Goal: Information Seeking & Learning: Learn about a topic

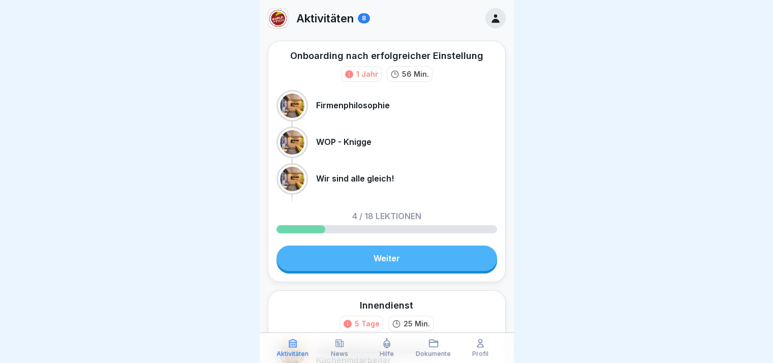
click at [372, 251] on link "Weiter" at bounding box center [386, 257] width 221 height 25
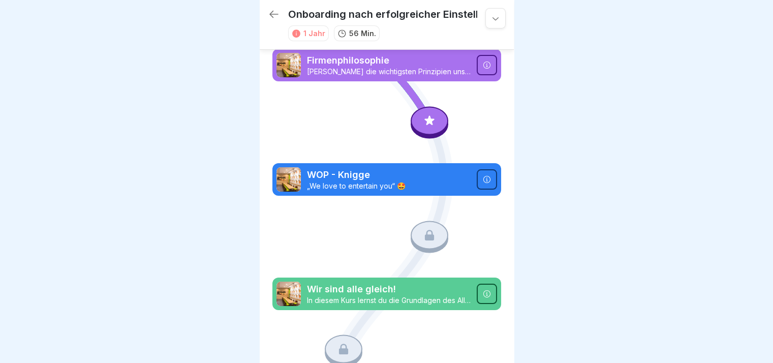
click at [429, 116] on icon at bounding box center [429, 120] width 13 height 13
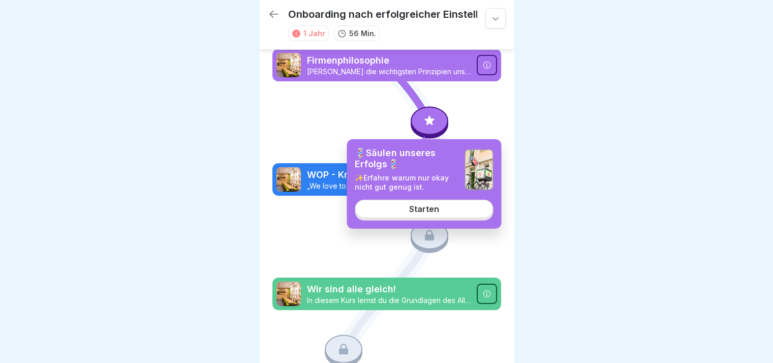
click at [427, 206] on div "Starten" at bounding box center [424, 208] width 30 height 9
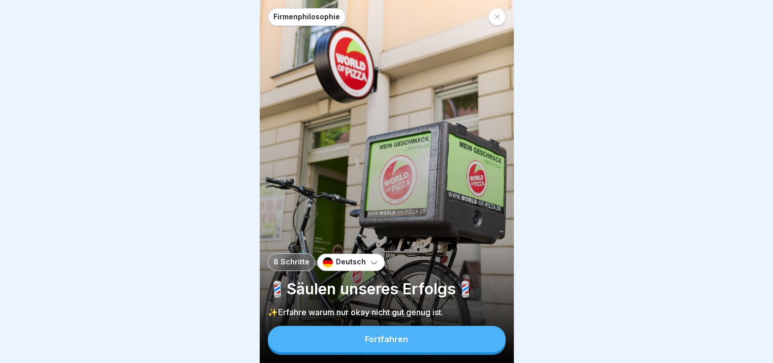
click at [457, 344] on button "Fortfahren" at bounding box center [387, 339] width 238 height 26
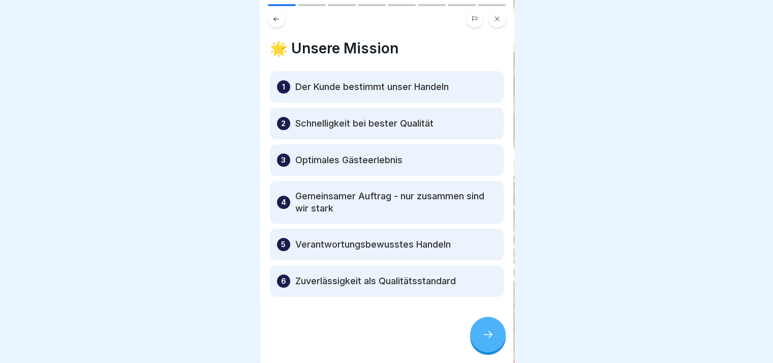
click at [476, 339] on div at bounding box center [488, 335] width 36 height 36
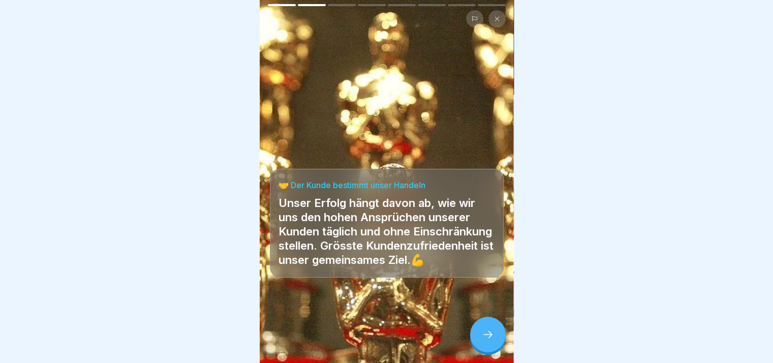
click at [476, 339] on div at bounding box center [488, 335] width 36 height 36
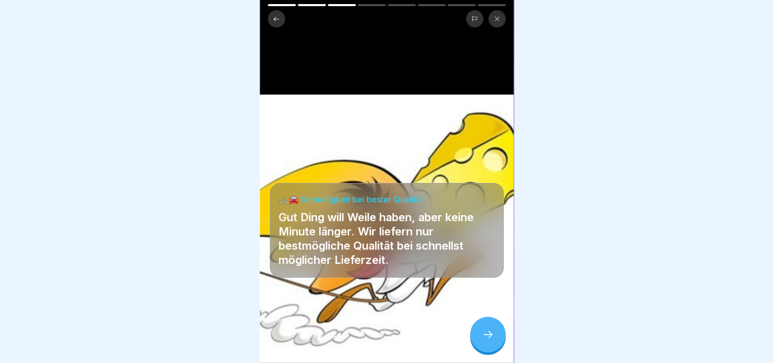
click at [476, 339] on div at bounding box center [488, 335] width 36 height 36
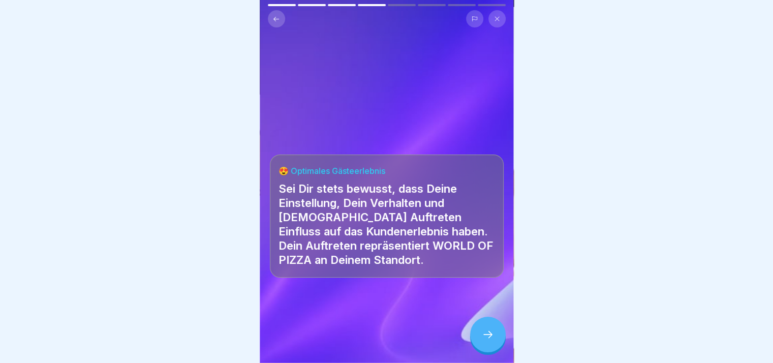
click at [476, 339] on div at bounding box center [488, 335] width 36 height 36
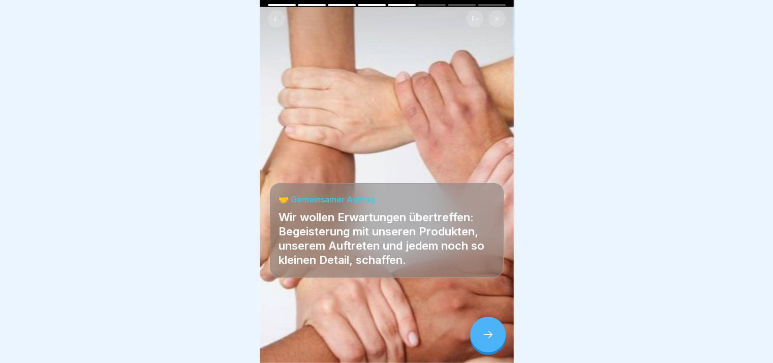
drag, startPoint x: 476, startPoint y: 339, endPoint x: 477, endPoint y: 332, distance: 7.6
click at [477, 332] on div at bounding box center [488, 335] width 36 height 36
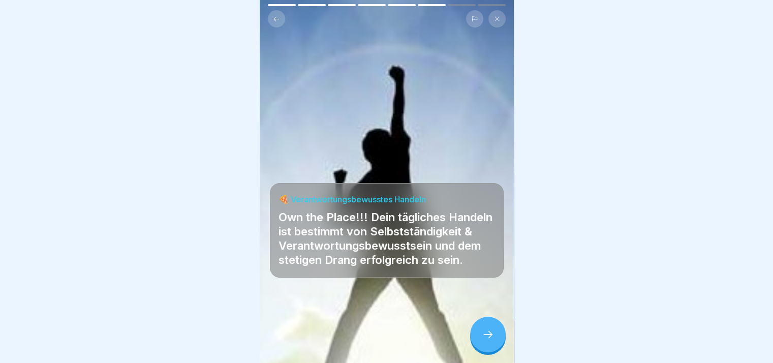
click at [477, 332] on div at bounding box center [488, 335] width 36 height 36
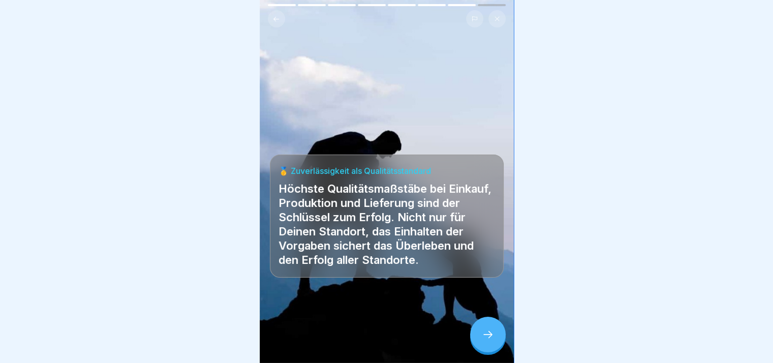
click at [477, 332] on div at bounding box center [488, 335] width 36 height 36
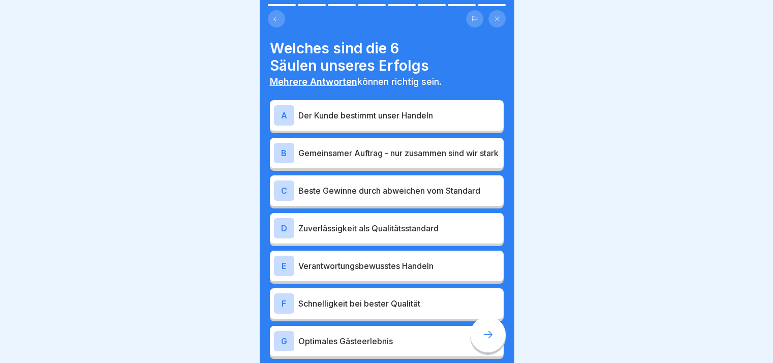
click at [477, 332] on div at bounding box center [488, 335] width 36 height 36
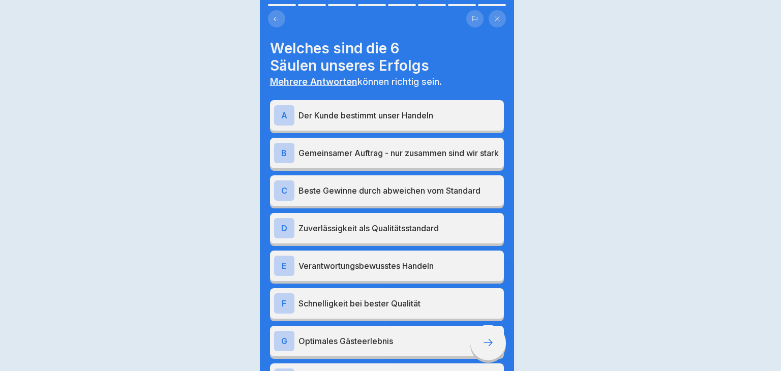
click at [477, 332] on div at bounding box center [390, 185] width 781 height 371
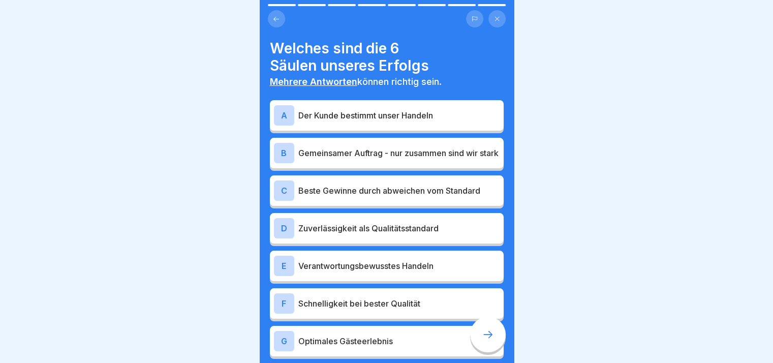
click at [371, 121] on div "A Der Kunde bestimmt unser Handeln" at bounding box center [387, 115] width 226 height 20
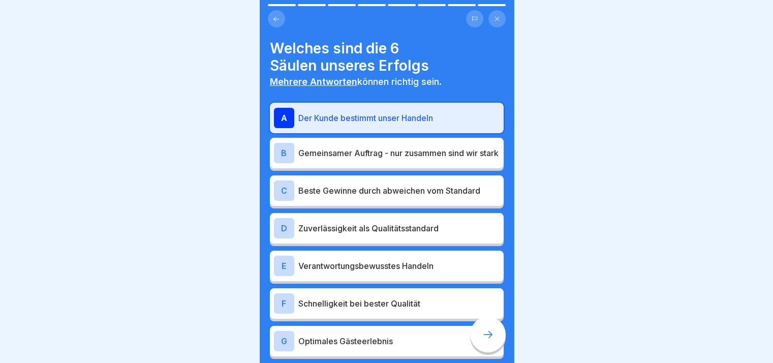
click at [376, 157] on p "Gemeinsamer Auftrag - nur zusammen sind wir stark" at bounding box center [398, 153] width 201 height 12
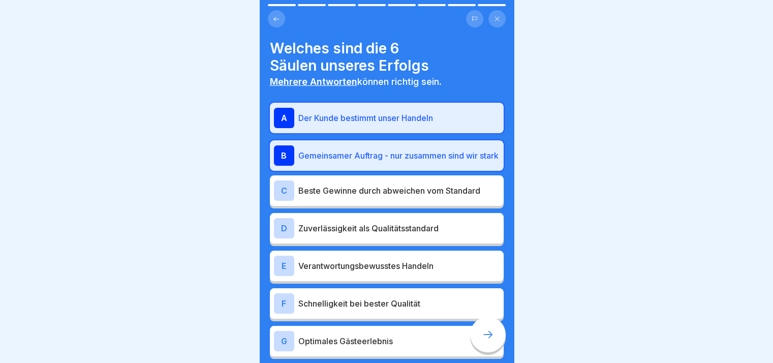
click at [380, 181] on div "C Beste Gewinne durch abweichen vom Standard" at bounding box center [387, 190] width 234 height 30
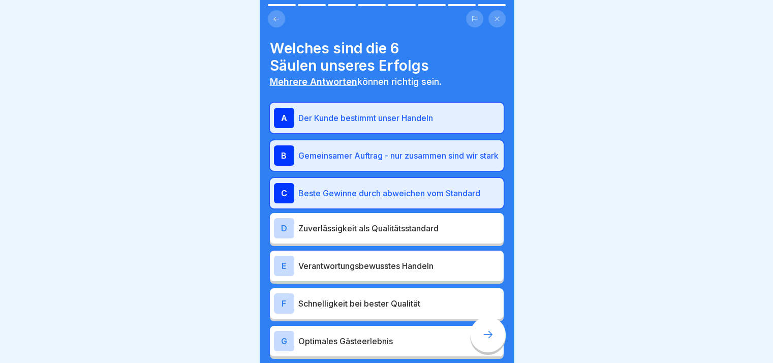
click at [380, 226] on p "Zuverlässigkeit als Qualitätsstandard" at bounding box center [398, 228] width 201 height 12
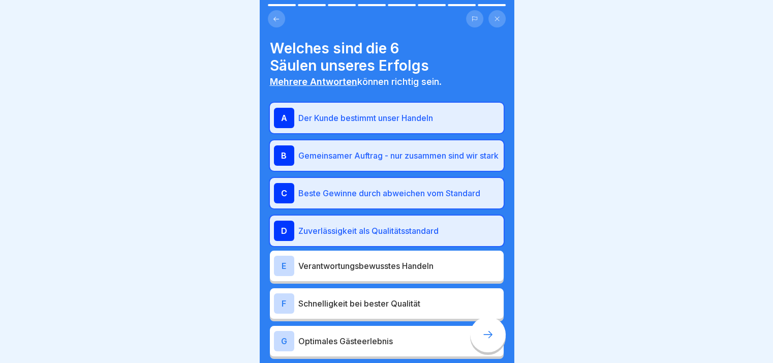
click at [379, 267] on p "Verantwortungsbewusstes Handeln" at bounding box center [398, 266] width 201 height 12
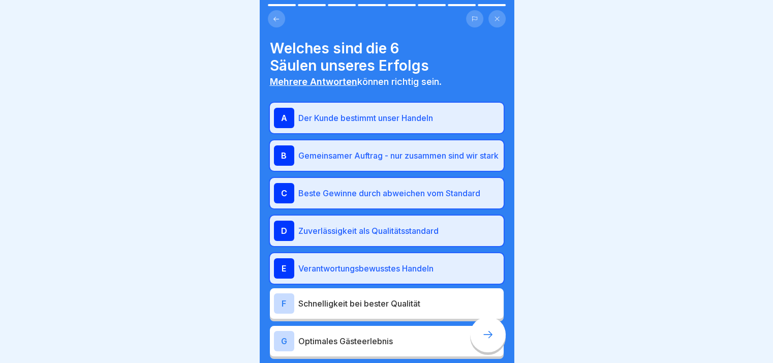
scroll to position [98, 0]
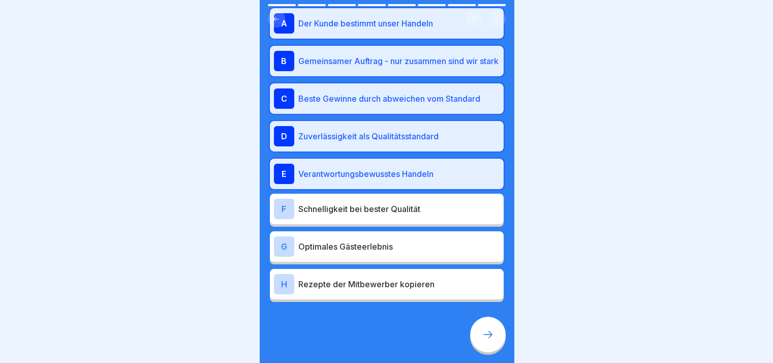
click at [404, 213] on p "Schnelligkeit bei bester Qualität" at bounding box center [398, 209] width 201 height 12
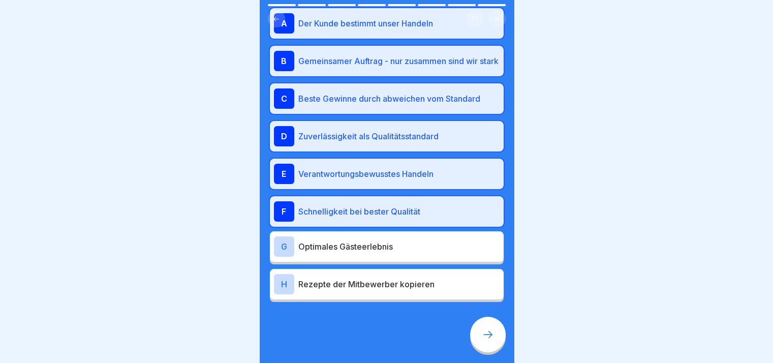
click at [404, 255] on div "G Optimales Gästeerlebnis" at bounding box center [387, 246] width 226 height 20
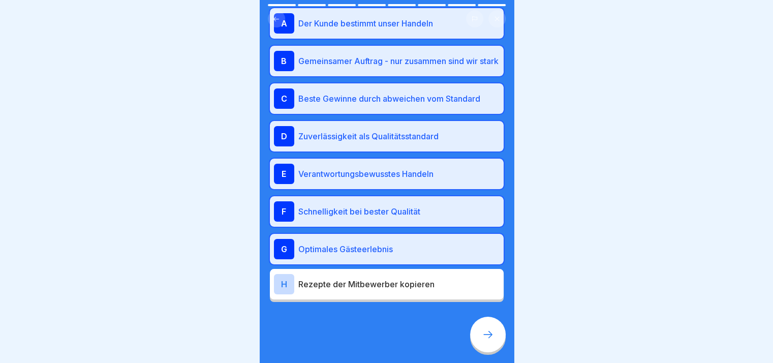
click at [408, 275] on div "H Rezepte der Mitbewerber kopieren" at bounding box center [387, 284] width 226 height 20
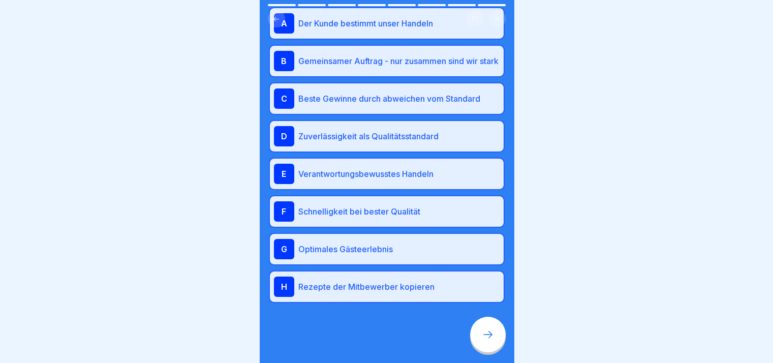
click at [482, 335] on div at bounding box center [488, 335] width 36 height 36
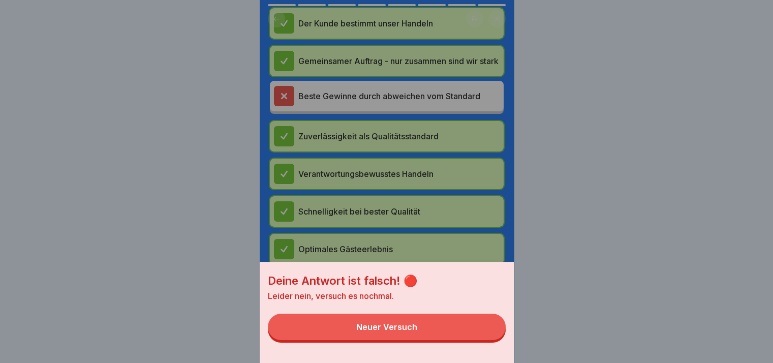
click at [482, 335] on button "Neuer Versuch" at bounding box center [387, 327] width 238 height 26
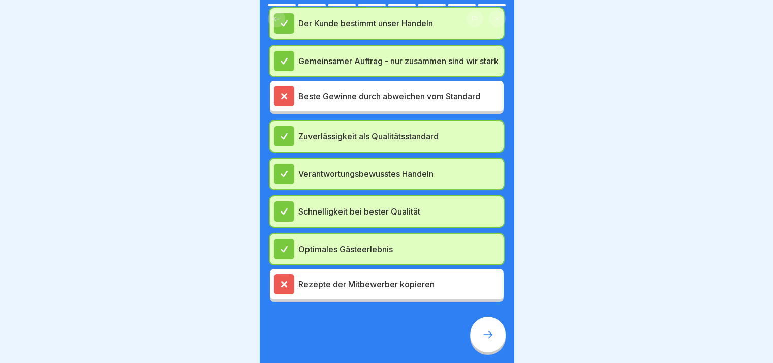
click at [482, 335] on div at bounding box center [488, 335] width 36 height 36
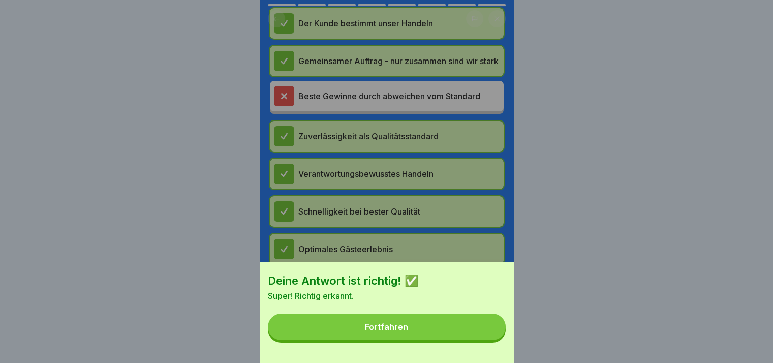
click at [482, 335] on button "Fortfahren" at bounding box center [387, 327] width 238 height 26
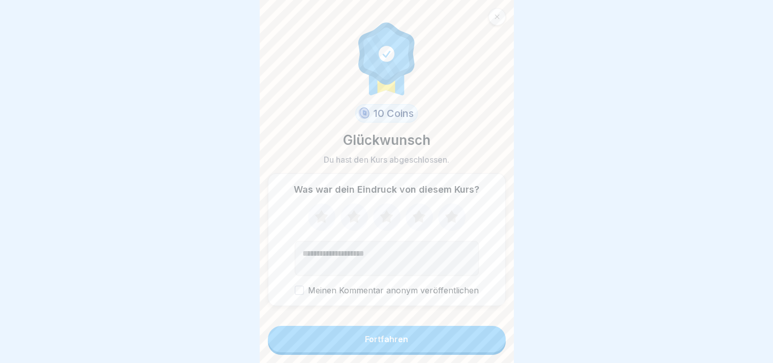
click at [449, 337] on button "Fortfahren" at bounding box center [387, 339] width 238 height 26
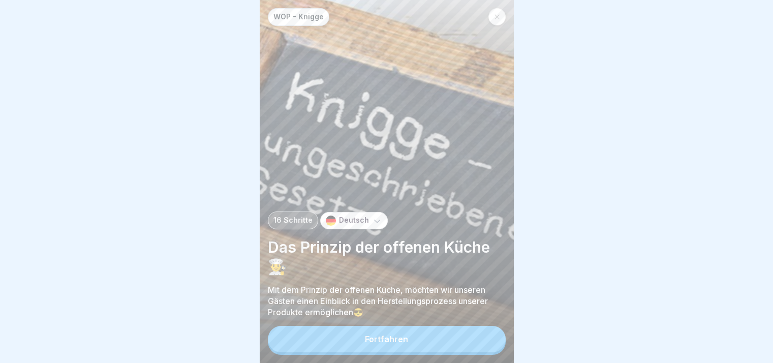
click at [449, 337] on button "Fortfahren" at bounding box center [387, 339] width 238 height 26
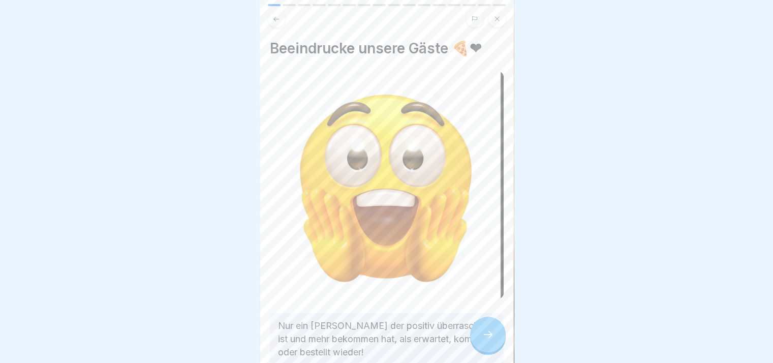
click at [449, 337] on p "Nur ein [PERSON_NAME] der positiv überrascht ist und mehr bekommen hat, als erw…" at bounding box center [387, 365] width 218 height 92
click at [501, 334] on div at bounding box center [488, 335] width 36 height 36
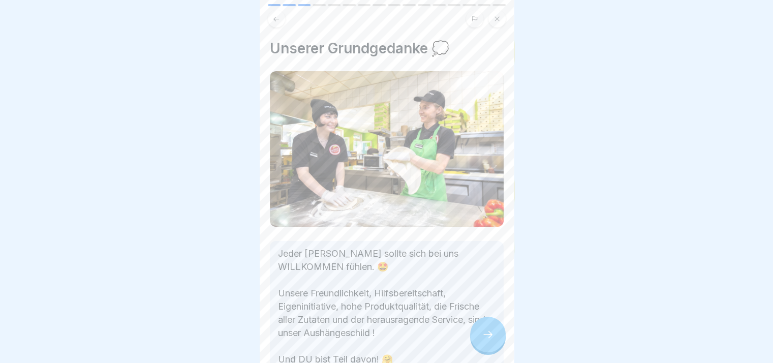
click at [501, 334] on div at bounding box center [488, 335] width 36 height 36
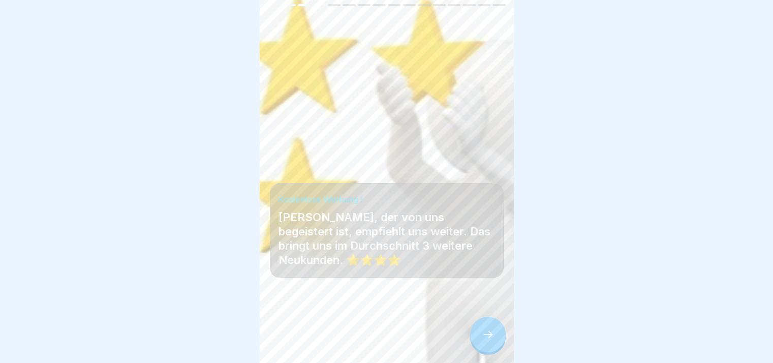
click at [501, 334] on div at bounding box center [488, 335] width 36 height 36
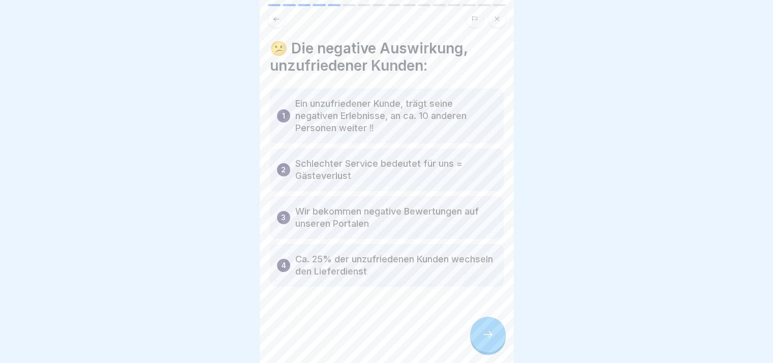
click at [501, 334] on div at bounding box center [488, 335] width 36 height 36
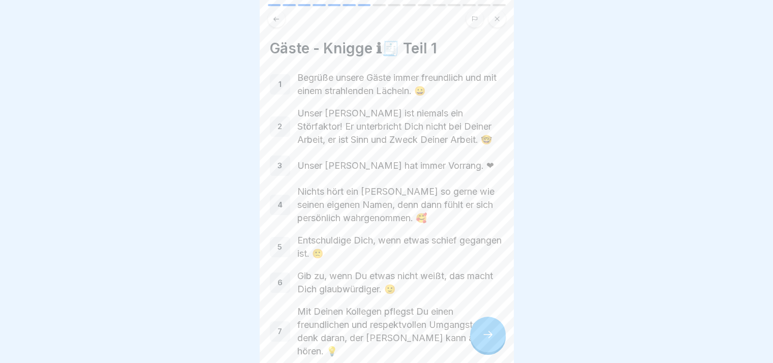
click at [501, 334] on div at bounding box center [488, 335] width 36 height 36
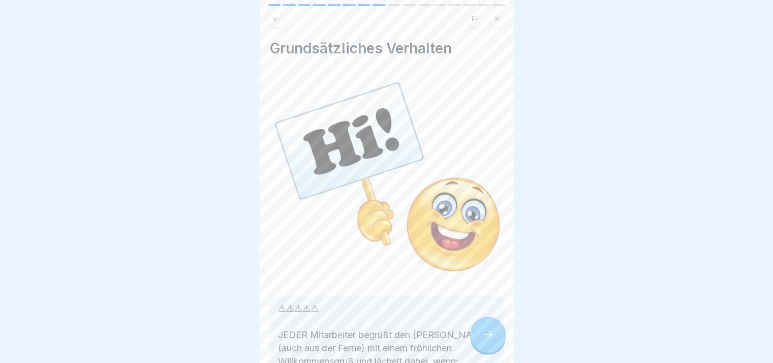
click at [501, 334] on div at bounding box center [488, 335] width 36 height 36
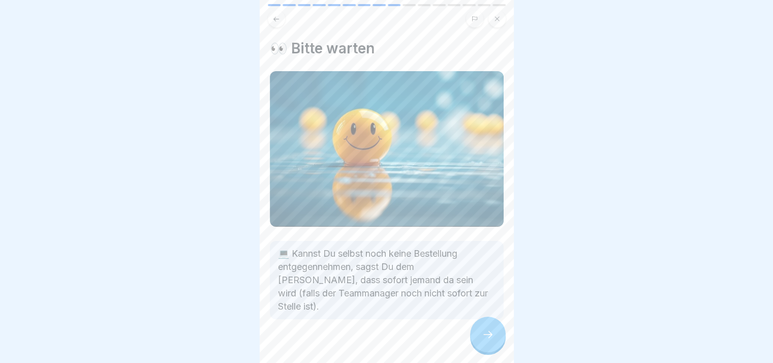
click at [501, 334] on div at bounding box center [488, 335] width 36 height 36
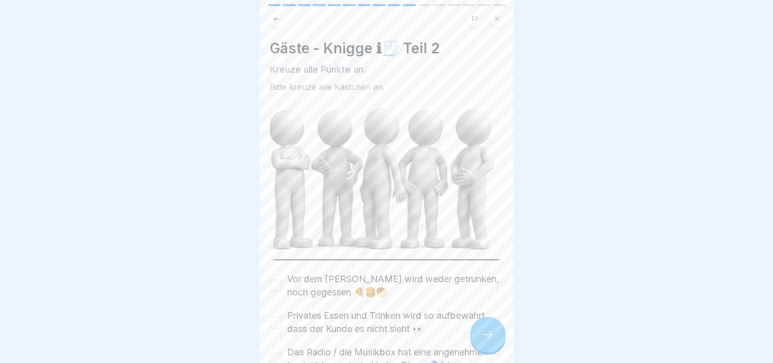
click at [501, 334] on div at bounding box center [488, 335] width 36 height 36
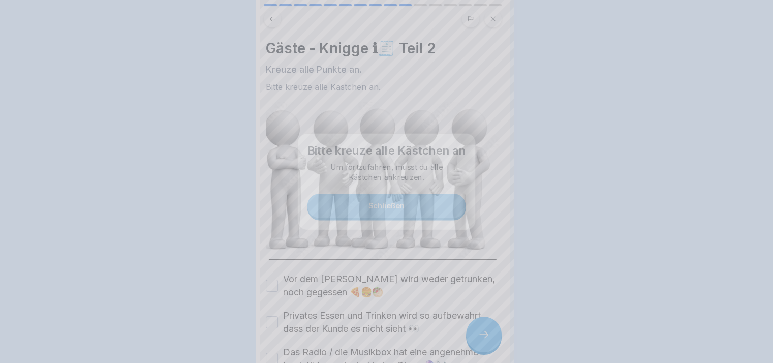
click at [501, 334] on div at bounding box center [386, 181] width 773 height 363
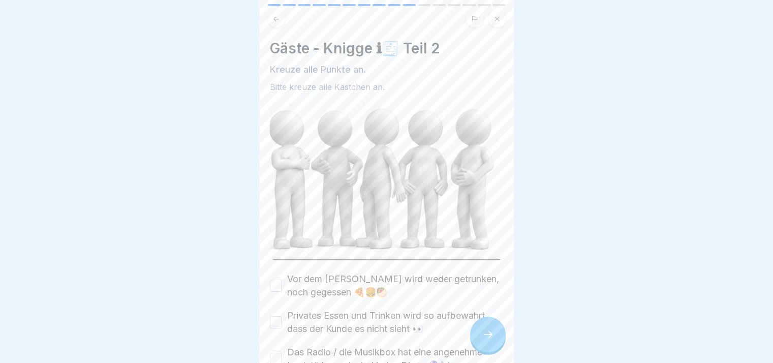
click at [361, 277] on label "Vor dem [PERSON_NAME] wird weder getrunken, noch gegessen 🍕🍔🥙" at bounding box center [395, 285] width 216 height 26
click at [282, 280] on button "Vor dem [PERSON_NAME] wird weder getrunken, noch gegessen 🍕🍔🥙" at bounding box center [276, 286] width 12 height 12
click at [332, 320] on label "Privates Essen und Trinken wird so aufbewahrt, dass der Kunde es nicht sieht 👀" at bounding box center [395, 322] width 216 height 26
click at [282, 320] on button "Privates Essen und Trinken wird so aufbewahrt, dass der Kunde es nicht sieht 👀" at bounding box center [276, 322] width 12 height 12
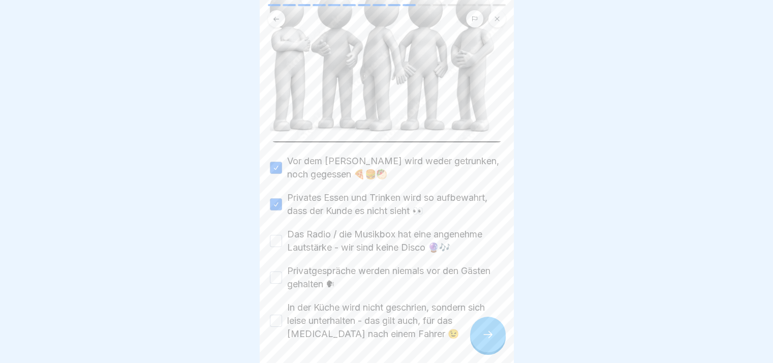
scroll to position [126, 0]
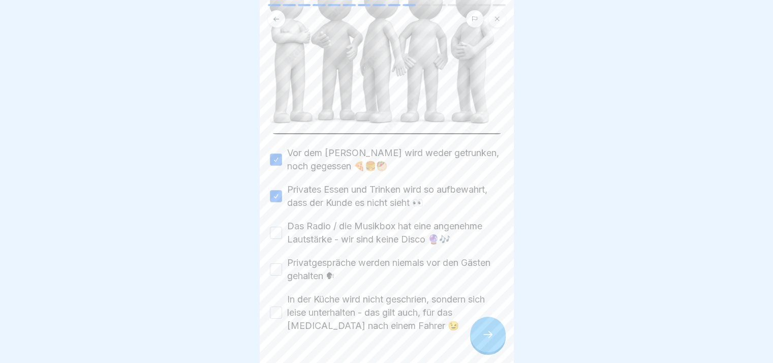
click at [350, 230] on label "Das Radio / die Musikbox hat eine angenehme Lautstärke - wir sind keine Disco 🔮🎶" at bounding box center [395, 233] width 216 height 26
click at [282, 230] on button "Das Radio / die Musikbox hat eine angenehme Lautstärke - wir sind keine Disco 🔮🎶" at bounding box center [276, 233] width 12 height 12
click at [344, 264] on label "Privatgespräche werden niemals vor den Gästen gehalten 🗣" at bounding box center [395, 269] width 216 height 26
click at [282, 264] on button "Privatgespräche werden niemals vor den Gästen gehalten 🗣" at bounding box center [276, 269] width 12 height 12
click at [351, 306] on label "In der Küche wird nicht geschrien, sondern sich leise unterhalten - das gilt au…" at bounding box center [395, 313] width 216 height 40
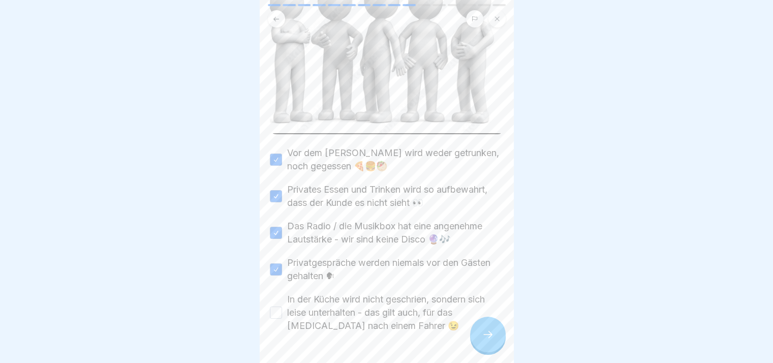
click at [282, 306] on button "In der Küche wird nicht geschrien, sondern sich leise unterhalten - das gilt au…" at bounding box center [276, 312] width 12 height 12
click at [504, 341] on div at bounding box center [488, 335] width 36 height 36
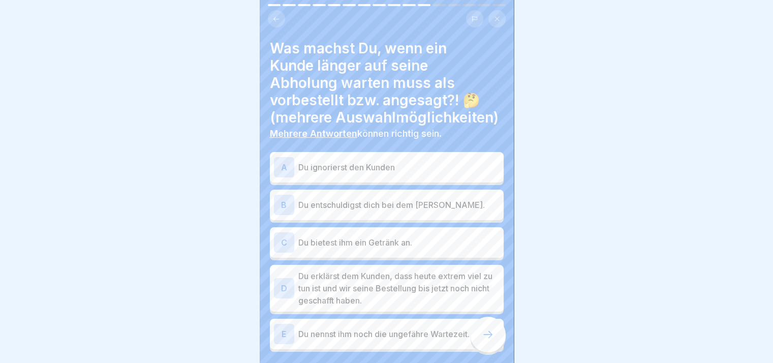
click at [504, 341] on div at bounding box center [488, 335] width 36 height 36
drag, startPoint x: 504, startPoint y: 341, endPoint x: 380, endPoint y: 157, distance: 221.9
click at [361, 172] on p "Du ignorierst den Kunden" at bounding box center [398, 167] width 201 height 12
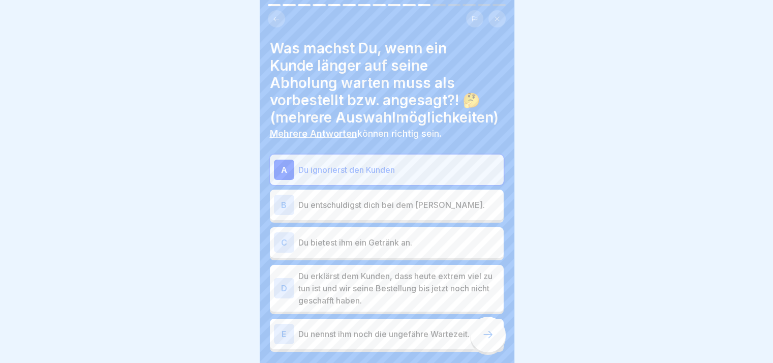
click at [355, 199] on p "Du entschuldigst dich bei dem [PERSON_NAME]." at bounding box center [398, 205] width 201 height 12
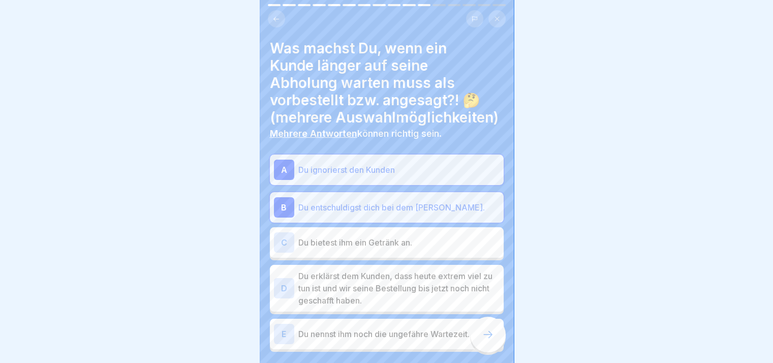
click at [355, 243] on p "Du bietest ihm ein Getränk an." at bounding box center [398, 242] width 201 height 12
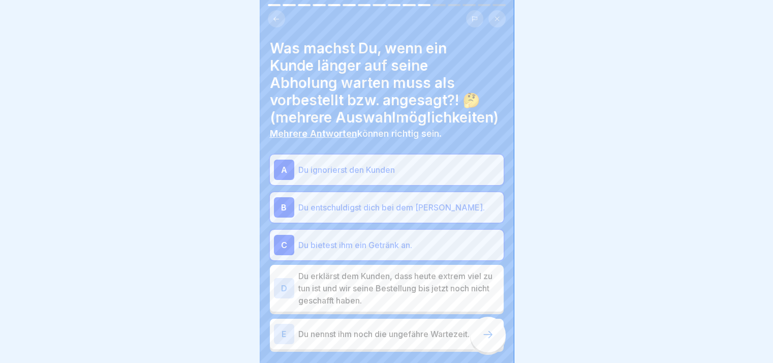
click at [355, 279] on p "Du erklärst dem Kunden, dass heute extrem viel zu tun ist und wir seine Bestell…" at bounding box center [398, 288] width 201 height 37
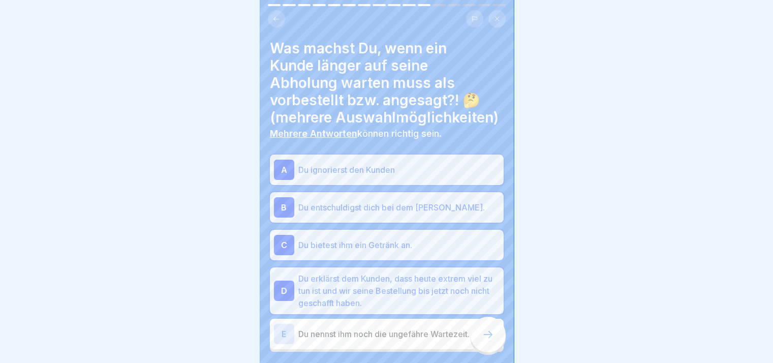
click at [367, 328] on p "Du nennst ihm noch die ungefähre Wartezeit." at bounding box center [398, 334] width 201 height 12
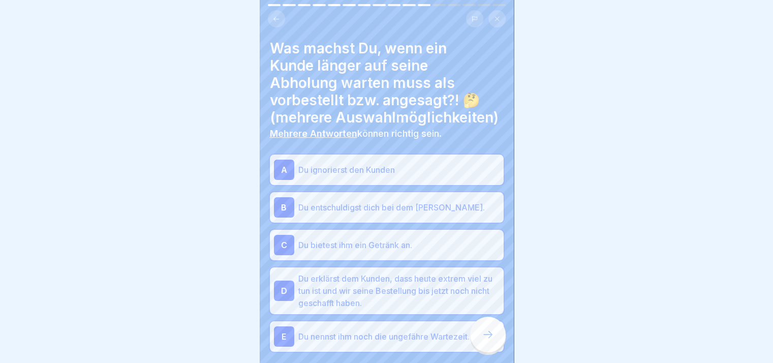
click at [490, 330] on div at bounding box center [488, 335] width 36 height 36
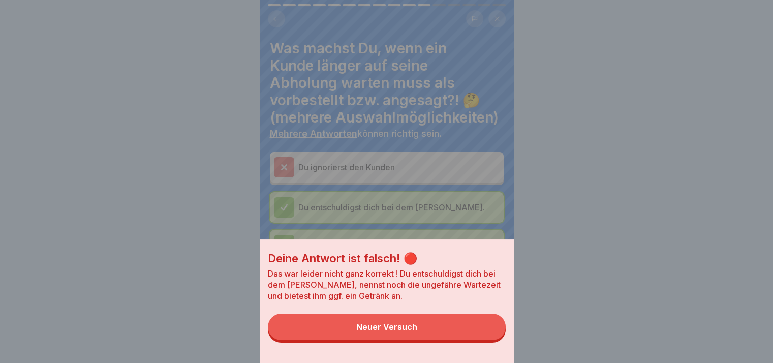
click at [490, 330] on button "Neuer Versuch" at bounding box center [387, 327] width 238 height 26
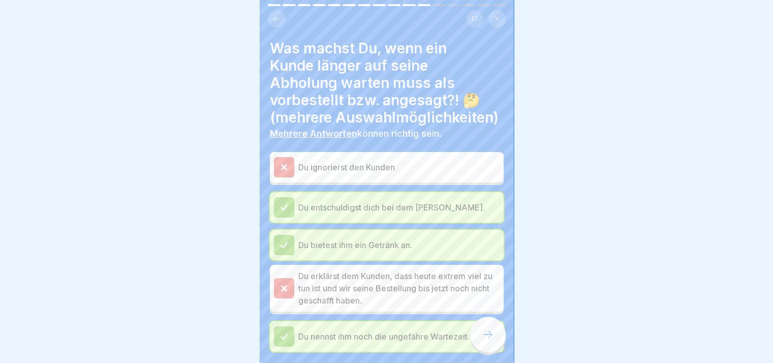
click at [490, 330] on div at bounding box center [488, 335] width 36 height 36
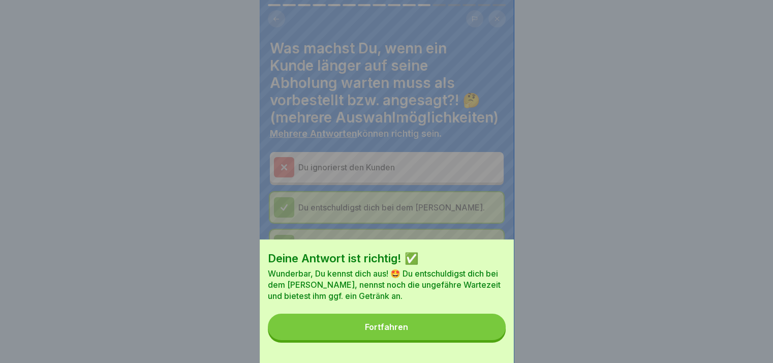
click at [490, 330] on button "Fortfahren" at bounding box center [387, 327] width 238 height 26
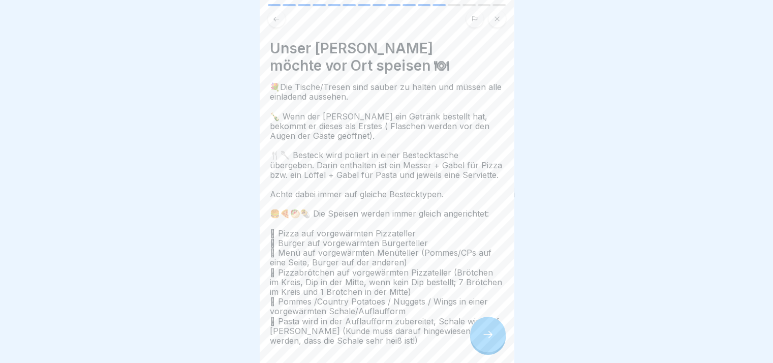
click at [490, 330] on div at bounding box center [488, 335] width 36 height 36
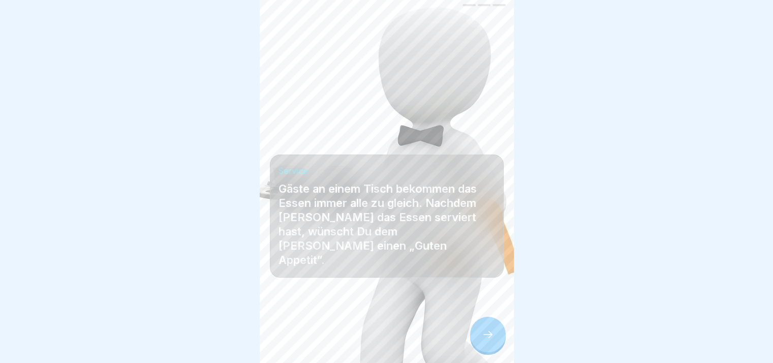
click at [490, 330] on div at bounding box center [488, 335] width 36 height 36
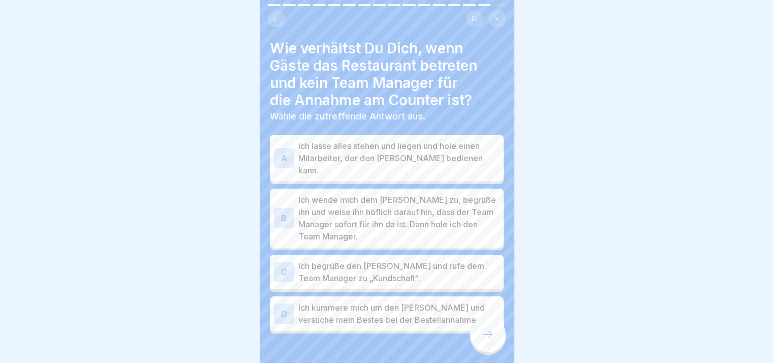
click at [490, 330] on div at bounding box center [488, 335] width 36 height 36
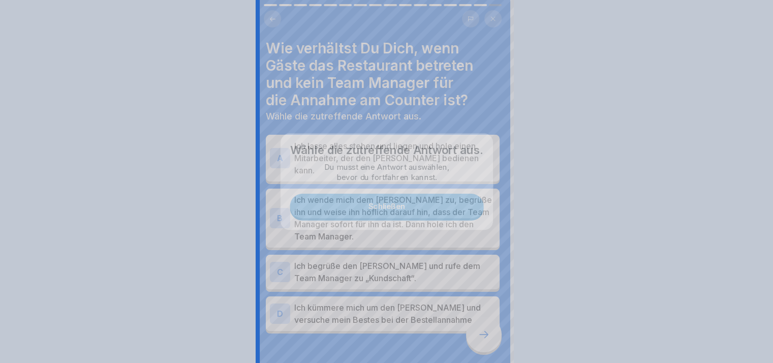
click at [490, 330] on div at bounding box center [386, 181] width 773 height 363
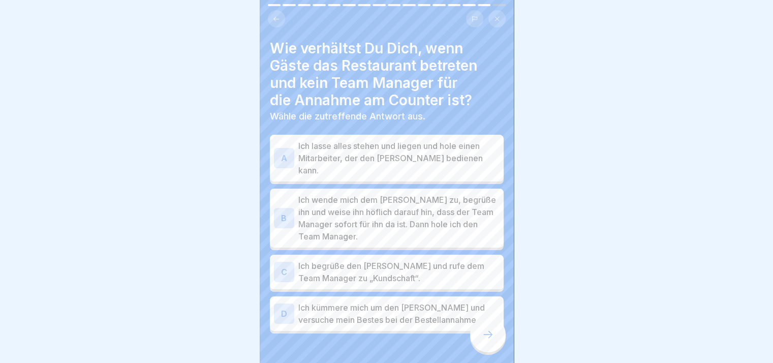
click at [353, 162] on p "Ich lasse alles stehen und liegen und hole einen Mitarbeiter, der den [PERSON_N…" at bounding box center [398, 158] width 201 height 37
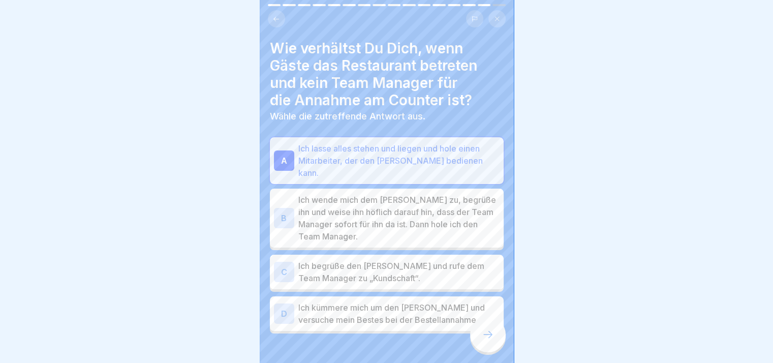
click at [350, 196] on p "Ich wende mich dem [PERSON_NAME] zu, begrüße ihn und weise ihn höflich darauf h…" at bounding box center [398, 218] width 201 height 49
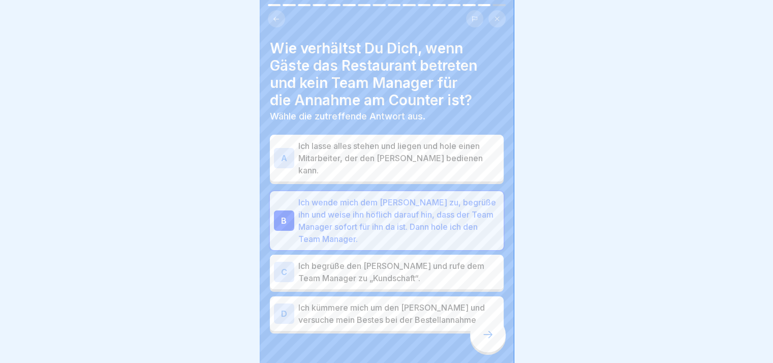
click at [352, 165] on div "A Ich lasse alles stehen und liegen und hole einen Mitarbeiter, der den [PERSON…" at bounding box center [387, 158] width 234 height 47
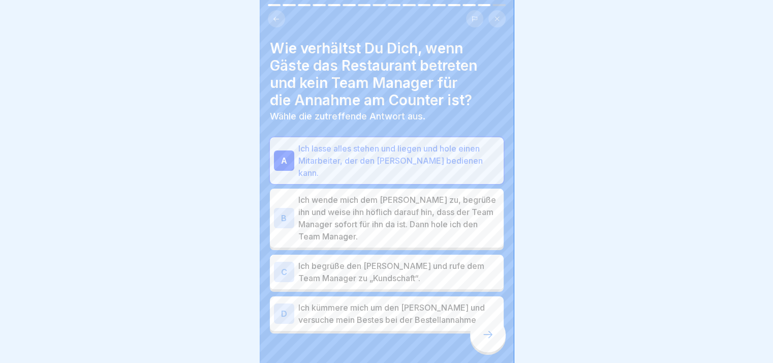
click at [504, 355] on div "Wie verhältst Du Dich, wenn Gäste das Restaurant betreten und kein Team Manager…" at bounding box center [387, 181] width 254 height 363
click at [480, 337] on div at bounding box center [488, 335] width 36 height 36
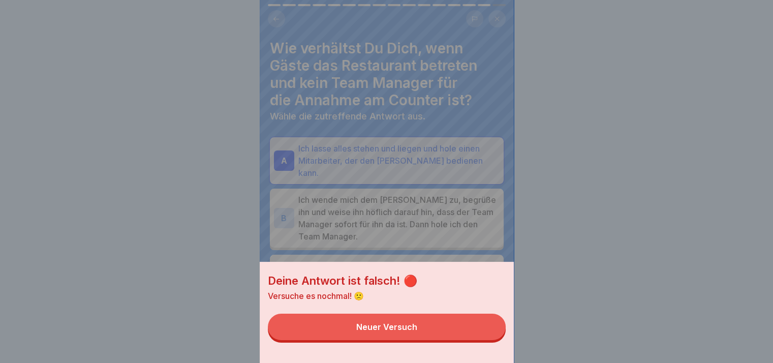
click at [480, 337] on button "Neuer Versuch" at bounding box center [387, 327] width 238 height 26
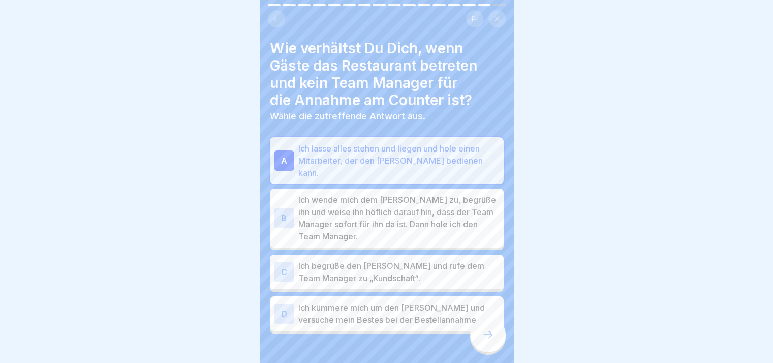
click at [367, 194] on p "Ich wende mich dem [PERSON_NAME] zu, begrüße ihn und weise ihn höflich darauf h…" at bounding box center [398, 218] width 201 height 49
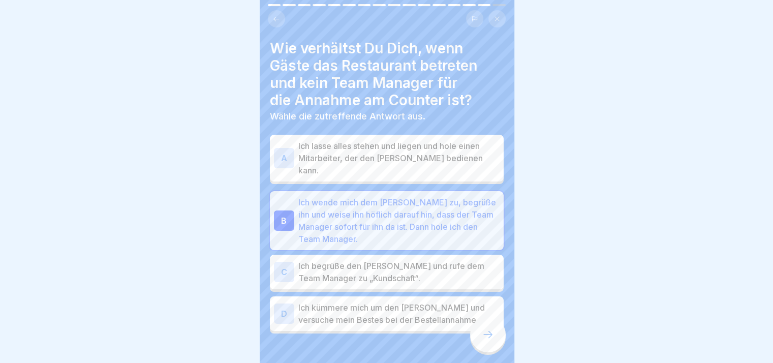
click at [482, 340] on icon at bounding box center [488, 334] width 12 height 12
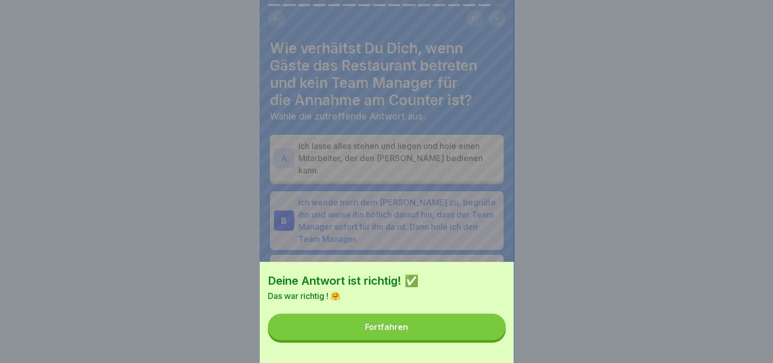
click at [482, 340] on button "Fortfahren" at bounding box center [387, 327] width 238 height 26
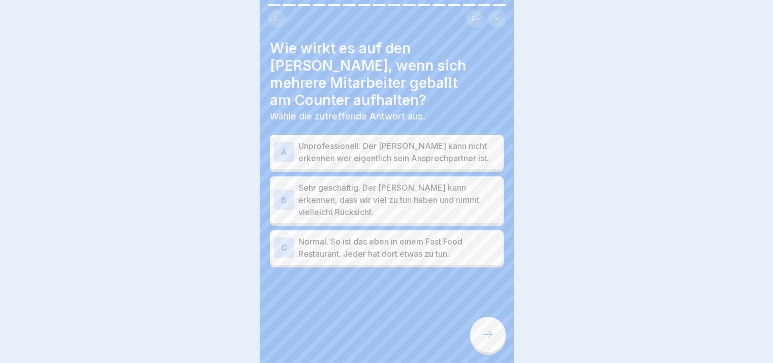
click at [482, 340] on icon at bounding box center [488, 334] width 12 height 12
click at [358, 140] on p "Unprofessionell. Der [PERSON_NAME] kann nicht erkennen wer eigentlich sein Ansp…" at bounding box center [398, 152] width 201 height 24
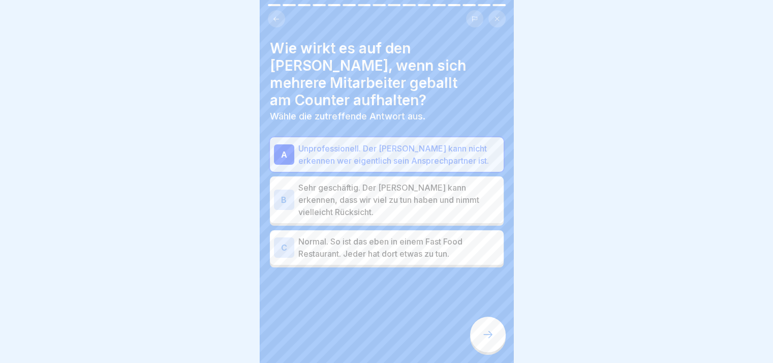
click at [487, 352] on div at bounding box center [488, 335] width 36 height 36
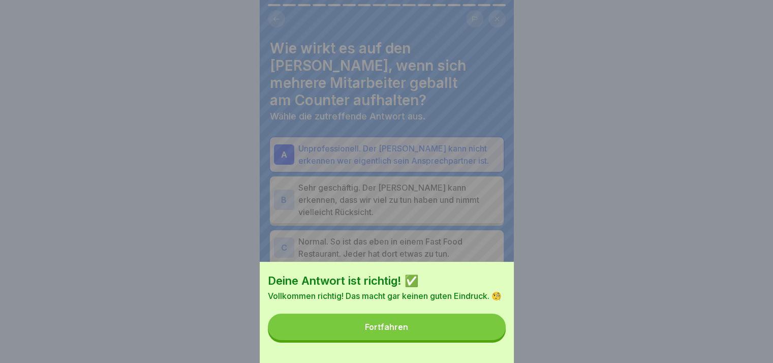
click at [487, 356] on div "Deine Antwort ist richtig! ✅ Vollkommen richtig! Das macht gar keinen guten Ein…" at bounding box center [387, 312] width 254 height 101
click at [476, 329] on button "Fortfahren" at bounding box center [387, 327] width 238 height 26
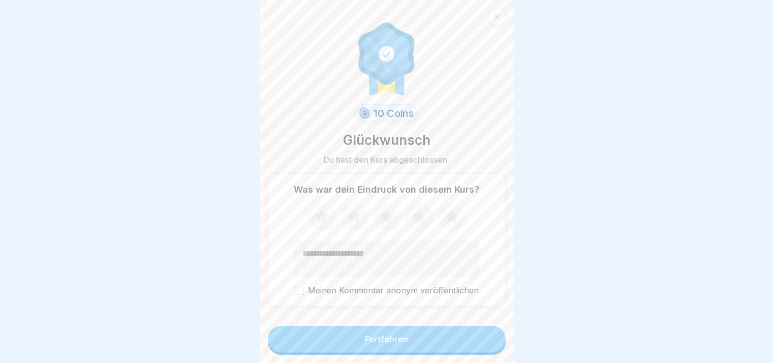
click at [476, 329] on form "10 Coins Glückwunsch Du hast den Kurs abgeschlossen. Was war dein Eindruck von …" at bounding box center [387, 181] width 254 height 363
click at [477, 347] on button "Fortfahren" at bounding box center [387, 339] width 238 height 26
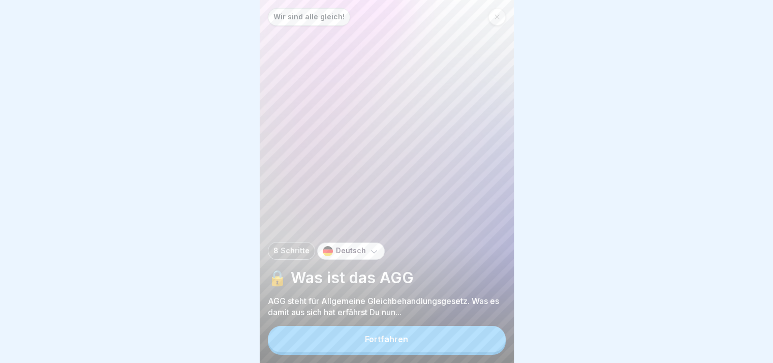
click at [467, 337] on button "Fortfahren" at bounding box center [387, 339] width 238 height 26
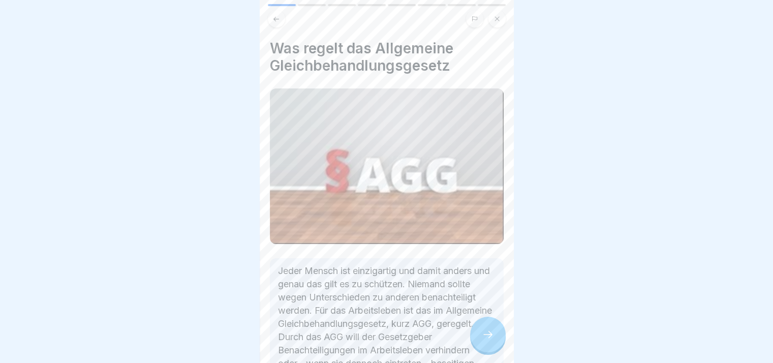
click at [467, 337] on p "Jeder Mensch ist einzigartig und damit anders und genau das gilt es zu schützen…" at bounding box center [387, 323] width 218 height 119
click at [489, 340] on icon at bounding box center [488, 334] width 12 height 12
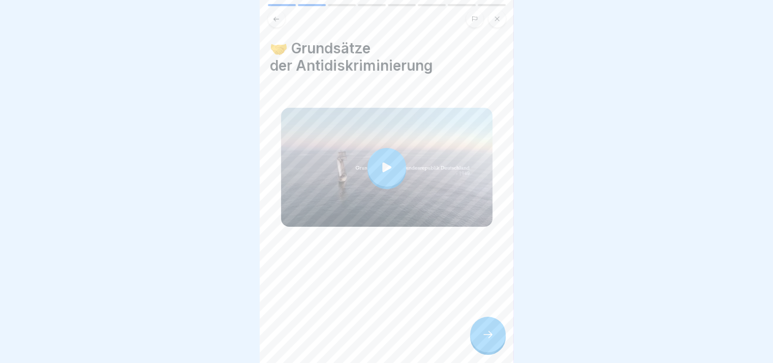
click at [489, 340] on icon at bounding box center [488, 334] width 12 height 12
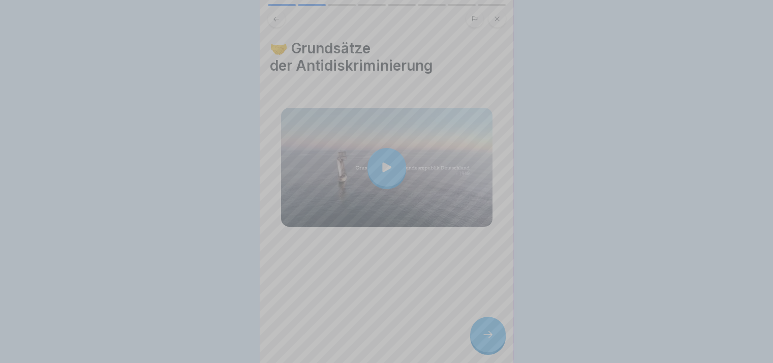
click at [489, 340] on div at bounding box center [387, 181] width 254 height 363
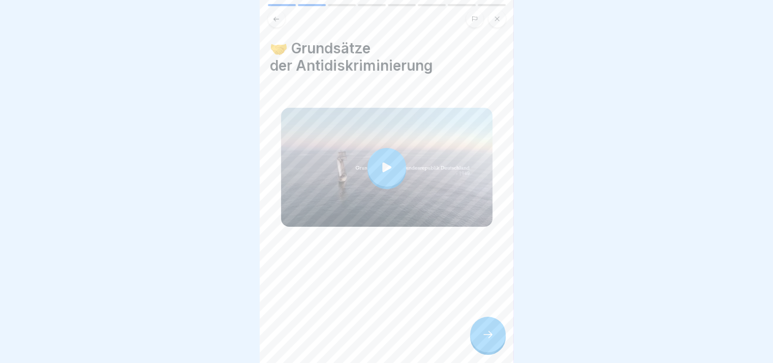
click at [489, 340] on icon at bounding box center [488, 334] width 12 height 12
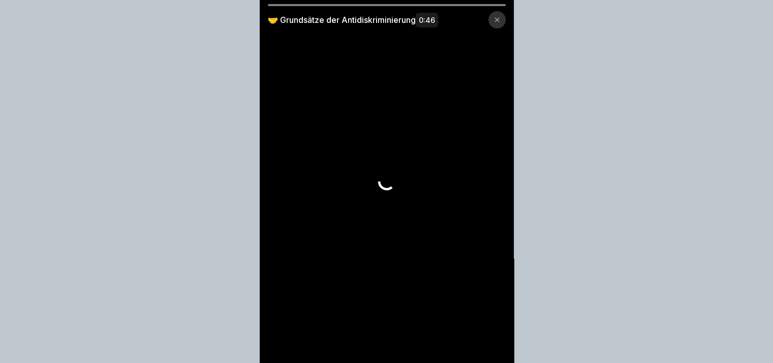
click at [489, 340] on video at bounding box center [387, 181] width 254 height 363
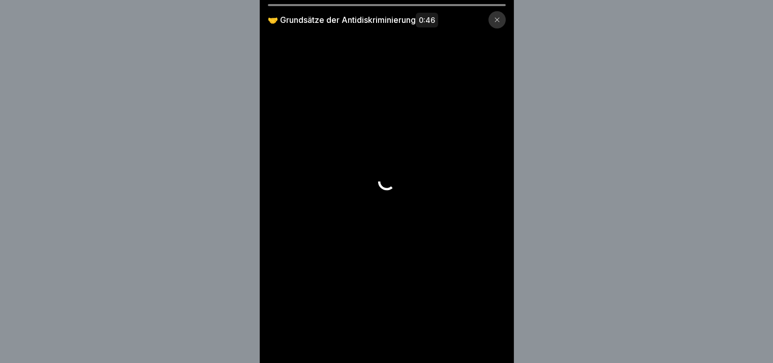
click at [489, 340] on video at bounding box center [387, 181] width 254 height 363
click at [500, 17] on icon at bounding box center [497, 20] width 6 height 6
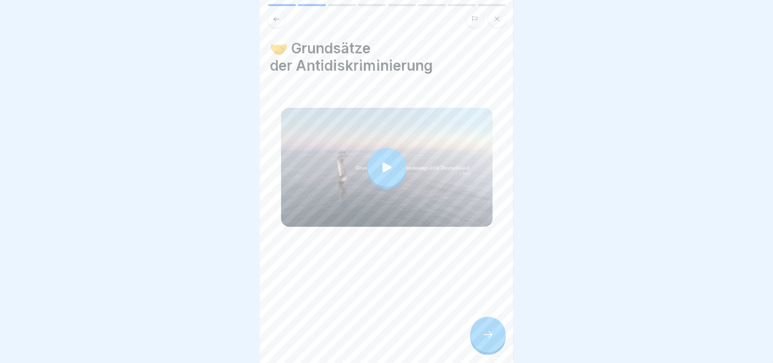
click at [498, 332] on div at bounding box center [488, 335] width 36 height 36
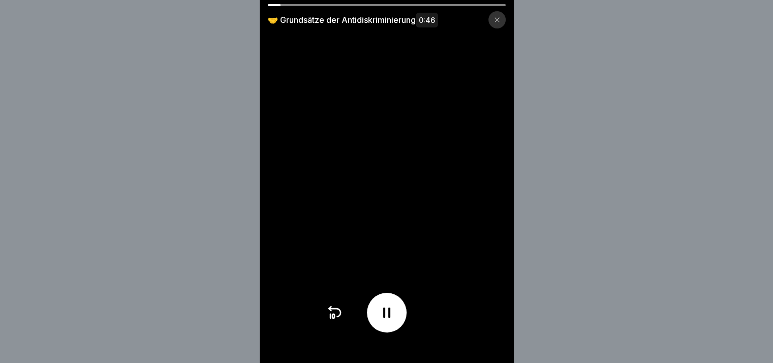
drag, startPoint x: 287, startPoint y: 4, endPoint x: 338, endPoint y: 13, distance: 52.6
click at [331, 8] on div "🤝 Grundsätze der Antidiskriminierung 0:46" at bounding box center [387, 16] width 254 height 24
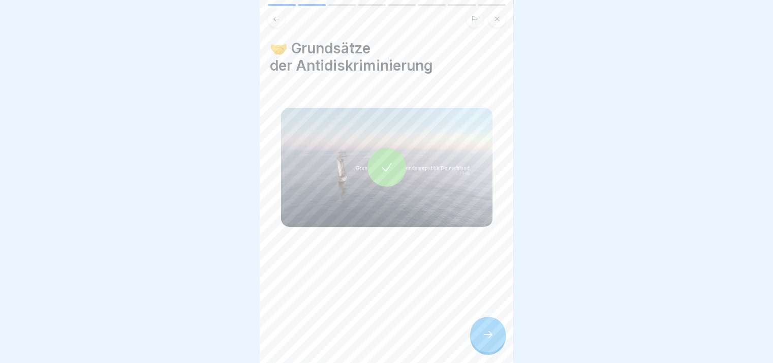
click at [483, 340] on icon at bounding box center [488, 334] width 12 height 12
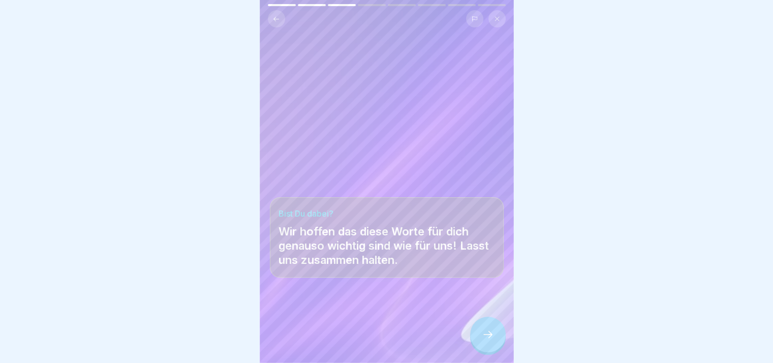
click at [483, 340] on icon at bounding box center [488, 334] width 12 height 12
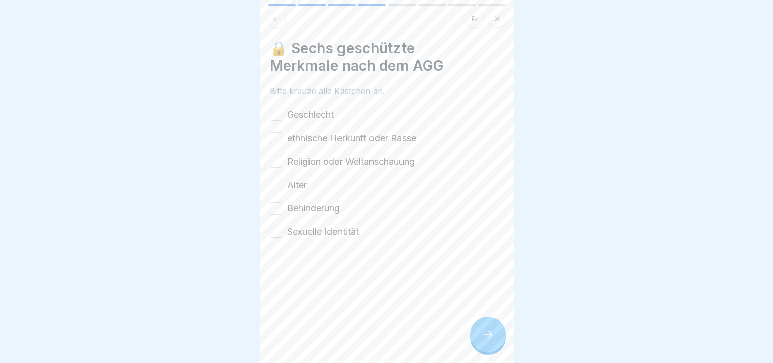
click at [483, 340] on icon at bounding box center [488, 334] width 12 height 12
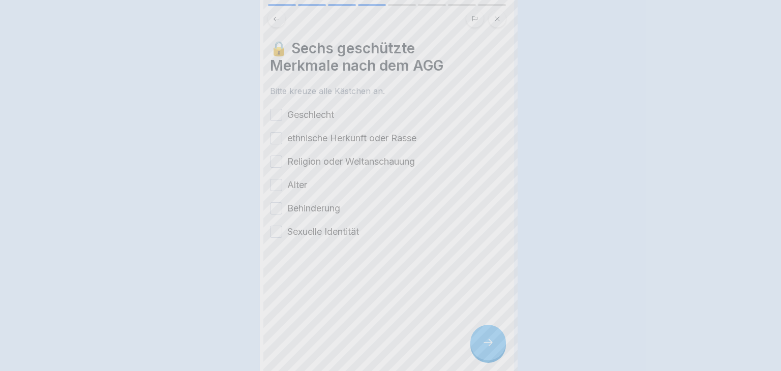
click at [483, 346] on div at bounding box center [390, 185] width 781 height 371
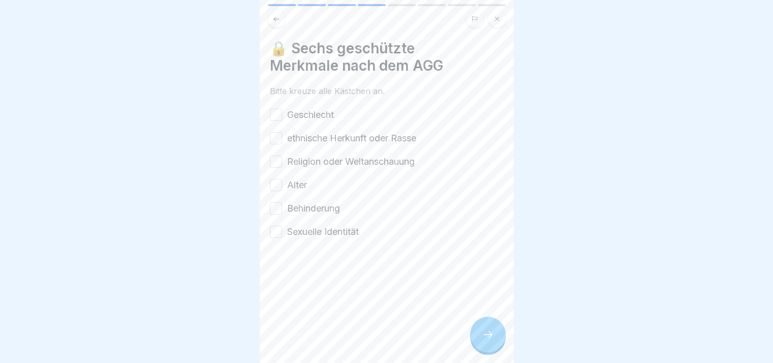
click at [307, 115] on label "Geschlecht" at bounding box center [310, 114] width 47 height 13
click at [282, 115] on button "Geschlecht" at bounding box center [276, 115] width 12 height 12
click at [307, 140] on label "ethnische Herkunft oder Rasse" at bounding box center [351, 138] width 129 height 13
click at [282, 140] on button "ethnische Herkunft oder Rasse" at bounding box center [276, 138] width 12 height 12
click at [313, 171] on div "Geschlecht ethnische Herkunft oder Rasse Religion oder Weltanschauung Alter Beh…" at bounding box center [387, 173] width 234 height 130
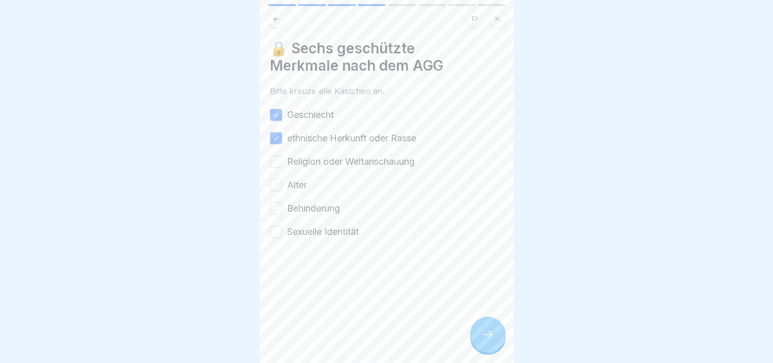
click at [317, 159] on label "Religion oder Weltanschauung" at bounding box center [351, 161] width 128 height 13
click at [282, 159] on button "Religion oder Weltanschauung" at bounding box center [276, 162] width 12 height 12
click at [294, 185] on label "Alter" at bounding box center [297, 184] width 20 height 13
click at [282, 185] on button "Alter" at bounding box center [276, 185] width 12 height 12
click at [295, 208] on label "Behinderung" at bounding box center [313, 208] width 53 height 13
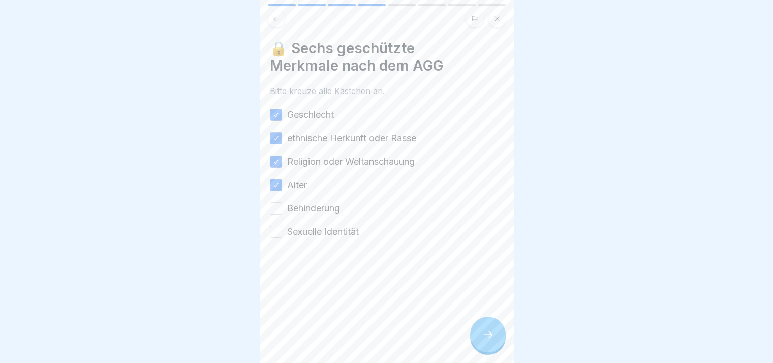
click at [282, 208] on button "Behinderung" at bounding box center [276, 208] width 12 height 12
click at [302, 228] on label "Sexuelle Identität" at bounding box center [323, 231] width 72 height 13
click at [282, 228] on button "Sexuelle Identität" at bounding box center [276, 232] width 12 height 12
click at [488, 340] on icon at bounding box center [488, 334] width 12 height 12
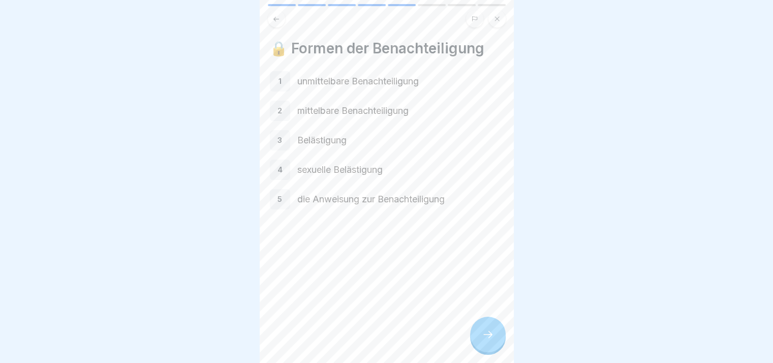
click at [488, 340] on icon at bounding box center [488, 334] width 12 height 12
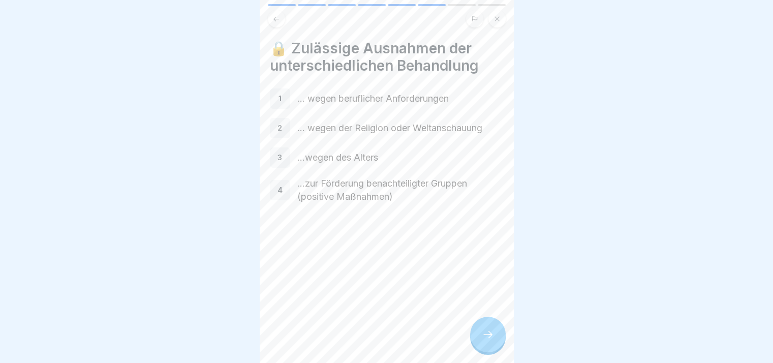
click at [488, 340] on icon at bounding box center [488, 334] width 12 height 12
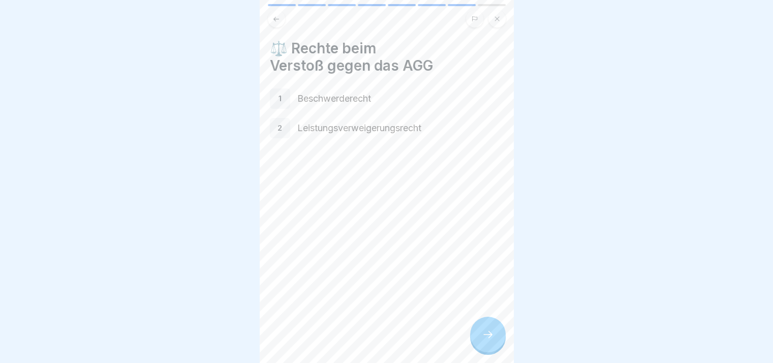
click at [488, 340] on icon at bounding box center [488, 334] width 12 height 12
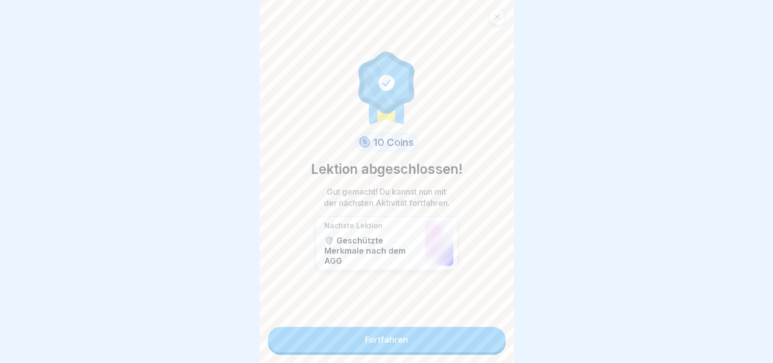
click at [488, 340] on link "Fortfahren" at bounding box center [387, 339] width 238 height 25
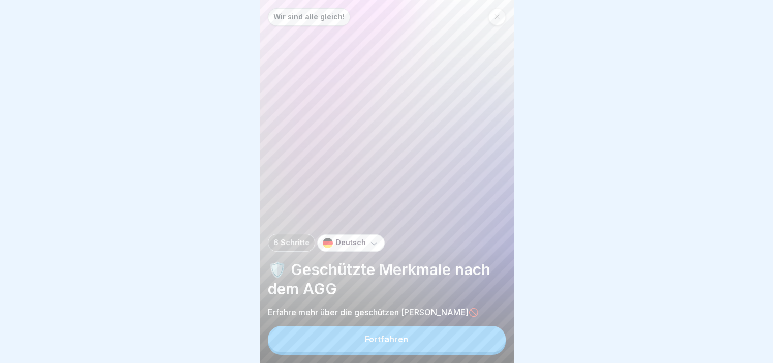
click at [488, 340] on button "Fortfahren" at bounding box center [387, 339] width 238 height 26
click at [514, 340] on div "🔒 Welche Merkmale schützt der Gesetzgeber? 1 Rasse oder ethnische Herkunft 2 Be…" at bounding box center [641, 181] width 254 height 363
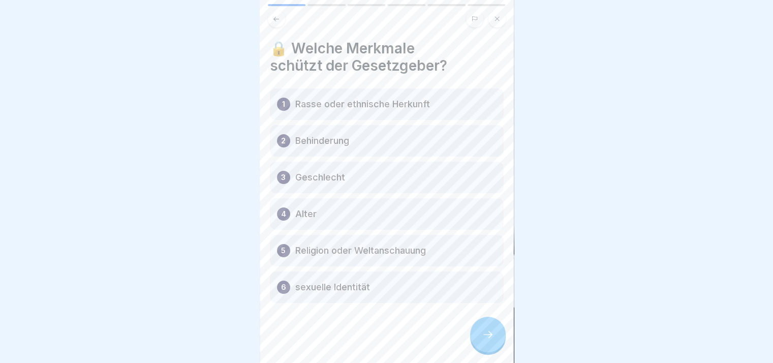
click at [488, 340] on div at bounding box center [387, 333] width 234 height 61
click at [488, 340] on icon at bounding box center [488, 334] width 12 height 12
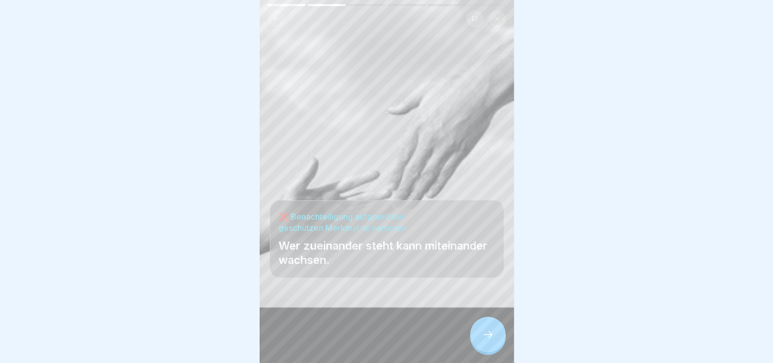
click at [488, 340] on icon at bounding box center [488, 334] width 12 height 12
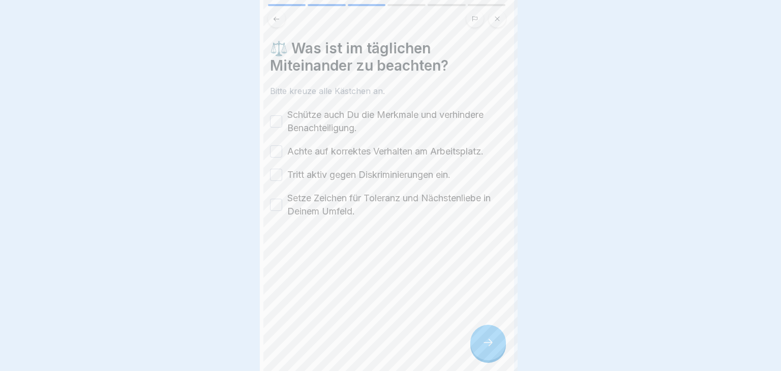
click at [488, 340] on div at bounding box center [390, 185] width 781 height 371
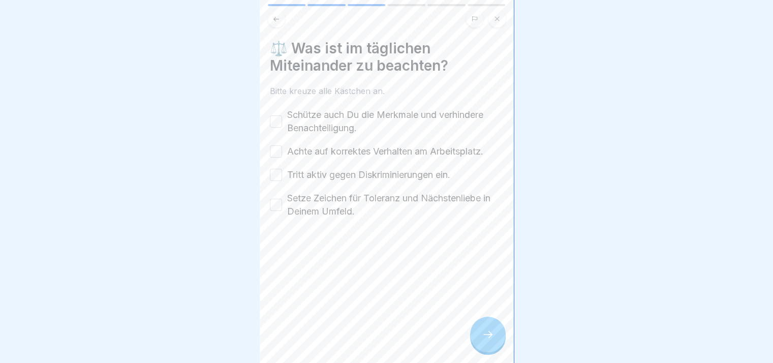
click at [305, 119] on label "Schütze auch Du die Merkmale und verhindere Benachteiligung." at bounding box center [395, 121] width 216 height 26
click at [282, 119] on button "Schütze auch Du die Merkmale und verhindere Benachteiligung." at bounding box center [276, 121] width 12 height 12
click at [302, 148] on label "Achte auf korrektes Verhalten am Arbeitsplatz." at bounding box center [385, 151] width 196 height 13
click at [282, 148] on button "Achte auf korrektes Verhalten am Arbeitsplatz." at bounding box center [276, 151] width 12 height 12
click at [308, 170] on label "Tritt aktiv gegen Diskriminierungen ein." at bounding box center [368, 174] width 163 height 13
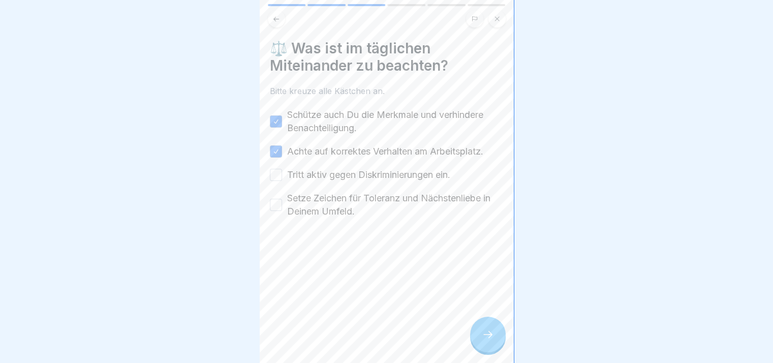
click at [282, 170] on button "Tritt aktiv gegen Diskriminierungen ein." at bounding box center [276, 175] width 12 height 12
click at [314, 189] on div "Schütze auch Du die Merkmale und verhindere Benachteiligung. Achte auf korrekte…" at bounding box center [387, 163] width 234 height 110
drag, startPoint x: 333, startPoint y: 208, endPoint x: 482, endPoint y: 336, distance: 196.0
click at [482, 336] on div at bounding box center [488, 335] width 36 height 36
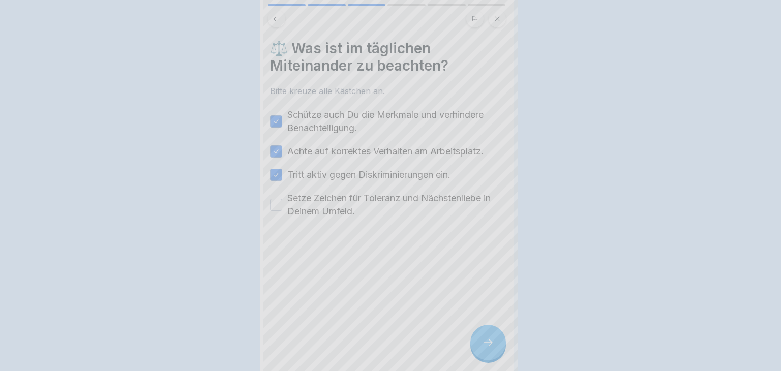
click at [482, 336] on div at bounding box center [390, 185] width 781 height 371
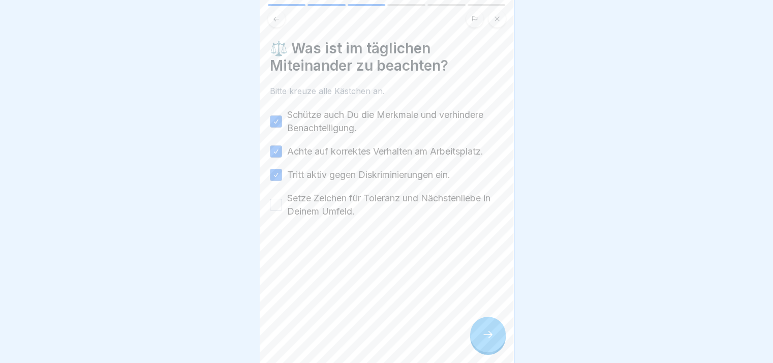
click at [333, 213] on label "Setze Zeichen für Toleranz und Nächstenliebe in Deinem Umfeld." at bounding box center [395, 205] width 216 height 26
click at [282, 211] on button "Setze Zeichen für Toleranz und Nächstenliebe in Deinem Umfeld." at bounding box center [276, 205] width 12 height 12
click at [481, 332] on div at bounding box center [488, 335] width 36 height 36
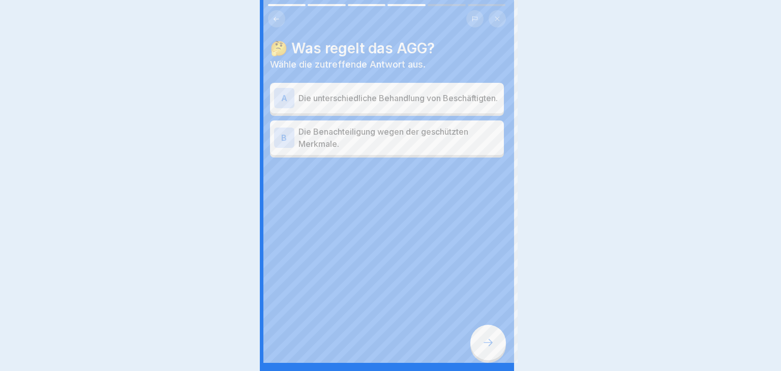
click at [481, 332] on div at bounding box center [390, 185] width 781 height 371
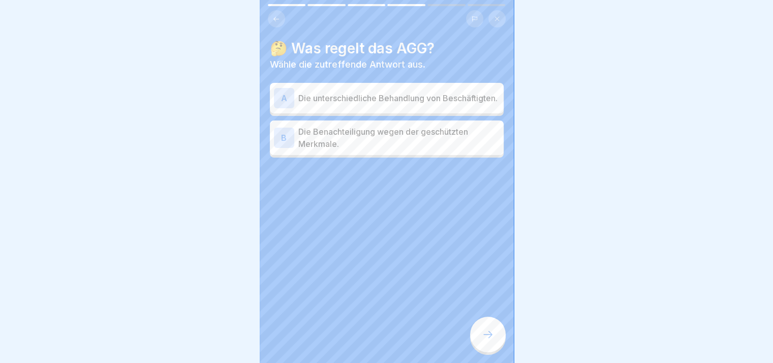
click at [338, 102] on p "Die unterschiedliche Behandlung von Beschäftigten." at bounding box center [398, 98] width 201 height 12
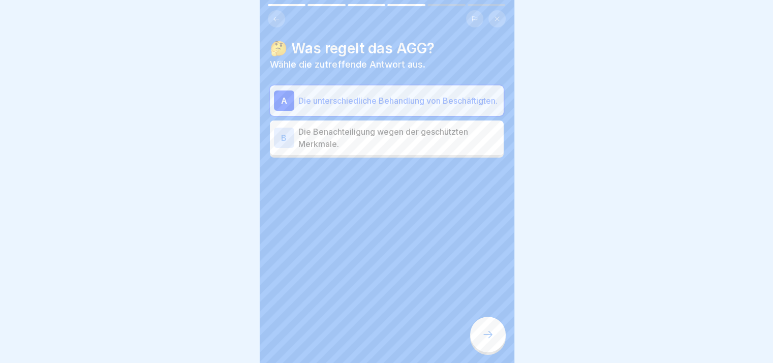
click at [476, 338] on div at bounding box center [488, 335] width 36 height 36
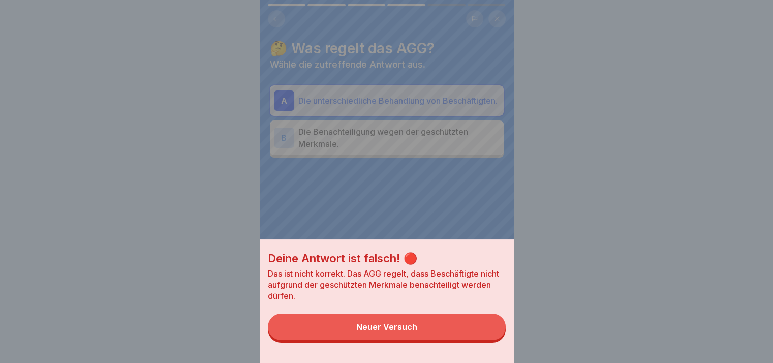
click at [476, 338] on button "Neuer Versuch" at bounding box center [387, 327] width 238 height 26
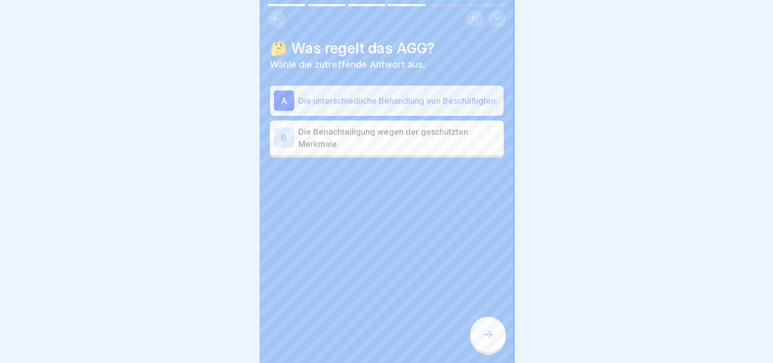
click at [385, 158] on div "A Die unterschiedliche Behandlung von Beschäftigten. B Die Benachteiligung wege…" at bounding box center [387, 121] width 234 height 72
click at [417, 141] on p "Die Benachteiligung wegen der geschützten Merkmale." at bounding box center [398, 138] width 201 height 24
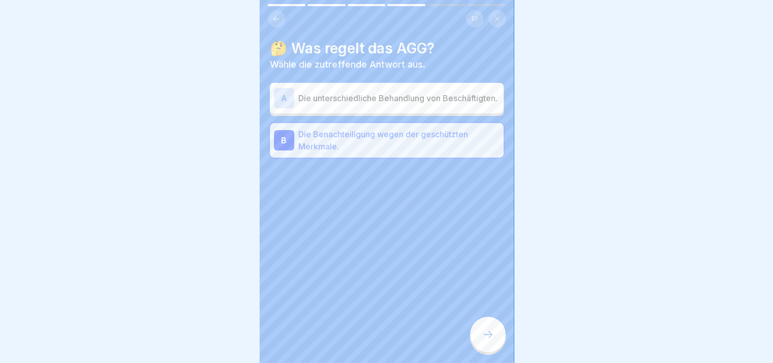
click at [486, 340] on icon at bounding box center [488, 334] width 12 height 12
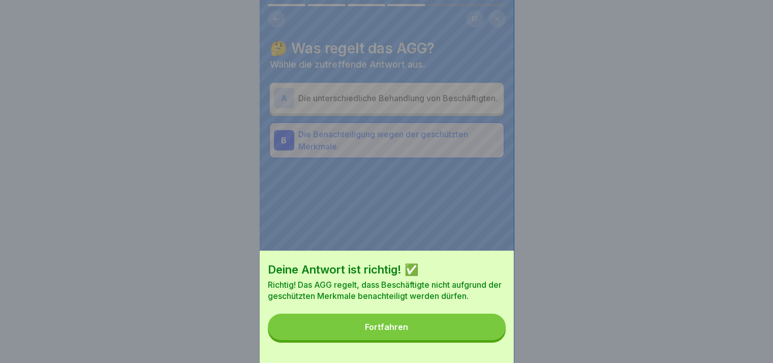
click at [486, 340] on button "Fortfahren" at bounding box center [387, 327] width 238 height 26
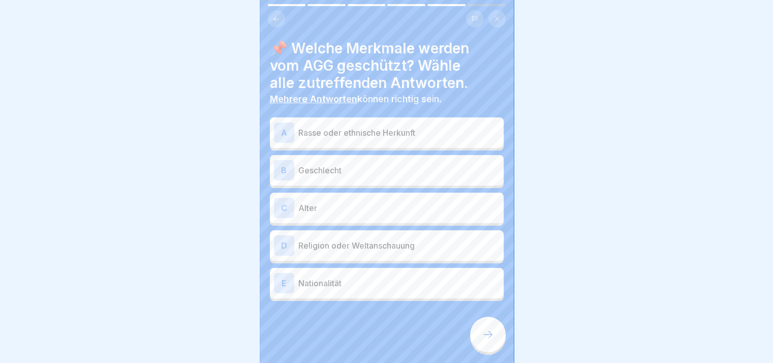
click at [486, 340] on icon at bounding box center [488, 334] width 12 height 12
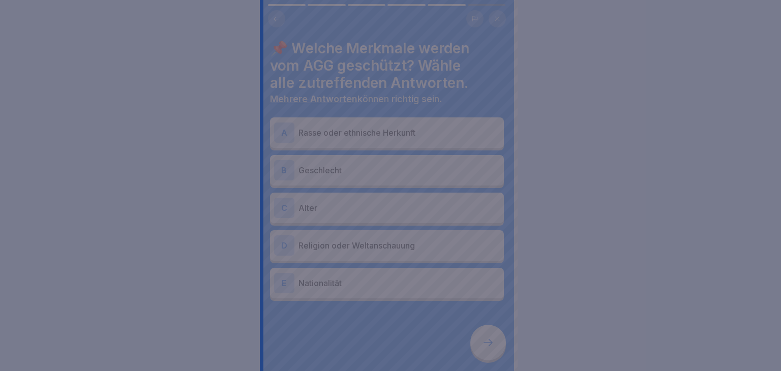
click at [486, 343] on div at bounding box center [390, 185] width 781 height 371
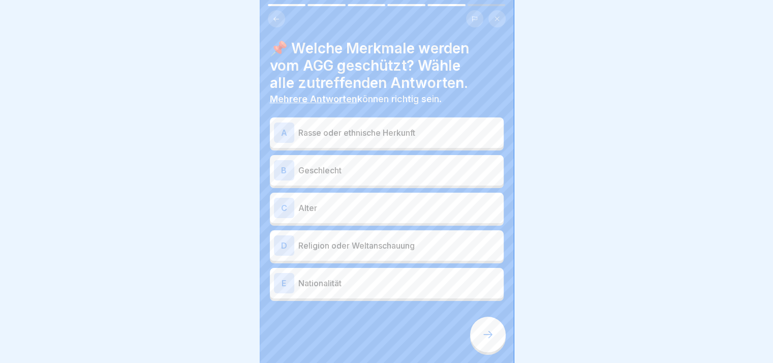
click at [371, 130] on p "Rasse oder ethnische Herkunft" at bounding box center [398, 133] width 201 height 12
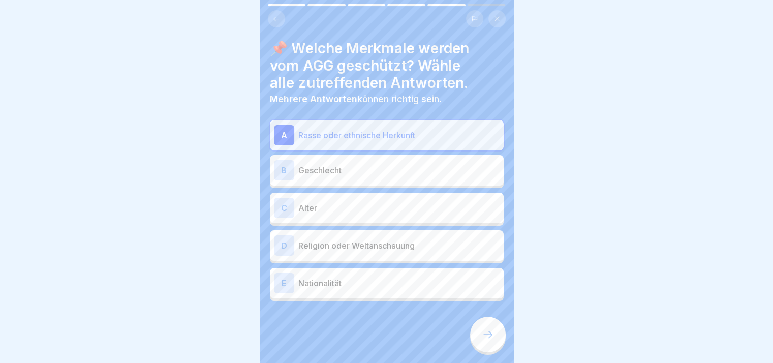
click at [365, 175] on p "Geschlecht" at bounding box center [398, 170] width 201 height 12
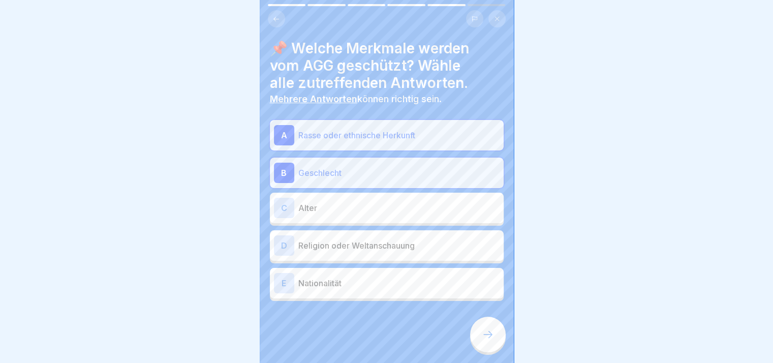
click at [367, 212] on p "Alter" at bounding box center [398, 208] width 201 height 12
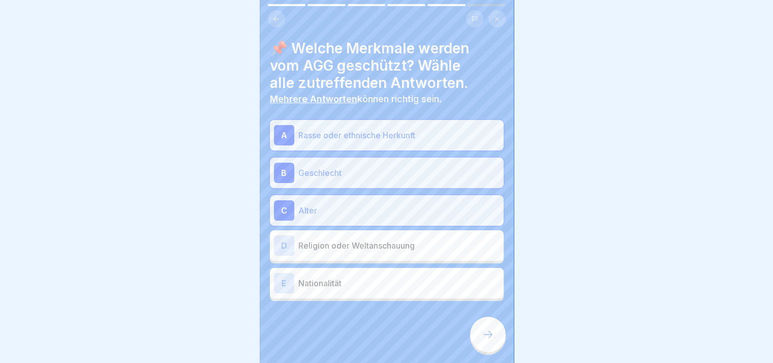
click at [368, 244] on p "Religion oder Weltanschauung" at bounding box center [398, 245] width 201 height 12
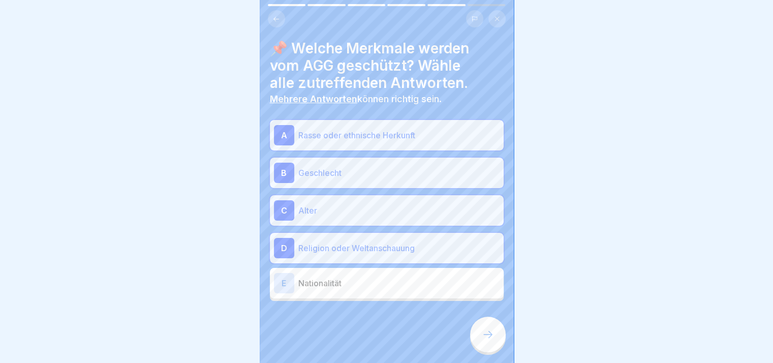
click at [370, 275] on div "E Nationalität" at bounding box center [387, 283] width 226 height 20
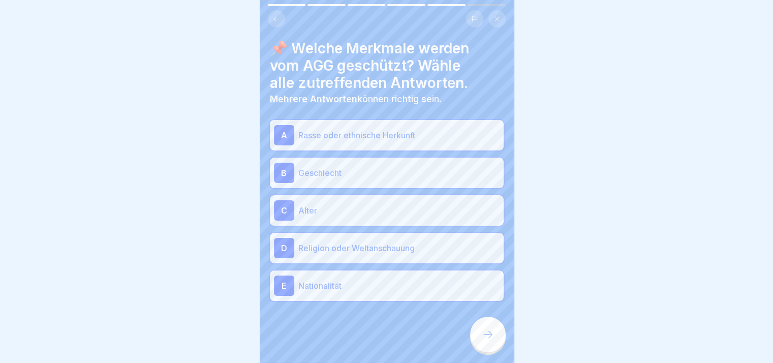
click at [481, 337] on div at bounding box center [488, 335] width 36 height 36
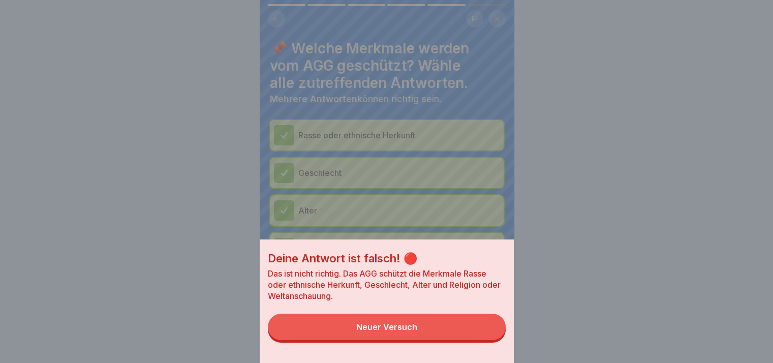
click at [481, 337] on button "Neuer Versuch" at bounding box center [387, 327] width 238 height 26
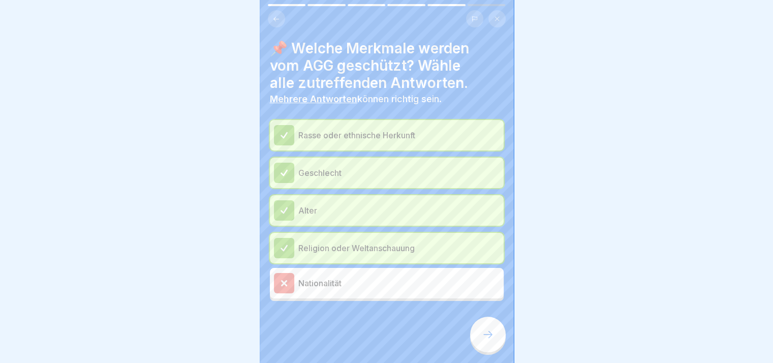
click at [481, 337] on div at bounding box center [488, 335] width 36 height 36
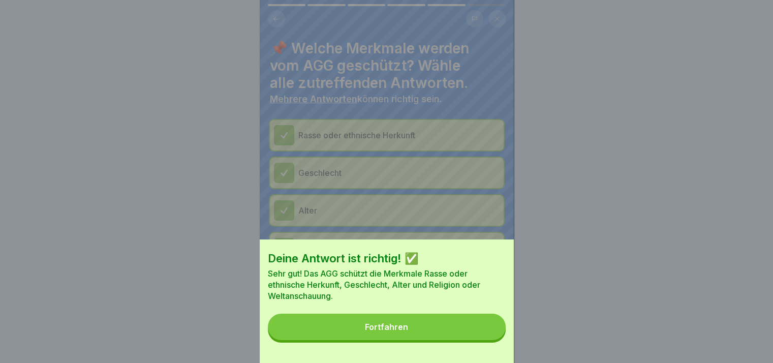
click at [481, 337] on button "Fortfahren" at bounding box center [387, 327] width 238 height 26
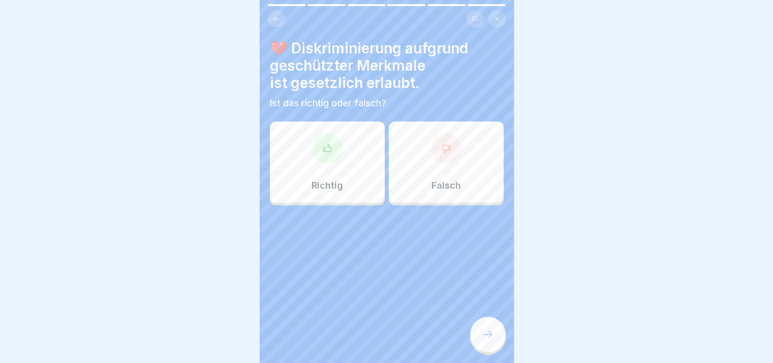
click at [350, 201] on div "Richtig" at bounding box center [327, 161] width 115 height 81
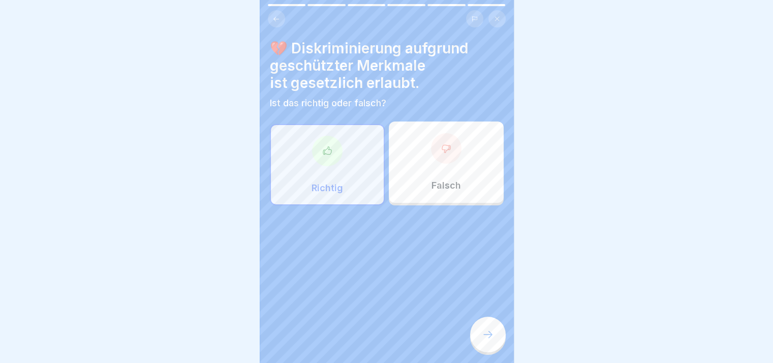
click at [357, 176] on div "Richtig" at bounding box center [327, 164] width 115 height 81
click at [491, 340] on icon at bounding box center [488, 334] width 12 height 12
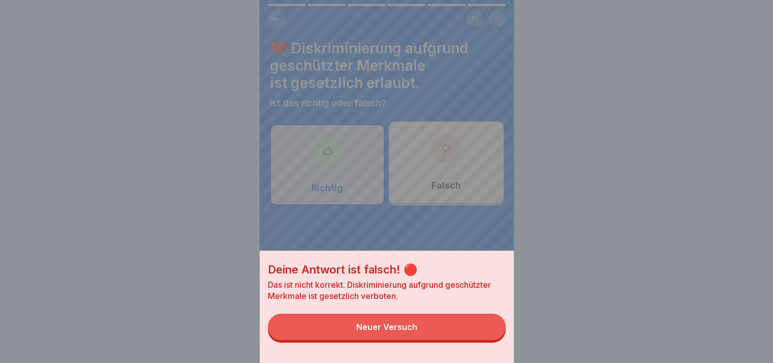
click at [491, 340] on button "Neuer Versuch" at bounding box center [387, 327] width 238 height 26
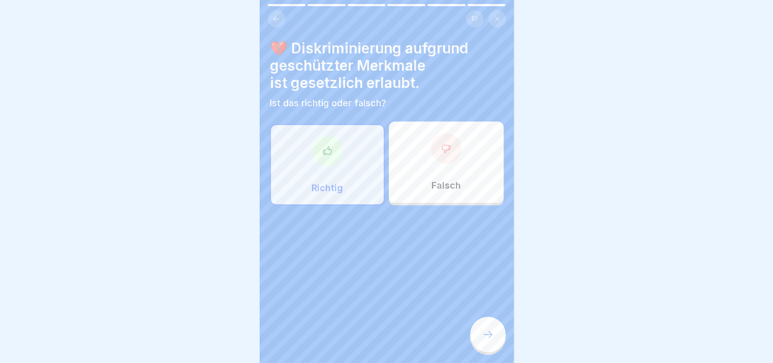
click at [465, 171] on div "Falsch" at bounding box center [446, 161] width 115 height 81
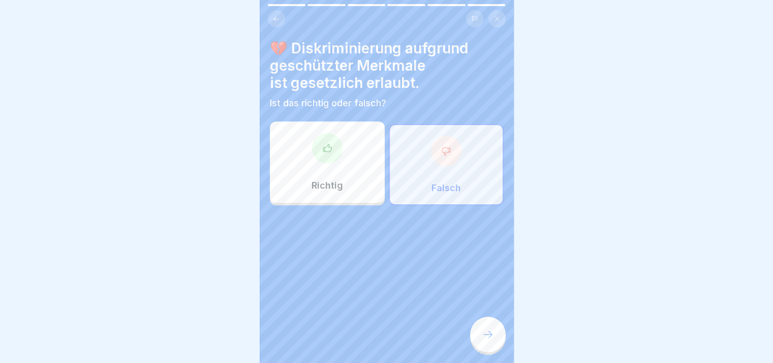
click at [494, 339] on div at bounding box center [488, 335] width 36 height 36
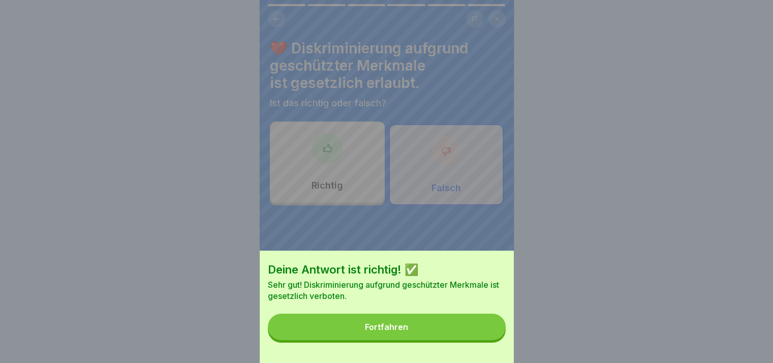
click at [494, 339] on button "Fortfahren" at bounding box center [387, 327] width 238 height 26
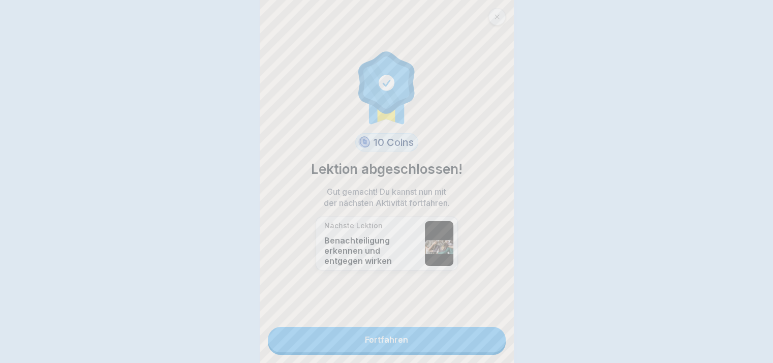
click at [494, 339] on div "Deine Antwort ist richtig! ✅ Sehr gut! Diskriminierung aufgrund geschützter Mer…" at bounding box center [386, 181] width 773 height 363
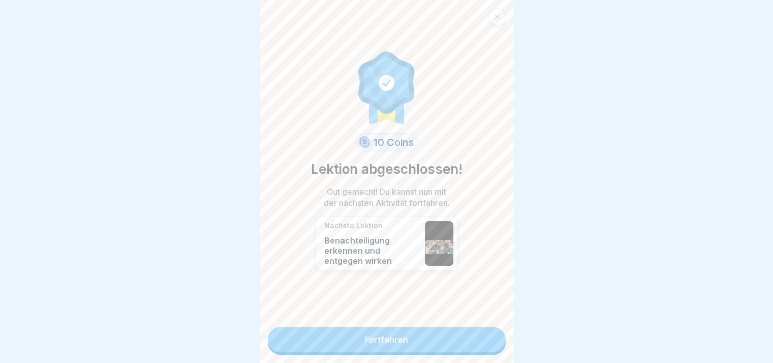
click at [494, 339] on link "Fortfahren" at bounding box center [387, 339] width 238 height 25
click at [466, 344] on link "Fortfahren" at bounding box center [387, 339] width 238 height 25
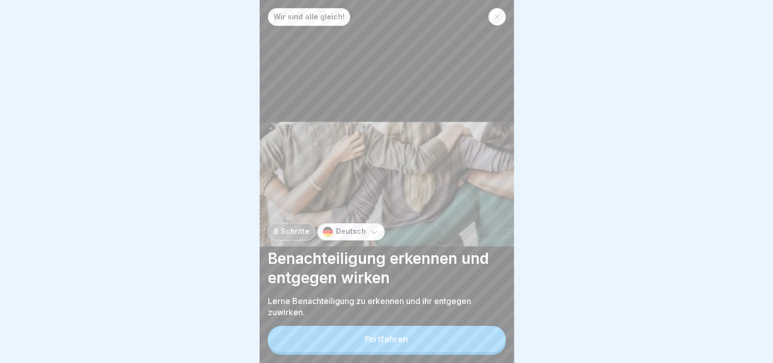
click at [469, 336] on button "Fortfahren" at bounding box center [387, 339] width 238 height 26
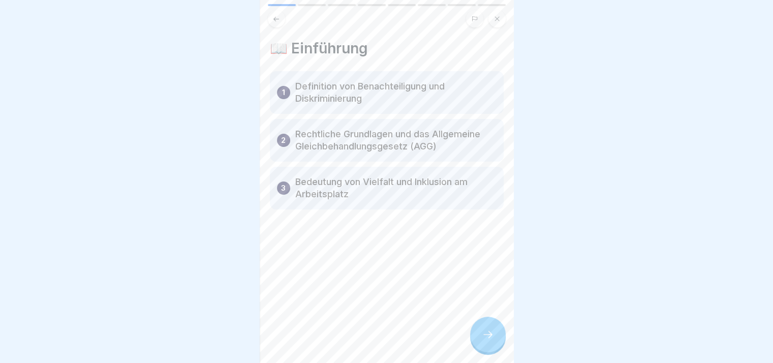
click at [469, 336] on div "📖 Einführung 1 Definition von Benachteiligung und Diskriminierung 2 Rechtliche …" at bounding box center [387, 181] width 254 height 363
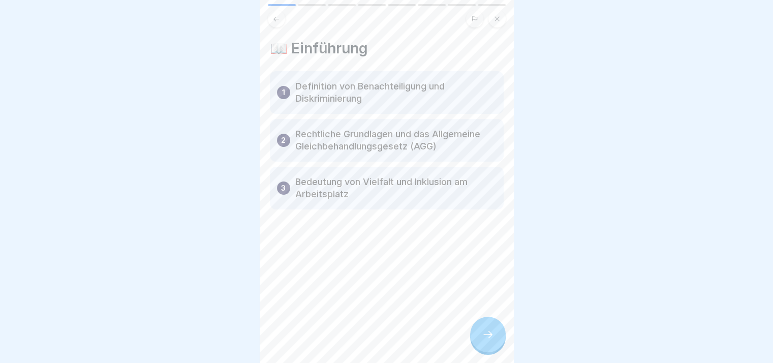
click at [489, 340] on icon at bounding box center [488, 334] width 12 height 12
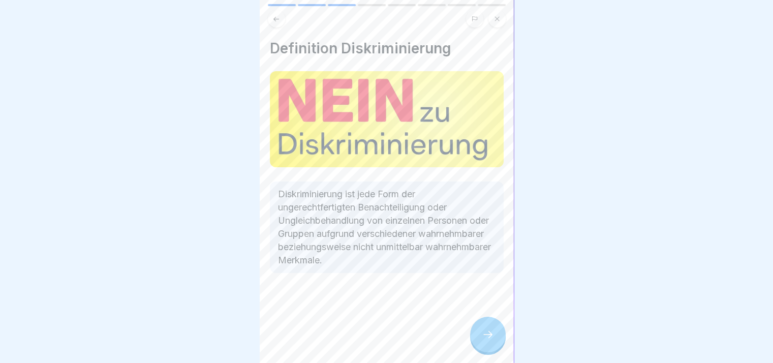
click at [489, 340] on icon at bounding box center [488, 334] width 12 height 12
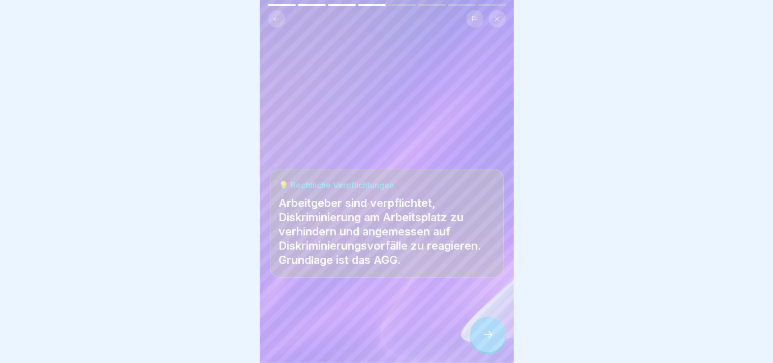
click at [489, 340] on icon at bounding box center [488, 334] width 12 height 12
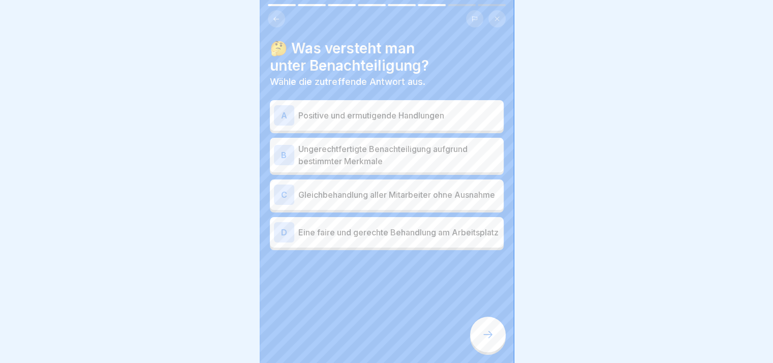
click at [489, 340] on icon at bounding box center [488, 334] width 12 height 12
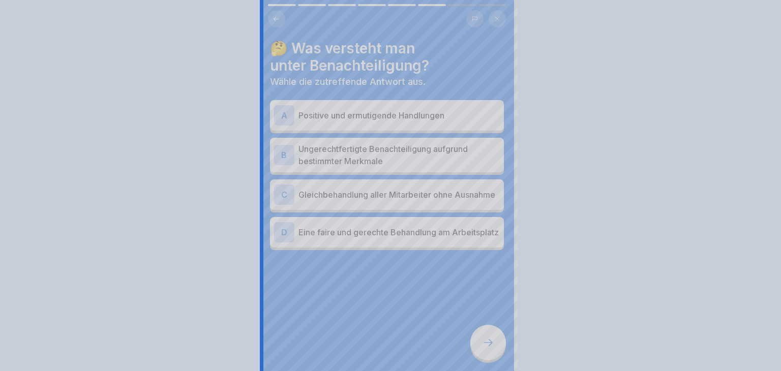
click at [489, 346] on div at bounding box center [390, 185] width 781 height 371
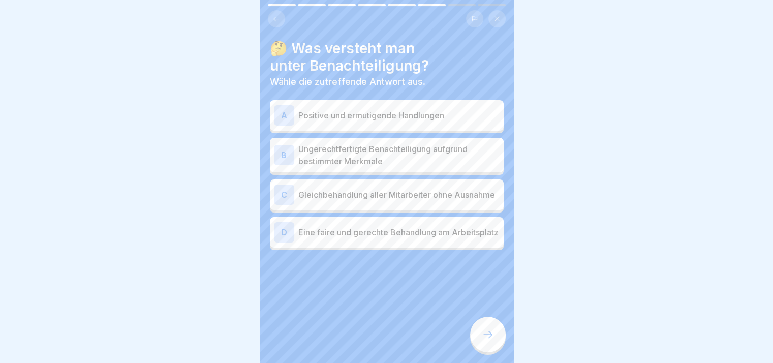
click at [413, 132] on div "A Positive und ermutigende Handlungen B Ungerechtfertigte Benachteiligung aufgr…" at bounding box center [387, 176] width 234 height 147
click at [419, 127] on div "A Positive und ermutigende Handlungen" at bounding box center [387, 115] width 234 height 30
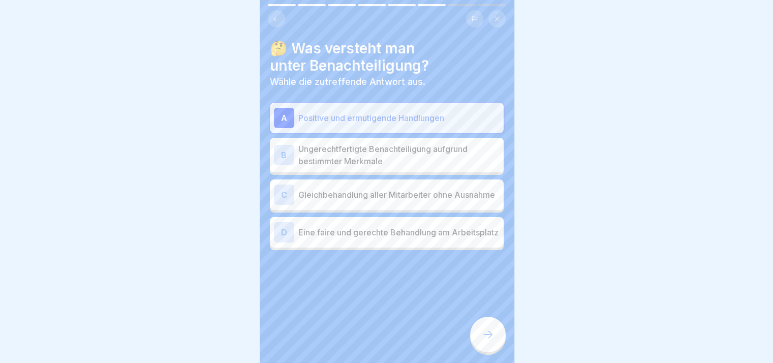
click at [412, 167] on div "B Ungerechtfertigte Benachteiligung aufgrund bestimmter Merkmale" at bounding box center [387, 155] width 234 height 35
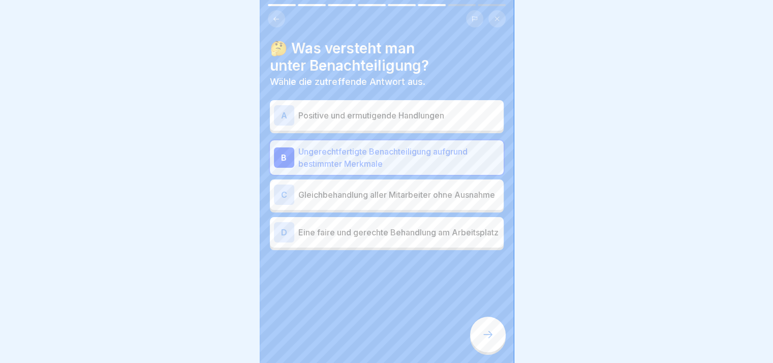
click at [491, 352] on div at bounding box center [488, 335] width 36 height 36
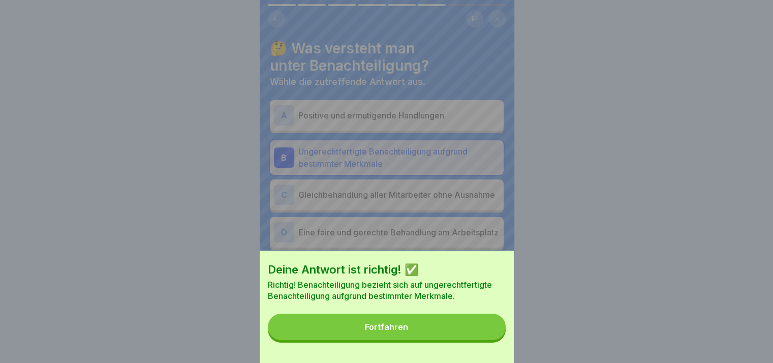
click at [491, 359] on div "Deine Antwort ist richtig! ✅ Richtig! Benachteiligung bezieht sich auf ungerech…" at bounding box center [387, 181] width 254 height 363
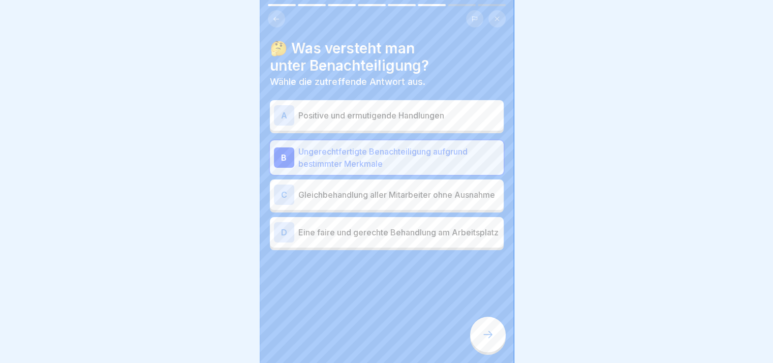
click at [477, 348] on div at bounding box center [488, 335] width 36 height 36
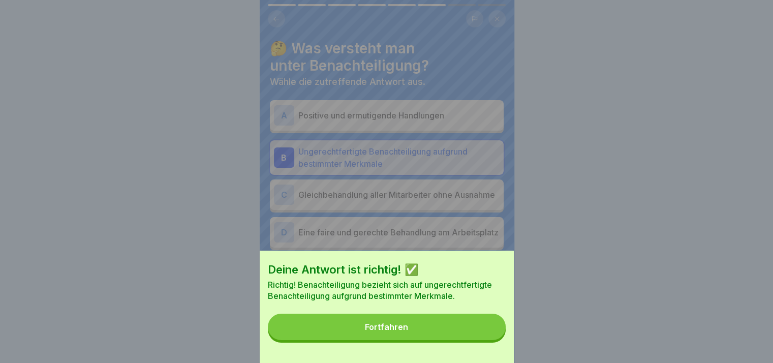
click at [452, 330] on button "Fortfahren" at bounding box center [387, 327] width 238 height 26
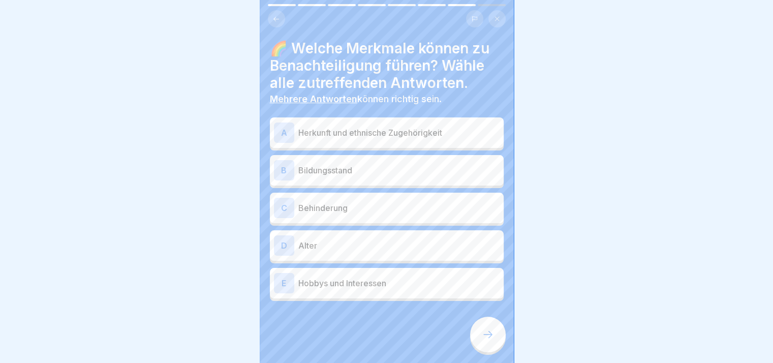
click at [489, 340] on icon at bounding box center [488, 334] width 12 height 12
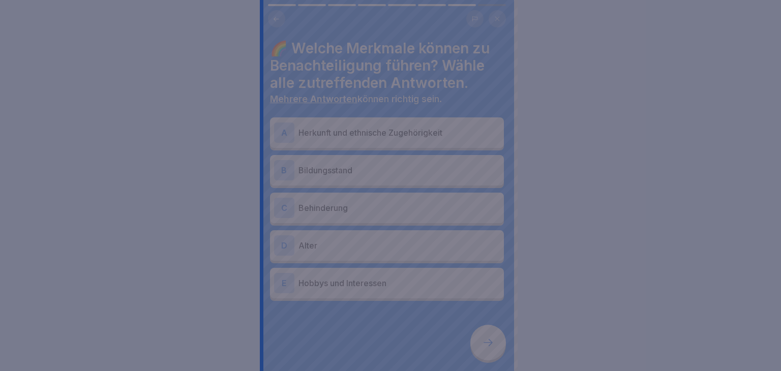
click at [489, 342] on div at bounding box center [390, 185] width 781 height 371
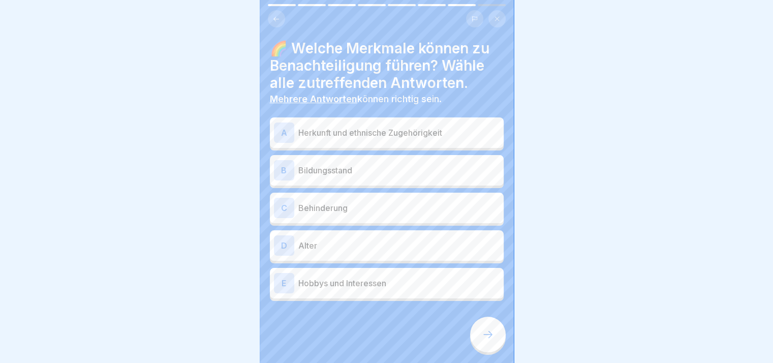
click at [404, 142] on div "A Herkunft und ethnische Zugehörigkeit" at bounding box center [387, 132] width 226 height 20
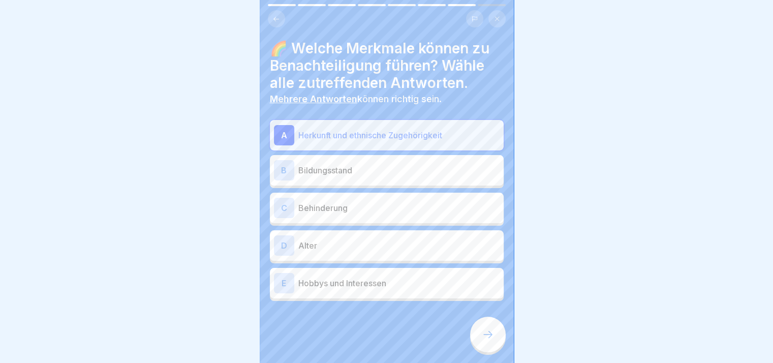
click at [490, 352] on div at bounding box center [488, 335] width 36 height 36
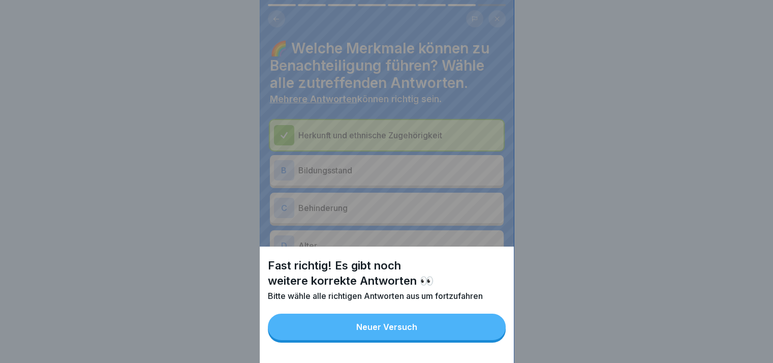
click at [490, 352] on div "Fast richtig! Es gibt noch weitere korrekte Antworten 👀 Bitte wähle alle richti…" at bounding box center [387, 304] width 254 height 116
click at [486, 336] on button "Neuer Versuch" at bounding box center [387, 327] width 238 height 26
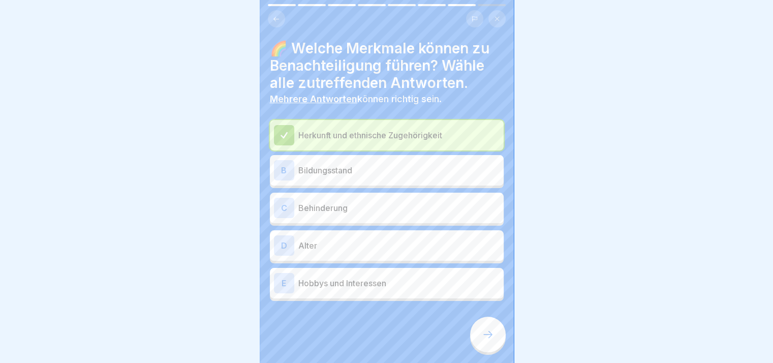
click at [486, 336] on div at bounding box center [488, 335] width 36 height 36
click at [395, 161] on div "B Bildungsstand" at bounding box center [387, 170] width 226 height 20
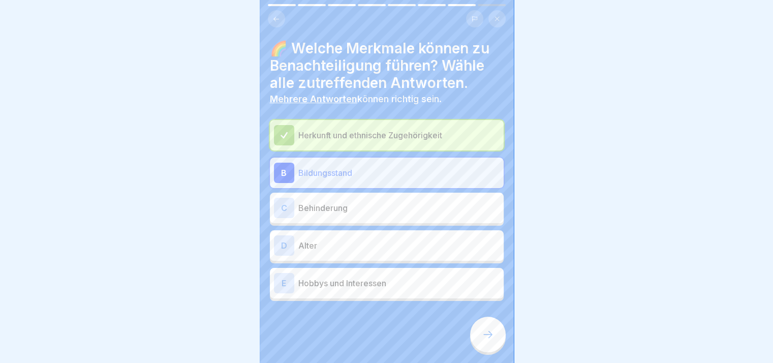
click at [412, 226] on div "Herkunft und ethnische Zugehörigkeit B Bildungsstand C Behinderung D Alter E Ho…" at bounding box center [387, 210] width 234 height 181
click at [484, 340] on icon at bounding box center [488, 334] width 12 height 12
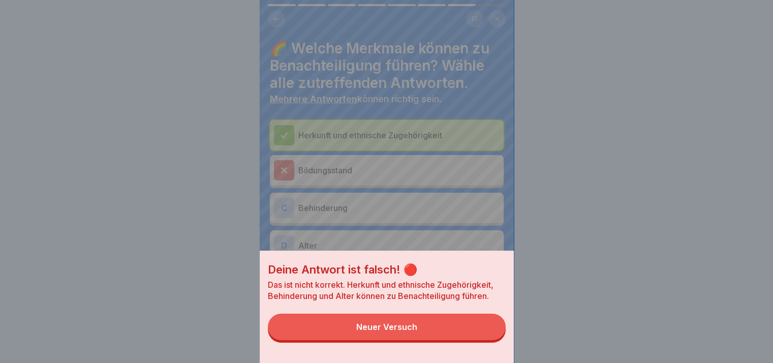
click at [443, 336] on button "Neuer Versuch" at bounding box center [387, 327] width 238 height 26
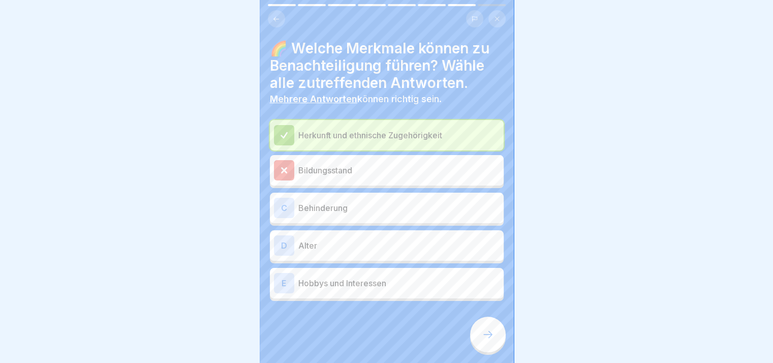
click at [378, 205] on p "Behinderung" at bounding box center [398, 208] width 201 height 12
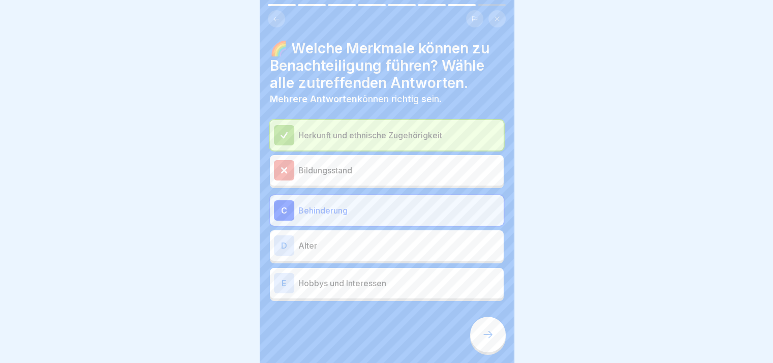
click at [382, 240] on p "Alter" at bounding box center [398, 245] width 201 height 12
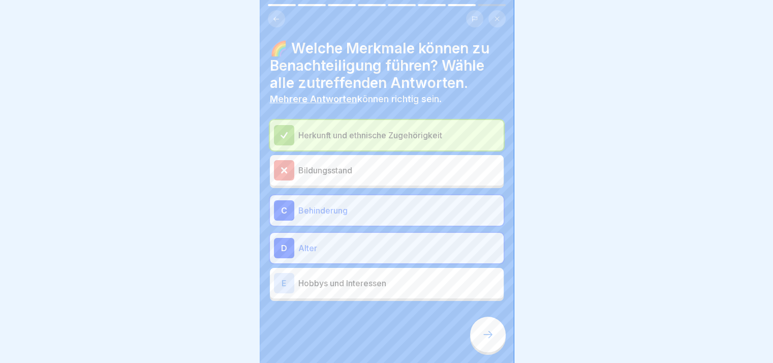
click at [390, 284] on p "Hobbys und Interessen" at bounding box center [398, 283] width 201 height 12
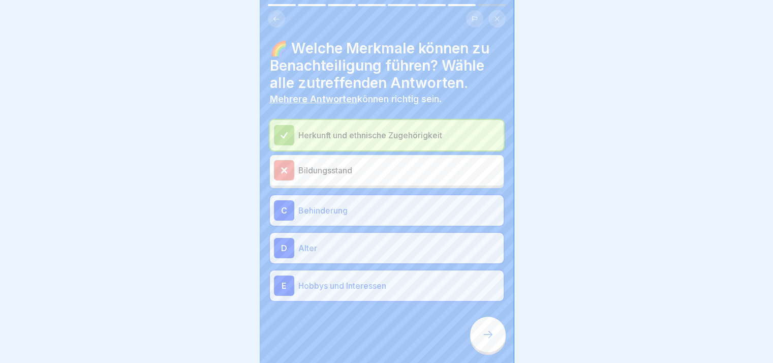
click at [489, 340] on icon at bounding box center [488, 334] width 12 height 12
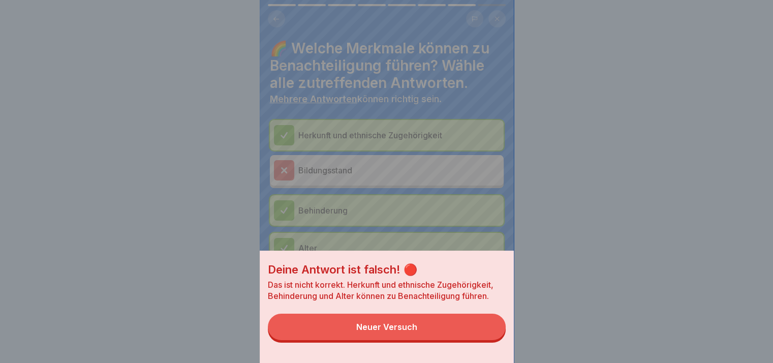
click at [489, 340] on button "Neuer Versuch" at bounding box center [387, 327] width 238 height 26
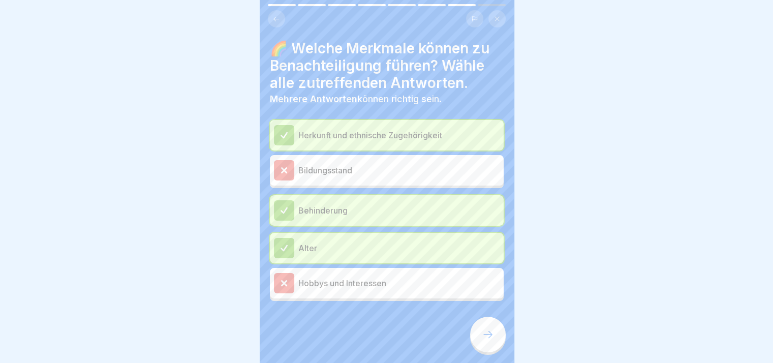
click at [489, 340] on icon at bounding box center [488, 334] width 12 height 12
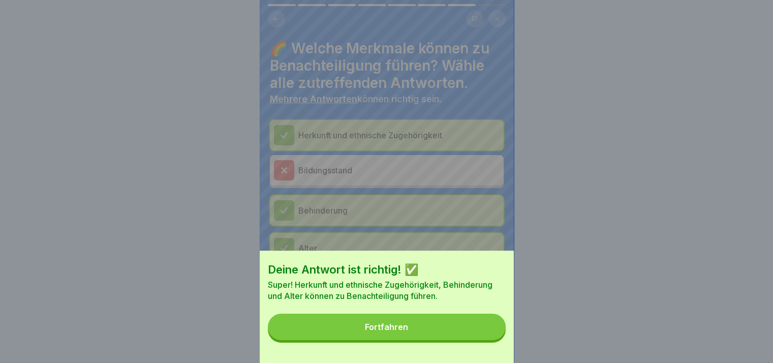
click at [489, 340] on button "Fortfahren" at bounding box center [387, 327] width 238 height 26
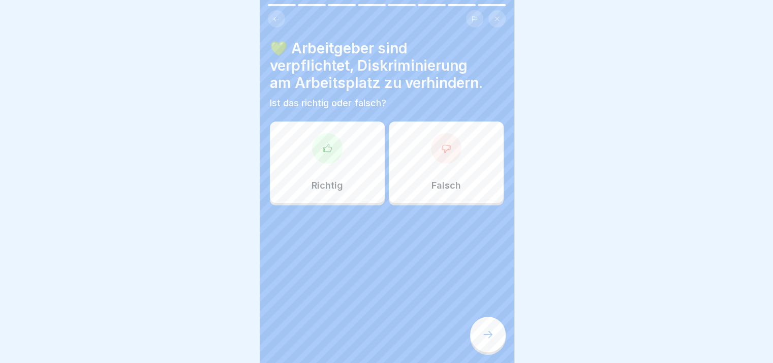
click at [489, 340] on icon at bounding box center [488, 334] width 12 height 12
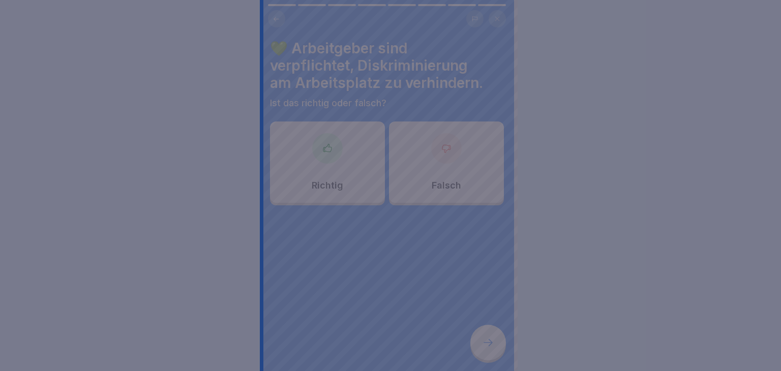
click at [489, 340] on div at bounding box center [390, 185] width 781 height 371
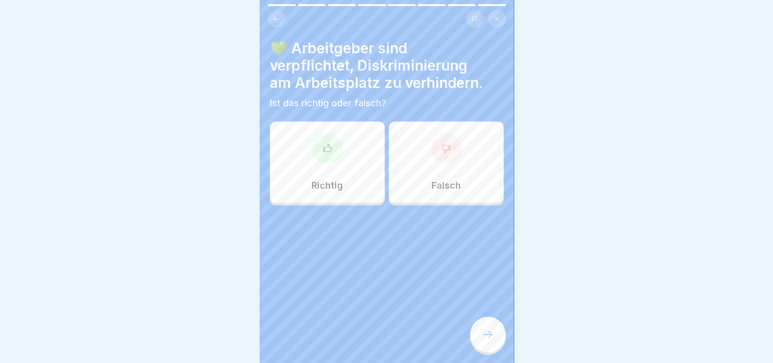
click at [323, 155] on div at bounding box center [327, 148] width 30 height 30
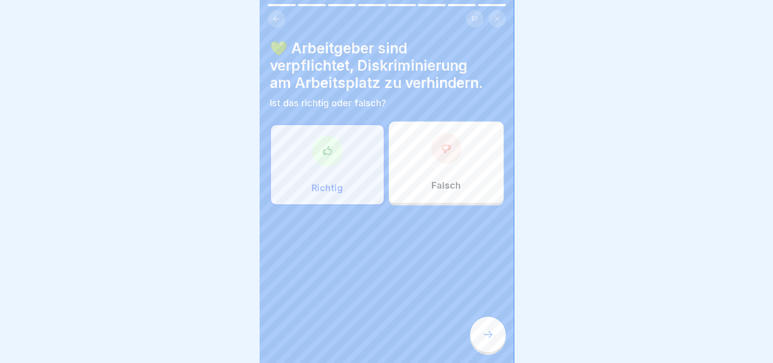
click at [491, 340] on icon at bounding box center [488, 334] width 12 height 12
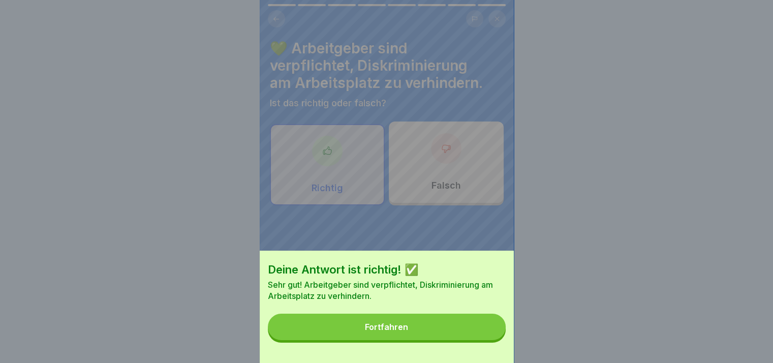
click at [491, 340] on button "Fortfahren" at bounding box center [387, 327] width 238 height 26
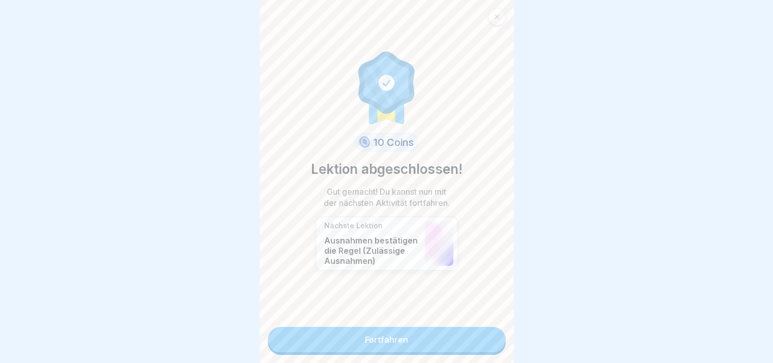
click at [491, 342] on link "Fortfahren" at bounding box center [387, 339] width 238 height 25
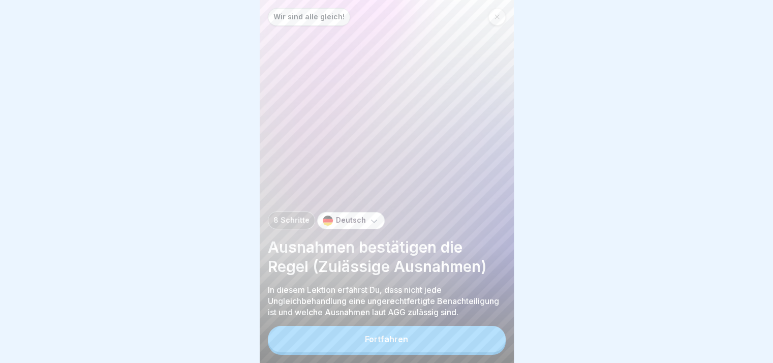
click at [472, 341] on button "Fortfahren" at bounding box center [387, 339] width 238 height 26
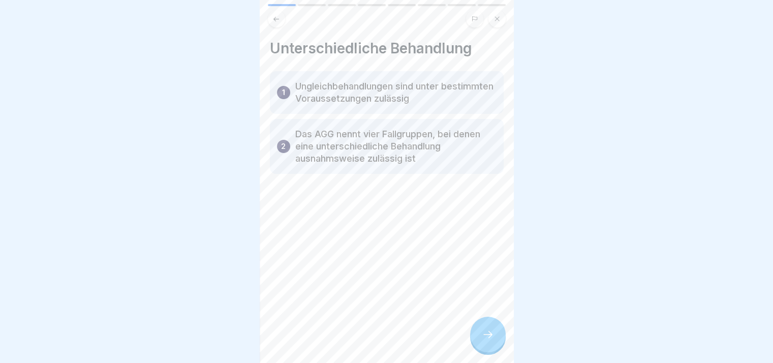
click at [472, 341] on div "Wir sind alle gleich! 8 Schritte Deutsch Ausnahmen bestätigen die Regel (Zuläss…" at bounding box center [387, 181] width 254 height 363
click at [472, 341] on div at bounding box center [488, 335] width 36 height 36
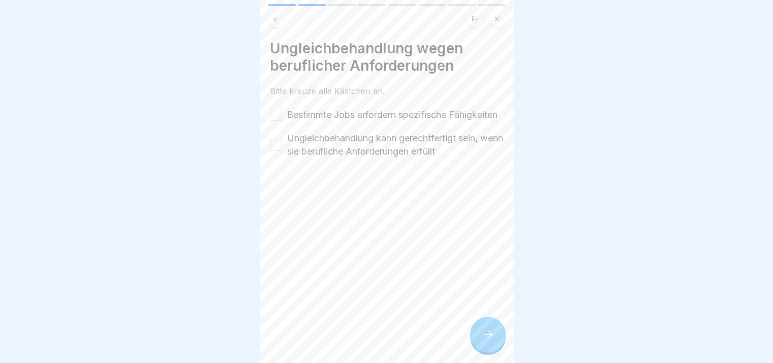
click at [482, 340] on icon at bounding box center [488, 334] width 12 height 12
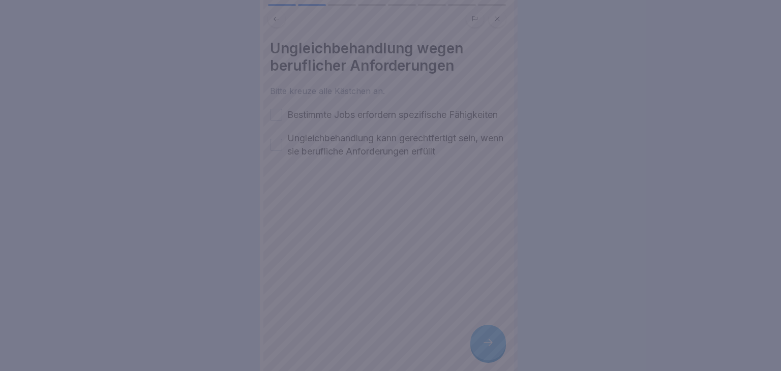
click at [481, 341] on div at bounding box center [390, 185] width 781 height 371
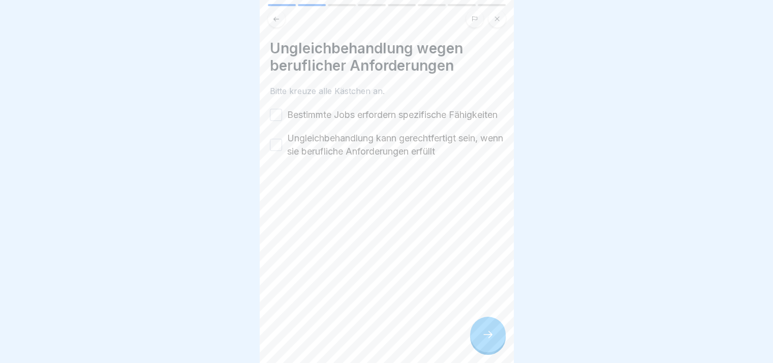
click at [327, 115] on label "Bestimmte Jobs erfordern spezifische Fähigkeiten" at bounding box center [392, 114] width 210 height 13
click at [282, 115] on button "Bestimmte Jobs erfordern spezifische Fähigkeiten" at bounding box center [276, 115] width 12 height 12
click at [326, 156] on label "Ungleichbehandlung kann gerechtfertigt sein, wenn sie berufliche Anforderungen …" at bounding box center [395, 145] width 216 height 26
click at [282, 151] on button "Ungleichbehandlung kann gerechtfertigt sein, wenn sie berufliche Anforderungen …" at bounding box center [276, 145] width 12 height 12
click at [493, 340] on icon at bounding box center [488, 334] width 12 height 12
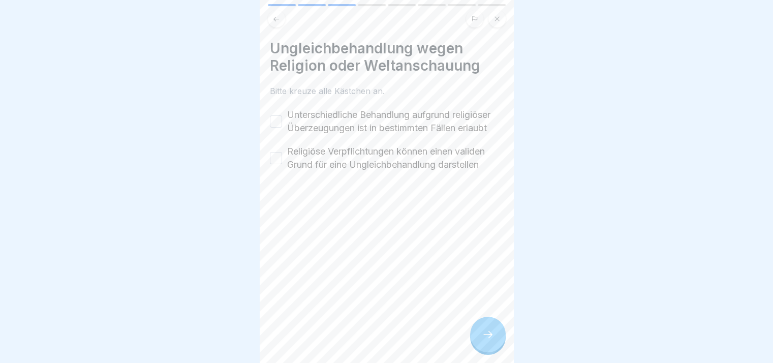
click at [493, 340] on icon at bounding box center [488, 334] width 12 height 12
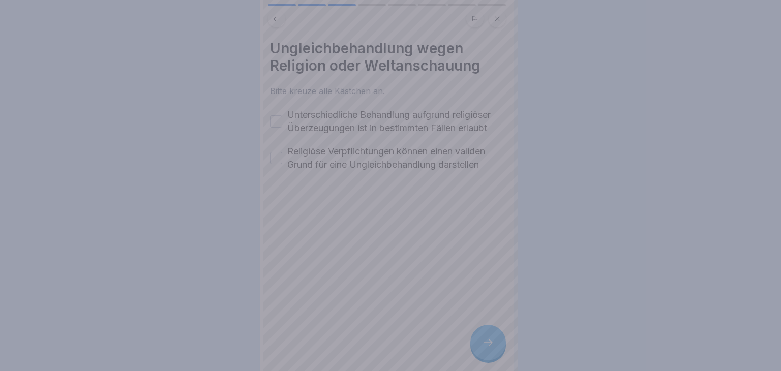
click at [493, 343] on div at bounding box center [390, 185] width 781 height 371
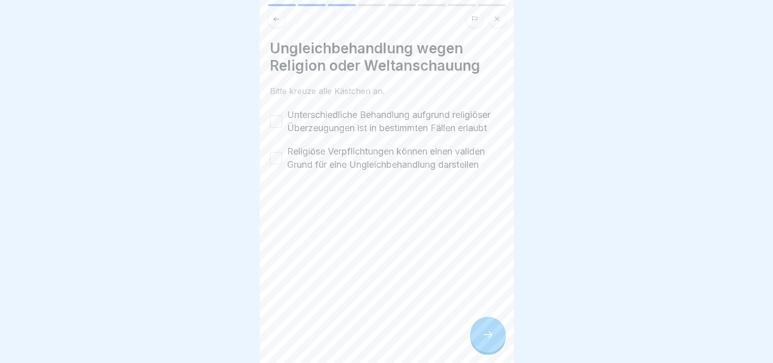
click at [360, 135] on label "Unterschiedliche Behandlung aufgrund religiöser Überzeugungen ist in bestimmten…" at bounding box center [395, 121] width 216 height 26
click at [282, 128] on button "Unterschiedliche Behandlung aufgrund religiöser Überzeugungen ist in bestimmten…" at bounding box center [276, 121] width 12 height 12
click at [374, 171] on label "Religiöse Verpflichtungen können einen validen Grund für eine Ungleichbehandlun…" at bounding box center [395, 158] width 216 height 26
click at [282, 164] on button "Religiöse Verpflichtungen können einen validen Grund für eine Ungleichbehandlun…" at bounding box center [276, 158] width 12 height 12
click at [486, 340] on icon at bounding box center [488, 334] width 12 height 12
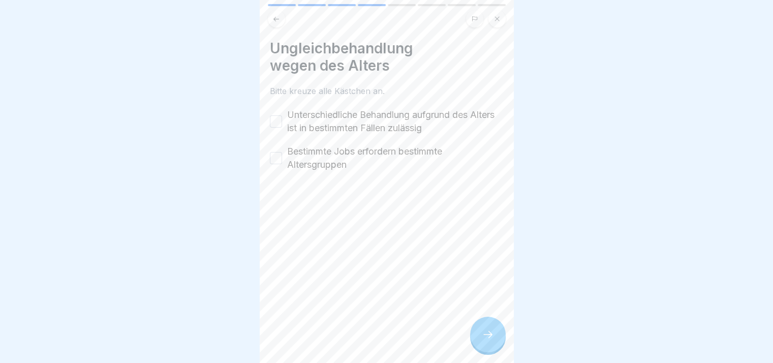
click at [486, 340] on icon at bounding box center [488, 334] width 12 height 12
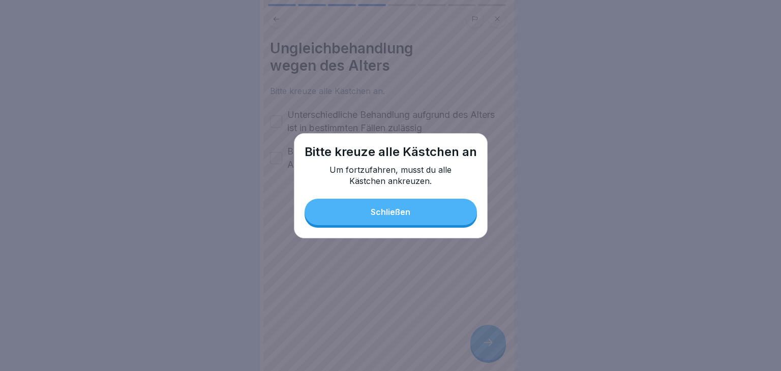
click at [430, 213] on button "Schließen" at bounding box center [390, 212] width 172 height 26
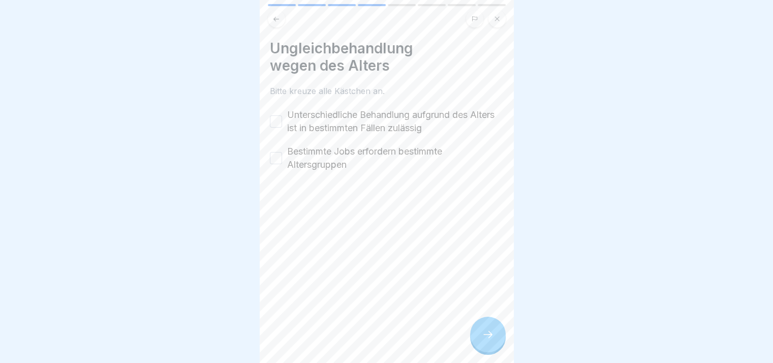
click at [329, 118] on label "Unterschiedliche Behandlung aufgrund des Alters ist in bestimmten Fällen zuläss…" at bounding box center [395, 121] width 216 height 26
click at [282, 118] on button "Unterschiedliche Behandlung aufgrund des Alters ist in bestimmten Fällen zuläss…" at bounding box center [276, 121] width 12 height 12
click at [337, 153] on label "Bestimmte Jobs erfordern bestimmte Altersgruppen" at bounding box center [395, 158] width 216 height 26
click at [282, 153] on button "Bestimmte Jobs erfordern bestimmte Altersgruppen" at bounding box center [276, 158] width 12 height 12
click at [488, 340] on icon at bounding box center [488, 334] width 12 height 12
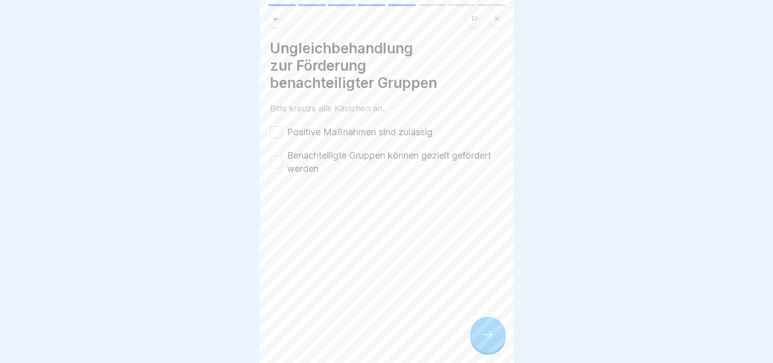
click at [488, 340] on icon at bounding box center [488, 334] width 12 height 12
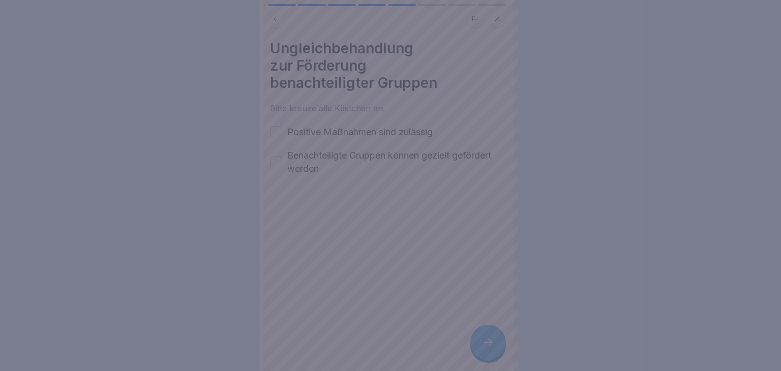
click at [486, 336] on div at bounding box center [390, 185] width 781 height 371
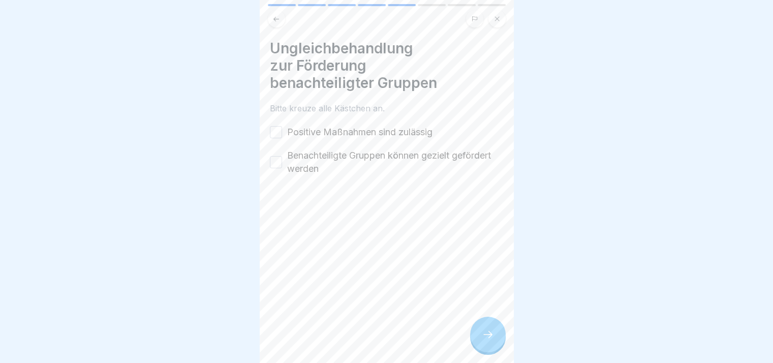
click at [331, 131] on label "Positive Maßnahmen sind zulässig" at bounding box center [359, 132] width 145 height 13
click at [282, 131] on button "Positive Maßnahmen sind zulässig" at bounding box center [276, 132] width 12 height 12
click at [332, 155] on label "Benachteiligte Gruppen können gezielt gefördert werden" at bounding box center [395, 162] width 216 height 26
click at [282, 156] on button "Benachteiligte Gruppen können gezielt gefördert werden" at bounding box center [276, 162] width 12 height 12
click at [482, 340] on icon at bounding box center [488, 334] width 12 height 12
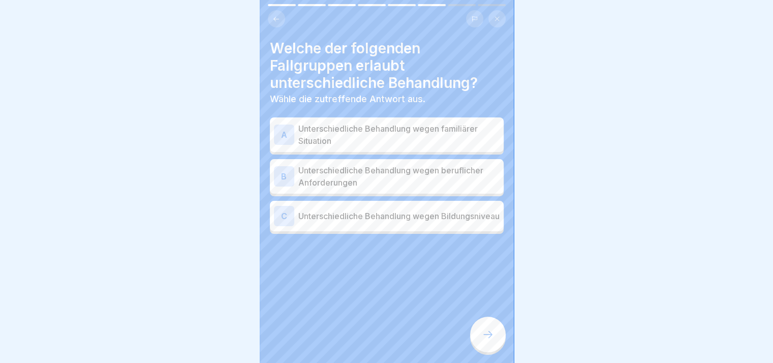
click at [482, 340] on icon at bounding box center [488, 334] width 12 height 12
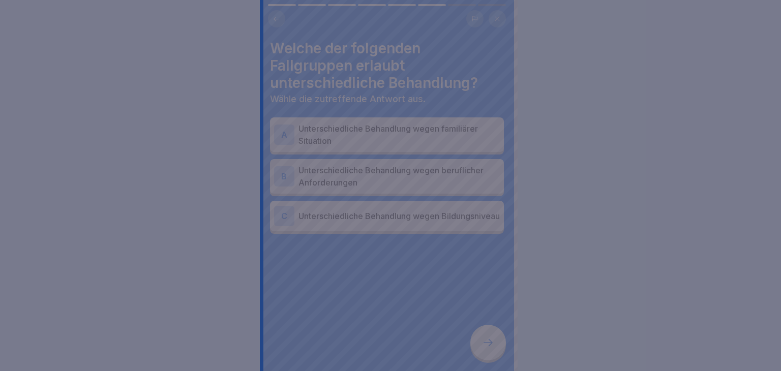
click at [481, 348] on div at bounding box center [390, 185] width 781 height 371
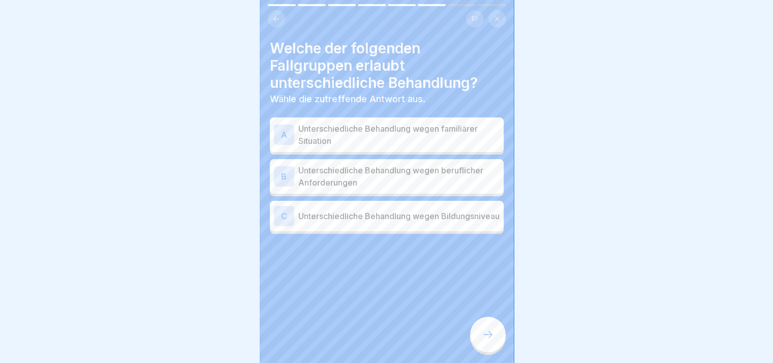
click at [344, 139] on p "Unterschiedliche Behandlung wegen familiärer Situation" at bounding box center [398, 134] width 201 height 24
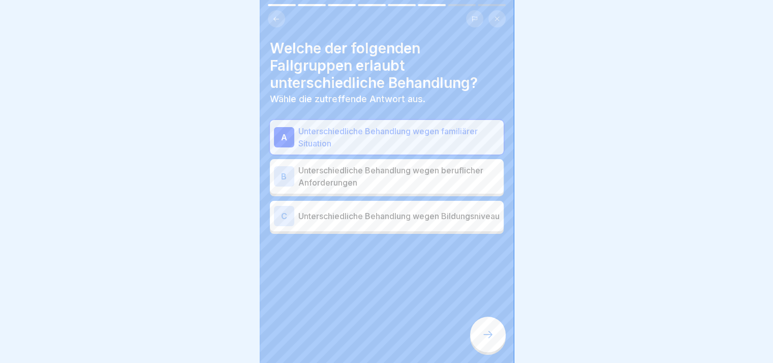
click at [356, 192] on div "B Unterschiedliche Behandlung wegen beruflicher Anforderungen" at bounding box center [387, 176] width 234 height 35
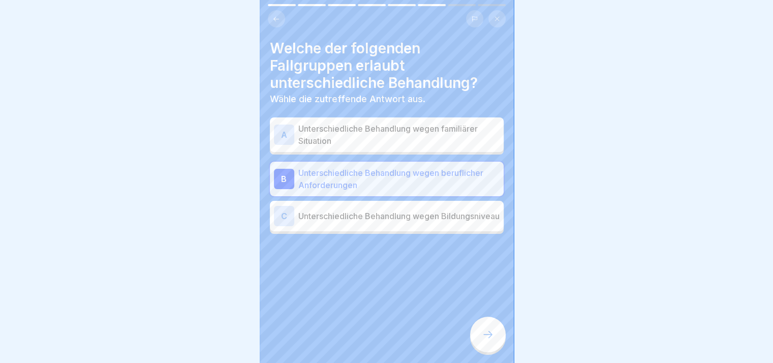
click at [382, 140] on p "Unterschiedliche Behandlung wegen familiärer Situation" at bounding box center [398, 134] width 201 height 24
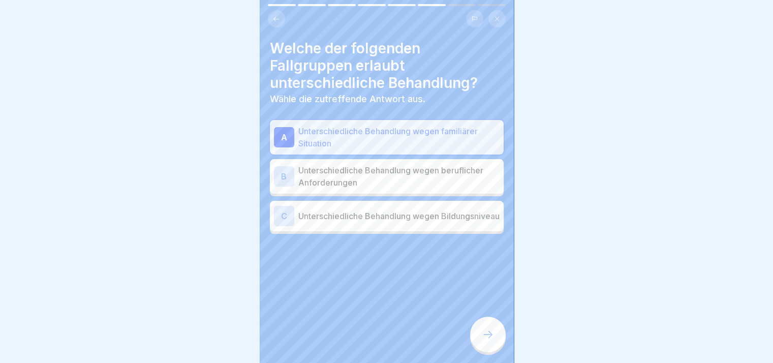
click at [490, 332] on div at bounding box center [488, 335] width 36 height 36
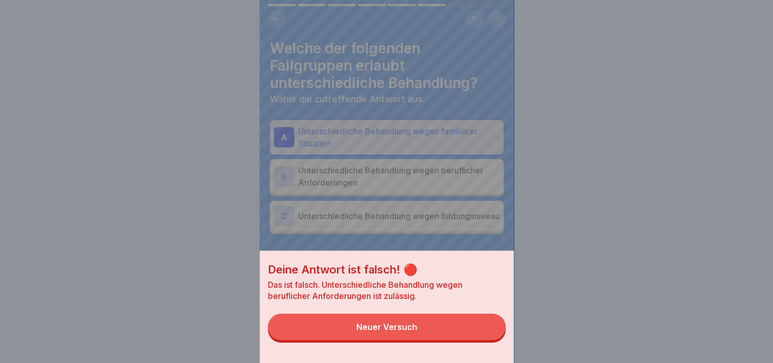
click at [490, 332] on button "Neuer Versuch" at bounding box center [387, 327] width 238 height 26
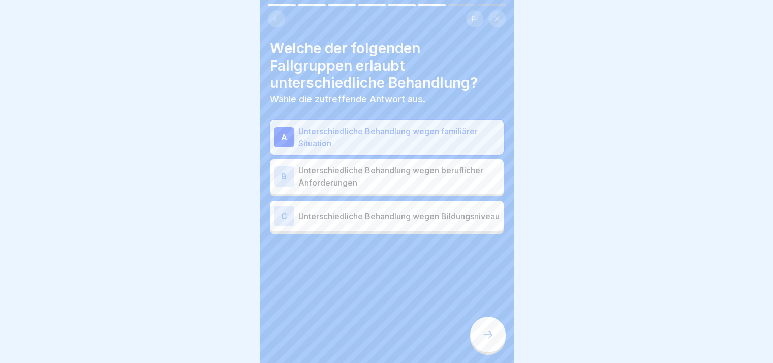
click at [404, 190] on div "B Unterschiedliche Behandlung wegen beruflicher Anforderungen" at bounding box center [387, 176] width 234 height 35
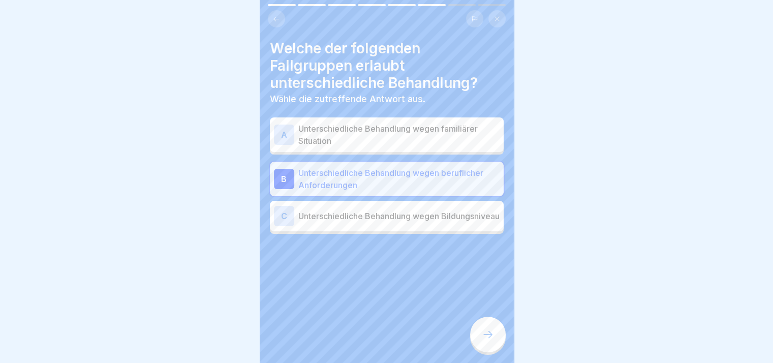
click at [482, 340] on icon at bounding box center [488, 334] width 12 height 12
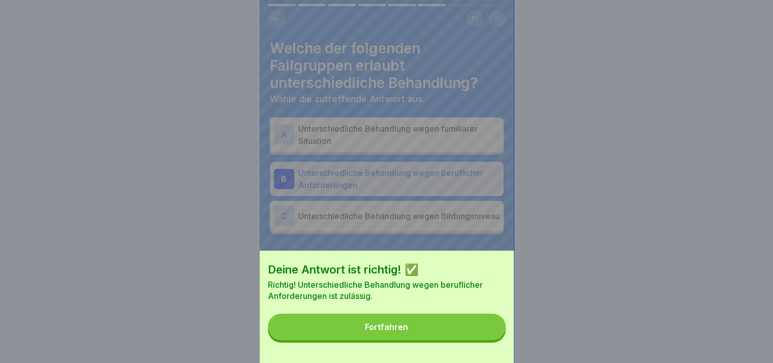
click at [481, 340] on button "Fortfahren" at bounding box center [387, 327] width 238 height 26
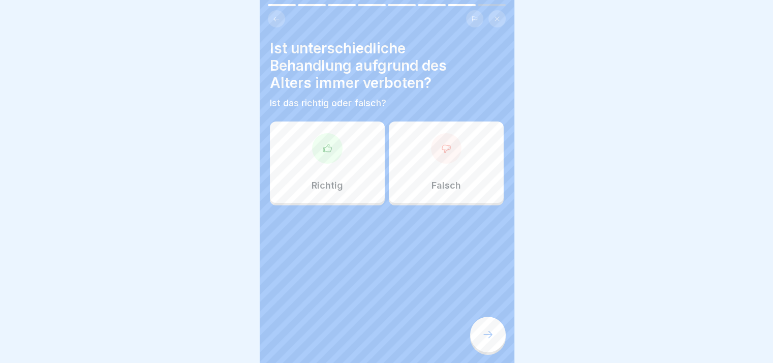
click at [307, 185] on div "Richtig" at bounding box center [327, 161] width 115 height 81
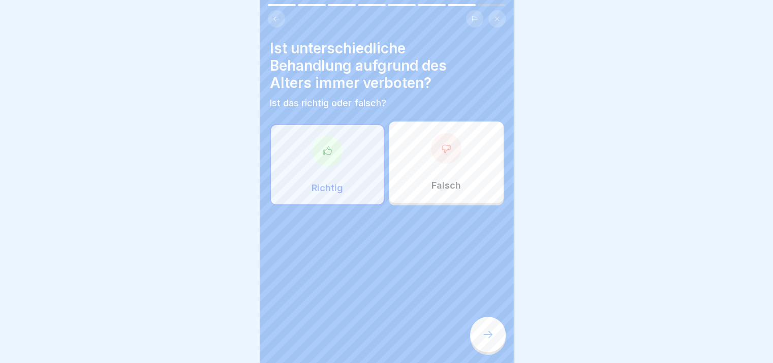
click at [480, 335] on div at bounding box center [488, 335] width 36 height 36
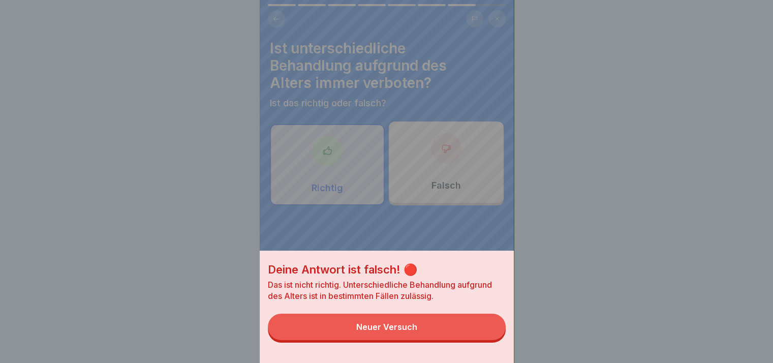
click at [480, 335] on button "Neuer Versuch" at bounding box center [387, 327] width 238 height 26
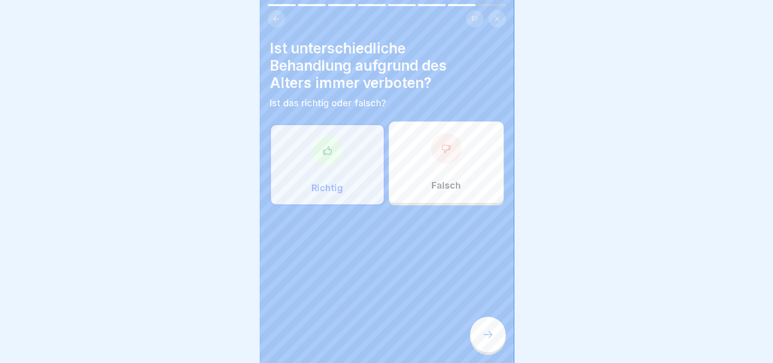
click at [452, 178] on div "Falsch" at bounding box center [446, 161] width 115 height 81
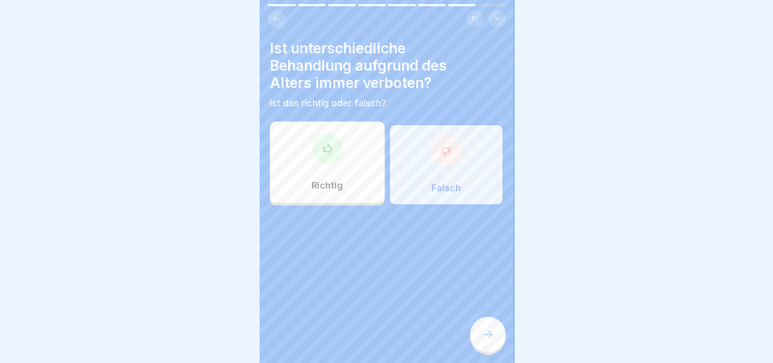
click at [489, 337] on icon at bounding box center [488, 334] width 12 height 12
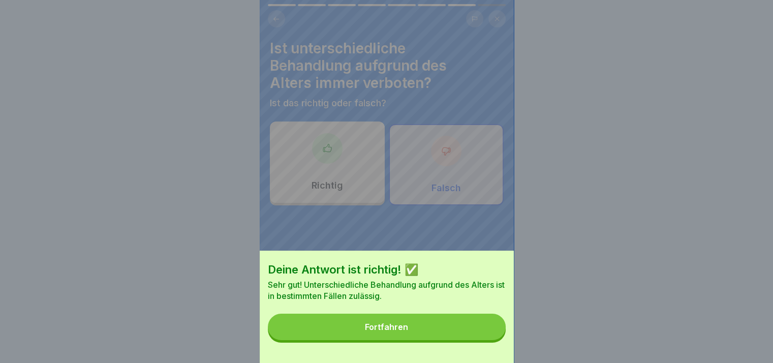
click at [489, 337] on button "Fortfahren" at bounding box center [387, 327] width 238 height 26
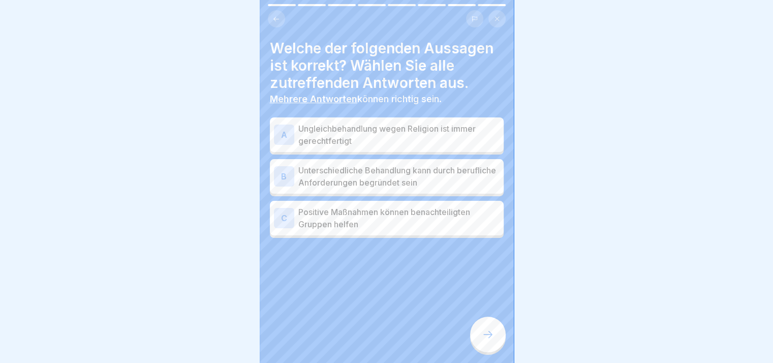
click at [347, 144] on p "Ungleichbehandlung wegen Religion ist immer gerechtfertigt" at bounding box center [398, 134] width 201 height 24
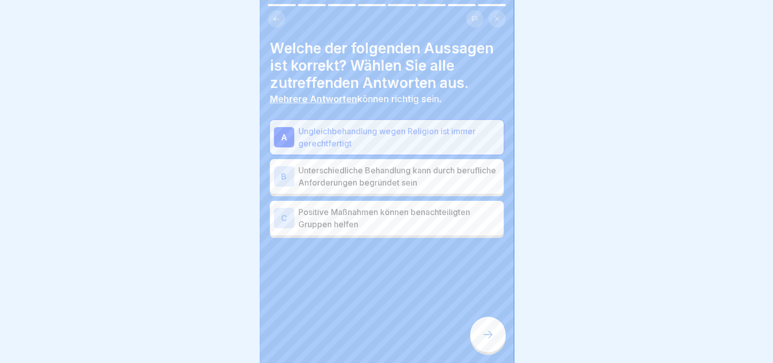
click at [356, 178] on p "Unterschiedliche Behandlung kann durch berufliche Anforderungen begründet sein" at bounding box center [398, 176] width 201 height 24
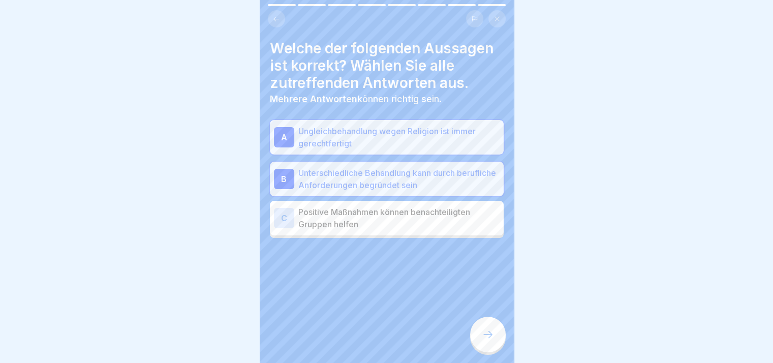
click at [364, 208] on p "Positive Maßnahmen können benachteiligten Gruppen helfen" at bounding box center [398, 218] width 201 height 24
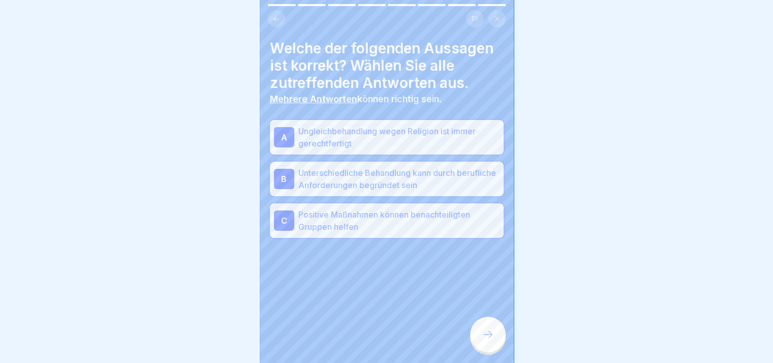
click at [478, 339] on div at bounding box center [488, 335] width 36 height 36
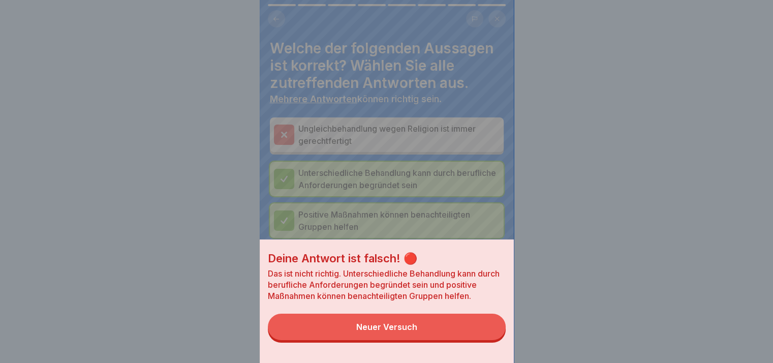
click at [478, 339] on button "Neuer Versuch" at bounding box center [387, 327] width 238 height 26
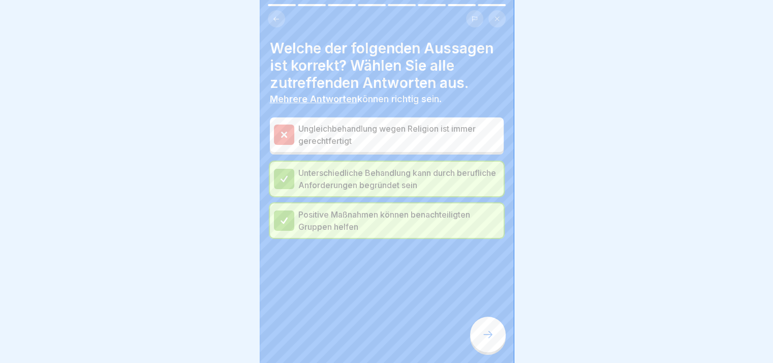
click at [478, 339] on div at bounding box center [488, 335] width 36 height 36
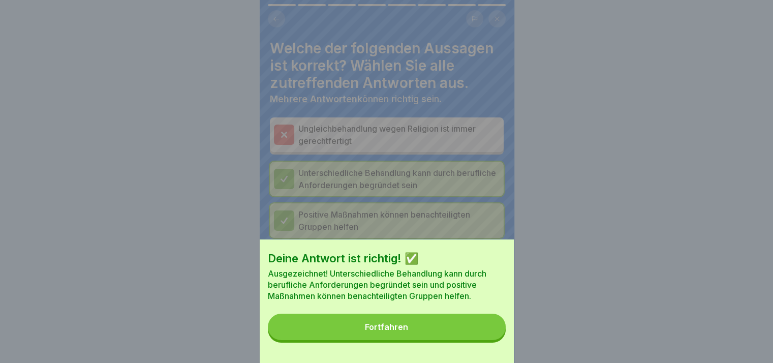
click at [478, 339] on button "Fortfahren" at bounding box center [387, 327] width 238 height 26
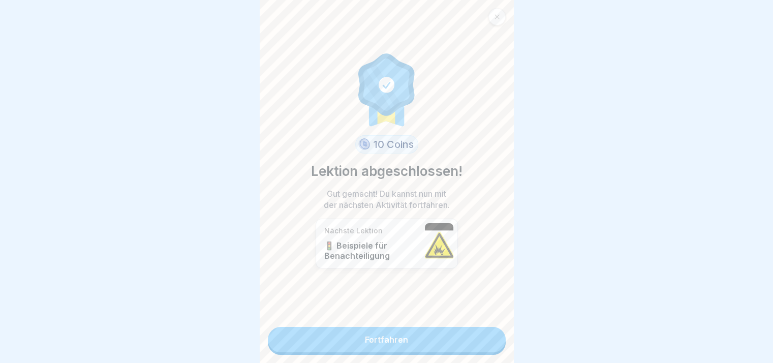
click at [478, 339] on link "Fortfahren" at bounding box center [387, 339] width 238 height 25
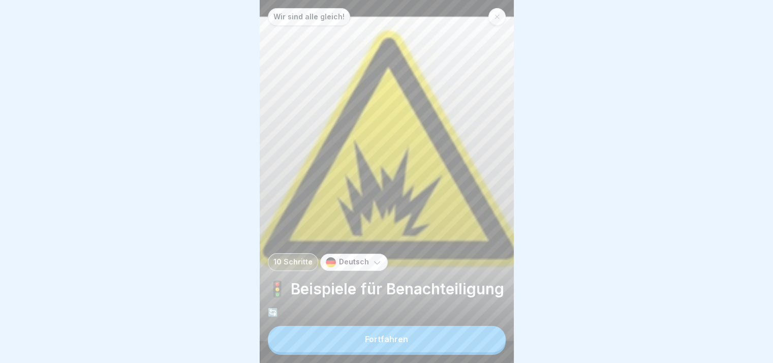
click at [473, 344] on button "Fortfahren" at bounding box center [387, 339] width 238 height 26
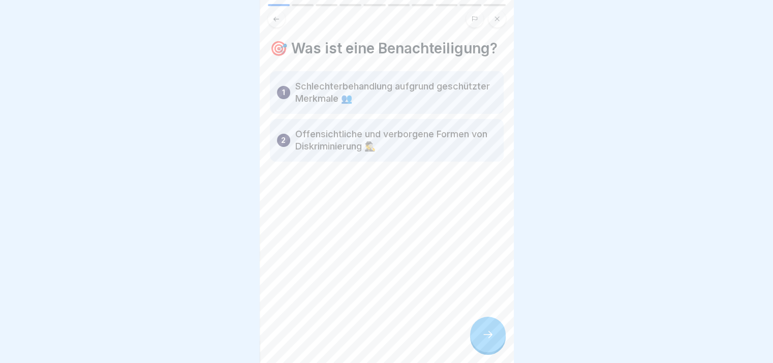
click at [473, 344] on div at bounding box center [488, 335] width 36 height 36
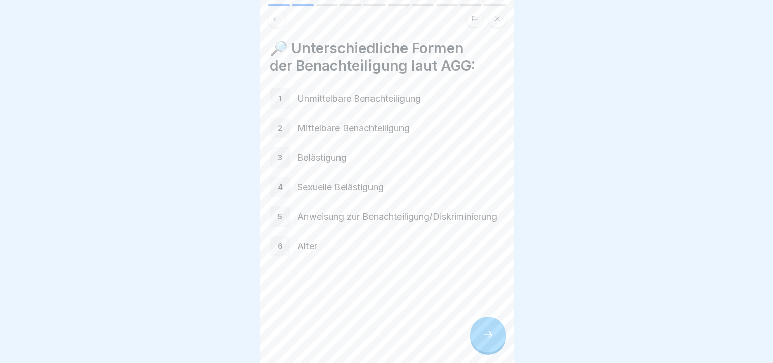
click at [480, 346] on div at bounding box center [488, 335] width 36 height 36
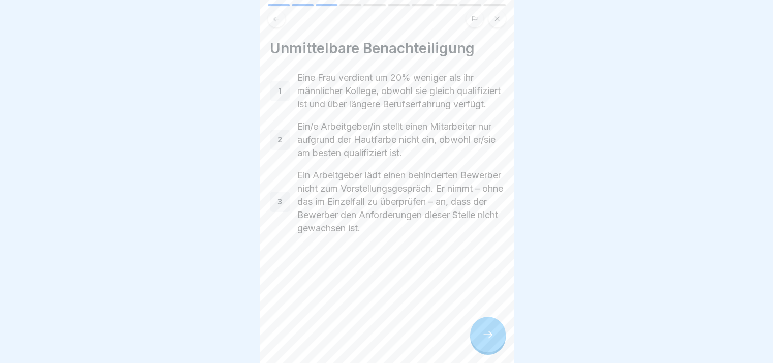
click at [480, 346] on div at bounding box center [488, 335] width 36 height 36
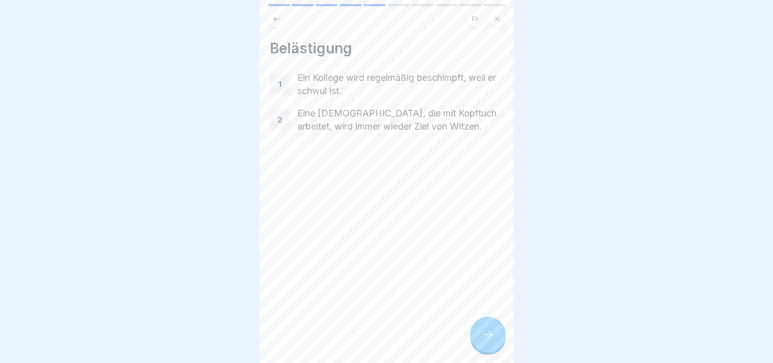
click at [480, 346] on div at bounding box center [488, 335] width 36 height 36
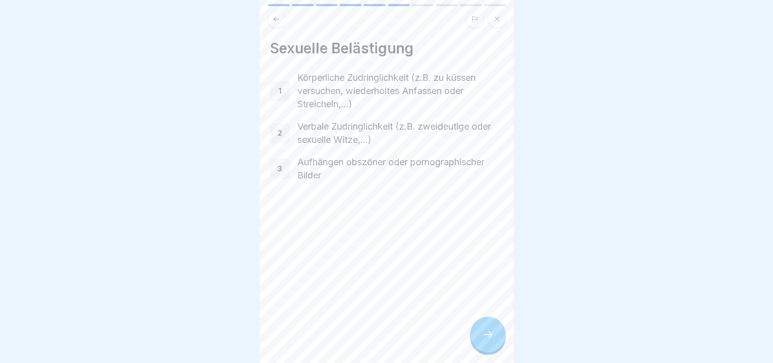
click at [480, 346] on div at bounding box center [488, 335] width 36 height 36
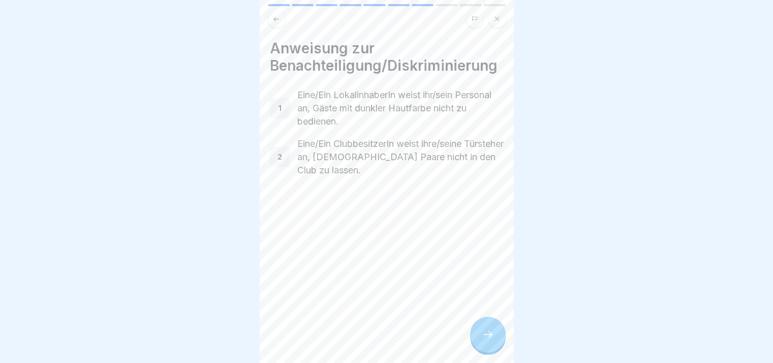
click at [480, 346] on div at bounding box center [488, 335] width 36 height 36
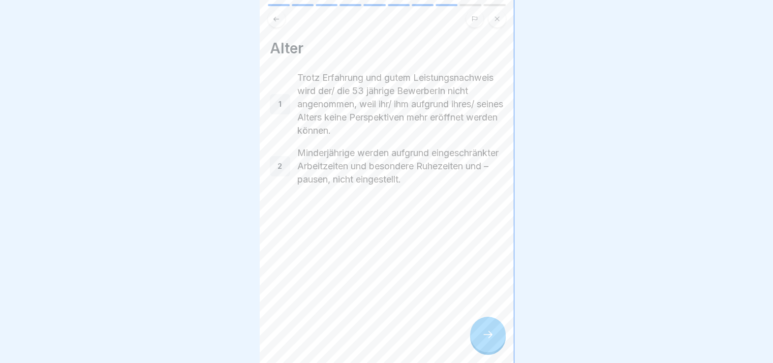
click at [480, 346] on div at bounding box center [488, 335] width 36 height 36
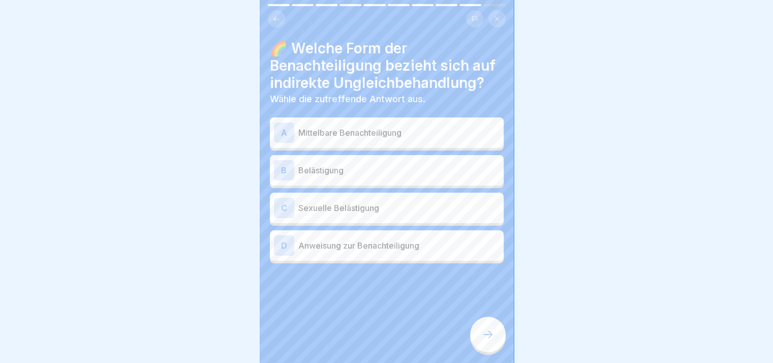
click at [480, 346] on div at bounding box center [488, 335] width 36 height 36
click at [394, 139] on div "A Mittelbare Benachteiligung" at bounding box center [387, 132] width 226 height 20
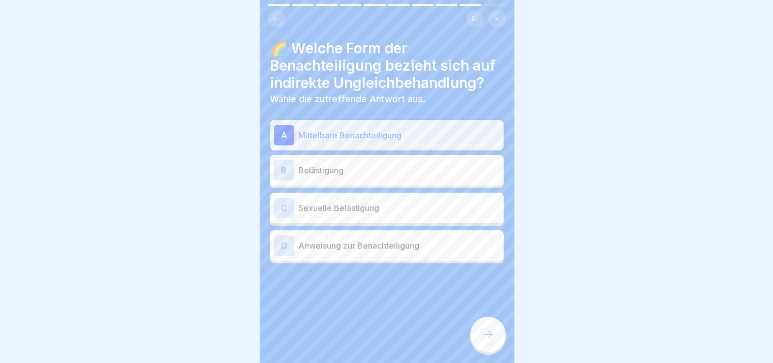
click at [394, 175] on p "Belästigung" at bounding box center [398, 170] width 201 height 12
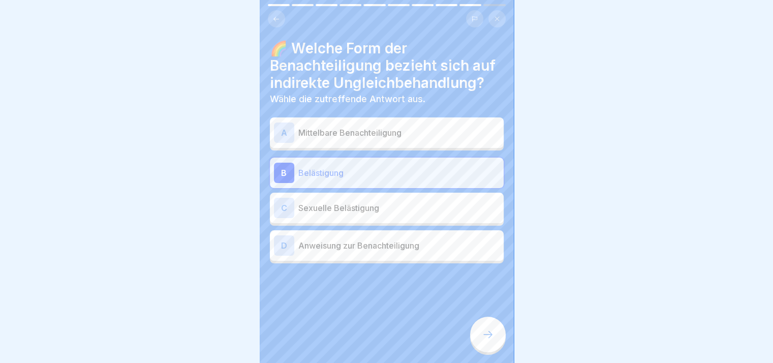
click at [497, 352] on div at bounding box center [488, 335] width 36 height 36
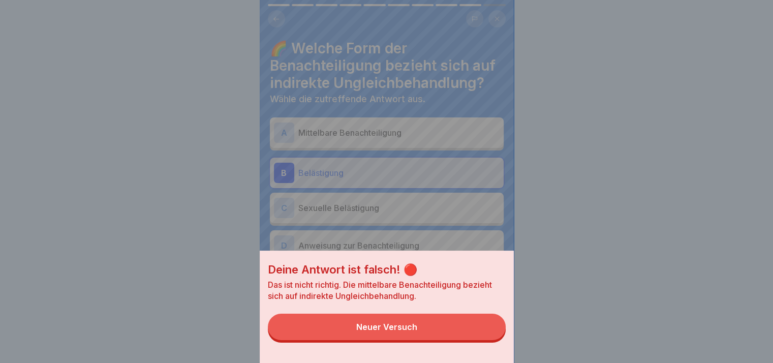
click at [478, 331] on button "Neuer Versuch" at bounding box center [387, 327] width 238 height 26
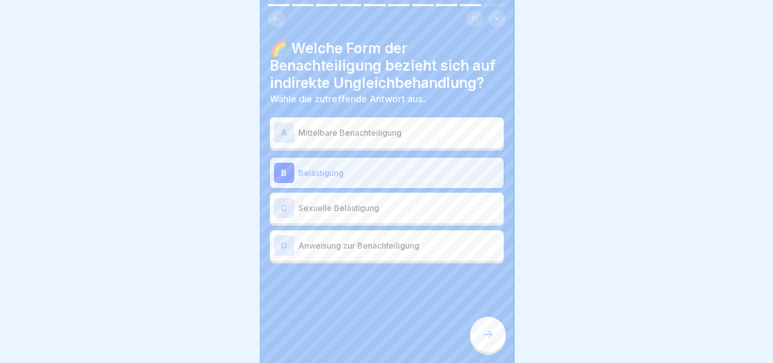
click at [397, 125] on div "A Mittelbare Benachteiligung" at bounding box center [387, 132] width 226 height 20
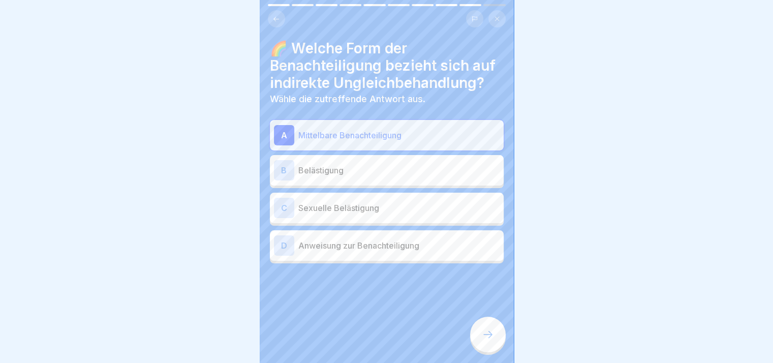
click at [487, 350] on div at bounding box center [488, 335] width 36 height 36
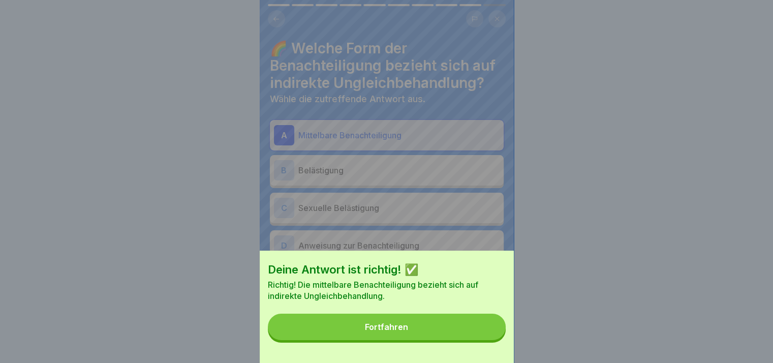
click at [484, 340] on button "Fortfahren" at bounding box center [387, 327] width 238 height 26
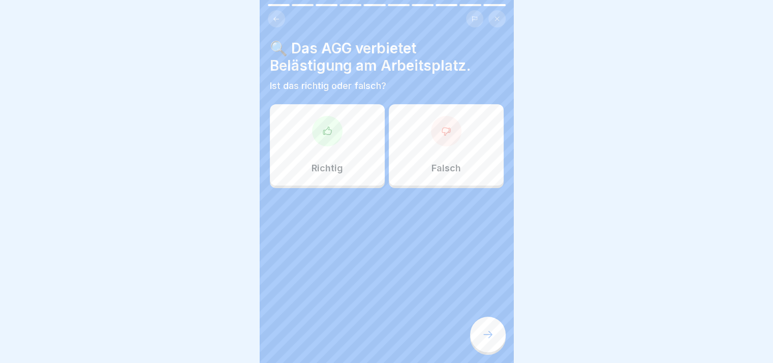
click at [360, 160] on div "Richtig" at bounding box center [327, 144] width 115 height 81
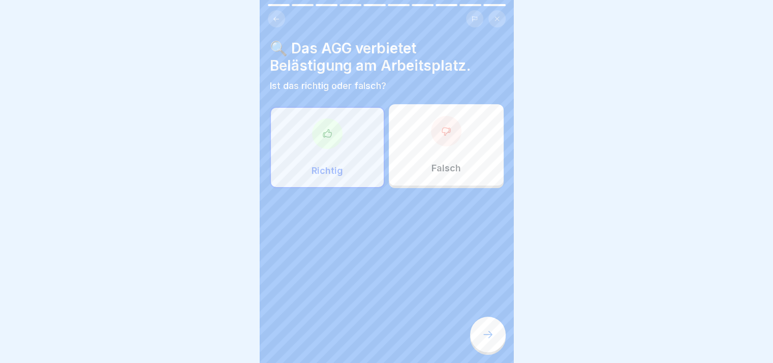
click at [478, 328] on div at bounding box center [488, 335] width 36 height 36
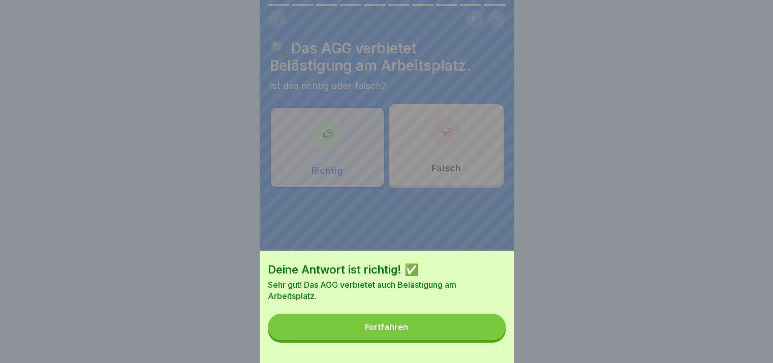
click at [478, 328] on button "Fortfahren" at bounding box center [387, 327] width 238 height 26
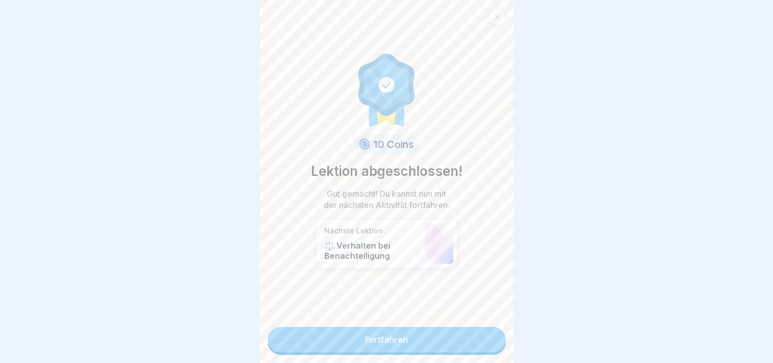
click at [433, 347] on link "Fortfahren" at bounding box center [387, 339] width 238 height 25
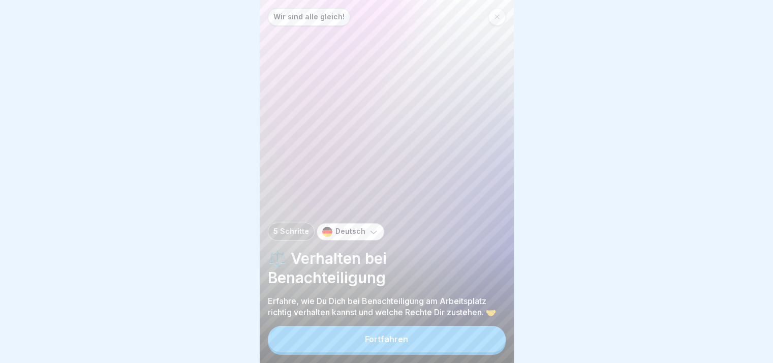
click at [443, 350] on button "Fortfahren" at bounding box center [387, 339] width 238 height 26
click at [443, 350] on div "Wir sind alle gleich! 5 Schritte Deutsch ⚖️ Verhalten bei Benachteiligung Erfah…" at bounding box center [387, 181] width 254 height 363
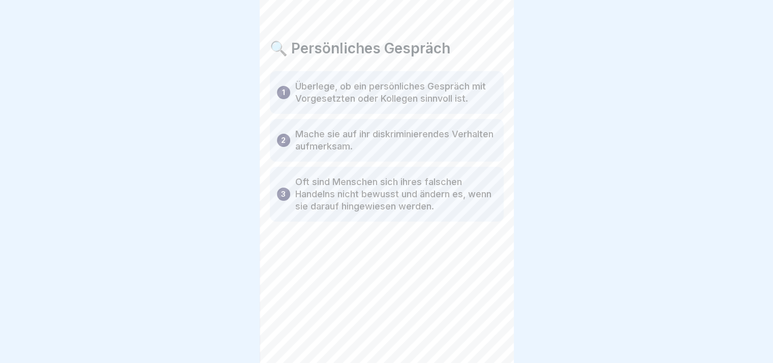
click at [443, 350] on div "🔍 Persönliches Gespräch 1 Überlege, ob ein persönliches Gespräch mit Vorgesetzt…" at bounding box center [387, 181] width 254 height 363
click at [502, 344] on div at bounding box center [488, 335] width 36 height 36
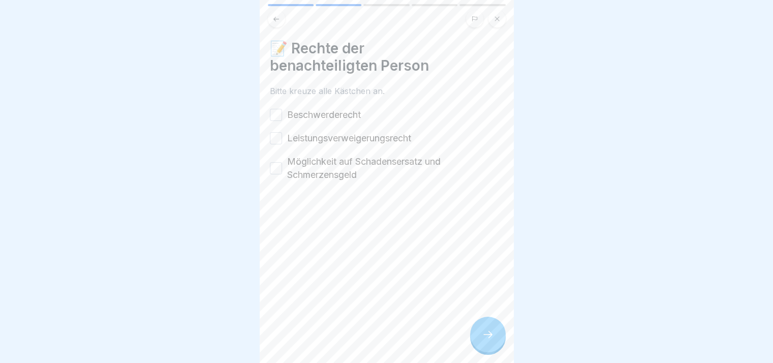
click at [502, 344] on div at bounding box center [488, 335] width 36 height 36
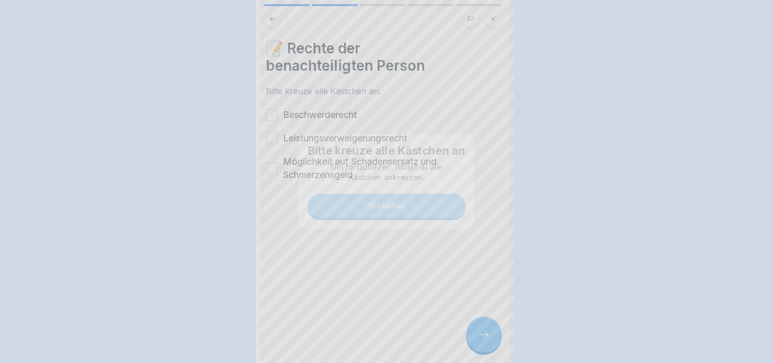
click at [502, 344] on div at bounding box center [386, 181] width 773 height 363
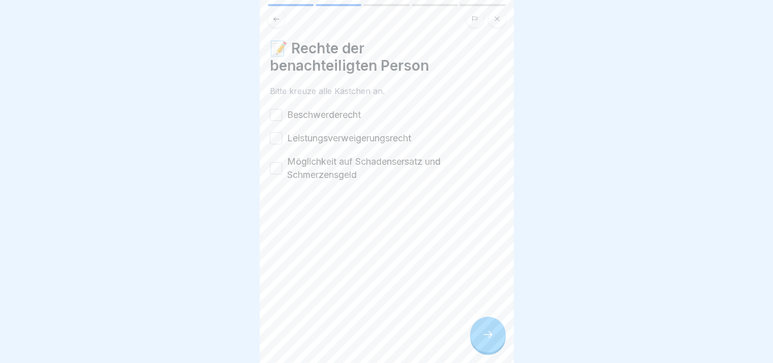
click at [329, 109] on label "Beschwerderecht" at bounding box center [324, 114] width 74 height 13
click at [282, 109] on button "Beschwerderecht" at bounding box center [276, 115] width 12 height 12
click at [329, 136] on label "Leistungsverweigerungsrecht" at bounding box center [349, 138] width 124 height 13
click at [282, 136] on button "Leistungsverweigerungsrecht" at bounding box center [276, 138] width 12 height 12
click at [335, 161] on label "Möglichkeit auf Schadensersatz und Schmerzensgeld" at bounding box center [395, 168] width 216 height 26
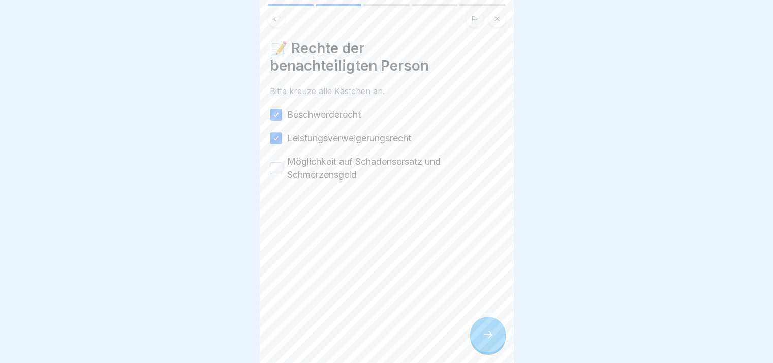
click at [282, 162] on button "Möglichkeit auf Schadensersatz und Schmerzensgeld" at bounding box center [276, 168] width 12 height 12
click at [494, 334] on div at bounding box center [488, 335] width 36 height 36
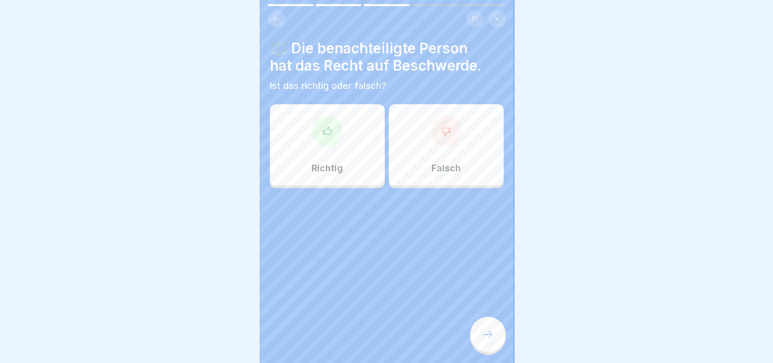
click at [494, 334] on div at bounding box center [488, 335] width 36 height 36
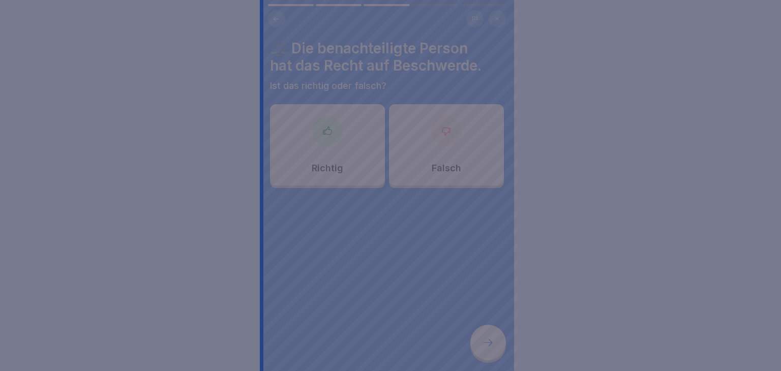
drag, startPoint x: 342, startPoint y: 122, endPoint x: 339, endPoint y: 130, distance: 7.9
click at [339, 130] on div at bounding box center [390, 185] width 781 height 371
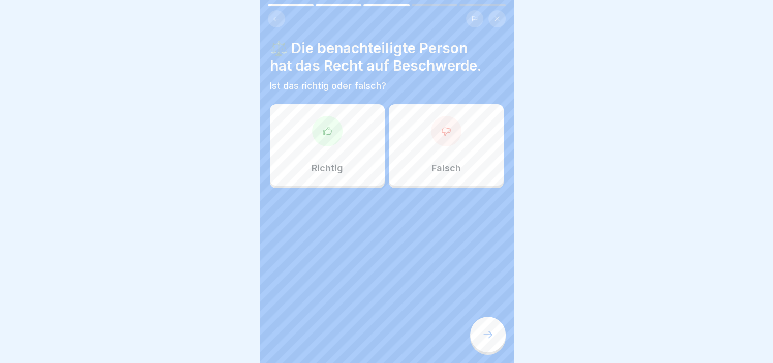
click at [336, 130] on div at bounding box center [327, 131] width 30 height 30
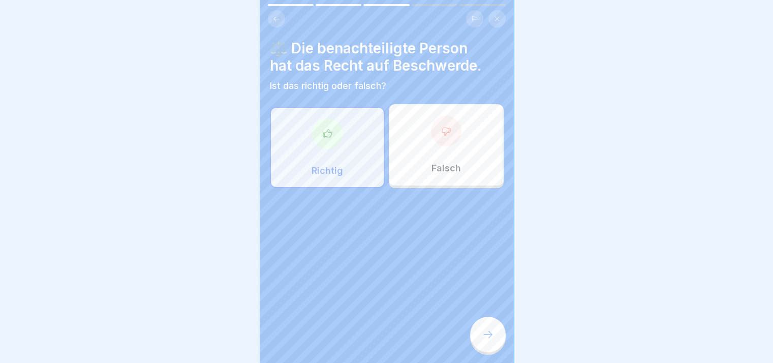
click at [492, 334] on div at bounding box center [488, 335] width 36 height 36
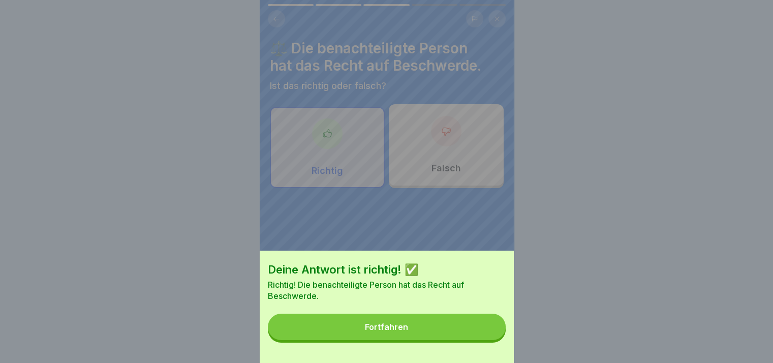
click at [492, 334] on button "Fortfahren" at bounding box center [387, 327] width 238 height 26
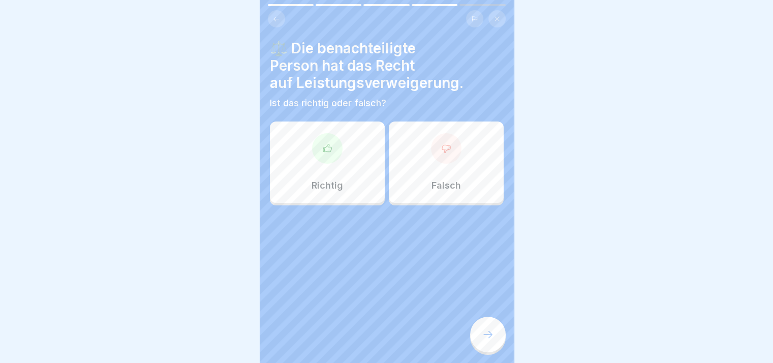
click at [492, 334] on div at bounding box center [488, 335] width 36 height 36
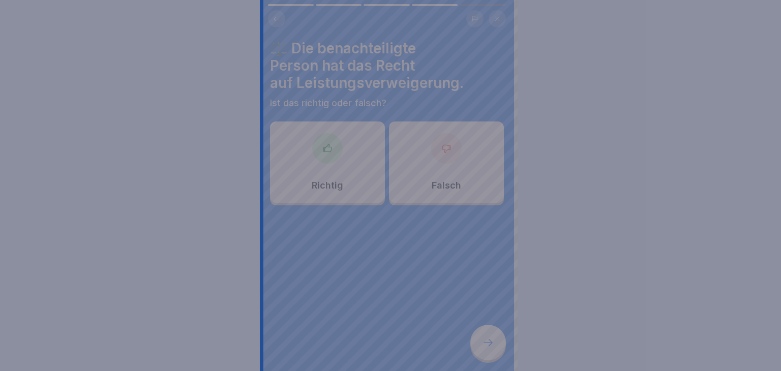
click at [492, 334] on div at bounding box center [390, 185] width 781 height 371
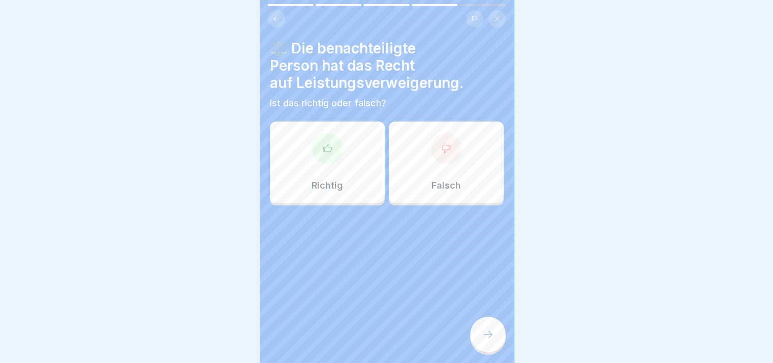
click at [363, 166] on div "Richtig" at bounding box center [327, 161] width 115 height 81
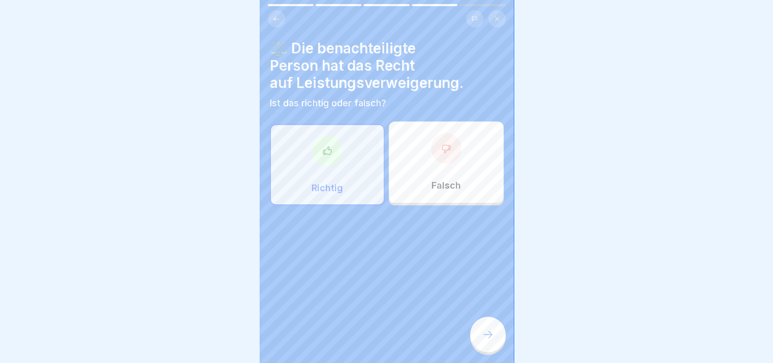
click at [491, 340] on icon at bounding box center [488, 334] width 12 height 12
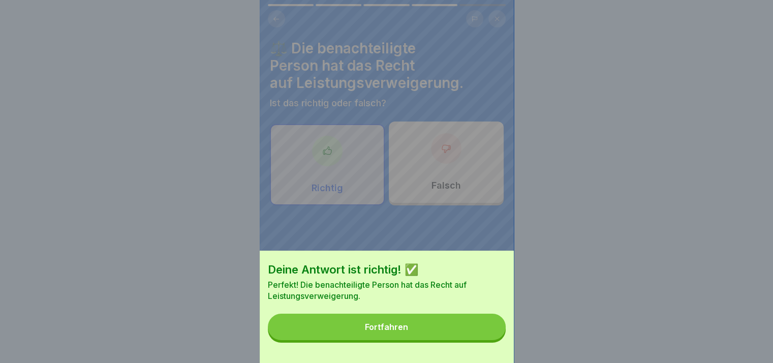
click at [486, 338] on button "Fortfahren" at bounding box center [387, 327] width 238 height 26
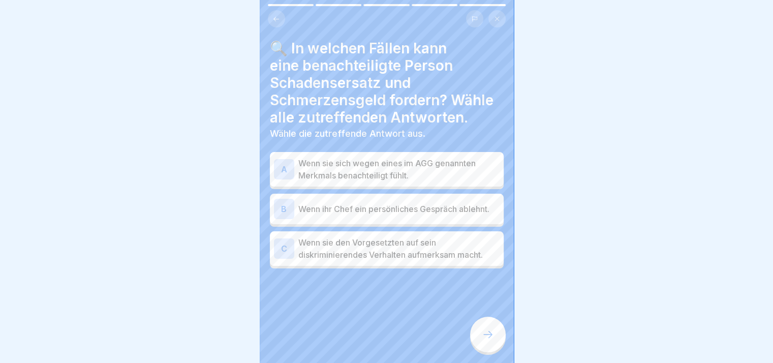
click at [391, 180] on p "Wenn sie sich wegen eines im AGG genannten Merkmals benachteiligt fühlt." at bounding box center [398, 169] width 201 height 24
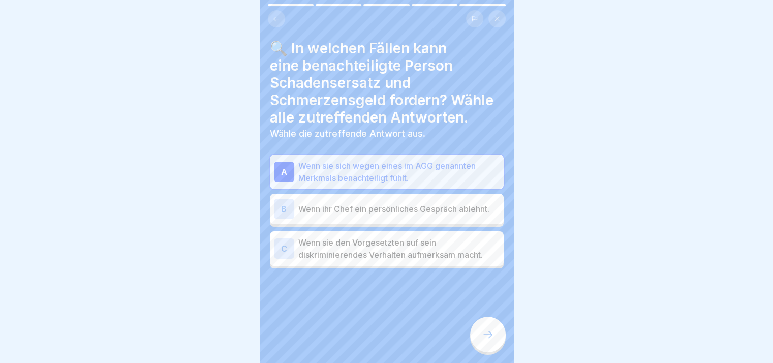
click at [397, 206] on p "Wenn ihr Chef ein persönliches Gespräch ablehnt." at bounding box center [398, 209] width 201 height 12
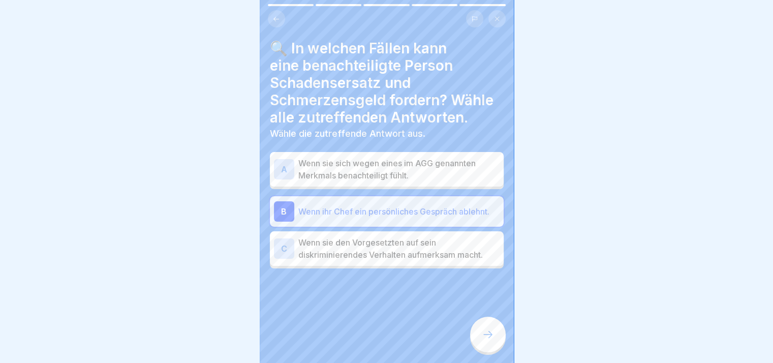
click at [484, 333] on div at bounding box center [488, 335] width 36 height 36
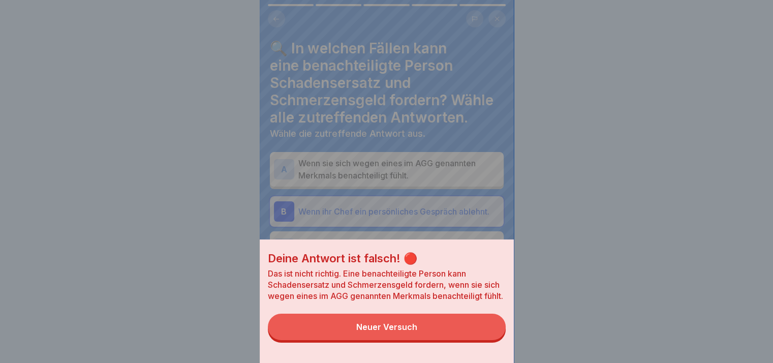
click at [484, 333] on button "Neuer Versuch" at bounding box center [387, 327] width 238 height 26
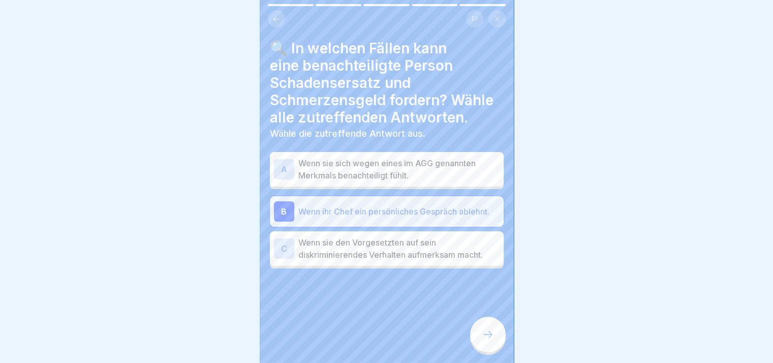
click at [415, 171] on p "Wenn sie sich wegen eines im AGG genannten Merkmals benachteiligt fühlt." at bounding box center [398, 169] width 201 height 24
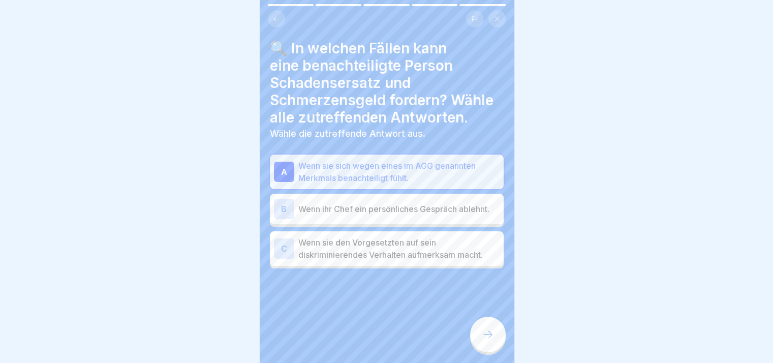
click at [491, 330] on div at bounding box center [488, 335] width 36 height 36
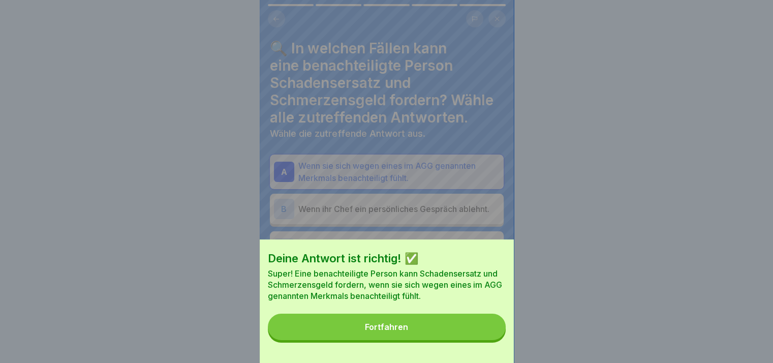
click at [478, 322] on div "Deine Antwort ist richtig! ✅ Super! Eine benachteiligte Person kann Schadensers…" at bounding box center [387, 300] width 254 height 123
click at [486, 340] on button "Fortfahren" at bounding box center [387, 327] width 238 height 26
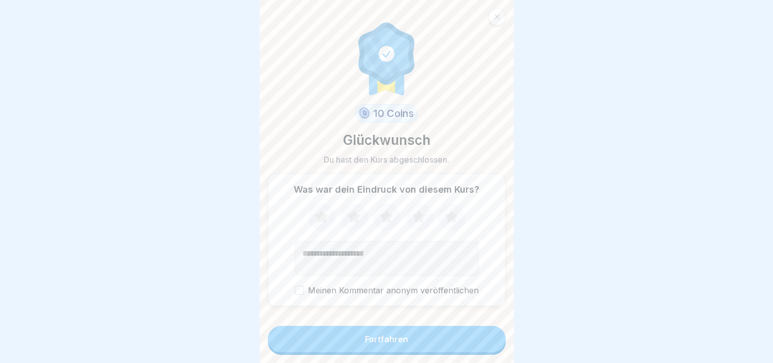
click at [466, 344] on button "Fortfahren" at bounding box center [387, 339] width 238 height 26
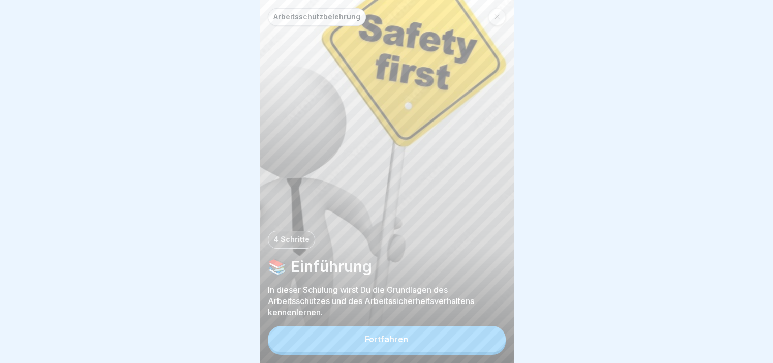
click at [466, 344] on button "Fortfahren" at bounding box center [387, 339] width 238 height 26
click at [549, 344] on p "Rückenverletzungen durch falsches Heben 🏋️‍♀️" at bounding box center [649, 341] width 201 height 12
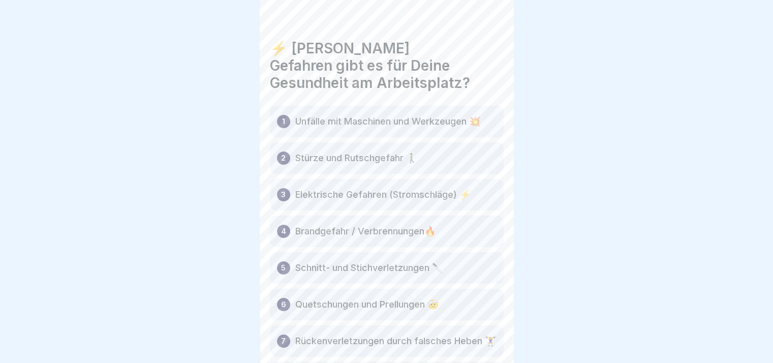
click at [466, 344] on p "Rückenverletzungen durch falsches Heben 🏋️‍♀️" at bounding box center [395, 341] width 201 height 12
click at [495, 342] on div at bounding box center [488, 335] width 36 height 36
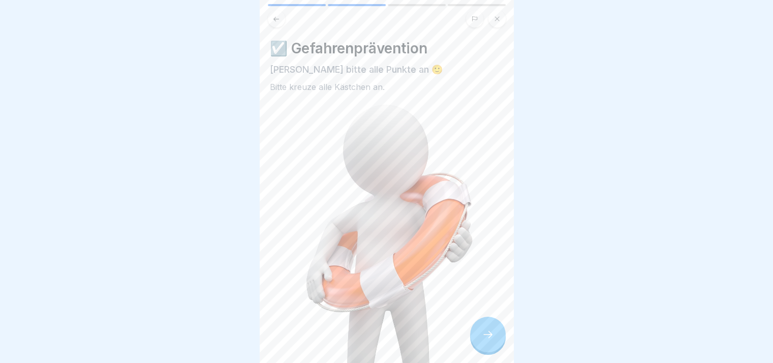
click at [495, 342] on div at bounding box center [488, 335] width 36 height 36
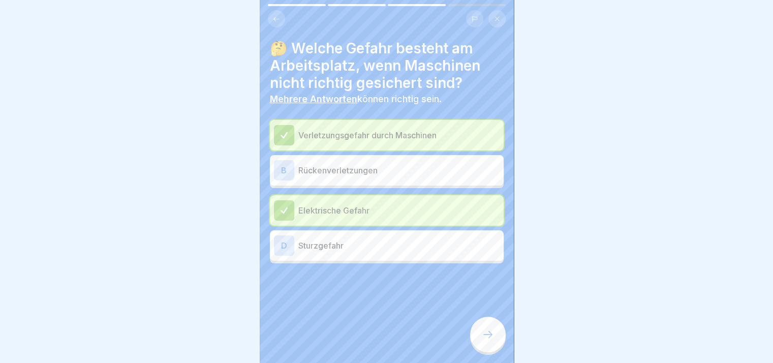
click at [495, 342] on div at bounding box center [488, 335] width 36 height 36
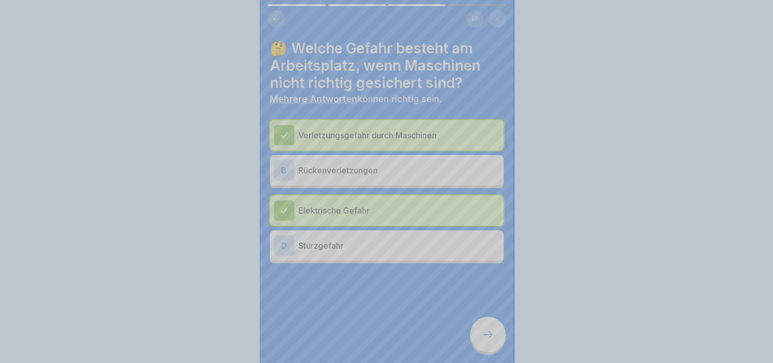
click at [495, 342] on div "Deine Antwort ist richtig! ✅ Gut gemacht! Wenn eine Maschine nicht richtig gesi…" at bounding box center [386, 181] width 773 height 363
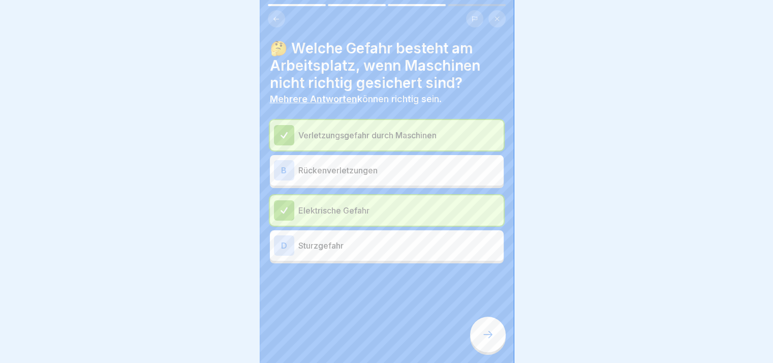
click at [495, 342] on div at bounding box center [488, 335] width 36 height 36
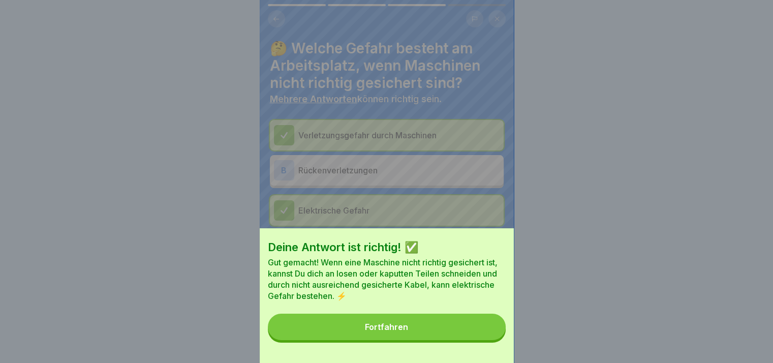
click at [495, 340] on button "Fortfahren" at bounding box center [387, 327] width 238 height 26
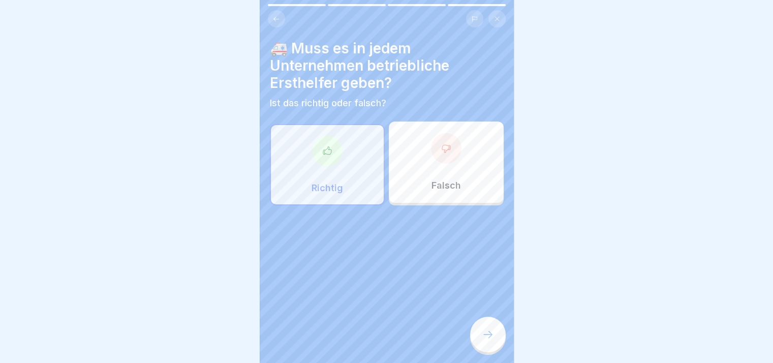
click at [495, 342] on div at bounding box center [488, 335] width 36 height 36
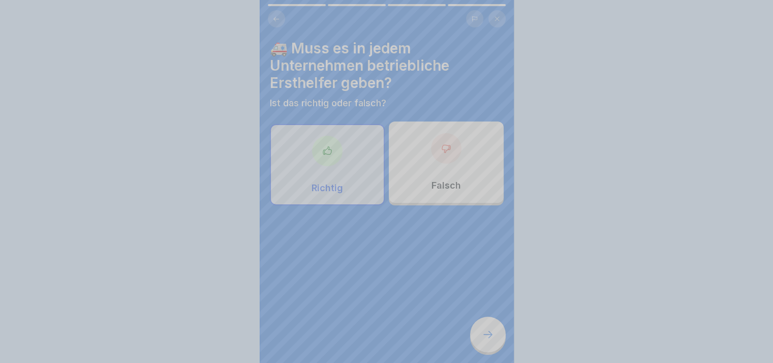
click at [495, 342] on div "Deine Antwort ist richtig! ✅ Richtig! Ersthelfer im Betrieb sind gesetzlich vor…" at bounding box center [387, 354] width 254 height 363
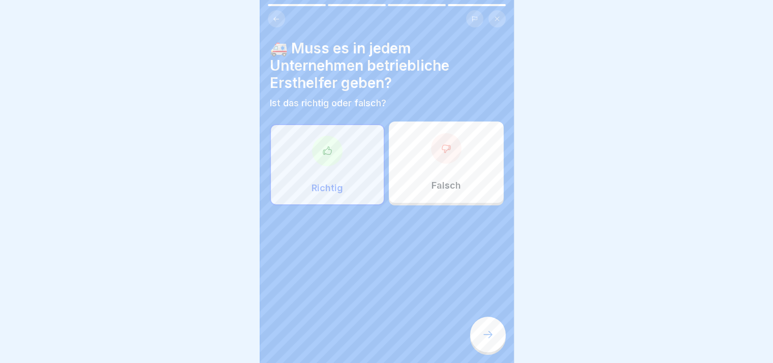
click at [495, 342] on div at bounding box center [488, 335] width 36 height 36
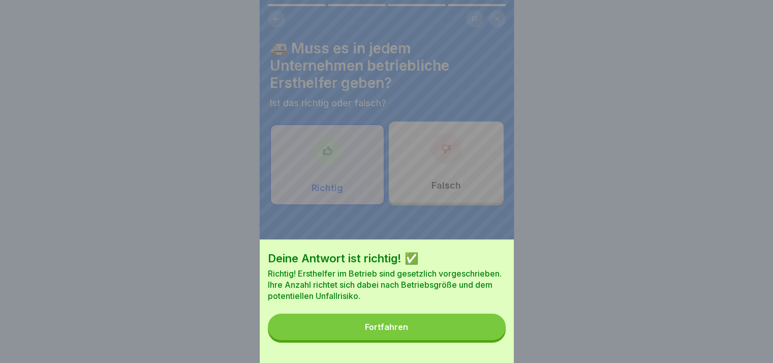
click at [450, 328] on button "Fortfahren" at bounding box center [387, 327] width 238 height 26
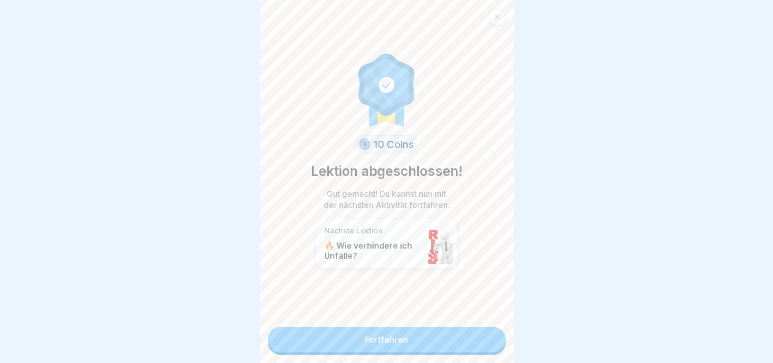
click at [478, 336] on link "Fortfahren" at bounding box center [387, 339] width 238 height 25
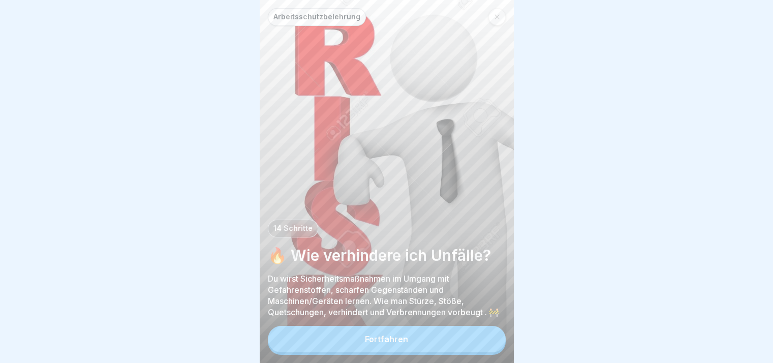
click at [478, 336] on button "Fortfahren" at bounding box center [387, 339] width 238 height 26
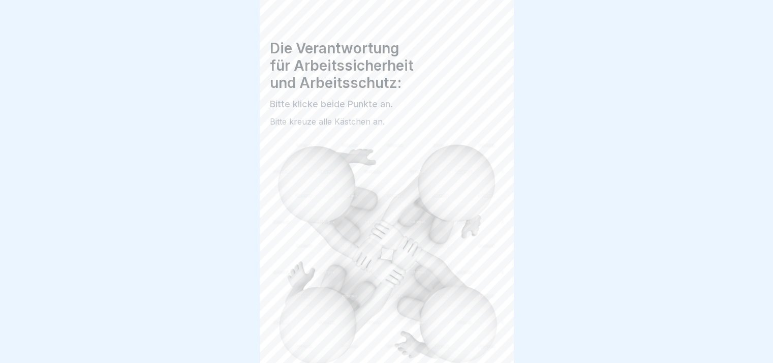
click at [260, 336] on div "Arbeitsschutzbelehrung 14 Schritte 🔥 Wie verhindere ich Unfälle? Du wirst Siche…" at bounding box center [133, 181] width 254 height 363
click at [478, 336] on div "Arbeitsschutzbelehrung 14 Schritte 🔥 Wie verhindere ich Unfälle? Du wirst Siche…" at bounding box center [387, 181] width 254 height 363
click at [478, 336] on div at bounding box center [488, 335] width 36 height 36
click at [487, 340] on icon at bounding box center [488, 334] width 12 height 12
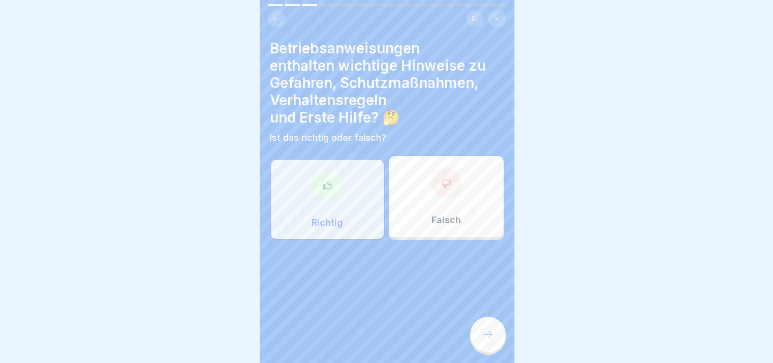
click at [487, 340] on icon at bounding box center [488, 334] width 12 height 12
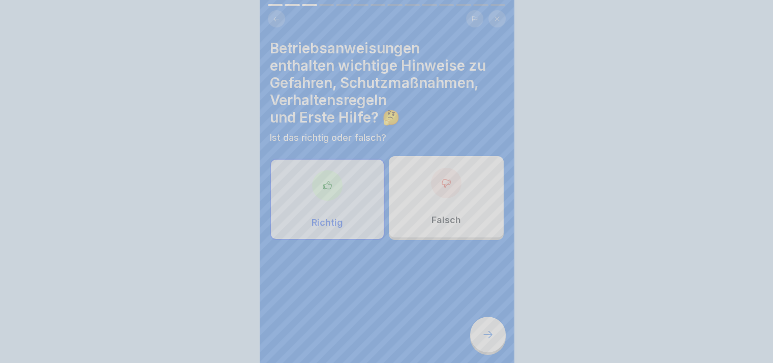
click at [487, 342] on div "Deine Antwort ist richtig! ✅ Richtig! Betriebsanweisungen dienen dazu, das Unfa…" at bounding box center [386, 181] width 773 height 363
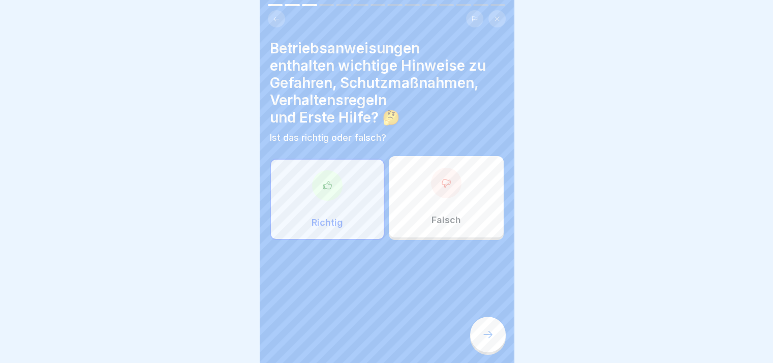
click at [487, 338] on icon at bounding box center [487, 334] width 9 height 7
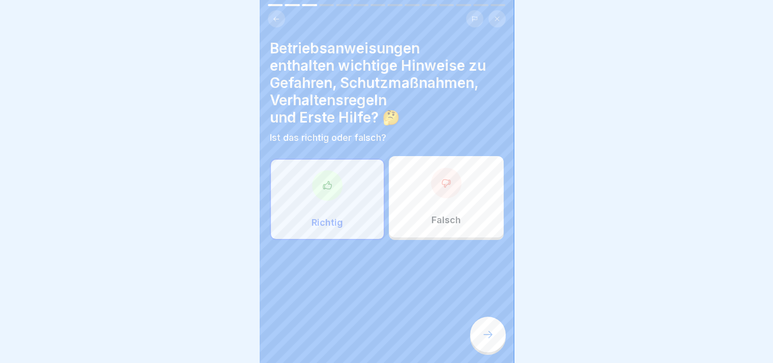
click at [487, 340] on icon at bounding box center [488, 334] width 12 height 12
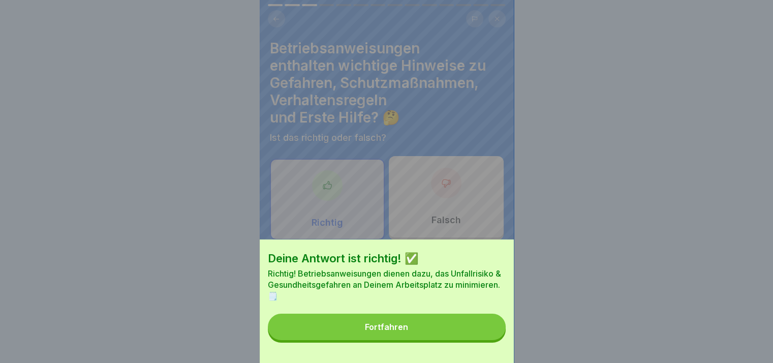
click at [487, 340] on button "Fortfahren" at bounding box center [387, 327] width 238 height 26
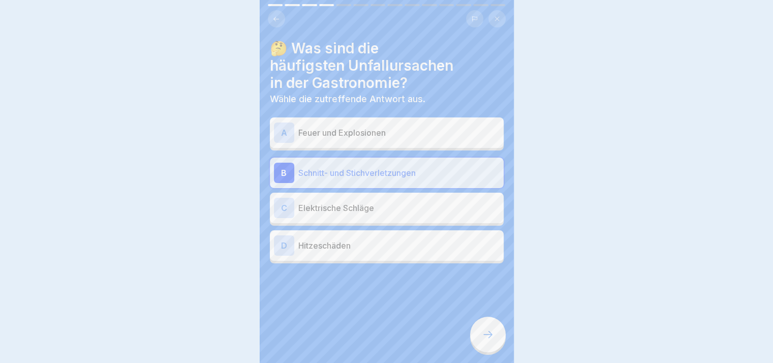
click at [487, 342] on div "Deine Antwort ist richtig! ✅ Richtig! Betriebsanweisungen dienen dazu, das Unfa…" at bounding box center [386, 181] width 773 height 363
click at [487, 340] on icon at bounding box center [488, 334] width 12 height 12
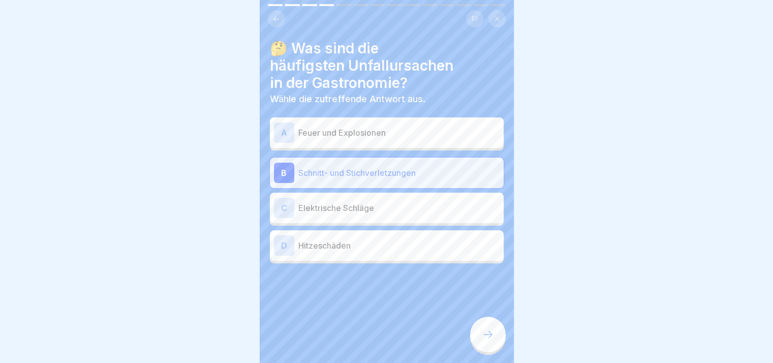
click at [487, 340] on icon at bounding box center [488, 334] width 12 height 12
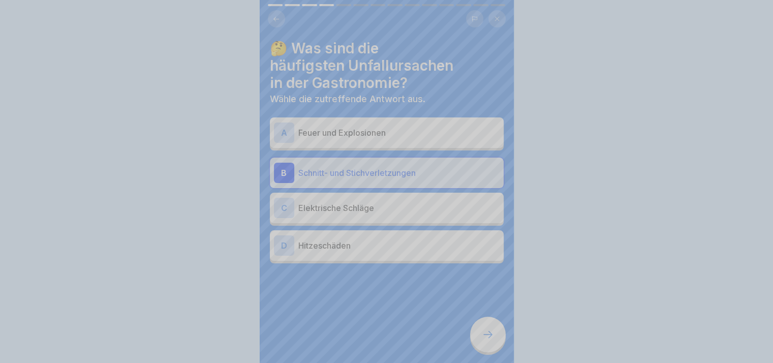
click at [487, 342] on div "Deine Antwort ist richtig! ✅ Richtig! Schnitt- und Stichverletzungen sind eine …" at bounding box center [387, 361] width 254 height 363
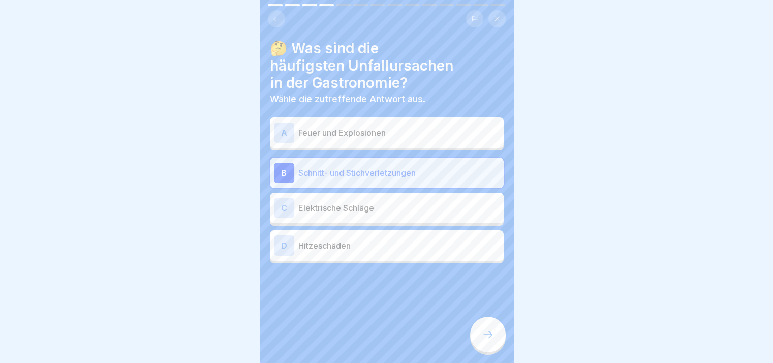
click at [487, 340] on icon at bounding box center [488, 334] width 12 height 12
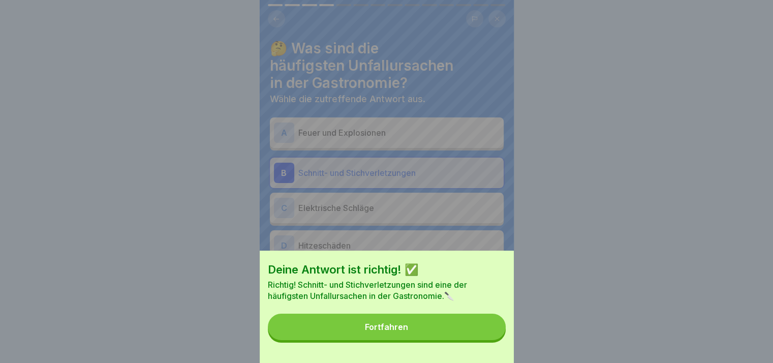
click at [487, 340] on button "Fortfahren" at bounding box center [387, 327] width 238 height 26
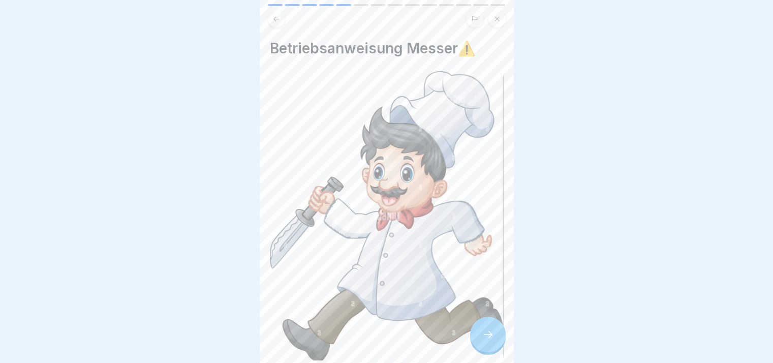
click at [487, 340] on icon at bounding box center [488, 334] width 12 height 12
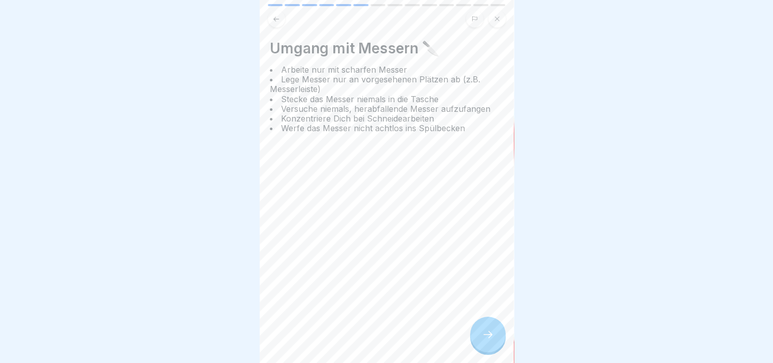
click at [487, 340] on icon at bounding box center [488, 334] width 12 height 12
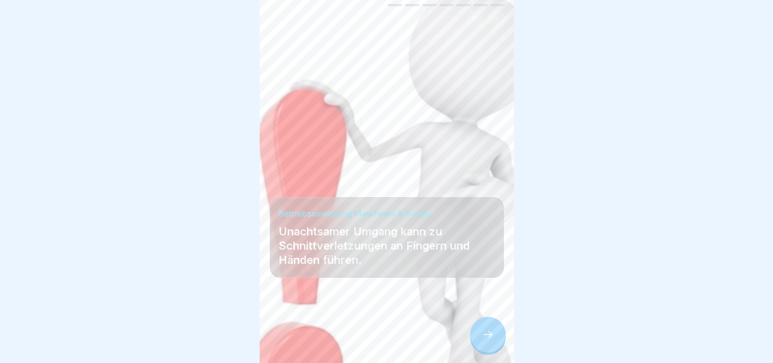
click at [487, 340] on icon at bounding box center [488, 334] width 12 height 12
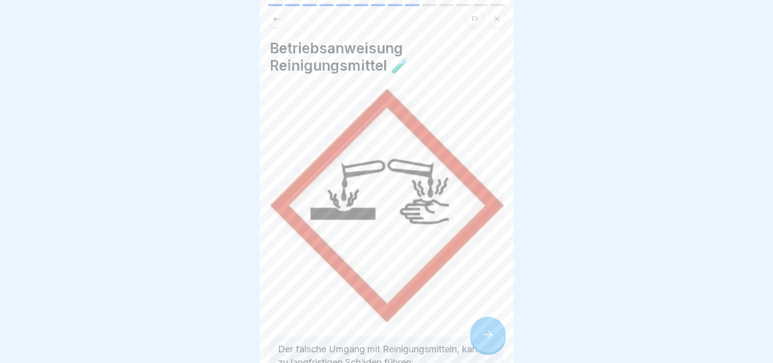
click at [487, 340] on icon at bounding box center [488, 334] width 12 height 12
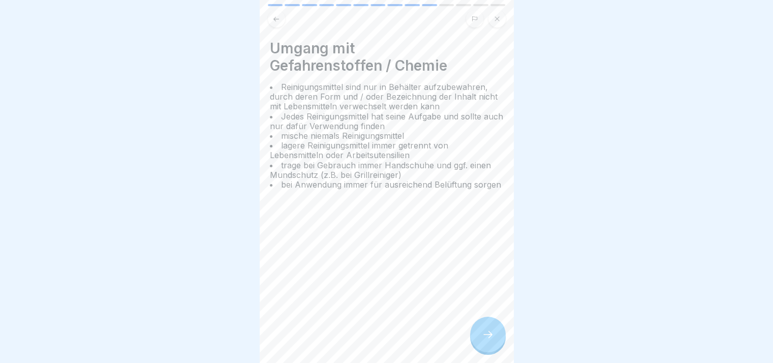
click at [487, 340] on icon at bounding box center [488, 334] width 12 height 12
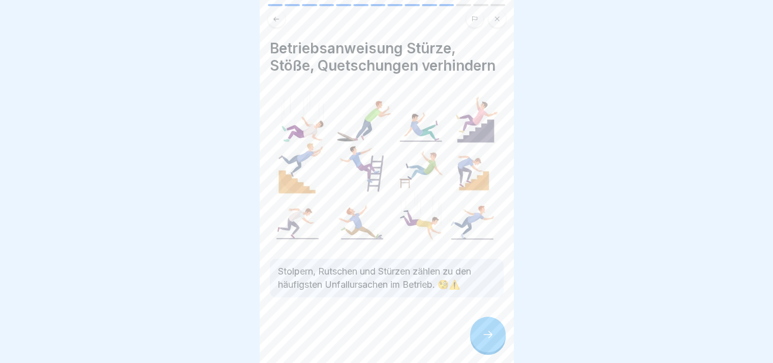
click at [487, 340] on icon at bounding box center [488, 334] width 12 height 12
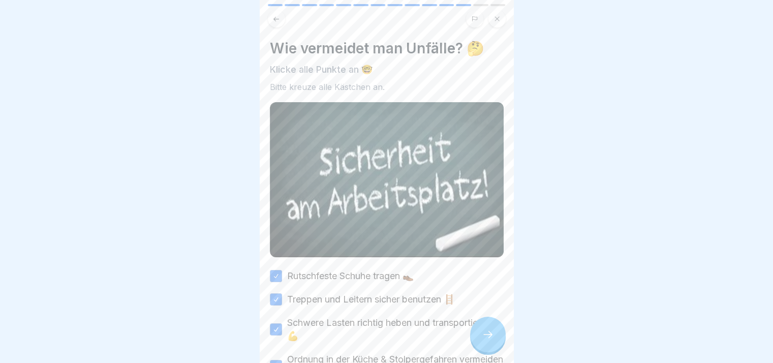
click at [487, 340] on icon at bounding box center [488, 334] width 12 height 12
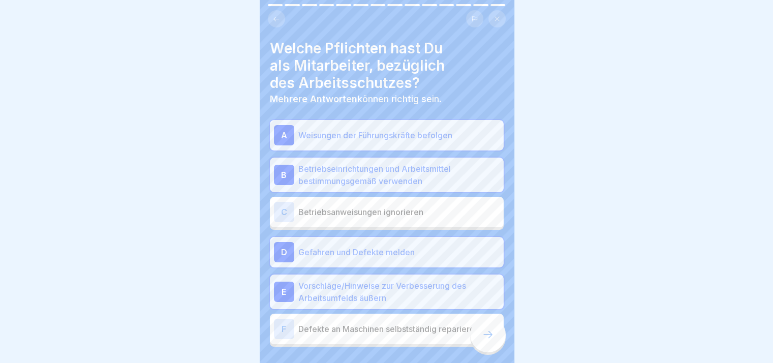
click at [487, 340] on icon at bounding box center [488, 334] width 12 height 12
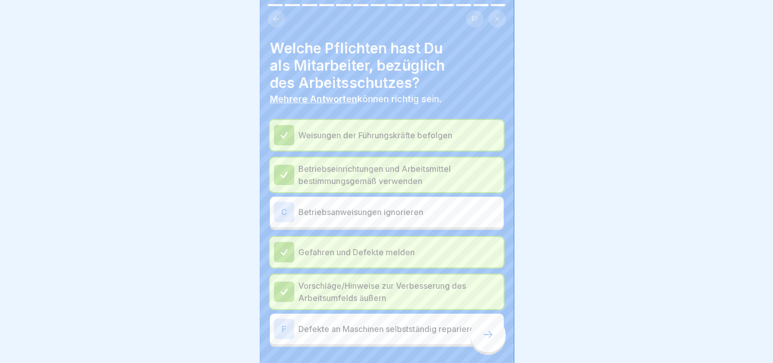
click at [487, 340] on icon at bounding box center [488, 334] width 12 height 12
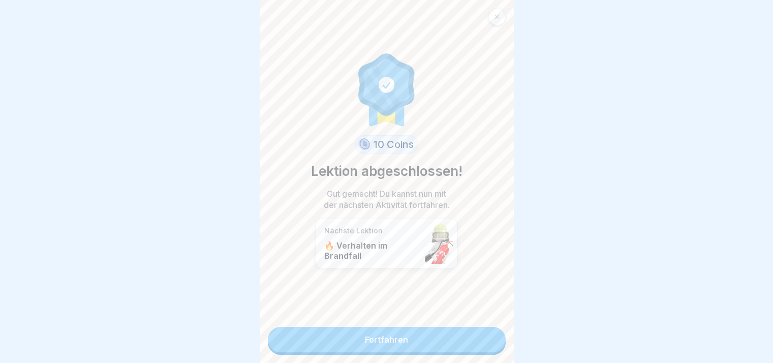
click at [487, 342] on link "Fortfahren" at bounding box center [387, 339] width 238 height 25
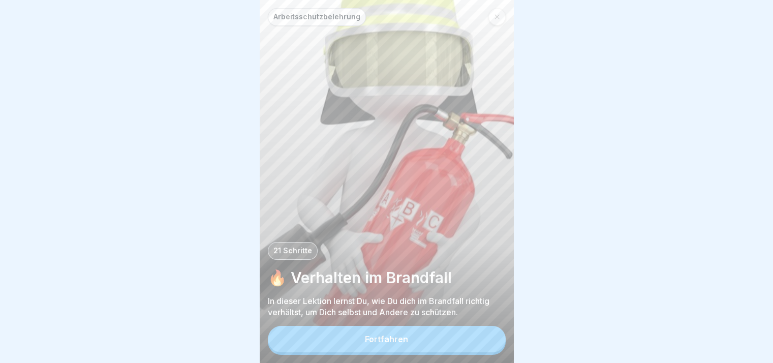
click at [487, 342] on button "Fortfahren" at bounding box center [387, 339] width 238 height 26
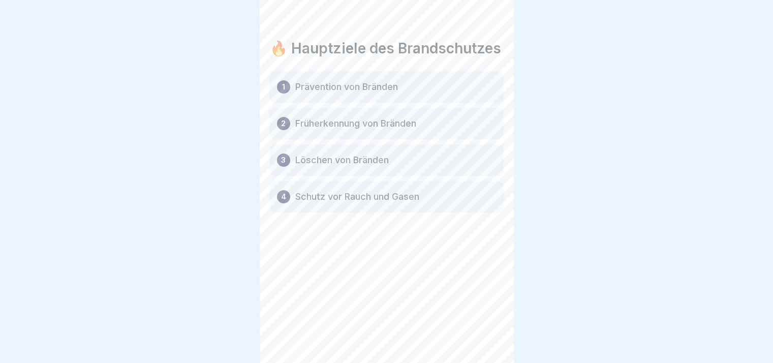
click at [487, 342] on div "Arbeitsschutzbelehrung 21 Schritte 🔥 Verhalten im Brandfall In dieser Lektion l…" at bounding box center [387, 181] width 254 height 363
click at [487, 338] on icon at bounding box center [487, 334] width 9 height 7
click at [487, 340] on icon at bounding box center [488, 334] width 12 height 12
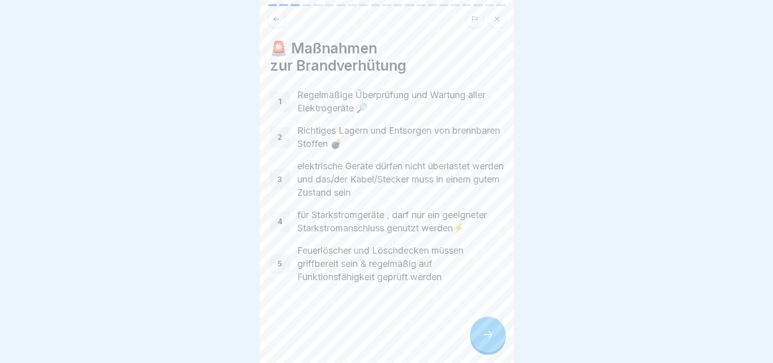
click at [487, 340] on icon at bounding box center [488, 334] width 12 height 12
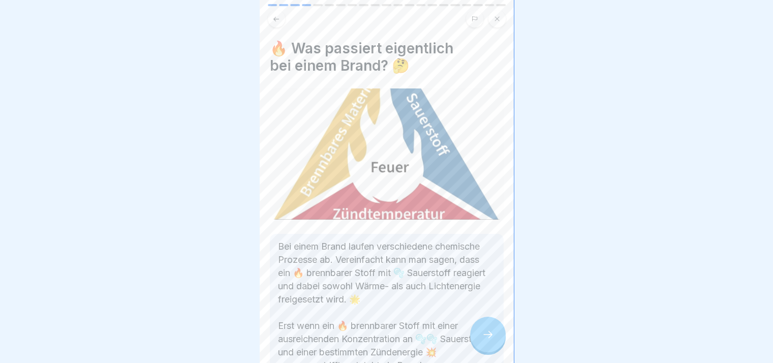
click at [487, 340] on icon at bounding box center [488, 334] width 12 height 12
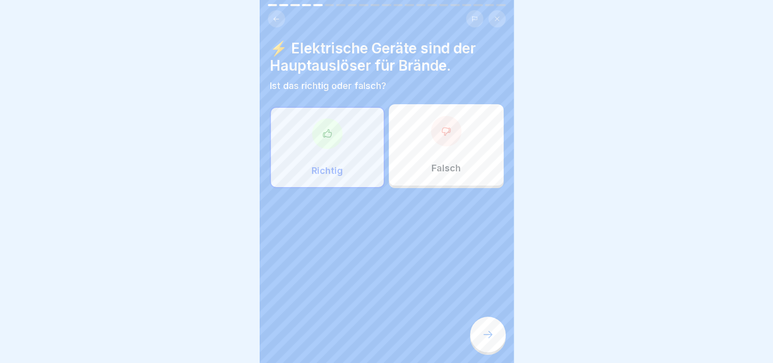
click at [487, 340] on icon at bounding box center [488, 334] width 12 height 12
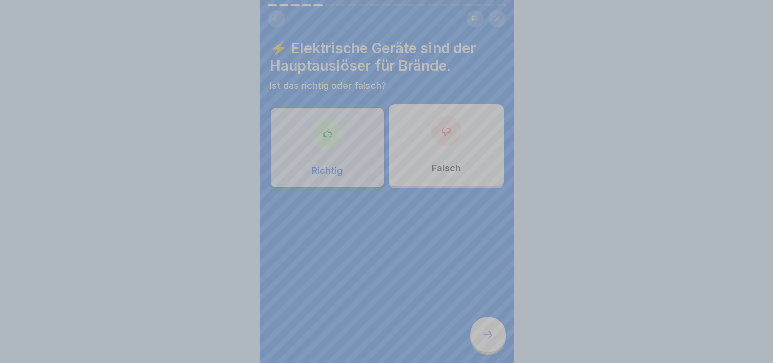
click at [487, 342] on div "Deine Antwort ist richtig! ✅ Richtig! Elektrische Geräte sind tatsächlich der H…" at bounding box center [387, 338] width 254 height 363
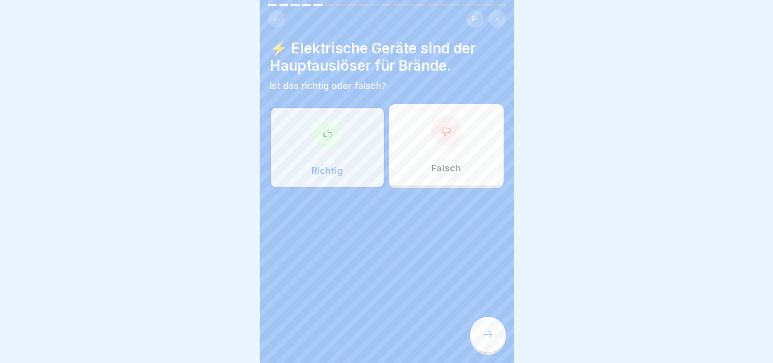
click at [487, 342] on div "Deine Antwort ist richtig! ✅ Richtig! Elektrische Geräte sind tatsächlich der H…" at bounding box center [386, 181] width 773 height 363
click at [487, 340] on icon at bounding box center [488, 334] width 12 height 12
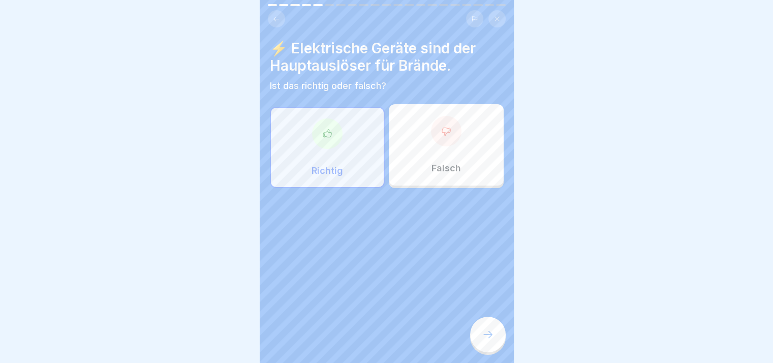
click at [487, 340] on icon at bounding box center [488, 334] width 12 height 12
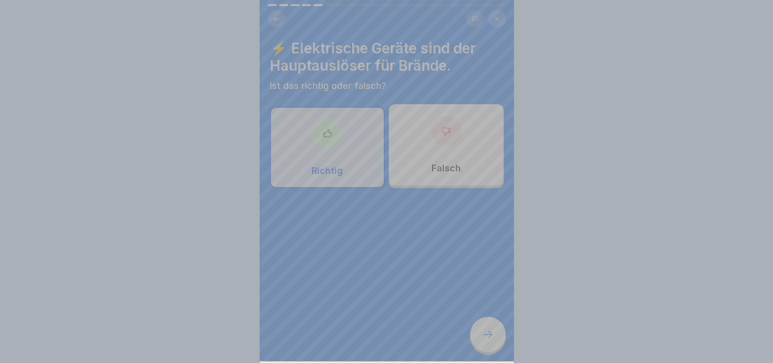
click at [487, 342] on div "Deine Antwort ist richtig! ✅ Richtig! Elektrische Geräte sind tatsächlich der H…" at bounding box center [387, 292] width 254 height 363
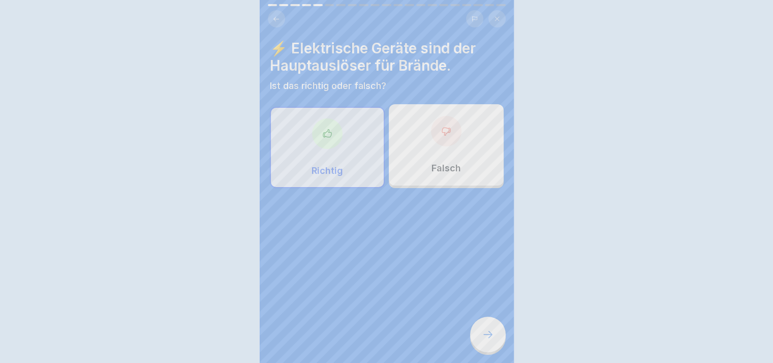
click at [487, 342] on div "Deine Antwort ist richtig! ✅ Richtig! Elektrische Geräte sind tatsächlich der H…" at bounding box center [386, 181] width 773 height 363
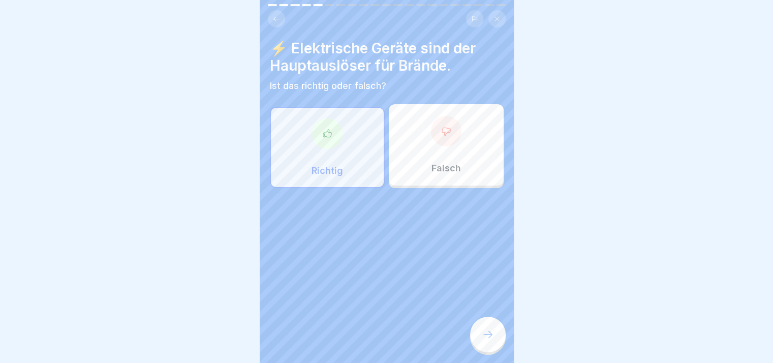
click at [487, 340] on icon at bounding box center [488, 334] width 12 height 12
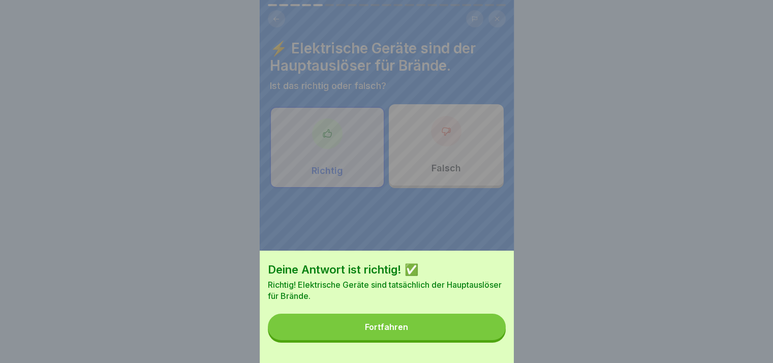
click at [487, 340] on button "Fortfahren" at bounding box center [387, 327] width 238 height 26
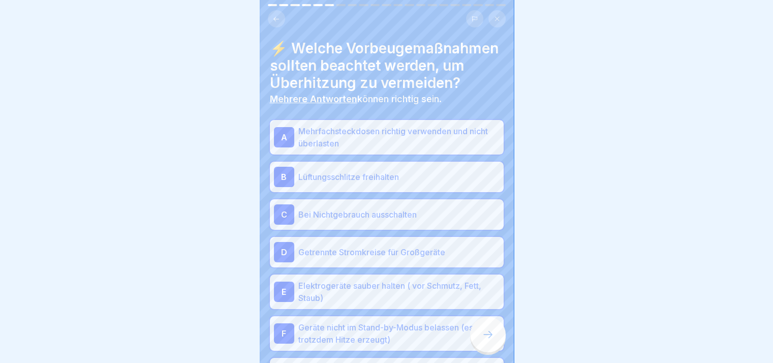
click at [487, 340] on icon at bounding box center [488, 334] width 12 height 12
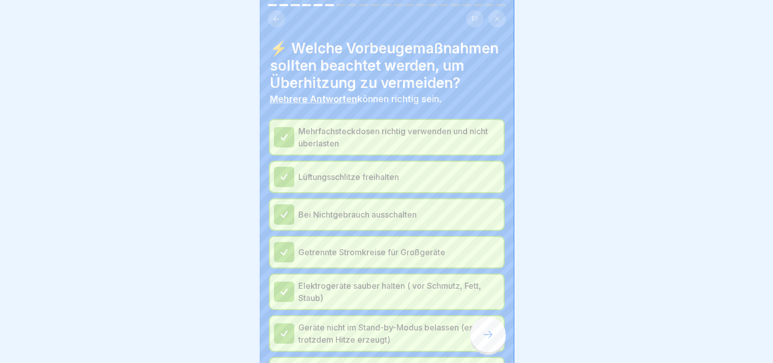
click at [487, 340] on icon at bounding box center [488, 334] width 12 height 12
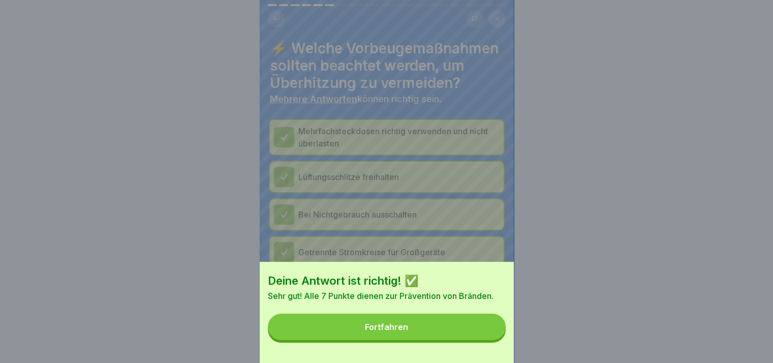
click at [487, 340] on button "Fortfahren" at bounding box center [387, 327] width 238 height 26
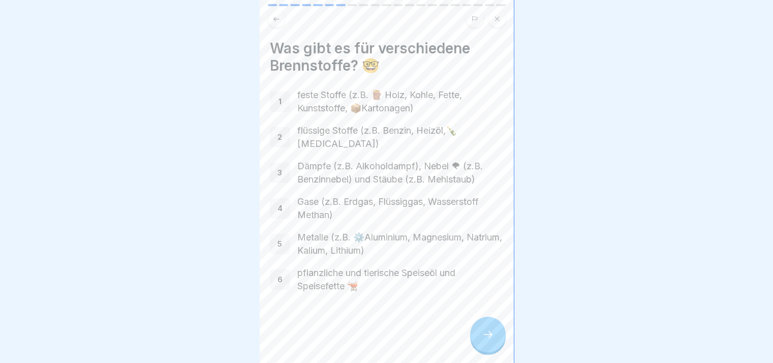
click at [487, 340] on icon at bounding box center [488, 334] width 12 height 12
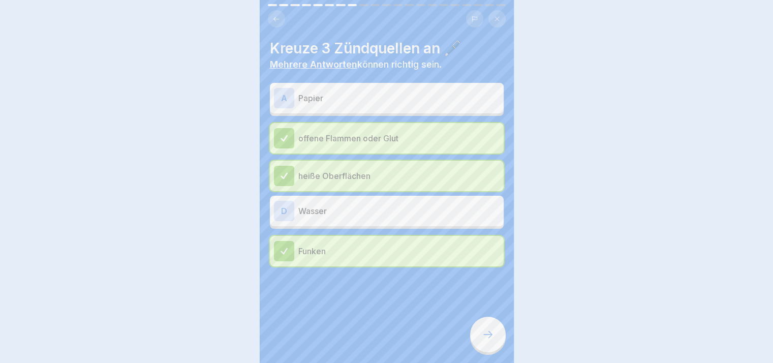
click at [487, 340] on icon at bounding box center [488, 334] width 12 height 12
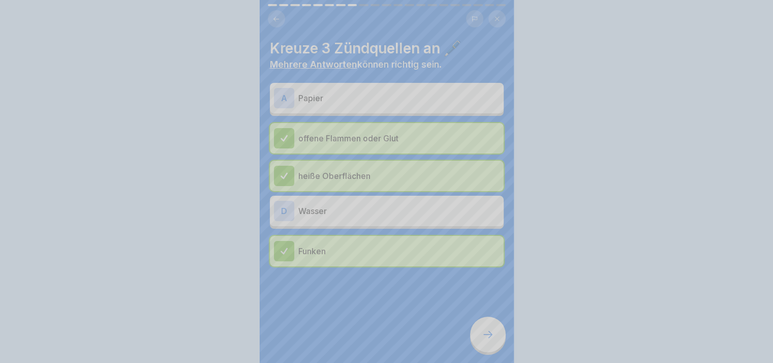
click at [487, 342] on div "Deine Antwort ist richtig! ✅ Fantastisch! Offene Flammen oder Glut (Feuerzeug, …" at bounding box center [386, 181] width 773 height 363
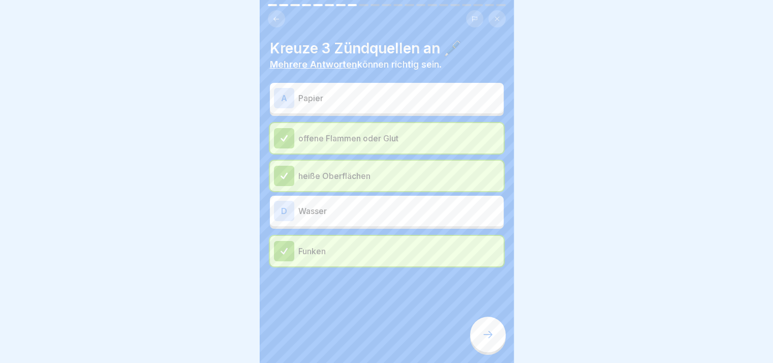
click at [487, 340] on icon at bounding box center [488, 334] width 12 height 12
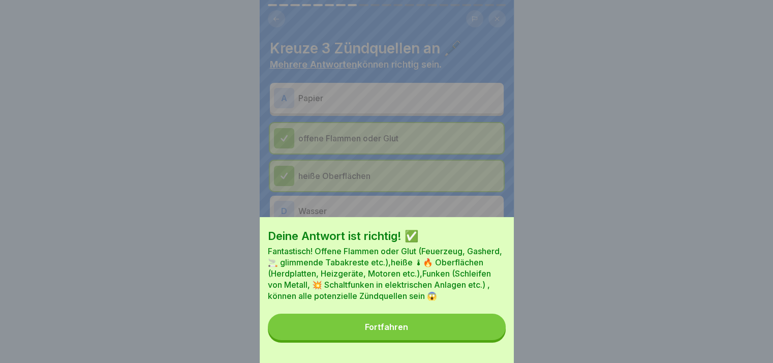
click at [487, 340] on button "Fortfahren" at bounding box center [387, 327] width 238 height 26
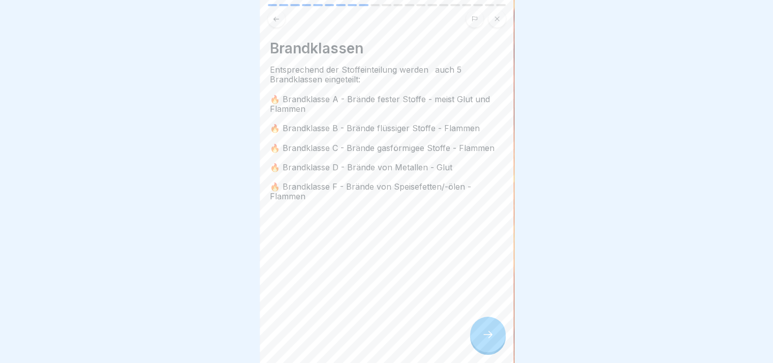
click at [487, 340] on icon at bounding box center [488, 334] width 12 height 12
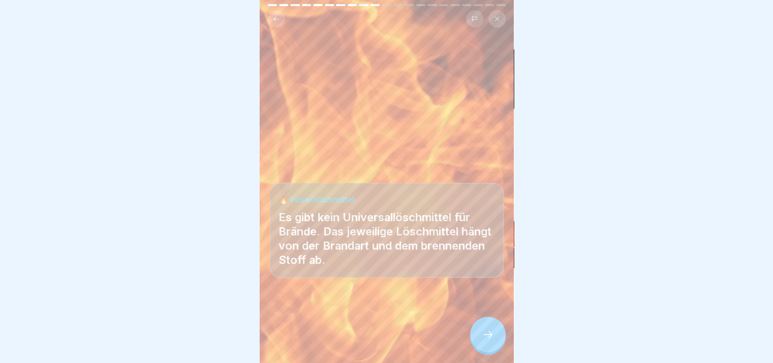
click at [487, 340] on icon at bounding box center [488, 334] width 12 height 12
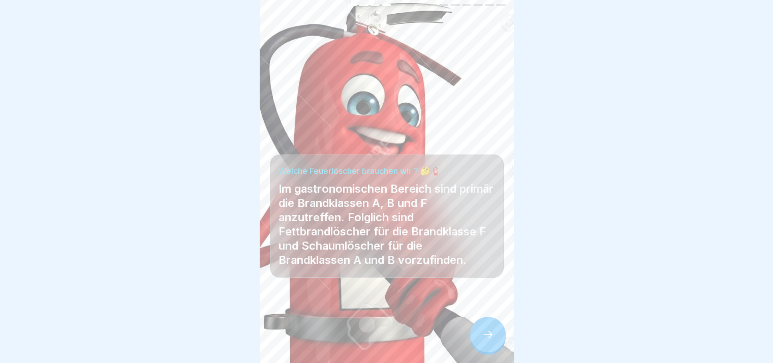
click at [487, 340] on icon at bounding box center [488, 334] width 12 height 12
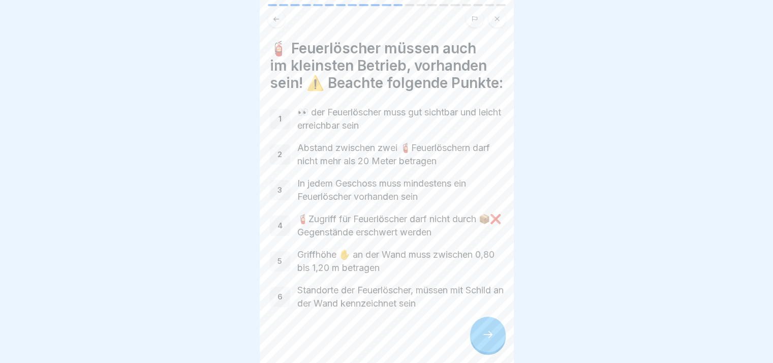
click at [487, 340] on icon at bounding box center [488, 334] width 12 height 12
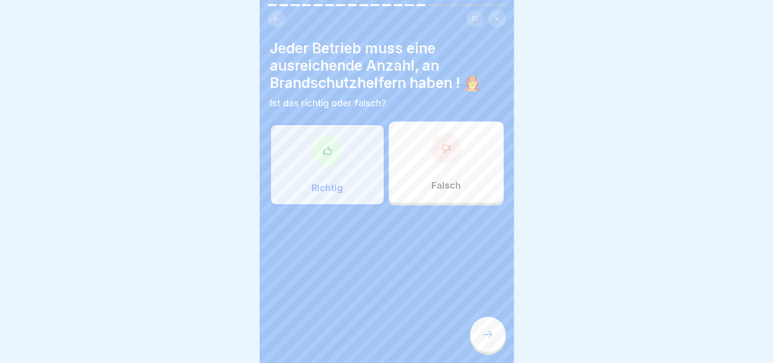
click at [487, 340] on icon at bounding box center [488, 334] width 12 height 12
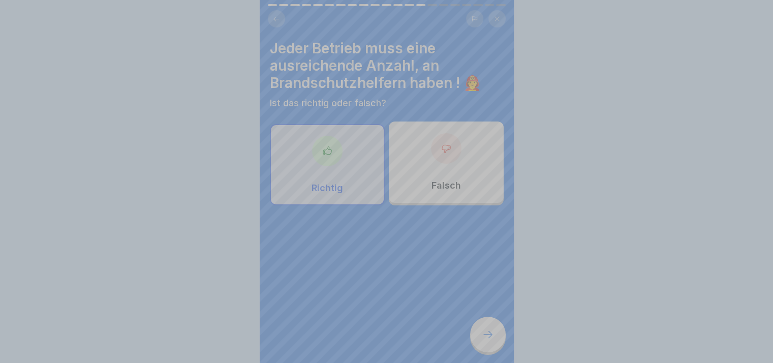
click at [487, 342] on div "Deine Antwort ist richtig! ✅ Richtig! Jeder Arbeitgeber muss eine ausreichende …" at bounding box center [387, 324] width 254 height 363
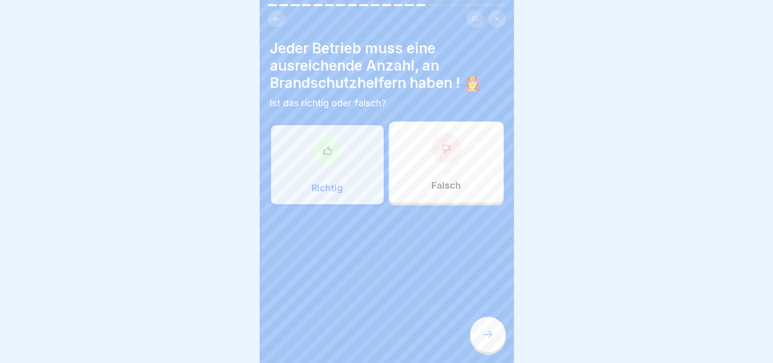
click at [487, 340] on icon at bounding box center [488, 334] width 12 height 12
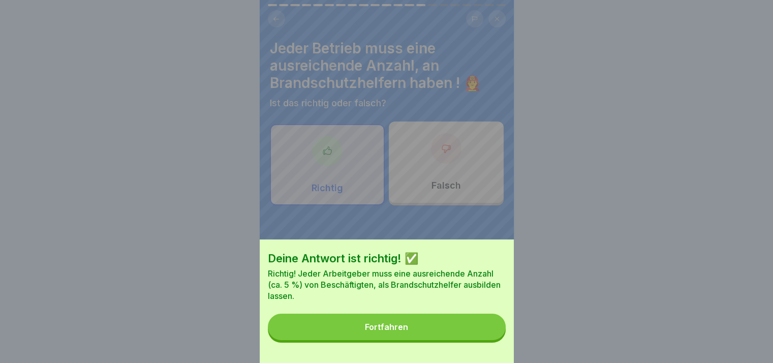
click at [487, 340] on button "Fortfahren" at bounding box center [387, 327] width 238 height 26
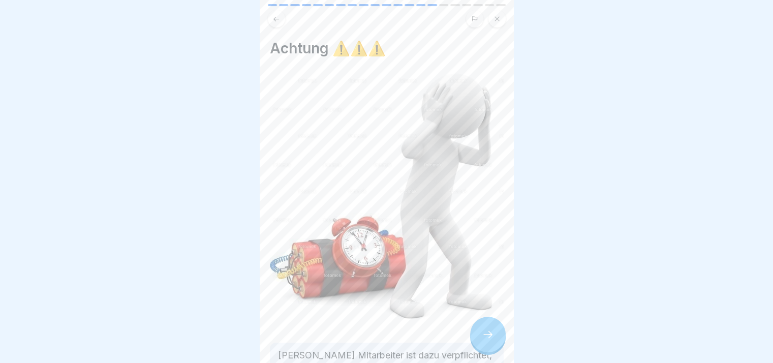
click at [487, 340] on icon at bounding box center [488, 334] width 12 height 12
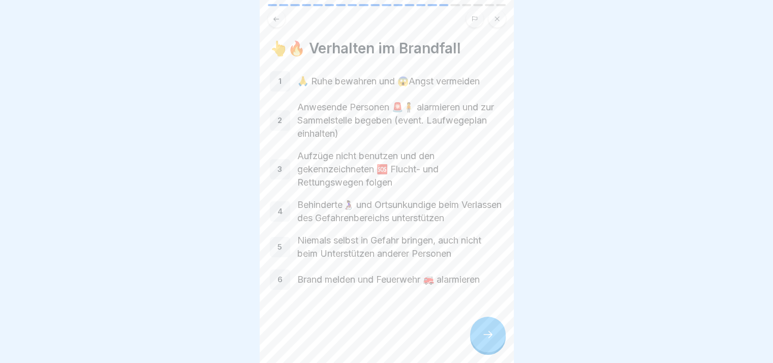
click at [487, 340] on icon at bounding box center [488, 334] width 12 height 12
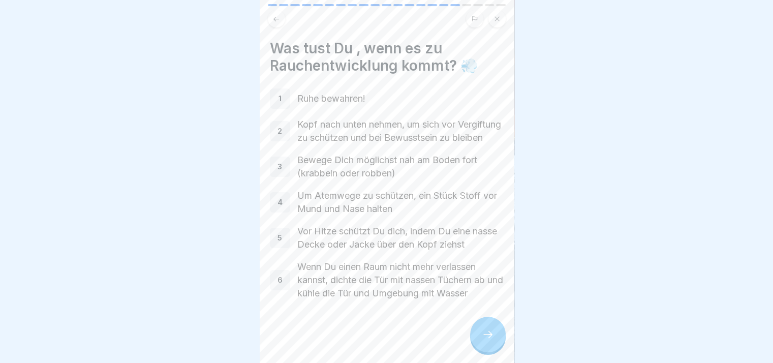
click at [487, 340] on icon at bounding box center [488, 334] width 12 height 12
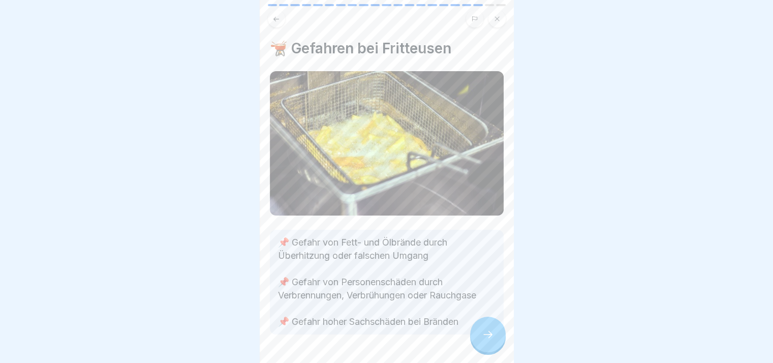
click at [487, 340] on icon at bounding box center [488, 334] width 12 height 12
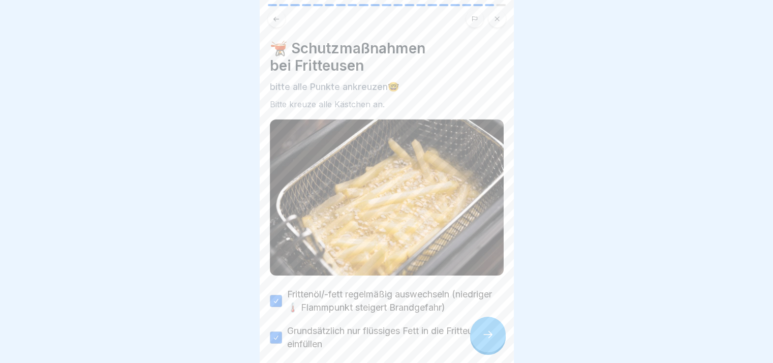
click at [487, 340] on icon at bounding box center [488, 334] width 12 height 12
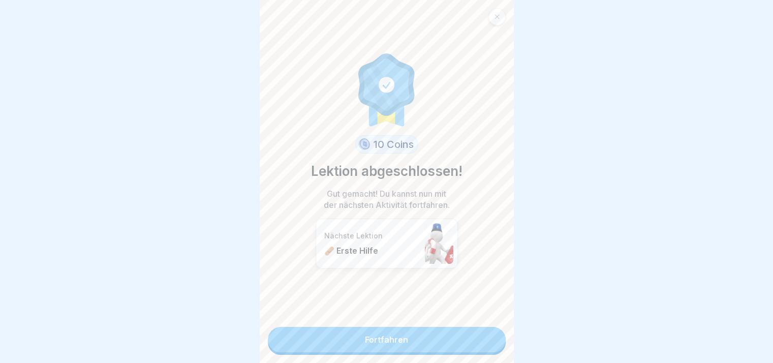
click at [487, 342] on link "Fortfahren" at bounding box center [387, 339] width 238 height 25
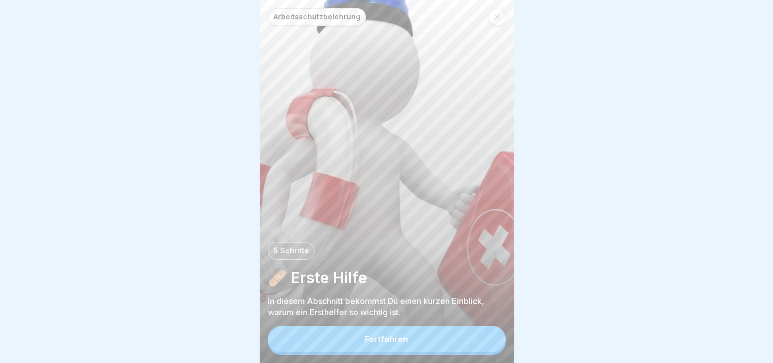
click at [487, 342] on button "Fortfahren" at bounding box center [387, 339] width 238 height 26
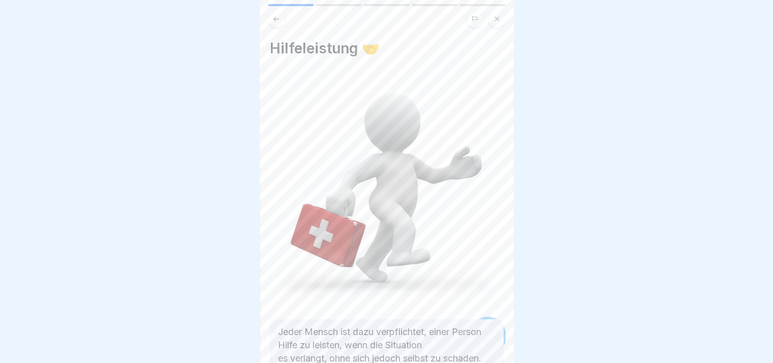
click at [260, 342] on div "Arbeitsschutzbelehrung 5 Schritte 🩹 Erste Hilfe In diesem Abschnitt bekommst Du…" at bounding box center [133, 181] width 254 height 363
click at [487, 340] on icon at bounding box center [488, 334] width 12 height 12
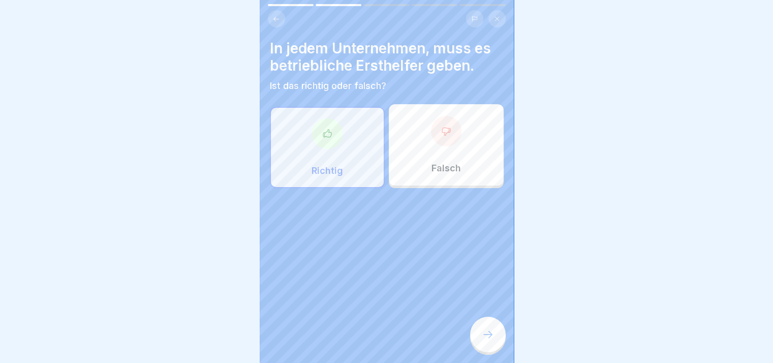
click at [487, 340] on icon at bounding box center [488, 334] width 12 height 12
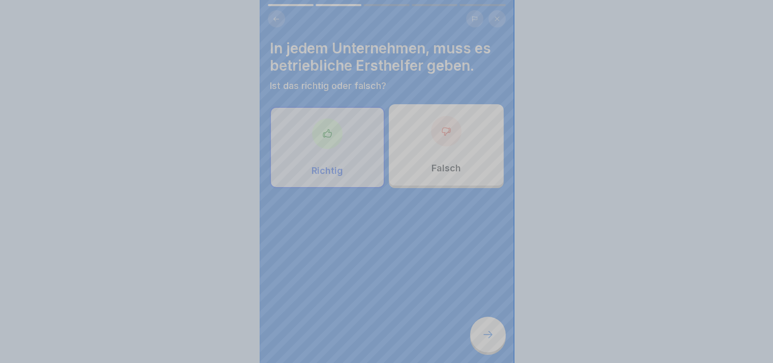
click at [487, 342] on div "Deine Antwort ist richtig! ✅ Ganz genau! Ersthelfer im Betrieb sind gesetzlich …" at bounding box center [387, 344] width 254 height 363
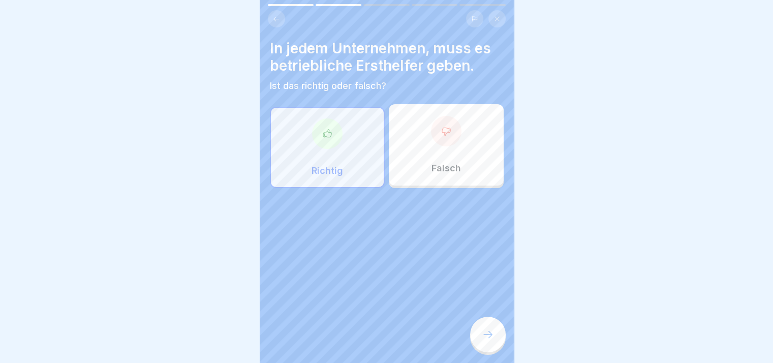
click at [487, 340] on icon at bounding box center [488, 334] width 12 height 12
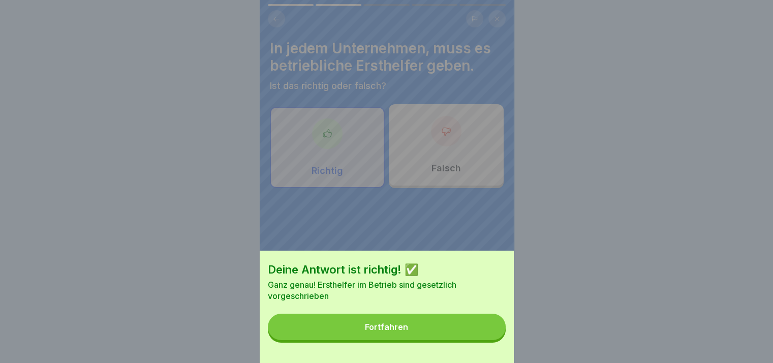
click at [487, 340] on button "Fortfahren" at bounding box center [387, 327] width 238 height 26
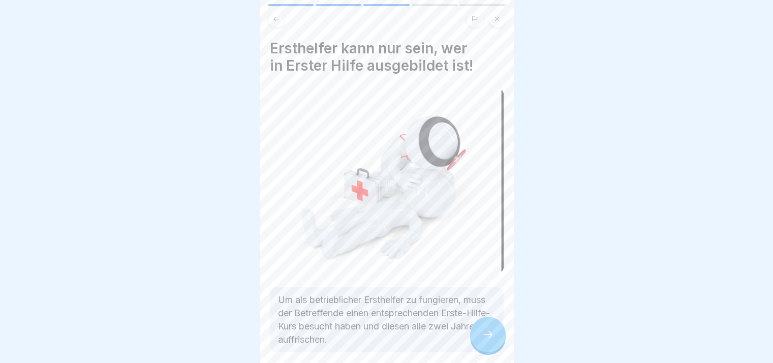
click at [487, 340] on icon at bounding box center [488, 334] width 12 height 12
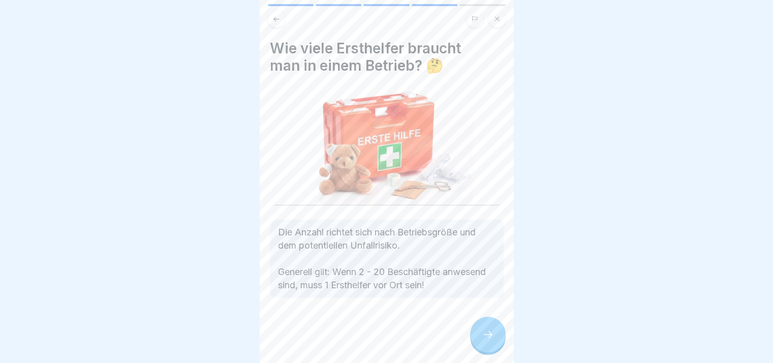
click at [487, 340] on icon at bounding box center [488, 334] width 12 height 12
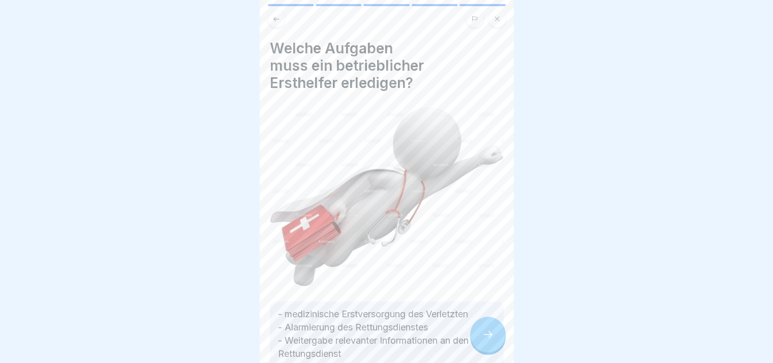
click at [487, 340] on icon at bounding box center [488, 334] width 12 height 12
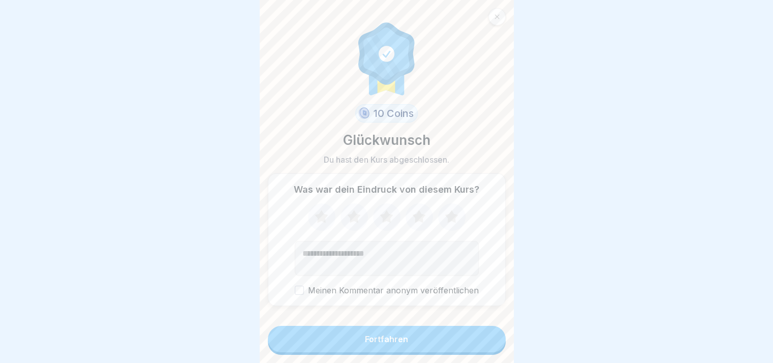
click at [487, 342] on button "Fortfahren" at bounding box center [387, 339] width 238 height 26
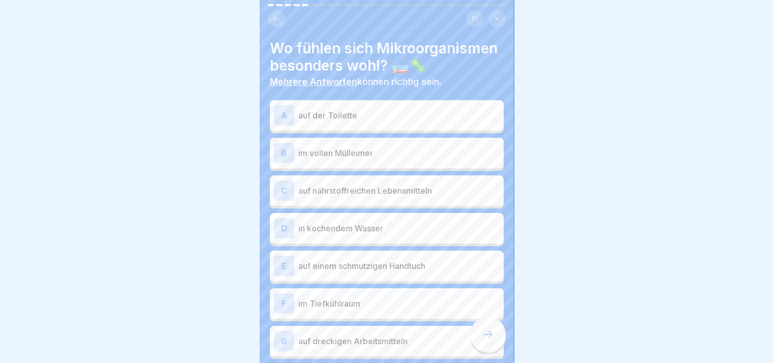
click at [487, 340] on icon at bounding box center [488, 334] width 12 height 12
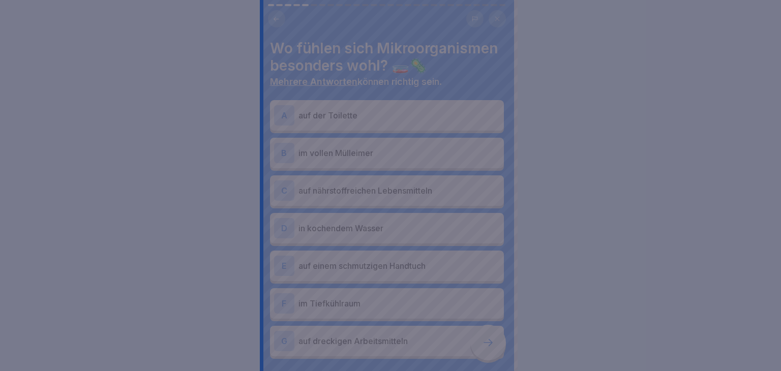
click at [487, 342] on div at bounding box center [390, 185] width 781 height 371
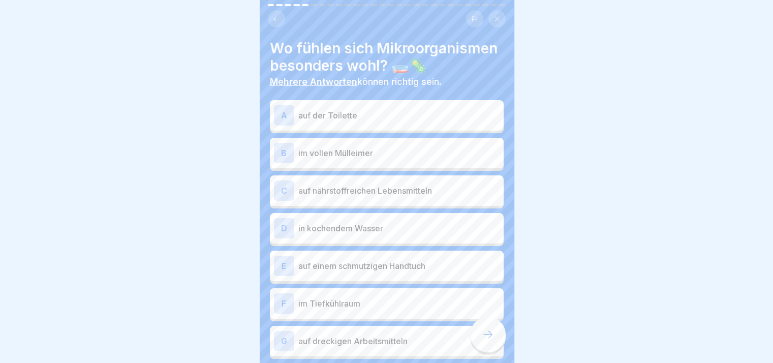
click at [487, 340] on icon at bounding box center [488, 334] width 12 height 12
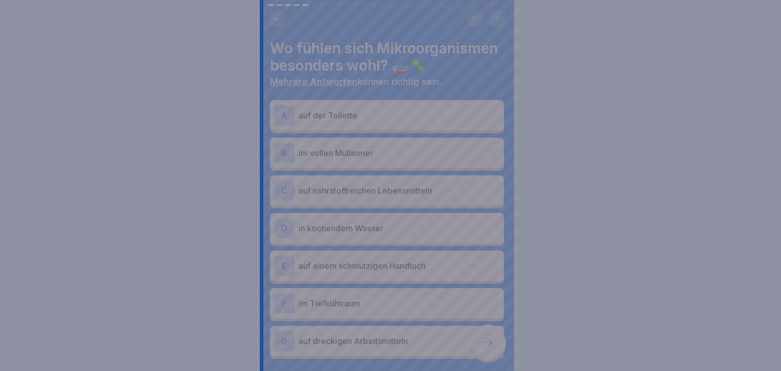
click at [488, 342] on div at bounding box center [390, 185] width 781 height 371
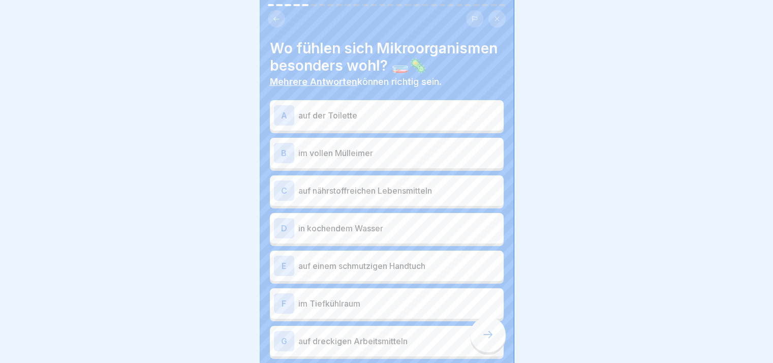
scroll to position [56, 0]
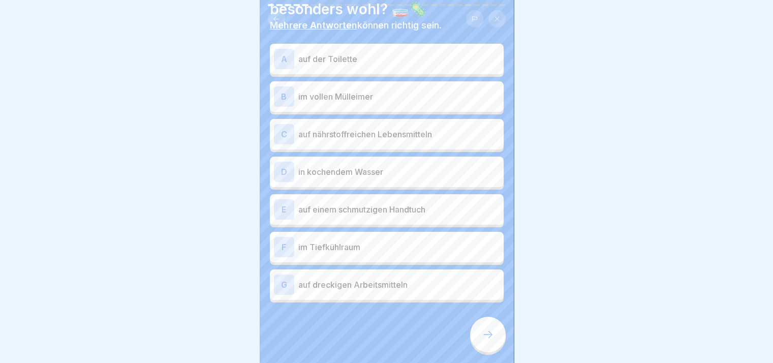
click at [486, 340] on icon at bounding box center [488, 334] width 12 height 12
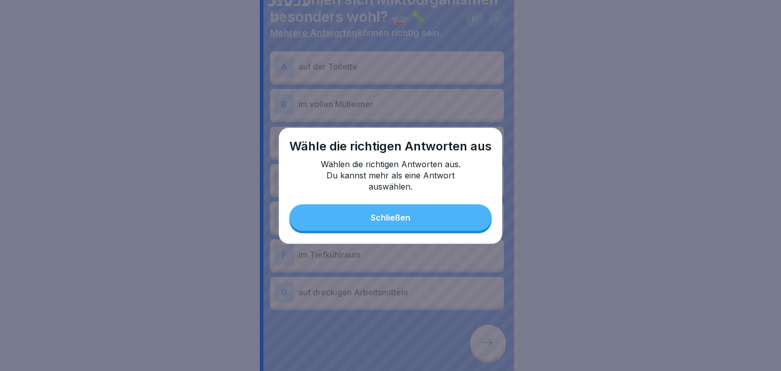
click at [426, 217] on button "Schließen" at bounding box center [390, 217] width 202 height 26
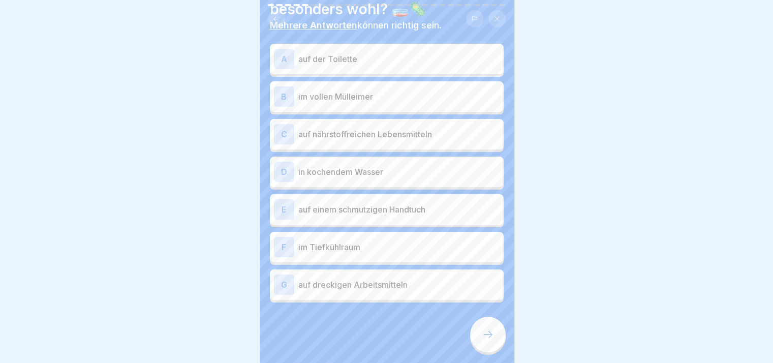
click at [399, 84] on div "B im vollen Mülleimer" at bounding box center [387, 96] width 234 height 30
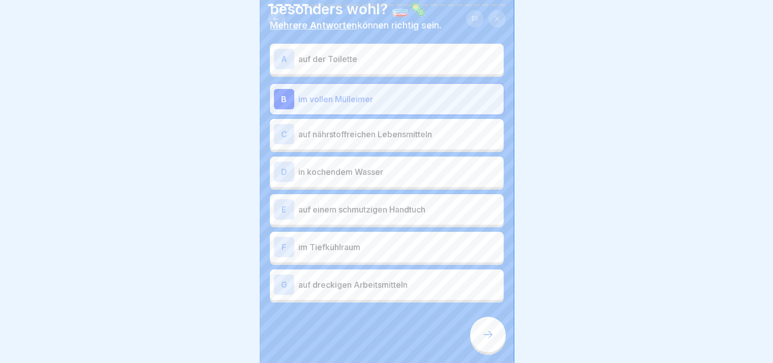
click at [383, 136] on p "auf nährstoffreichen Lebensmitteln" at bounding box center [398, 134] width 201 height 12
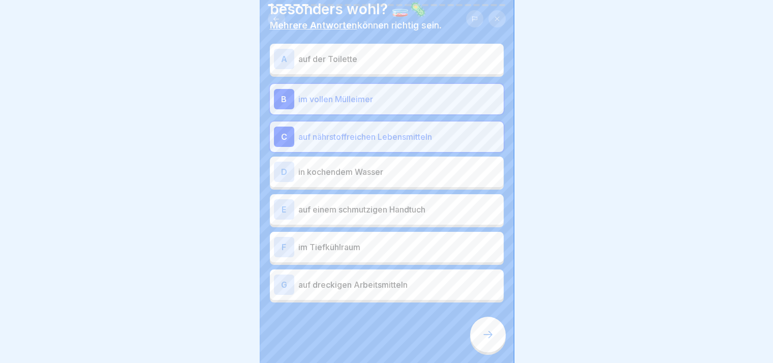
click at [383, 178] on div "D in kochendem Wasser" at bounding box center [387, 172] width 226 height 20
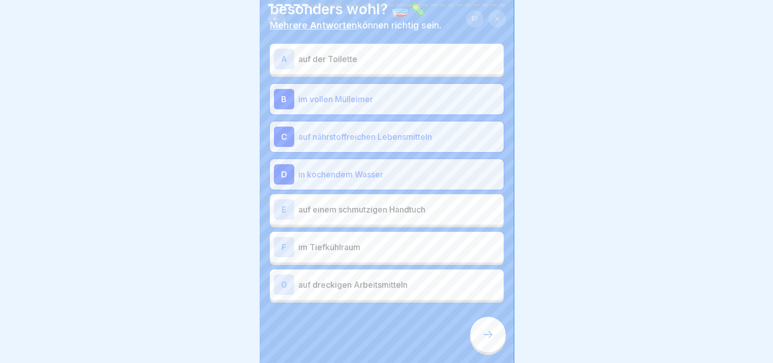
click at [383, 208] on p "auf einem schmutzigen Handtuch" at bounding box center [398, 209] width 201 height 12
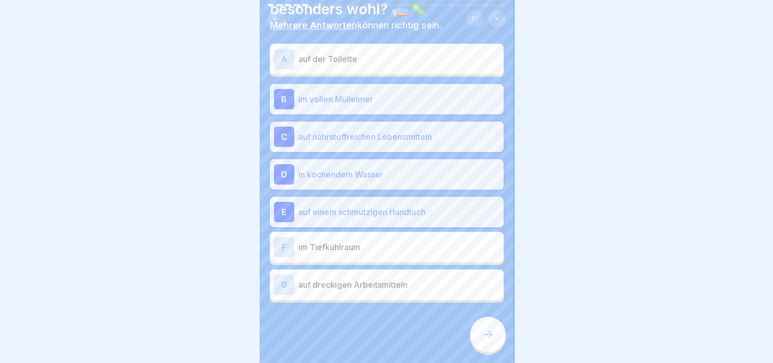
click at [414, 279] on p "auf dreckigen Arbeitsmitteln" at bounding box center [398, 284] width 201 height 12
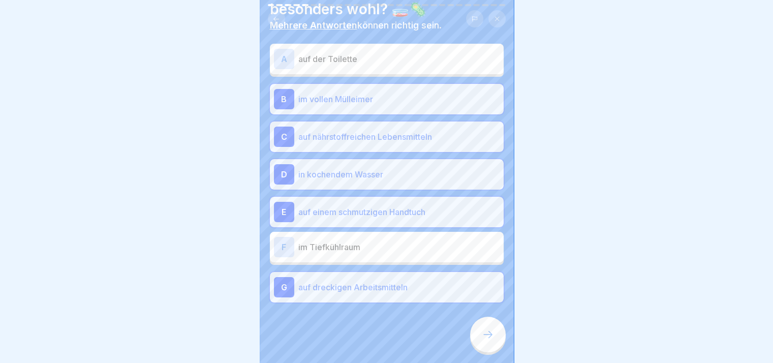
click at [407, 249] on p "im Tiefkühlraum" at bounding box center [398, 247] width 201 height 12
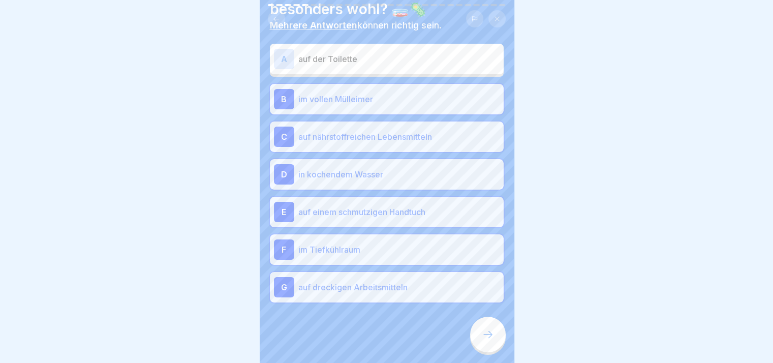
click at [483, 336] on div at bounding box center [488, 335] width 36 height 36
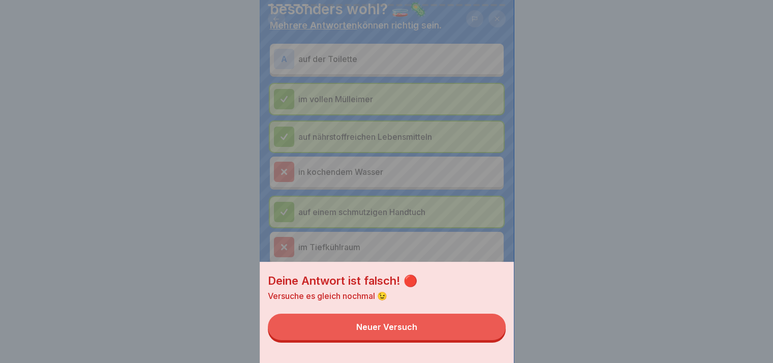
click at [483, 336] on button "Neuer Versuch" at bounding box center [387, 327] width 238 height 26
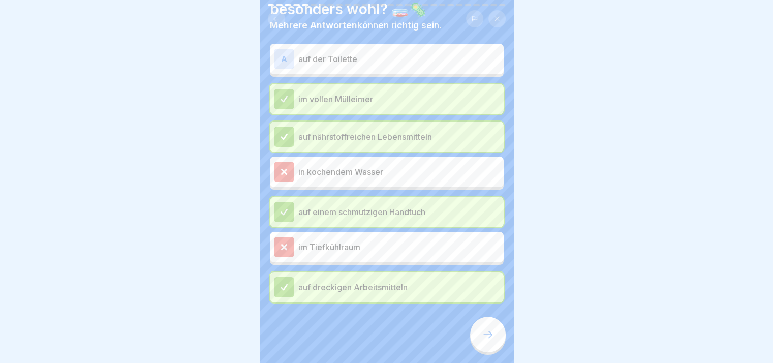
click at [476, 345] on div at bounding box center [488, 335] width 36 height 36
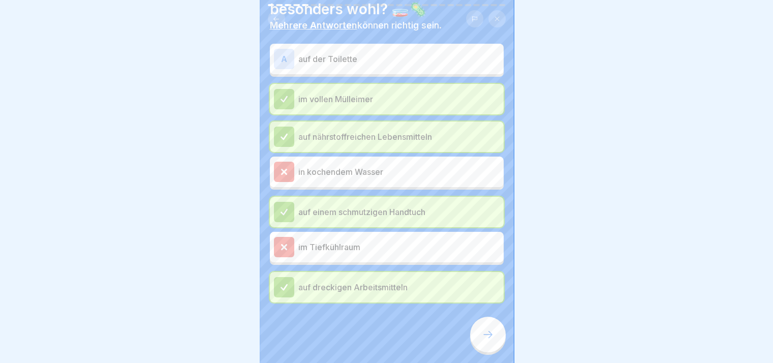
click at [476, 345] on div at bounding box center [488, 335] width 36 height 36
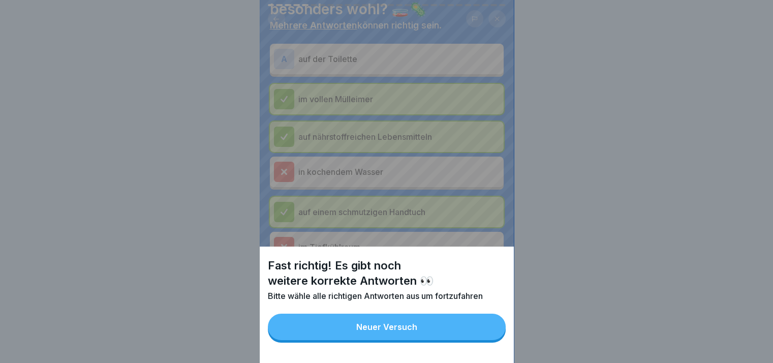
click at [476, 340] on button "Neuer Versuch" at bounding box center [387, 327] width 238 height 26
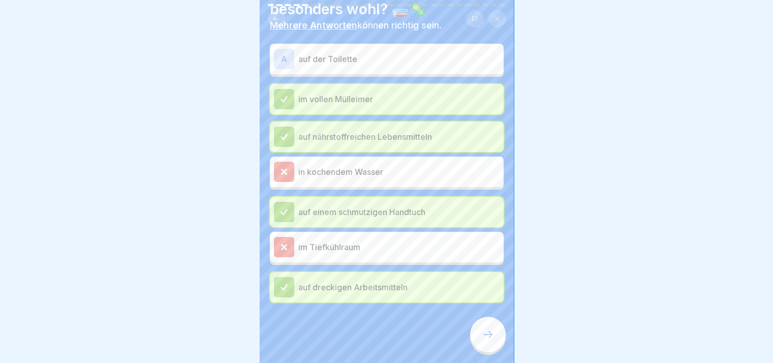
click at [455, 53] on p "auf der Toilette" at bounding box center [398, 59] width 201 height 12
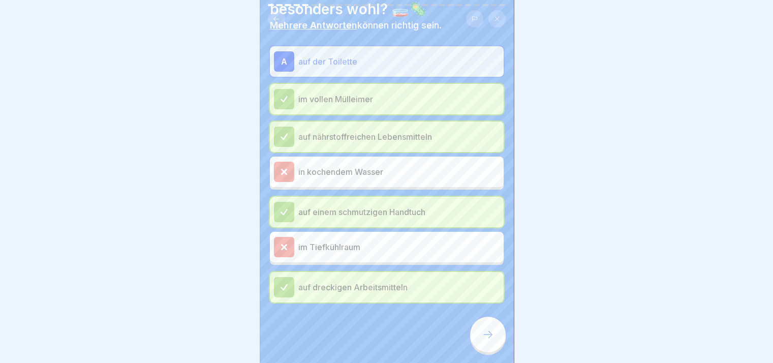
click at [500, 357] on div "Wo fühlen sich Mikroorganismen besonders wohl? 🧫🦠 [PERSON_NAME] Antworten könne…" at bounding box center [387, 181] width 254 height 363
click at [492, 350] on div at bounding box center [488, 335] width 36 height 36
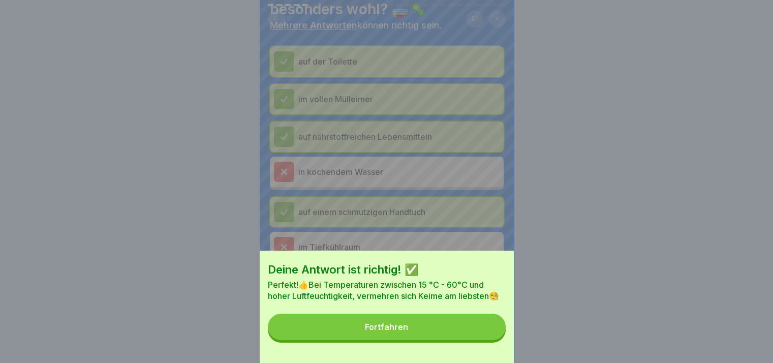
click at [492, 350] on div "Deine Antwort ist richtig! ✅ Perfekt!👍Bei Temperaturen zwischen 15 °C - 60°C un…" at bounding box center [387, 307] width 254 height 112
click at [477, 336] on button "Fortfahren" at bounding box center [387, 327] width 238 height 26
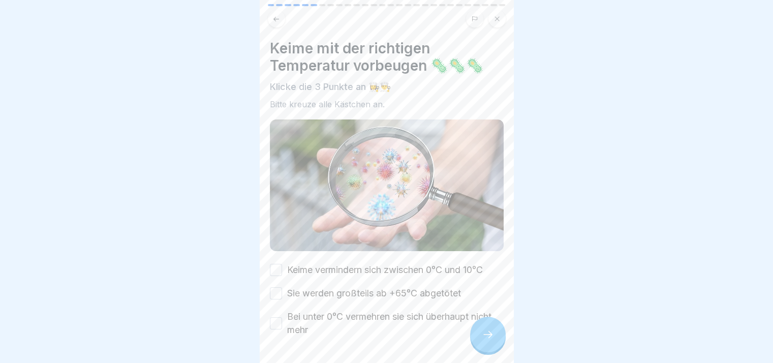
click at [477, 336] on div at bounding box center [488, 335] width 36 height 36
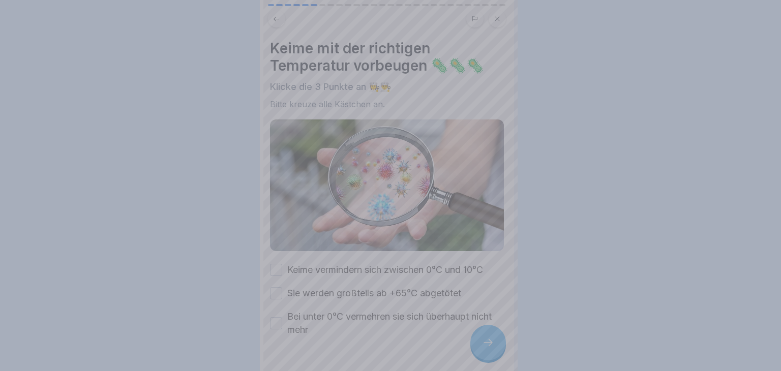
click at [477, 336] on div at bounding box center [390, 185] width 781 height 371
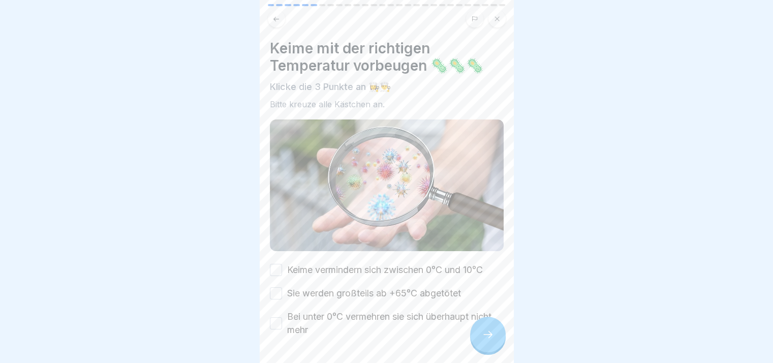
click at [365, 263] on label "Keime vermindern sich zwischen 0°C und 10°C" at bounding box center [385, 269] width 196 height 13
click at [282, 264] on button "Keime vermindern sich zwischen 0°C und 10°C" at bounding box center [276, 270] width 12 height 12
click at [365, 287] on label "Sie werden großteils ab +65°C abgetötet" at bounding box center [374, 293] width 174 height 13
click at [282, 287] on button "Sie werden großteils ab +65°C abgetötet" at bounding box center [276, 293] width 12 height 12
click at [368, 311] on label "Bei unter 0°C vermehren sie sich überhaupt nicht mehr" at bounding box center [395, 323] width 216 height 26
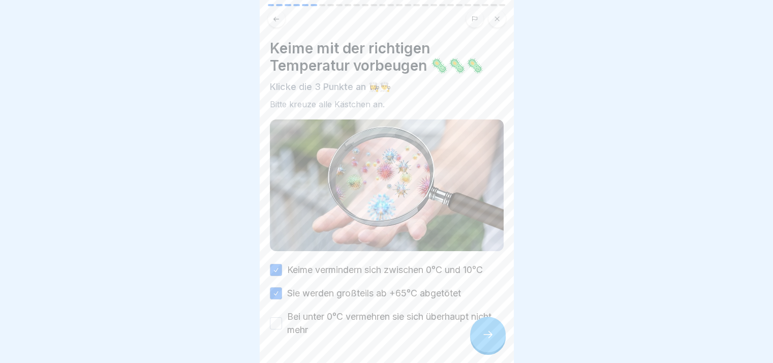
click at [282, 317] on button "Bei unter 0°C vermehren sie sich überhaupt nicht mehr" at bounding box center [276, 323] width 12 height 12
click at [479, 346] on div at bounding box center [488, 335] width 36 height 36
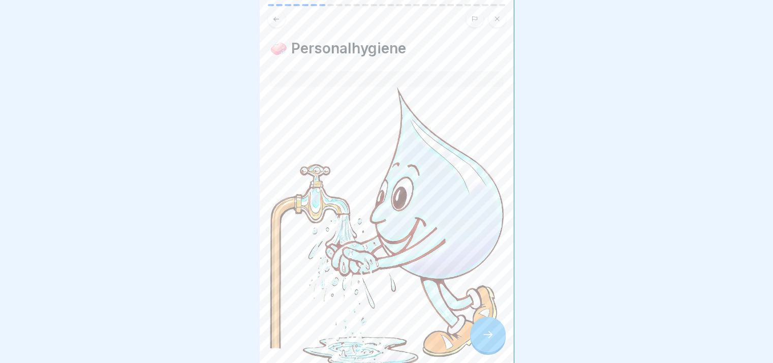
click at [479, 346] on div at bounding box center [488, 335] width 36 height 36
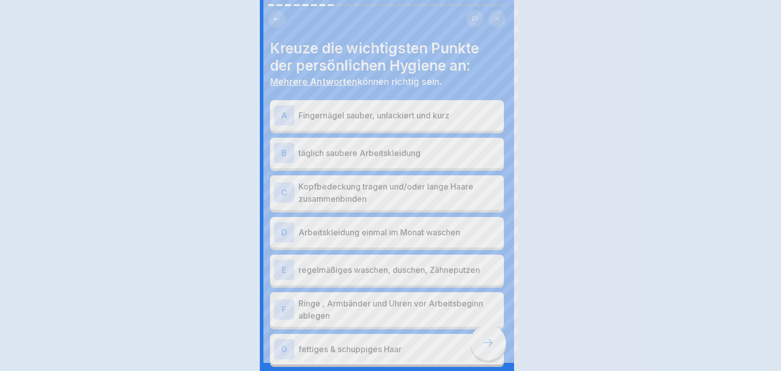
click at [479, 346] on div at bounding box center [390, 185] width 781 height 371
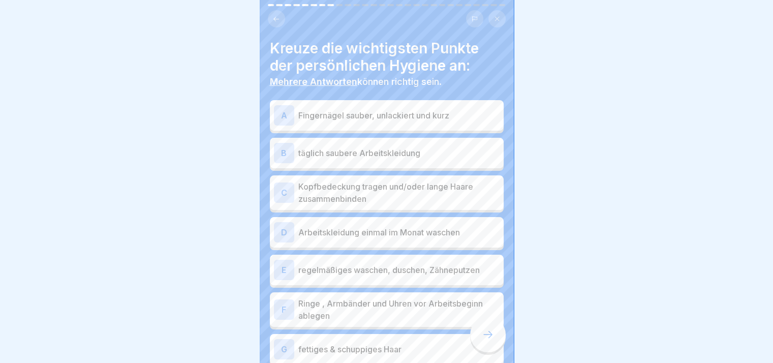
click at [390, 110] on p "Fingernägel sauber, unlackiert und kurz" at bounding box center [398, 115] width 201 height 12
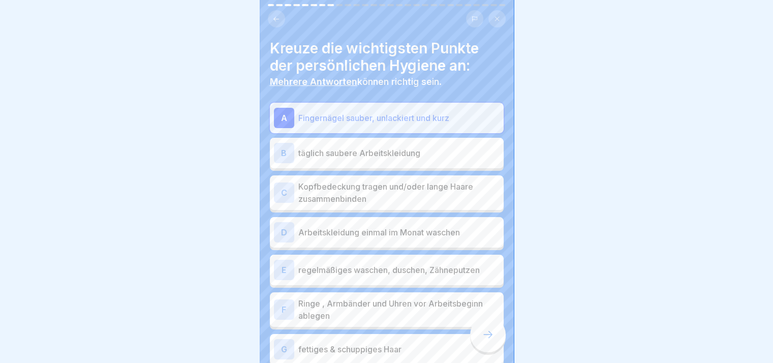
click at [396, 147] on p "täglich saubere Arbeitskleidung" at bounding box center [398, 153] width 201 height 12
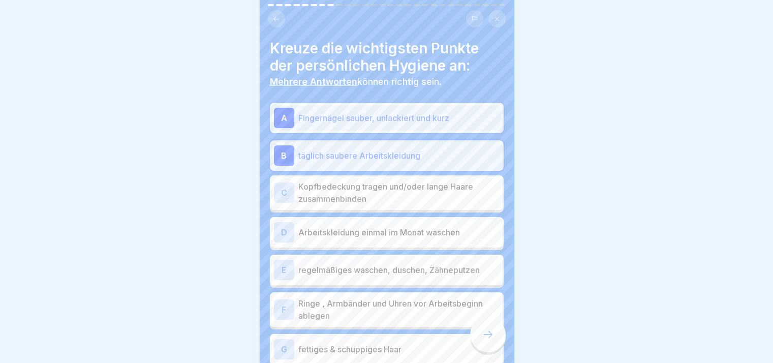
click at [379, 192] on p "Kopfbedeckung tragen und/oder lange Haare zusammenbinden" at bounding box center [398, 192] width 201 height 24
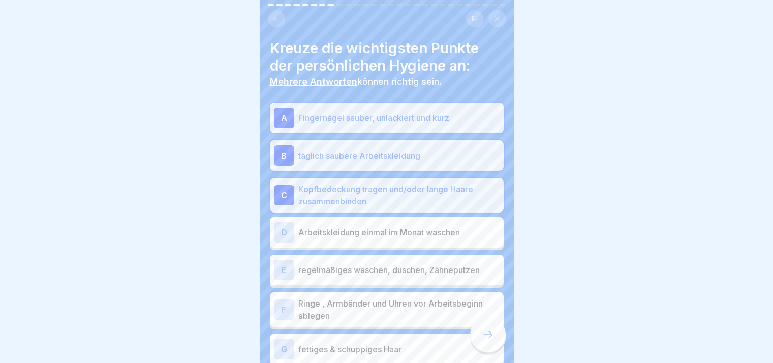
click at [375, 227] on p "Arbeitskleidung einmal im Monat waschen" at bounding box center [398, 232] width 201 height 12
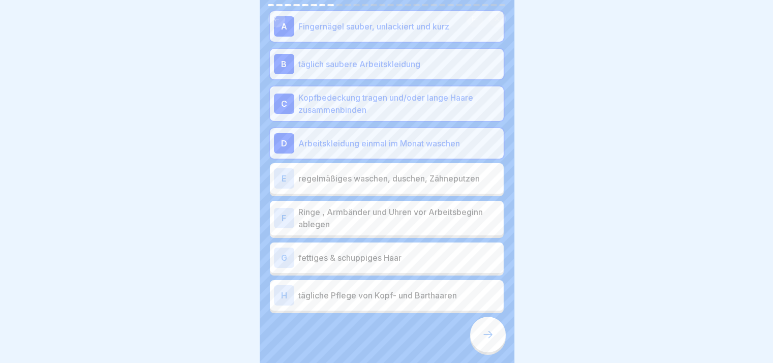
scroll to position [102, 0]
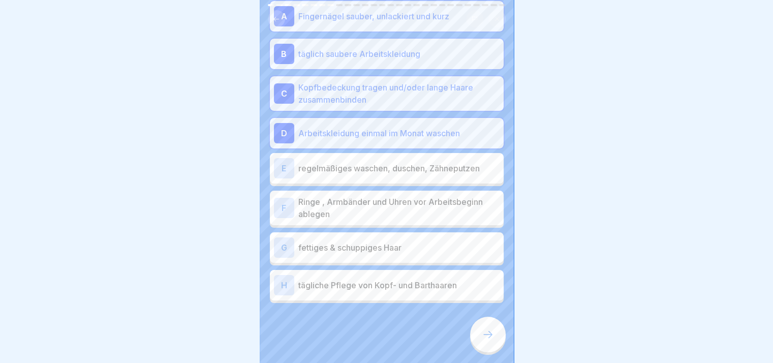
click at [360, 166] on p "regelmäßiges waschen, duschen, Zähneputzen" at bounding box center [398, 168] width 201 height 12
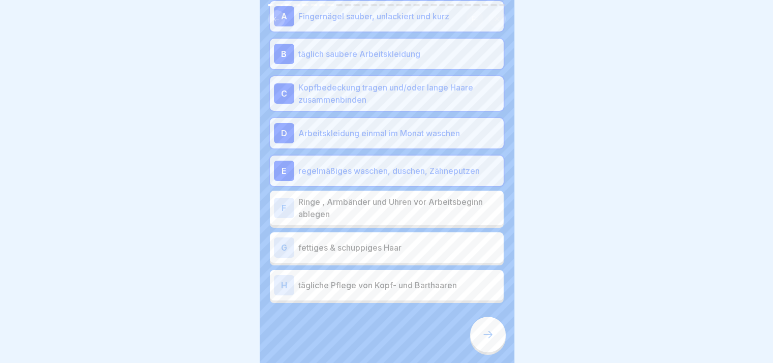
click at [368, 206] on p "Ringe , Armbänder und Uhren vor Arbeitsbeginn ablegen" at bounding box center [398, 208] width 201 height 24
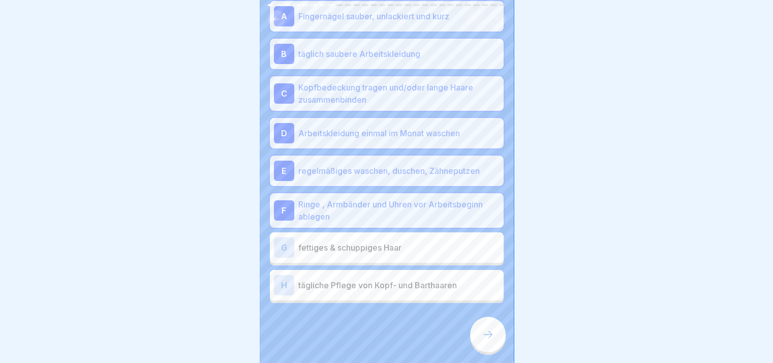
click at [368, 246] on p "fettiges & schuppiges Haar" at bounding box center [398, 247] width 201 height 12
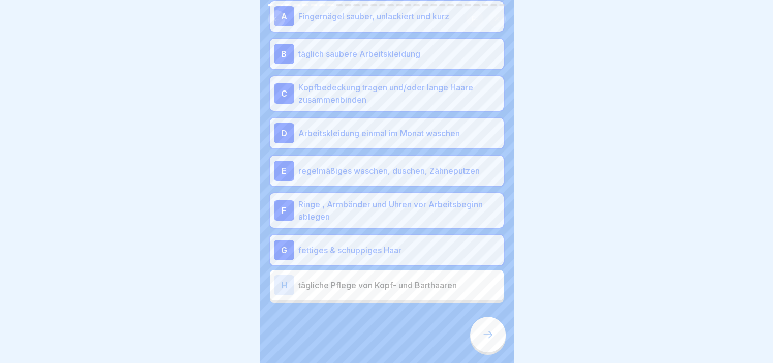
click at [380, 281] on p "tägliche Pflege von Kopf- und Barthaaren" at bounding box center [398, 285] width 201 height 12
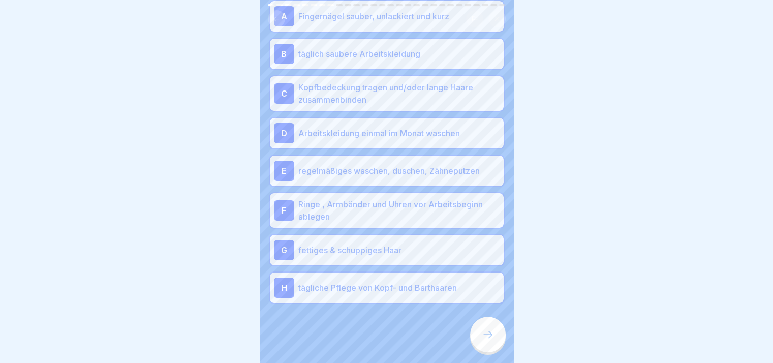
click at [491, 336] on div at bounding box center [488, 335] width 36 height 36
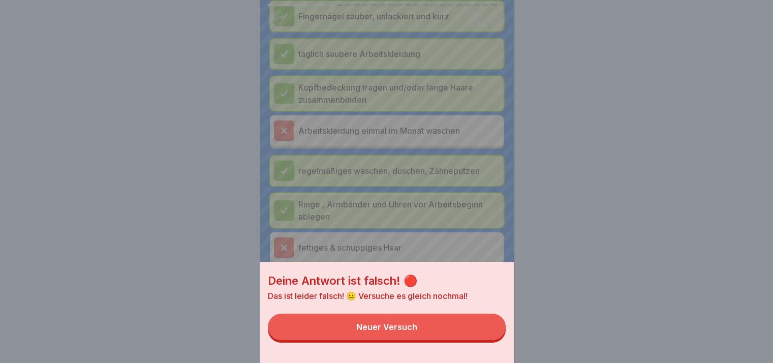
click at [480, 333] on button "Neuer Versuch" at bounding box center [387, 327] width 238 height 26
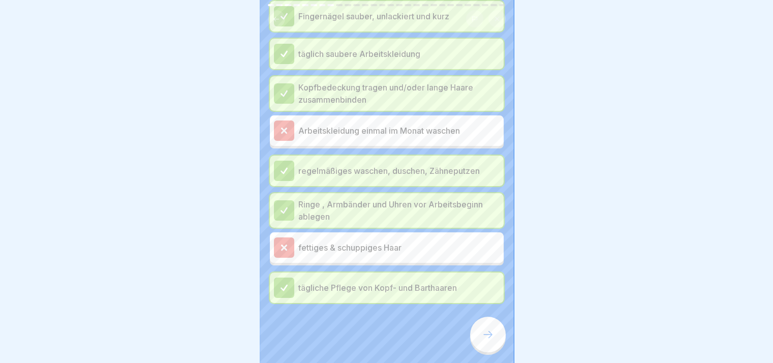
click at [480, 333] on div at bounding box center [488, 335] width 36 height 36
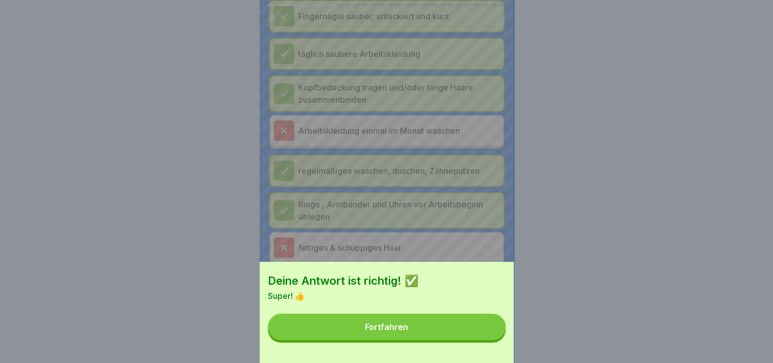
click at [480, 333] on button "Fortfahren" at bounding box center [387, 327] width 238 height 26
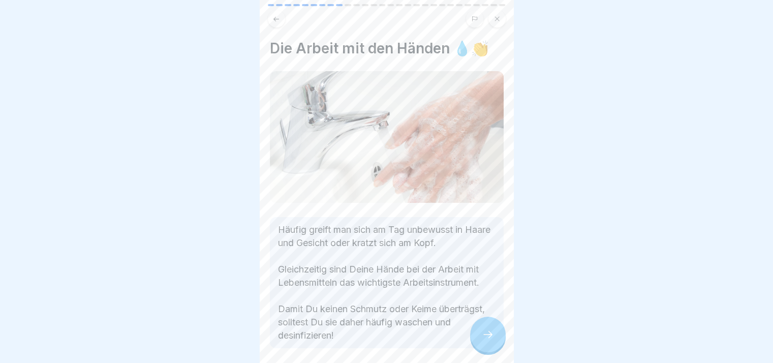
click at [480, 333] on div at bounding box center [488, 335] width 36 height 36
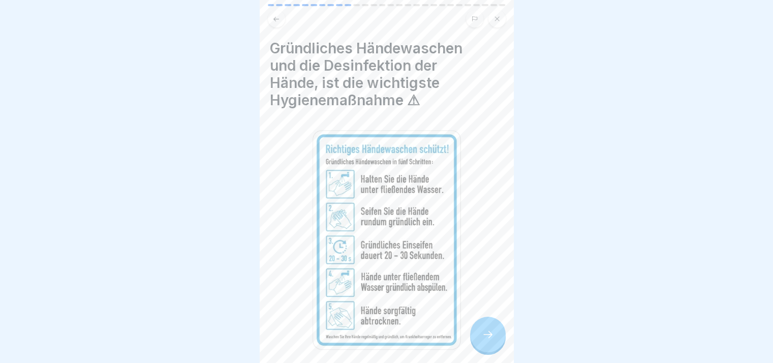
click at [480, 333] on div at bounding box center [488, 335] width 36 height 36
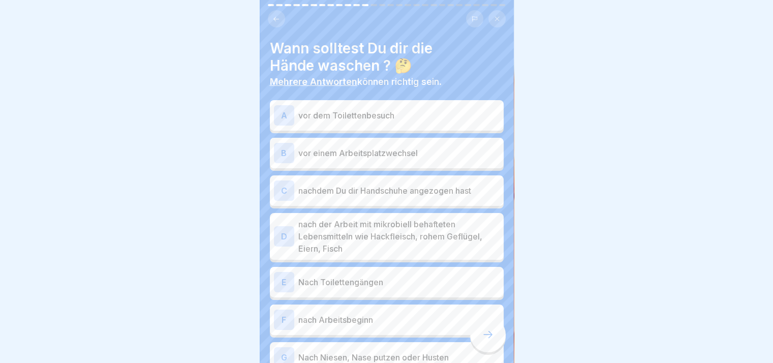
click at [480, 333] on div at bounding box center [488, 335] width 36 height 36
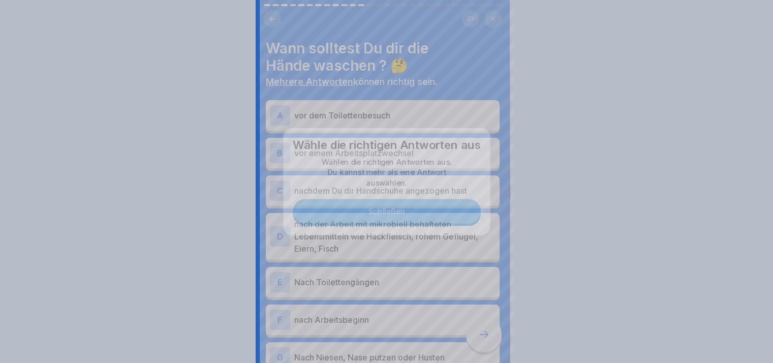
click at [480, 333] on div at bounding box center [386, 181] width 773 height 363
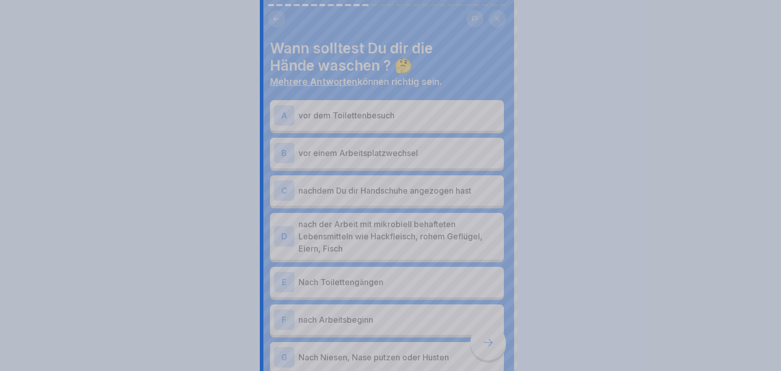
click at [480, 333] on div at bounding box center [390, 185] width 781 height 371
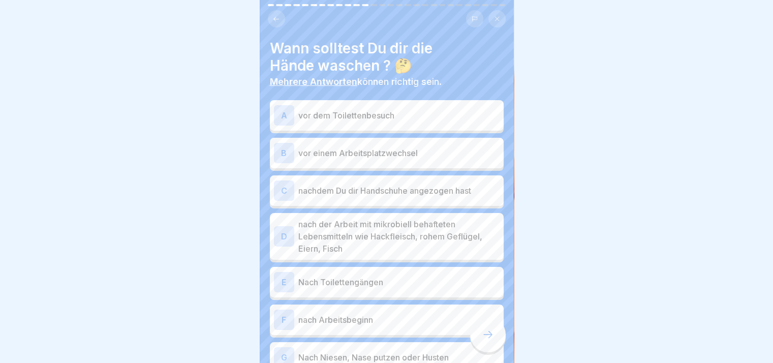
click at [336, 108] on div "A vor dem Toilettenbesuch" at bounding box center [387, 115] width 226 height 20
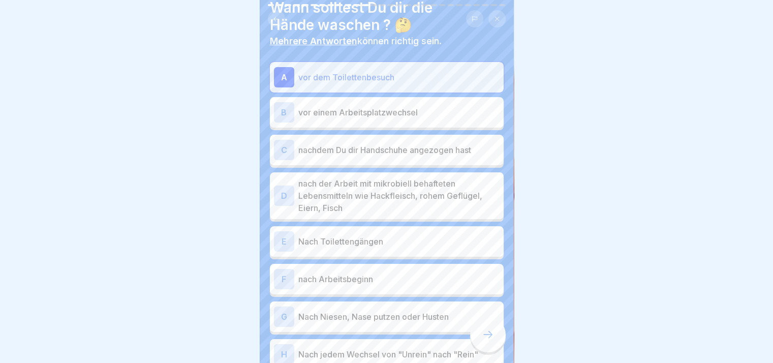
click at [336, 108] on p "vor einem Arbeitsplatzwechsel" at bounding box center [398, 112] width 201 height 12
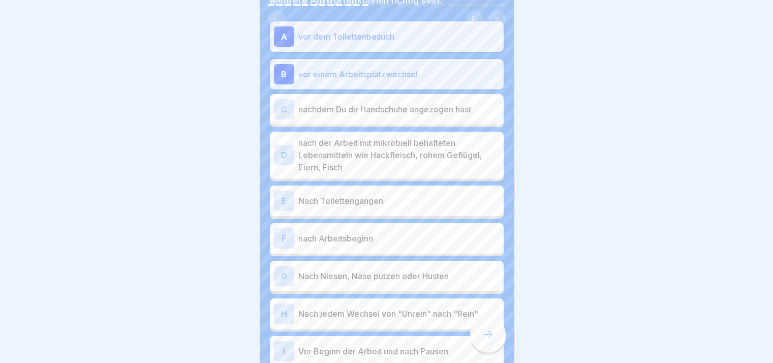
click at [336, 108] on p "nachdem Du dir Handschuhe angezogen hast" at bounding box center [398, 109] width 201 height 12
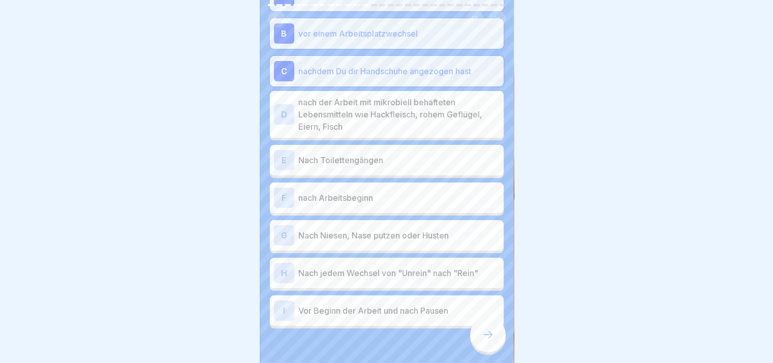
click at [336, 108] on p "nach der Arbeit mit mikrobiell behafteten Lebensmitteln wie Hackfleisch, rohem …" at bounding box center [398, 114] width 201 height 37
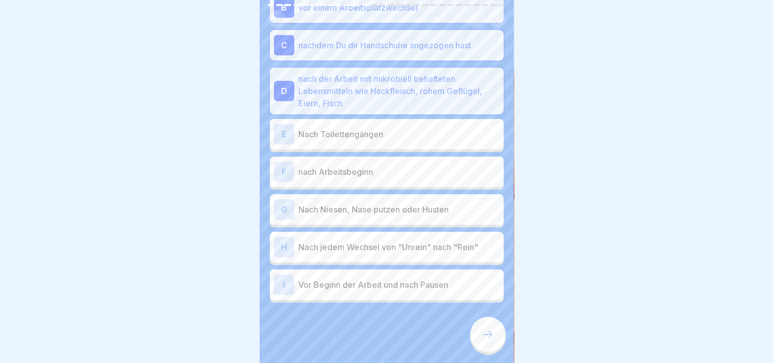
scroll to position [8, 0]
click at [336, 124] on div "E Nach Toilettengängen" at bounding box center [387, 134] width 226 height 20
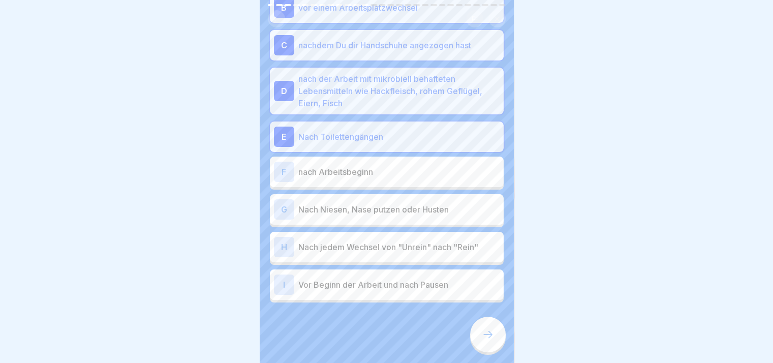
click at [330, 174] on div "F nach Arbeitsbeginn" at bounding box center [387, 172] width 234 height 30
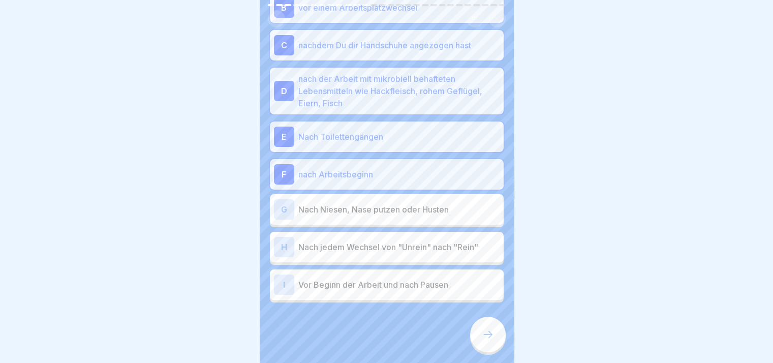
click at [334, 203] on p "Nach Niesen, Nase putzen oder Husten" at bounding box center [398, 209] width 201 height 12
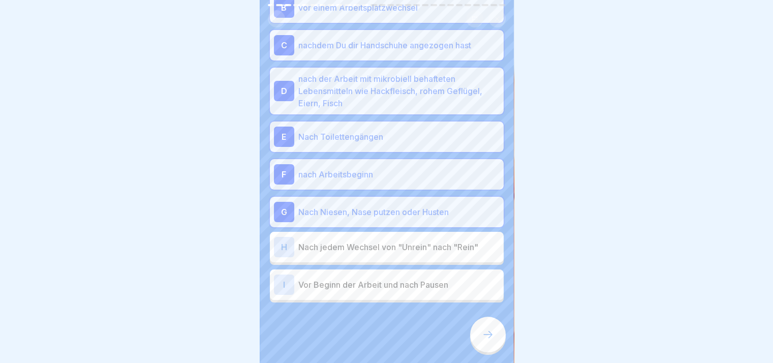
click at [343, 237] on div "H Nach jedem Wechsel von "Unrein" nach "Rein"" at bounding box center [387, 247] width 226 height 20
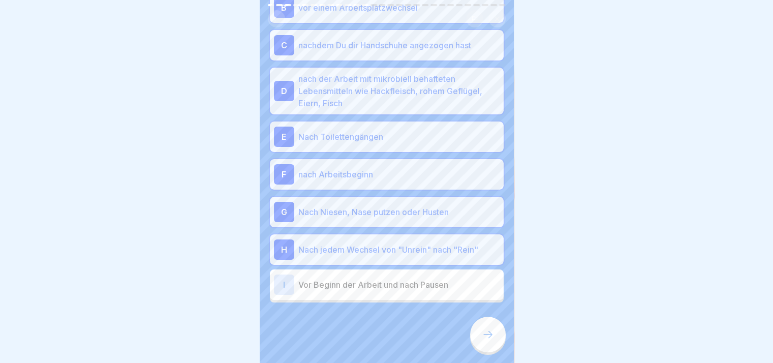
click at [353, 274] on div "I Vor Beginn der Arbeit und nach Pausen" at bounding box center [387, 284] width 226 height 20
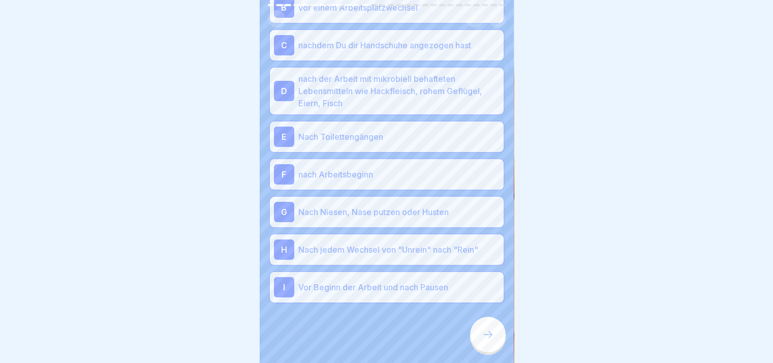
click at [488, 334] on icon at bounding box center [488, 334] width 12 height 12
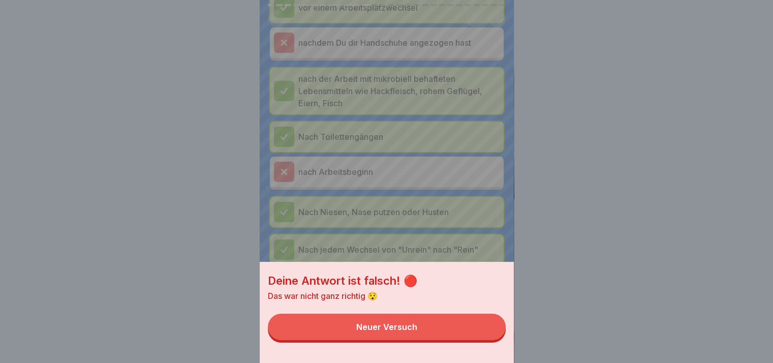
click at [488, 334] on button "Neuer Versuch" at bounding box center [387, 327] width 238 height 26
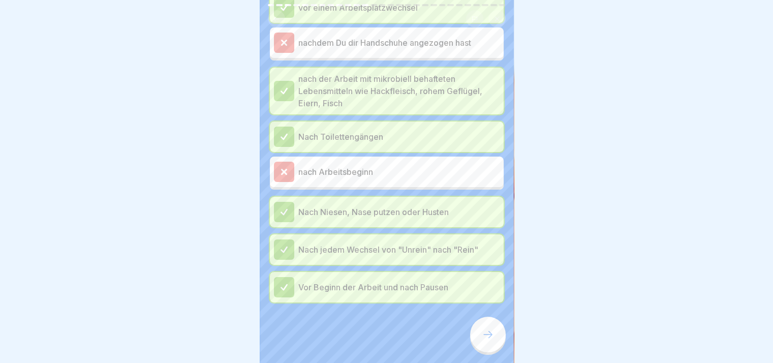
click at [488, 334] on icon at bounding box center [488, 334] width 12 height 12
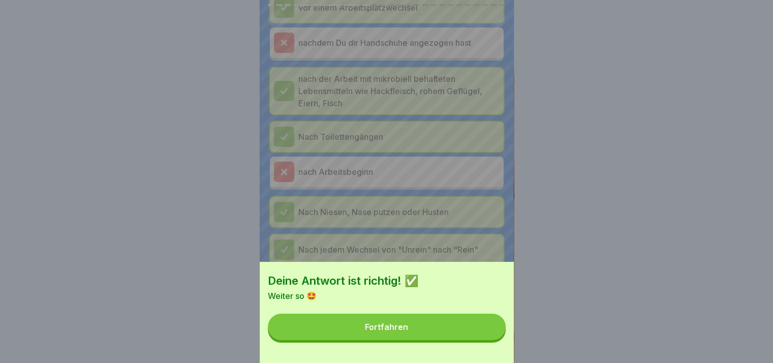
click at [488, 334] on button "Fortfahren" at bounding box center [387, 327] width 238 height 26
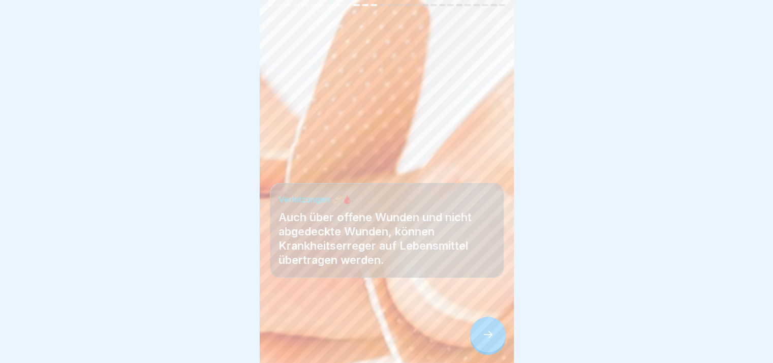
click at [488, 334] on icon at bounding box center [488, 334] width 12 height 12
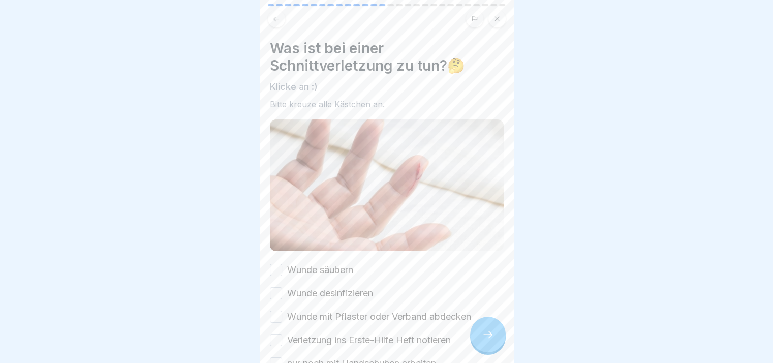
click at [488, 334] on icon at bounding box center [488, 334] width 12 height 12
click at [488, 334] on div at bounding box center [488, 335] width 36 height 36
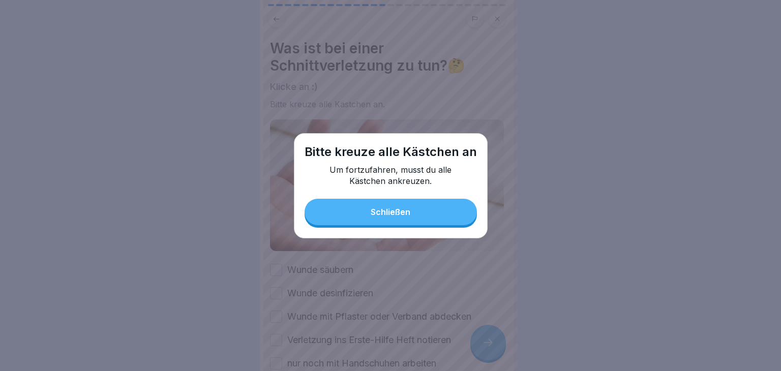
click at [378, 212] on div "Schließen" at bounding box center [390, 211] width 40 height 9
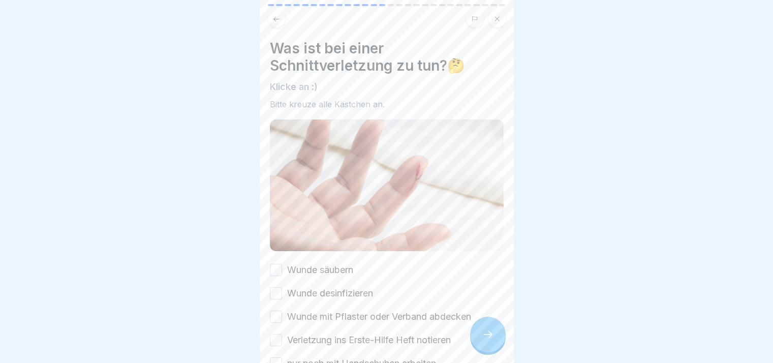
scroll to position [63, 0]
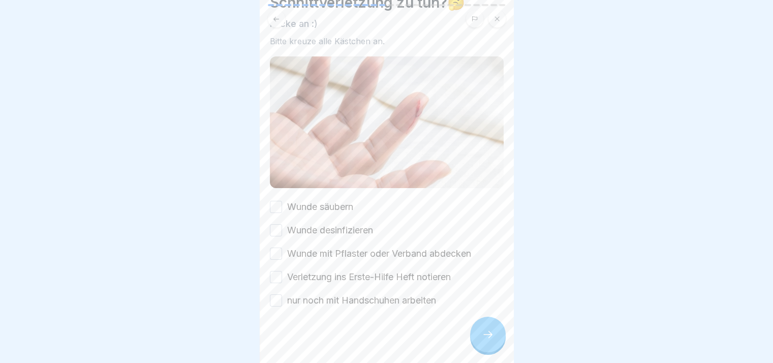
click at [328, 200] on label "Wunde säubern" at bounding box center [320, 206] width 66 height 13
click at [282, 201] on button "Wunde säubern" at bounding box center [276, 207] width 12 height 12
click at [331, 224] on label "Wunde desinfizieren" at bounding box center [330, 230] width 86 height 13
click at [282, 224] on button "Wunde desinfizieren" at bounding box center [276, 230] width 12 height 12
click at [339, 251] on label "Wunde mit Pflaster oder Verband abdecken" at bounding box center [379, 253] width 184 height 13
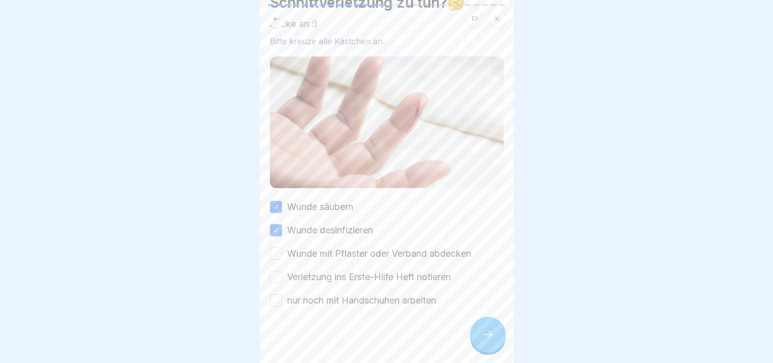
click at [282, 251] on button "Wunde mit Pflaster oder Verband abdecken" at bounding box center [276, 253] width 12 height 12
click at [346, 273] on label "Verletzung ins Erste-Hilfe Heft notieren" at bounding box center [369, 276] width 164 height 13
click at [282, 273] on button "Verletzung ins Erste-Hilfe Heft notieren" at bounding box center [276, 277] width 12 height 12
click at [356, 294] on label "nur noch mit Handschuhen arbeiten" at bounding box center [361, 300] width 149 height 13
click at [282, 294] on button "nur noch mit Handschuhen arbeiten" at bounding box center [276, 300] width 12 height 12
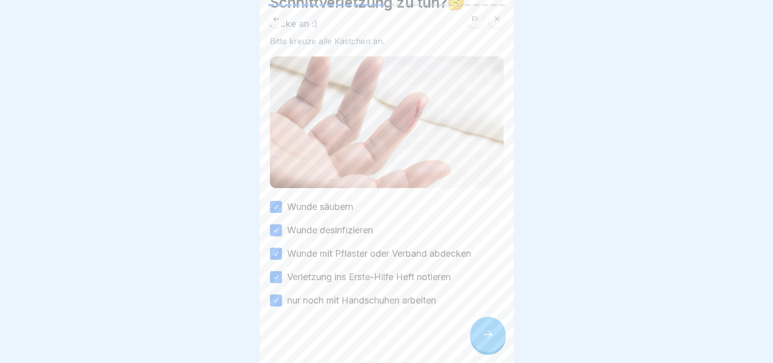
click at [492, 339] on icon at bounding box center [488, 334] width 12 height 12
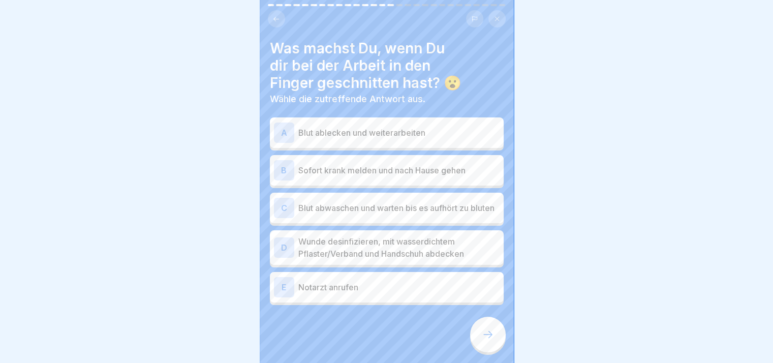
click at [492, 339] on icon at bounding box center [488, 334] width 12 height 12
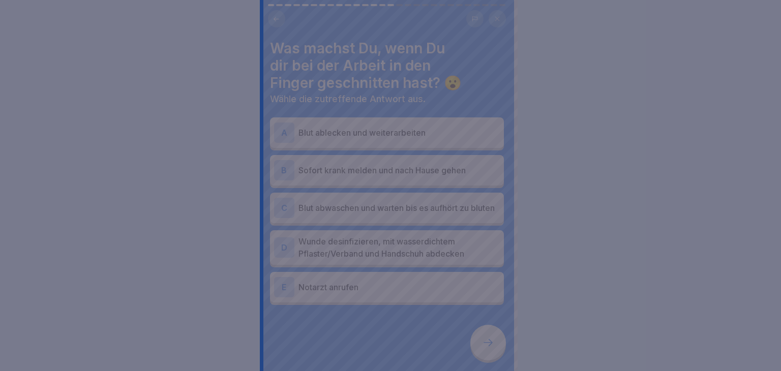
click at [492, 339] on div at bounding box center [390, 185] width 781 height 371
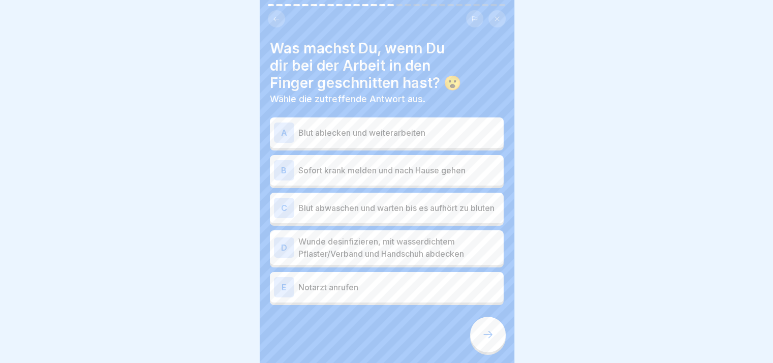
click at [337, 114] on div "Was machst Du, wenn Du dir bei der Arbeit in den Finger geschnitten hast? 😮 Wäh…" at bounding box center [387, 172] width 234 height 265
click at [340, 132] on p "Blut ablecken und weiterarbeiten" at bounding box center [398, 133] width 201 height 12
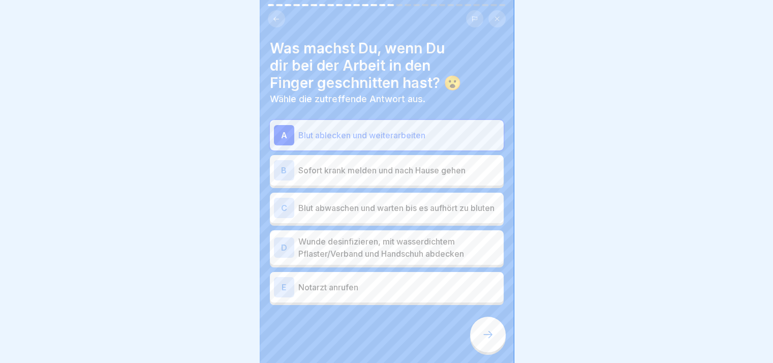
click at [348, 164] on p "Sofort krank melden und nach Hause gehen" at bounding box center [398, 170] width 201 height 12
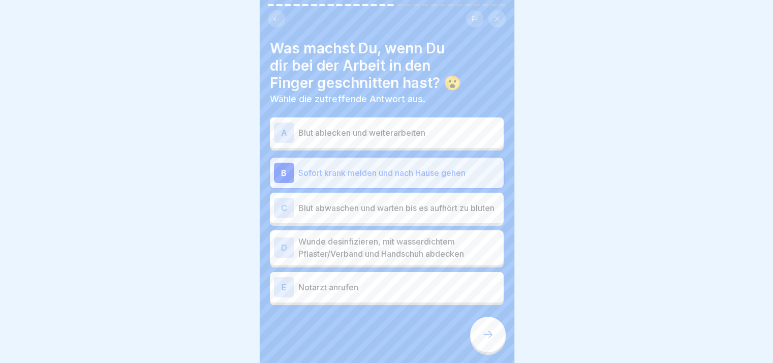
click at [358, 194] on div "C Blut abwaschen und warten bis es aufhört zu bluten" at bounding box center [387, 208] width 234 height 30
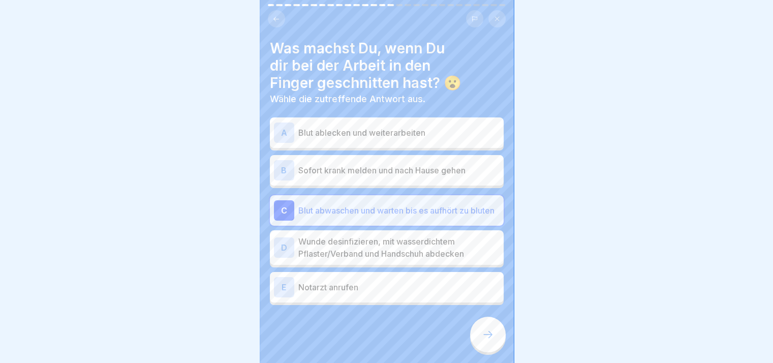
click at [397, 131] on p "Blut ablecken und weiterarbeiten" at bounding box center [398, 133] width 201 height 12
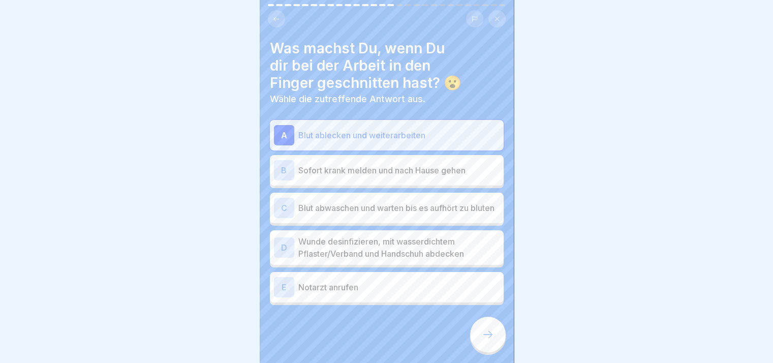
click at [482, 332] on div at bounding box center [488, 335] width 36 height 36
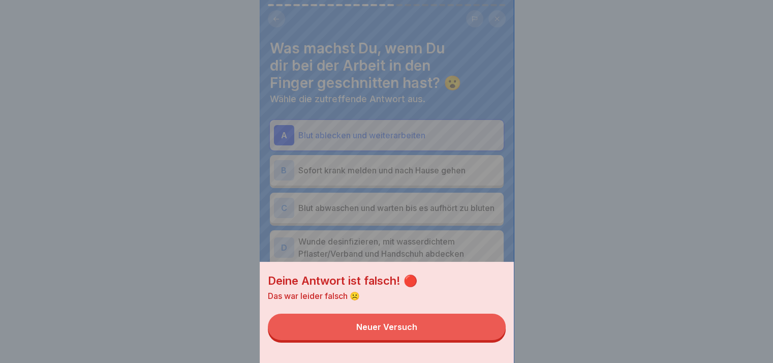
click at [482, 332] on button "Neuer Versuch" at bounding box center [387, 327] width 238 height 26
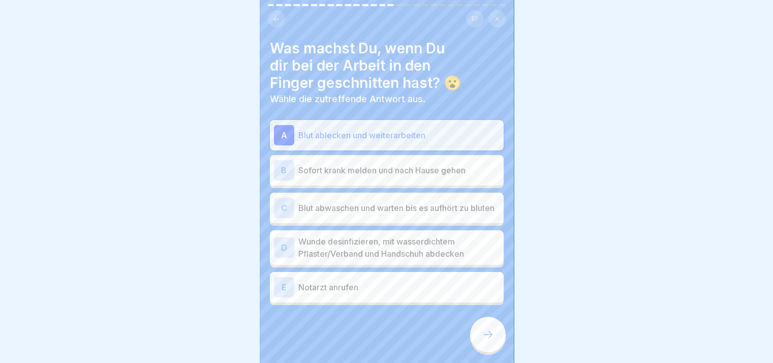
click at [390, 165] on p "Sofort krank melden und nach Hause gehen" at bounding box center [398, 170] width 201 height 12
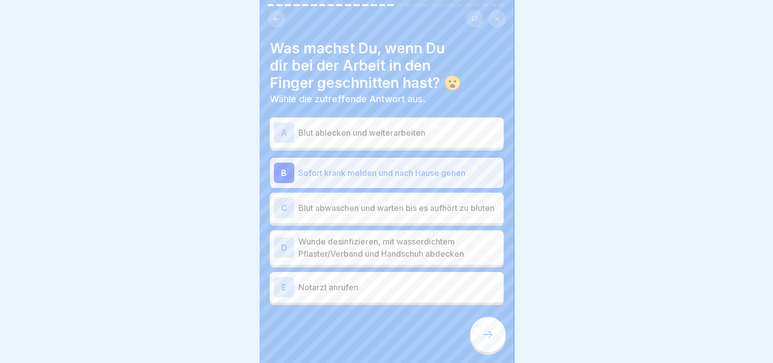
click at [489, 348] on div at bounding box center [488, 335] width 36 height 36
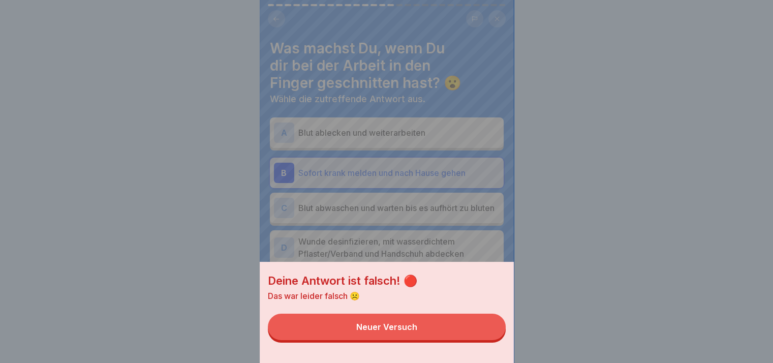
click at [489, 348] on div "Deine Antwort ist falsch! 🔴 Das war leider falsch ☹️ Neuer Versuch" at bounding box center [387, 312] width 254 height 101
click at [425, 329] on button "Neuer Versuch" at bounding box center [387, 327] width 238 height 26
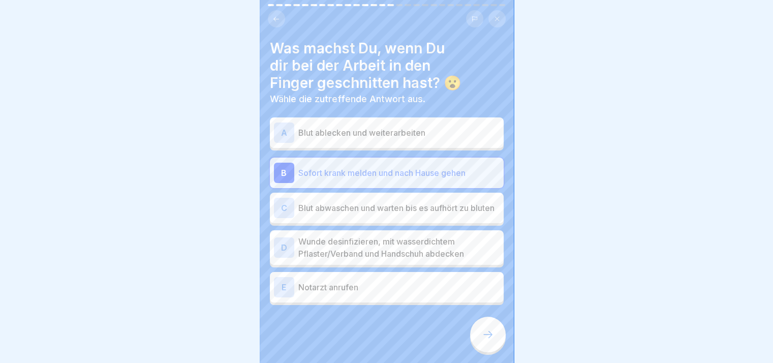
click at [381, 205] on p "Blut abwaschen und warten bis es aufhört zu bluten" at bounding box center [398, 208] width 201 height 12
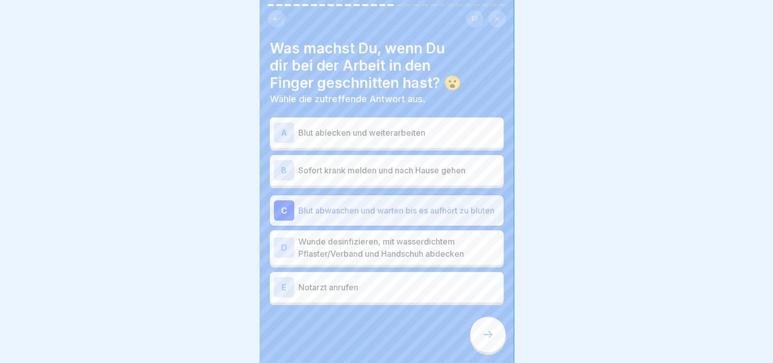
click at [481, 334] on div at bounding box center [488, 335] width 36 height 36
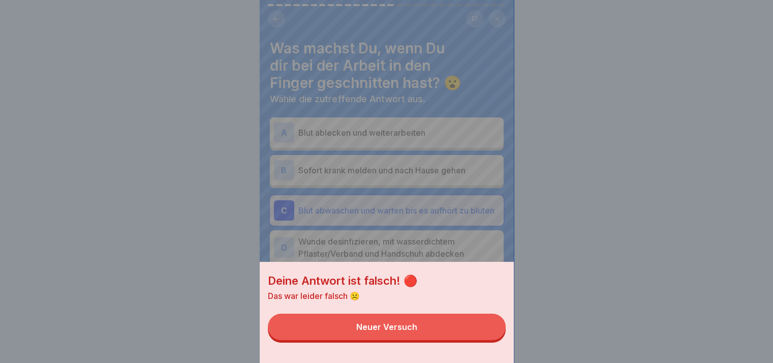
click at [481, 334] on button "Neuer Versuch" at bounding box center [387, 327] width 238 height 26
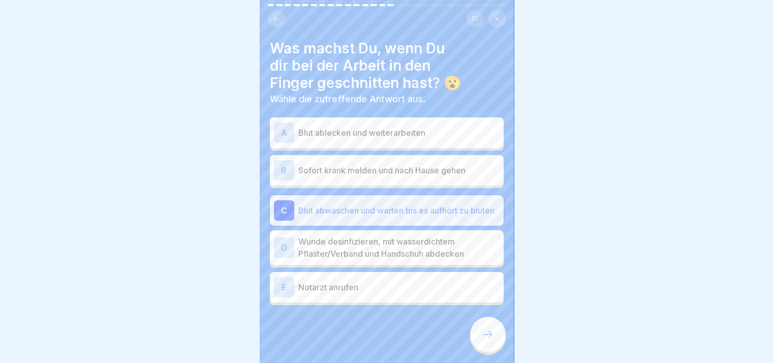
click at [382, 260] on p "Wunde desinfizieren, mit wasserdichtem Pflaster/Verband und Handschuh abdecken" at bounding box center [398, 247] width 201 height 24
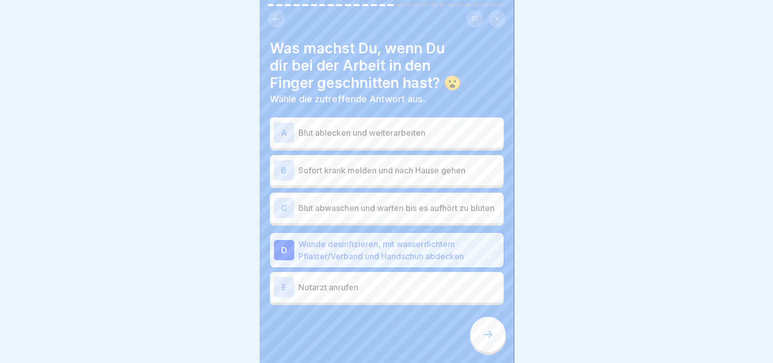
click at [488, 340] on icon at bounding box center [488, 334] width 12 height 12
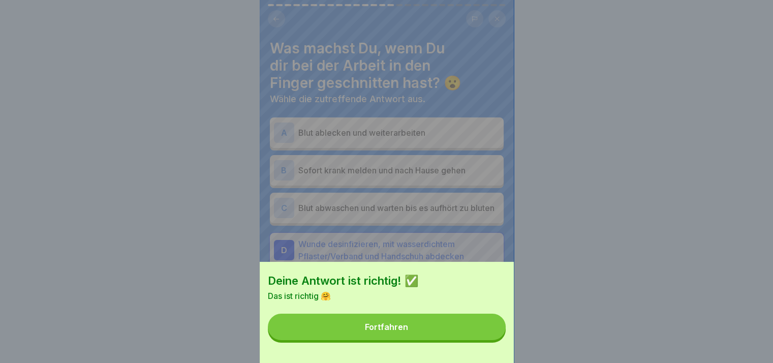
click at [459, 332] on button "Fortfahren" at bounding box center [387, 327] width 238 height 26
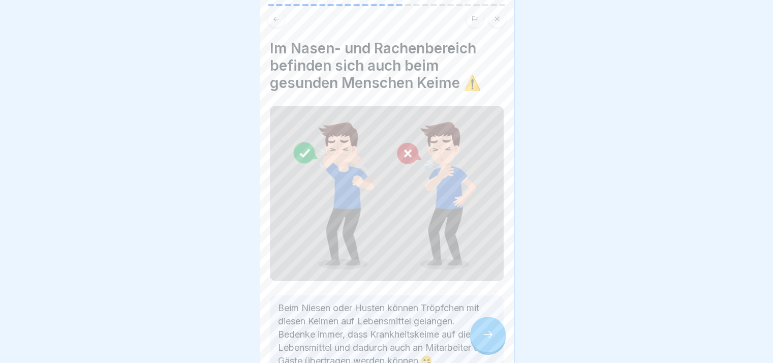
click at [498, 338] on div at bounding box center [488, 335] width 36 height 36
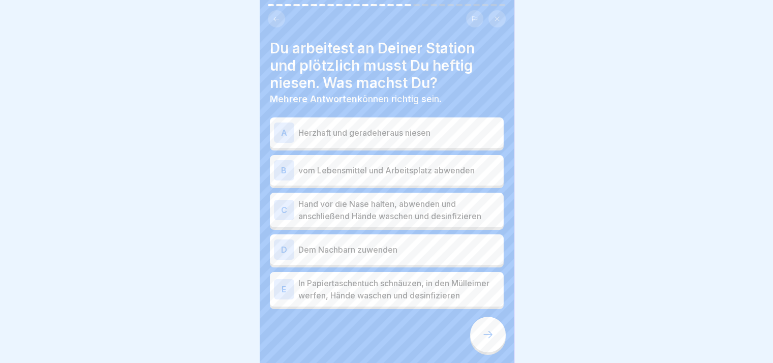
click at [498, 338] on div at bounding box center [488, 335] width 36 height 36
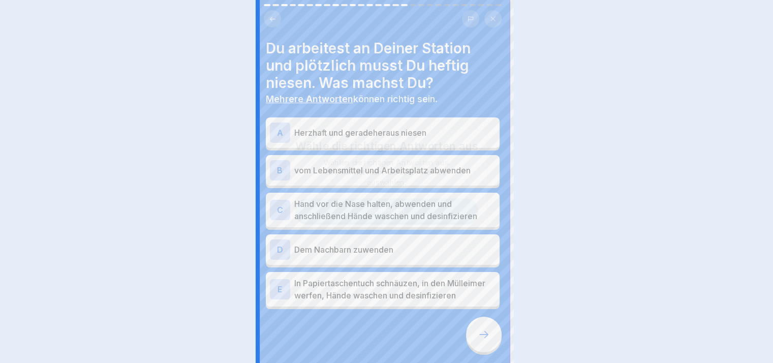
click at [498, 338] on div at bounding box center [386, 181] width 773 height 363
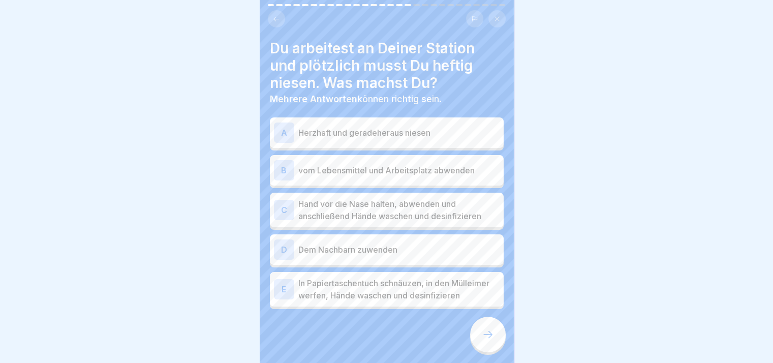
click at [460, 130] on p "Herzhaft und geradeheraus niesen" at bounding box center [398, 133] width 201 height 12
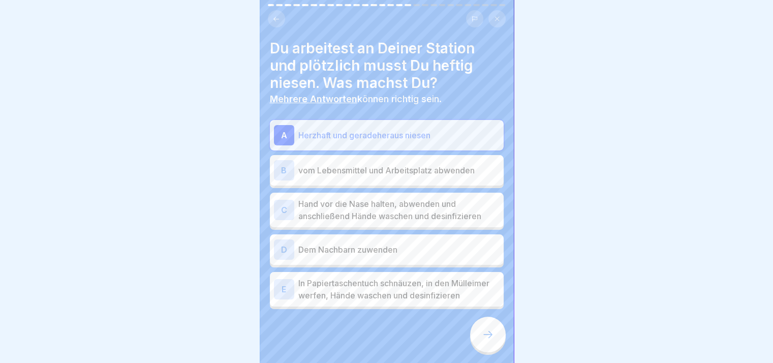
click at [437, 177] on div "B vom Lebensmittel und Arbeitsplatz abwenden" at bounding box center [387, 170] width 226 height 20
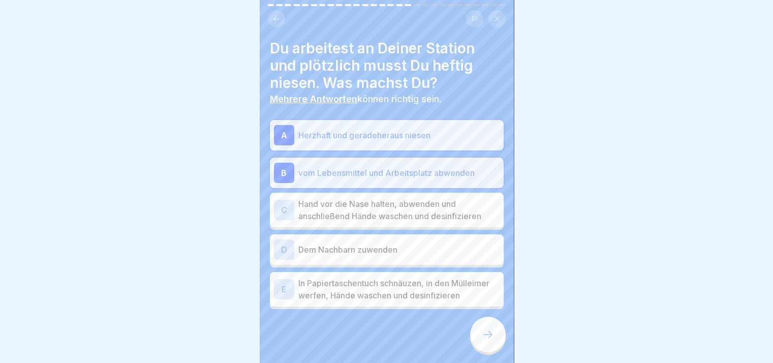
click at [437, 201] on p "Hand vor die Nase halten, abwenden und anschließend Hände waschen und desinfizi…" at bounding box center [398, 210] width 201 height 24
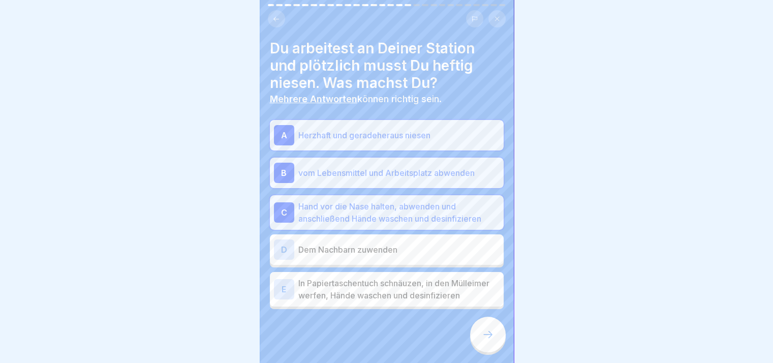
click at [435, 242] on div "D Dem Nachbarn zuwenden" at bounding box center [387, 249] width 226 height 20
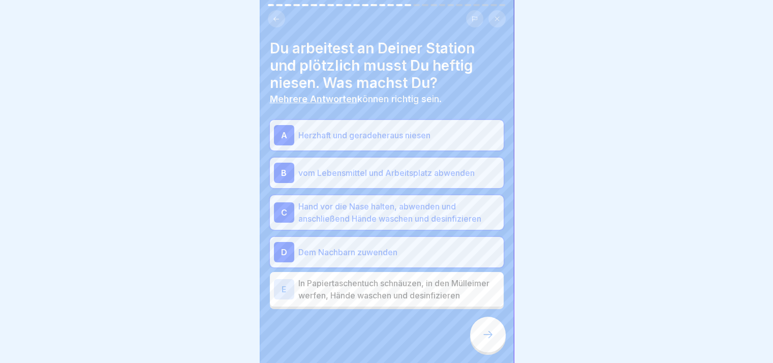
click at [437, 287] on p "In Papiertaschentuch schnäuzen, in den Mülleimer werfen, Hände waschen und desi…" at bounding box center [398, 289] width 201 height 24
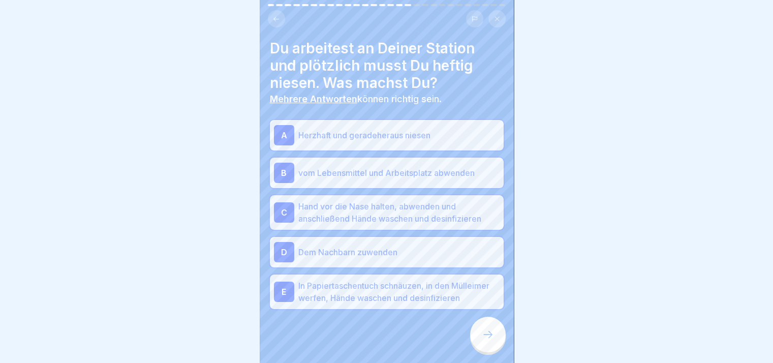
click at [483, 339] on icon at bounding box center [488, 334] width 12 height 12
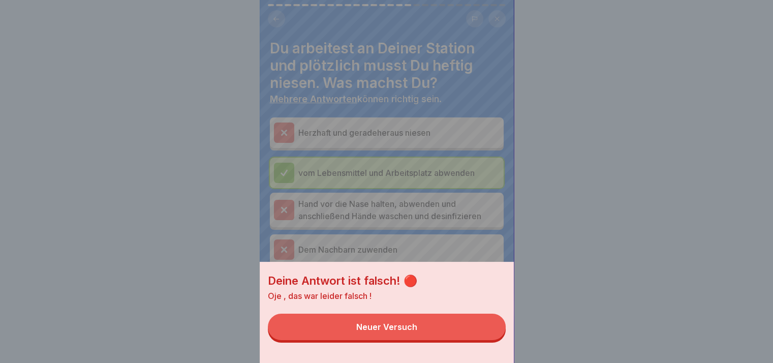
click at [483, 339] on button "Neuer Versuch" at bounding box center [387, 327] width 238 height 26
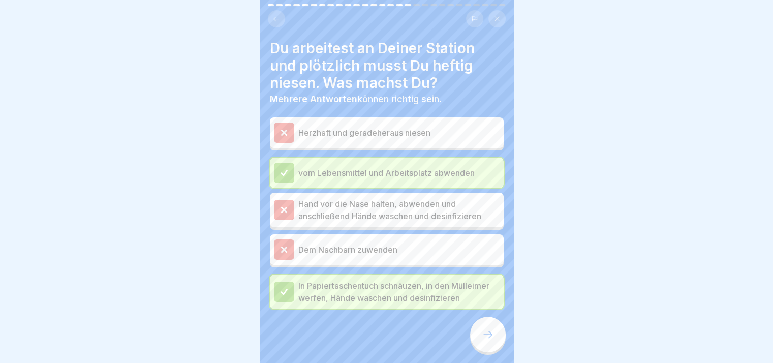
click at [483, 339] on icon at bounding box center [488, 334] width 12 height 12
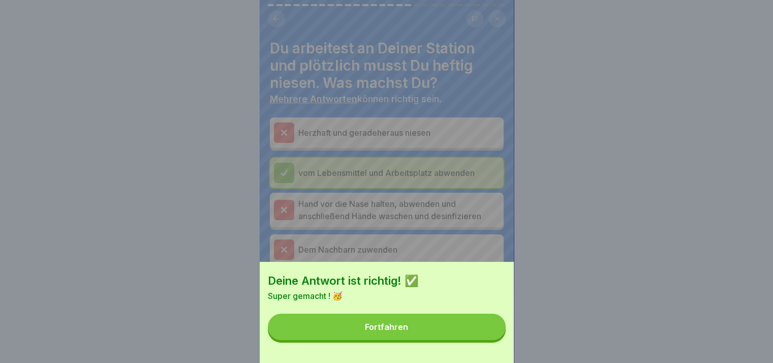
click at [483, 339] on button "Fortfahren" at bounding box center [387, 327] width 238 height 26
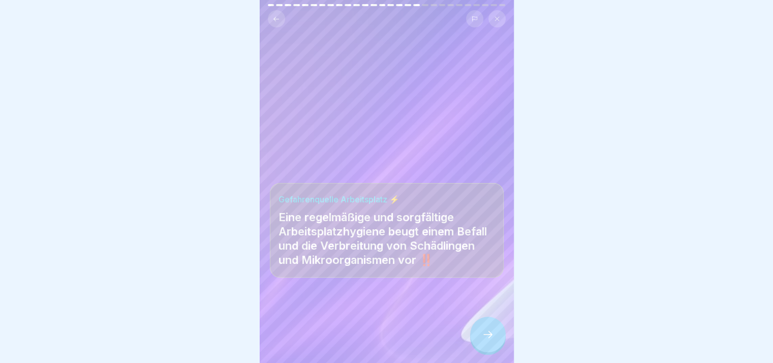
click at [483, 339] on icon at bounding box center [488, 334] width 12 height 12
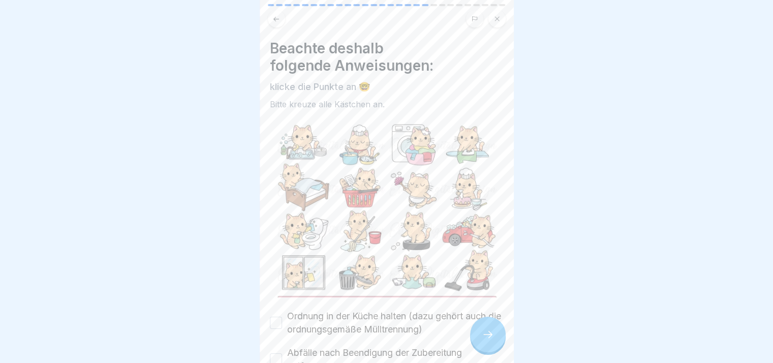
click at [483, 339] on icon at bounding box center [488, 334] width 12 height 12
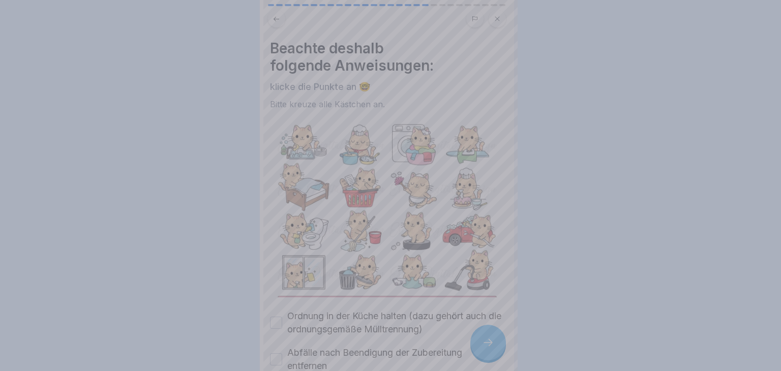
click at [483, 339] on div at bounding box center [390, 185] width 781 height 371
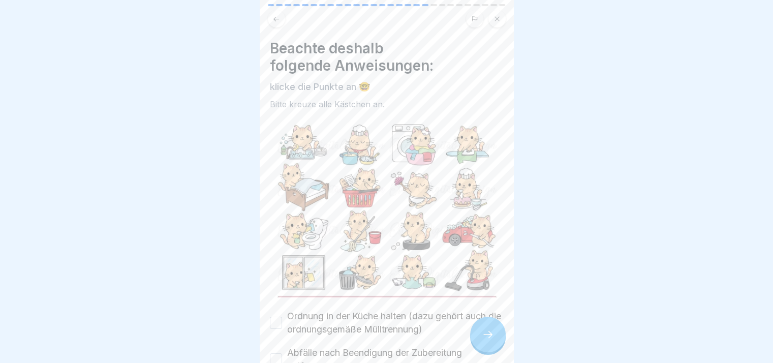
scroll to position [138, 0]
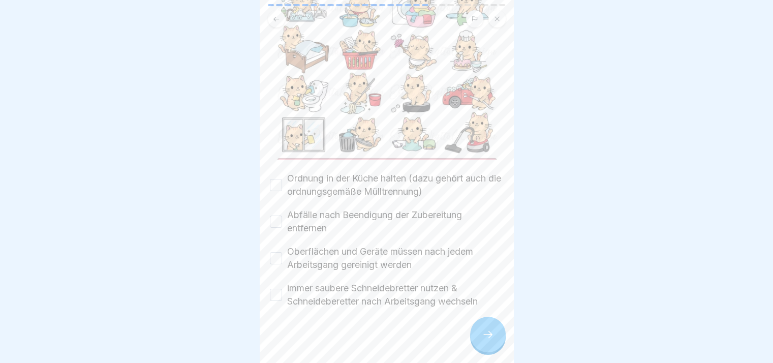
click at [344, 187] on label "Ordnung in der Küche halten (dazu gehört auch die ordnungsgemäße Mülltrennung)" at bounding box center [395, 185] width 216 height 26
click at [282, 187] on button "Ordnung in der Küche halten (dazu gehört auch die ordnungsgemäße Mülltrennung)" at bounding box center [276, 185] width 12 height 12
click at [331, 214] on label "Abfälle nach Beendigung der Zubereitung entfernen" at bounding box center [395, 221] width 216 height 26
click at [282, 215] on button "Abfälle nach Beendigung der Zubereitung entfernen" at bounding box center [276, 221] width 12 height 12
click at [331, 246] on label "Oberflächen und Geräte müssen nach jedem Arbeitsgang gereinigt werden" at bounding box center [395, 258] width 216 height 26
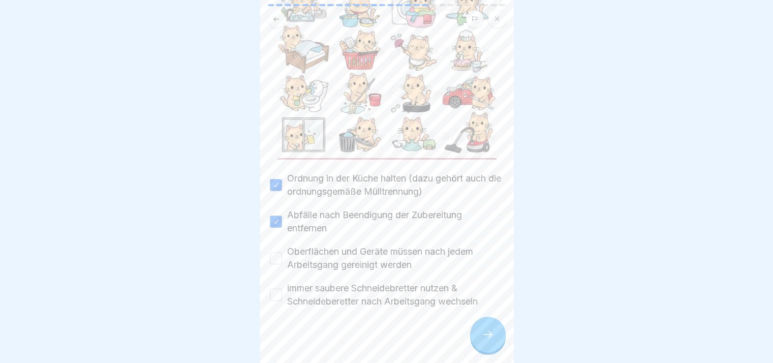
click at [282, 252] on button "Oberflächen und Geräte müssen nach jedem Arbeitsgang gereinigt werden" at bounding box center [276, 258] width 12 height 12
click at [339, 282] on label "immer saubere Schneidebretter nutzen & Schneideberetter nach Arbeitsgang wechse…" at bounding box center [395, 295] width 216 height 26
click at [282, 289] on button "immer saubere Schneidebretter nutzen & Schneideberetter nach Arbeitsgang wechse…" at bounding box center [276, 295] width 12 height 12
click at [488, 340] on icon at bounding box center [488, 334] width 12 height 12
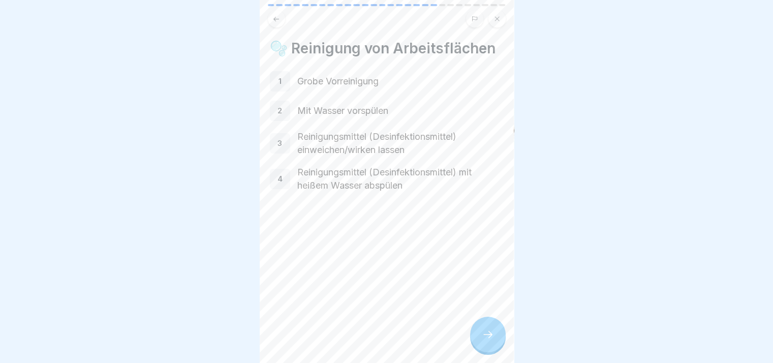
click at [488, 340] on icon at bounding box center [488, 334] width 12 height 12
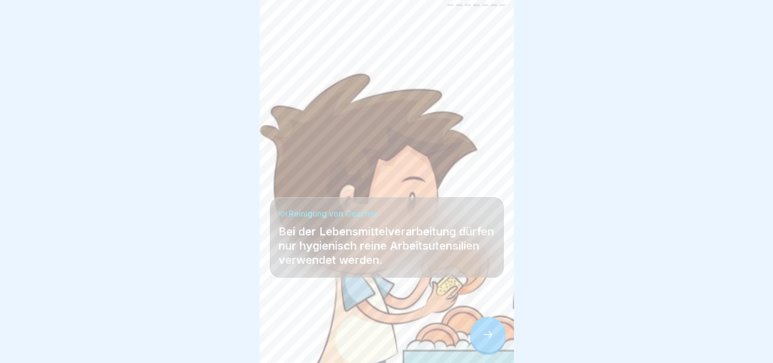
click at [488, 340] on icon at bounding box center [488, 334] width 12 height 12
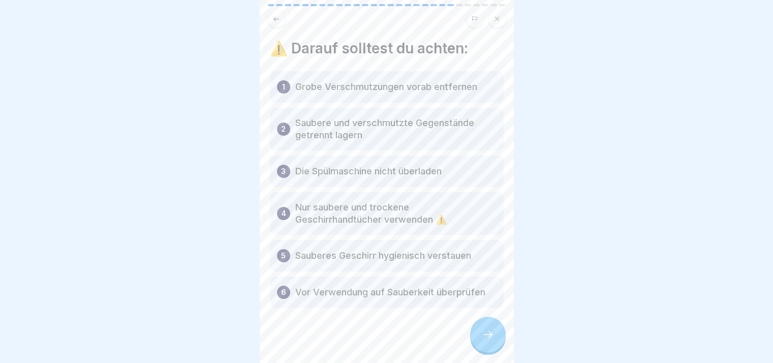
click at [488, 340] on icon at bounding box center [488, 334] width 12 height 12
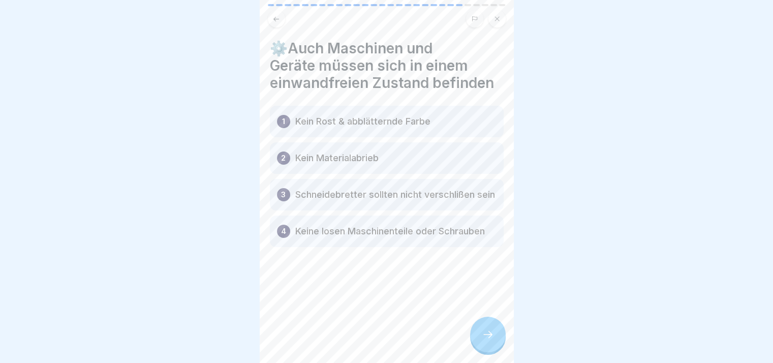
click at [488, 340] on icon at bounding box center [488, 334] width 12 height 12
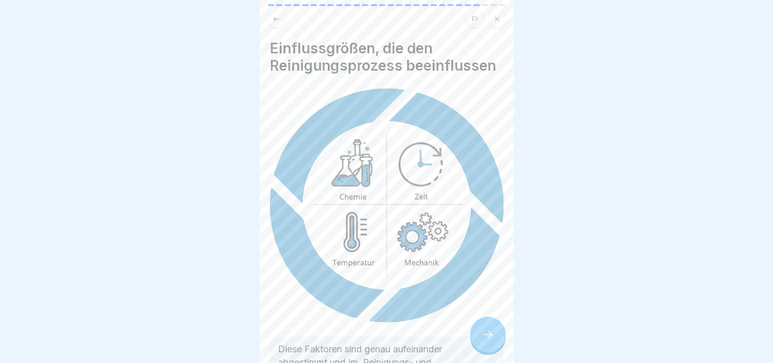
click at [488, 340] on icon at bounding box center [488, 334] width 12 height 12
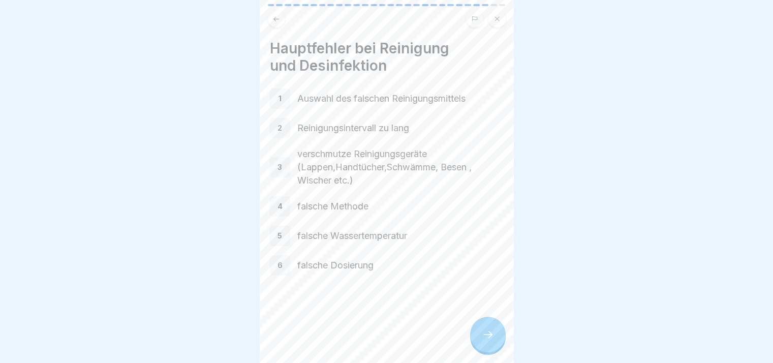
click at [488, 340] on icon at bounding box center [488, 334] width 12 height 12
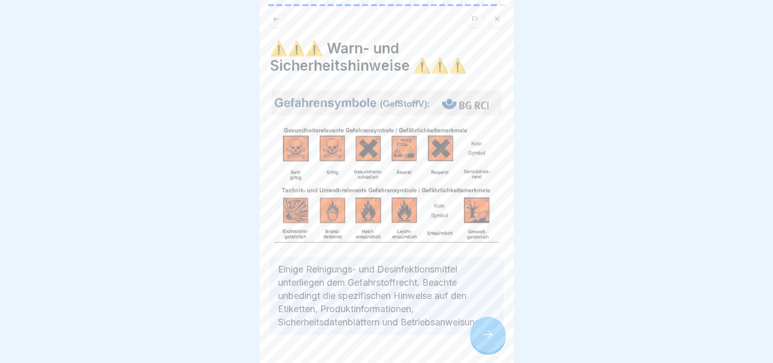
click at [488, 340] on icon at bounding box center [488, 334] width 12 height 12
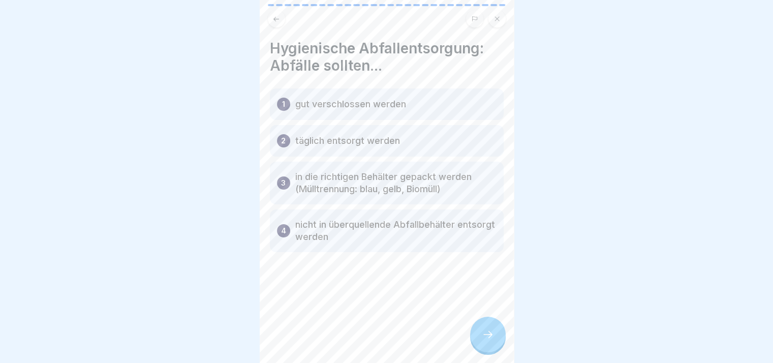
click at [488, 340] on icon at bounding box center [488, 334] width 12 height 12
click at [522, 343] on link "Fortfahren" at bounding box center [641, 339] width 238 height 25
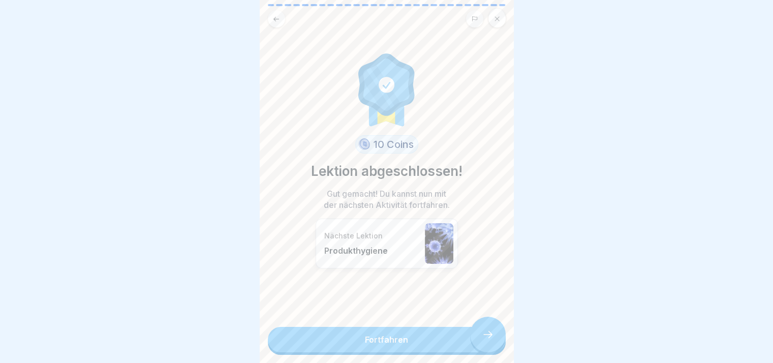
click at [488, 343] on link "Fortfahren" at bounding box center [387, 339] width 238 height 25
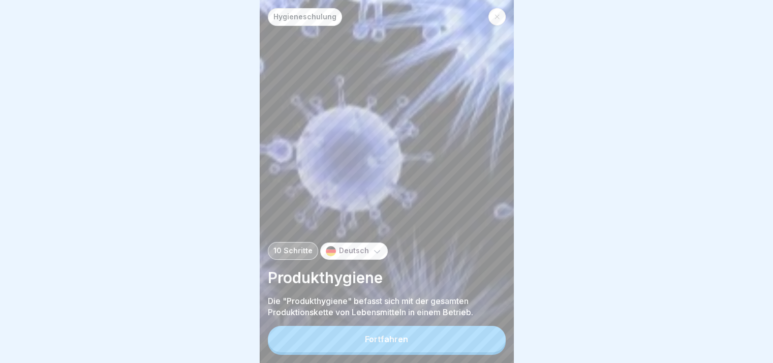
click at [488, 343] on button "Fortfahren" at bounding box center [387, 339] width 238 height 26
click at [514, 343] on div "So verringerst Du das Risiko einer Keimvermehrung: 1 Leicht verderbliche Lebens…" at bounding box center [641, 181] width 254 height 363
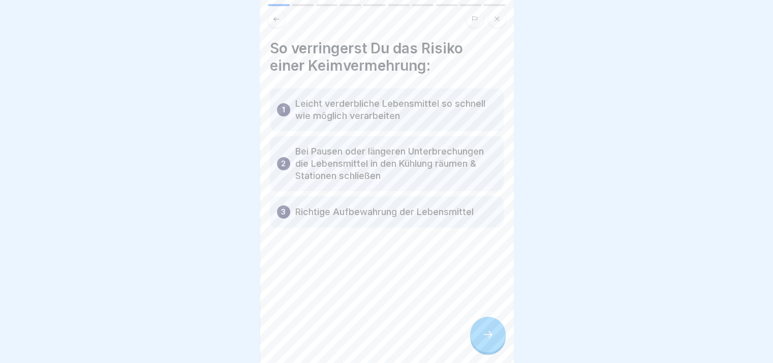
click at [488, 340] on icon at bounding box center [488, 334] width 12 height 12
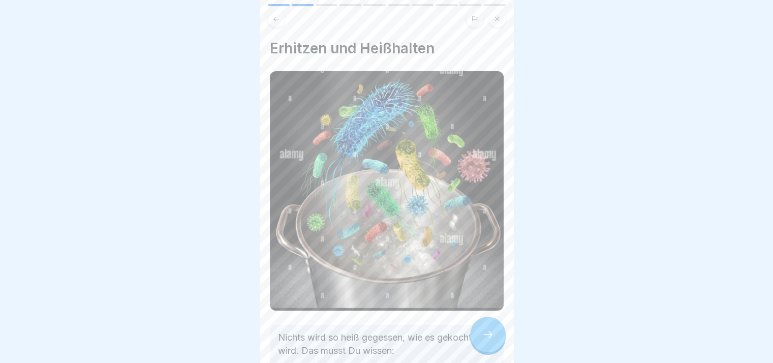
click at [488, 340] on icon at bounding box center [488, 334] width 12 height 12
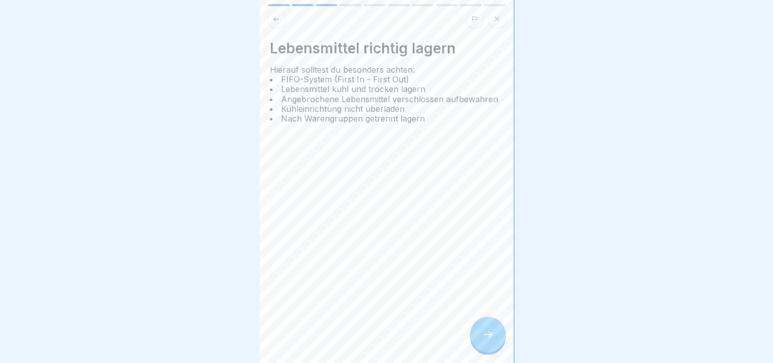
click at [488, 340] on icon at bounding box center [488, 334] width 12 height 12
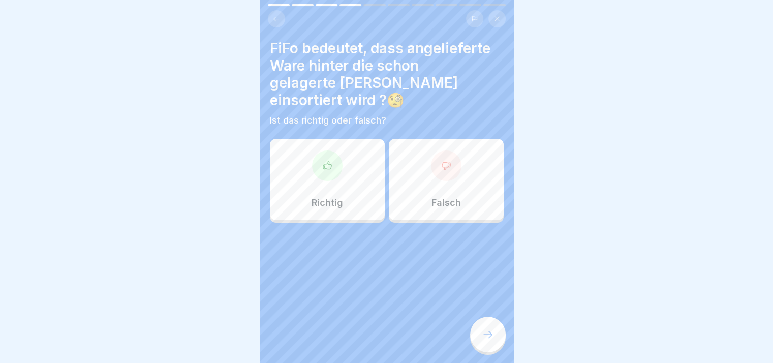
click at [488, 340] on icon at bounding box center [488, 334] width 12 height 12
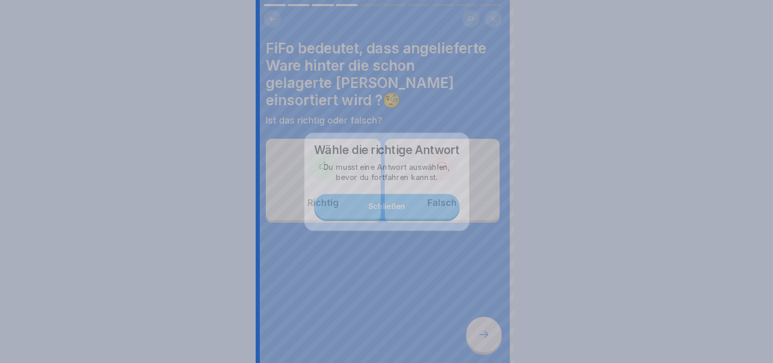
click at [488, 343] on div at bounding box center [386, 181] width 773 height 363
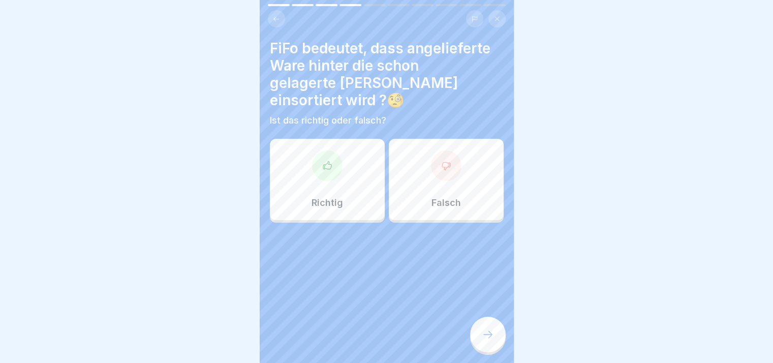
click at [342, 183] on div "Richtig" at bounding box center [327, 179] width 115 height 81
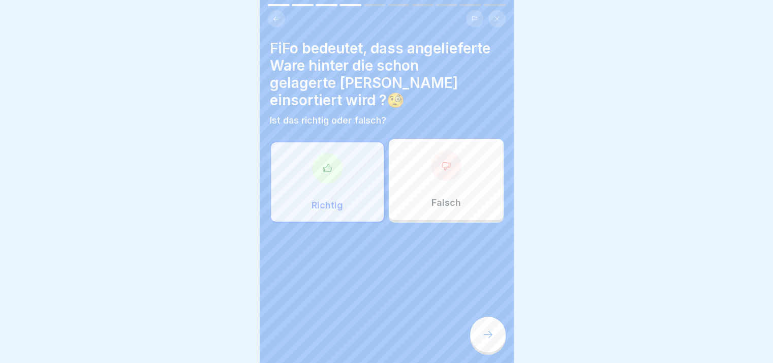
click at [496, 342] on div at bounding box center [488, 335] width 36 height 36
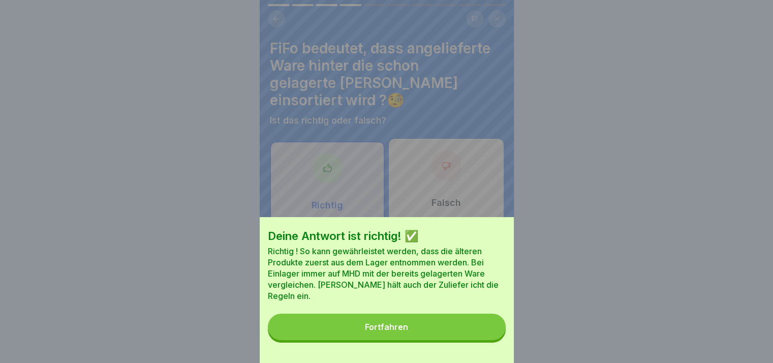
click at [490, 338] on button "Fortfahren" at bounding box center [387, 327] width 238 height 26
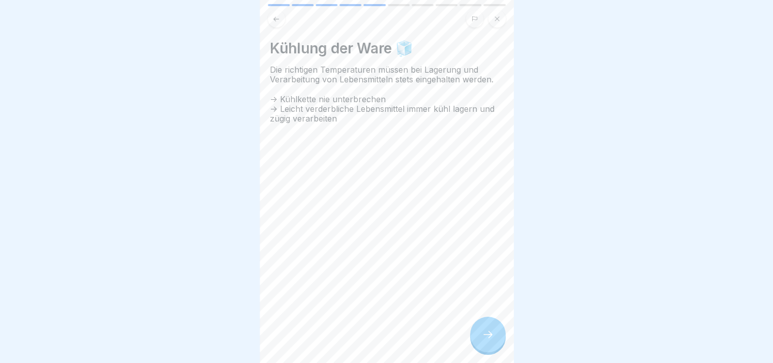
click at [490, 338] on icon at bounding box center [488, 334] width 12 height 12
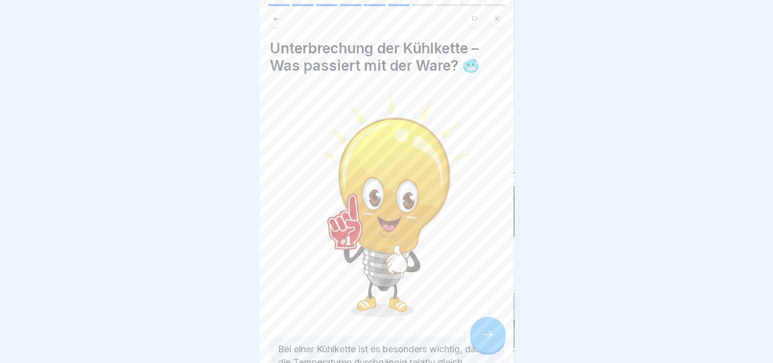
click at [490, 338] on icon at bounding box center [488, 334] width 12 height 12
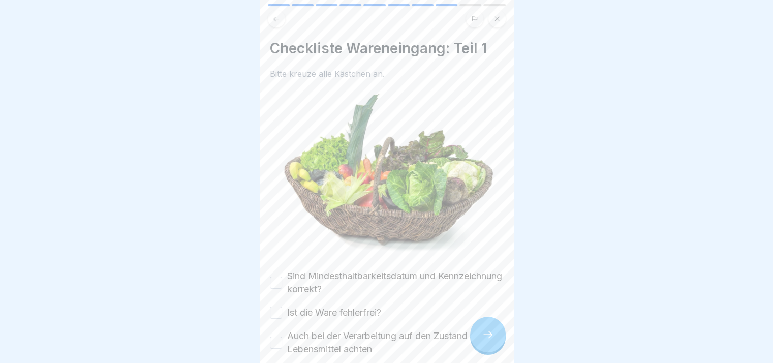
click at [490, 338] on icon at bounding box center [488, 334] width 12 height 12
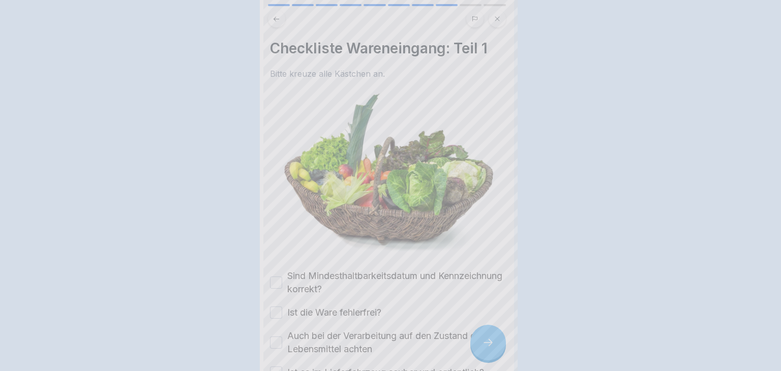
click at [490, 338] on div at bounding box center [390, 185] width 781 height 371
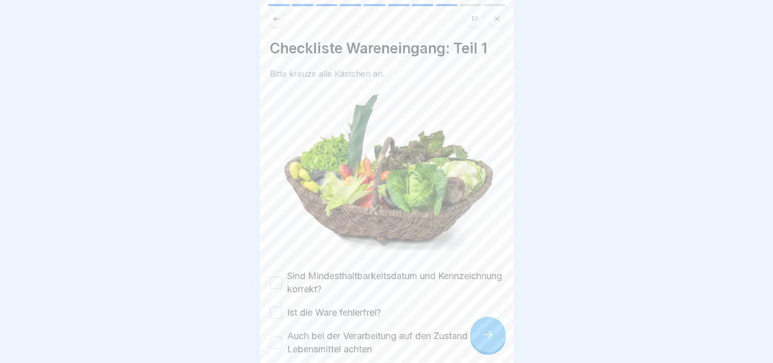
click at [490, 338] on icon at bounding box center [488, 334] width 12 height 12
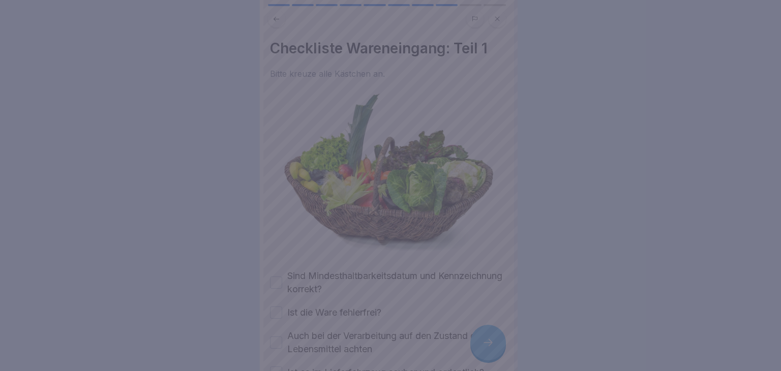
click at [490, 338] on div at bounding box center [390, 185] width 781 height 371
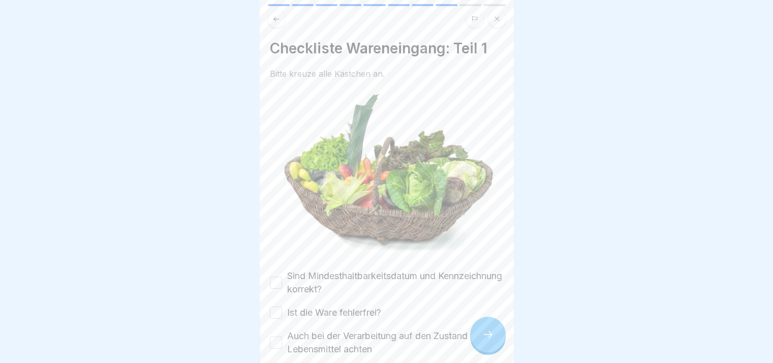
click at [385, 277] on label "Sind Mindesthaltbarkeitsdatum und Kennzeichnung korrekt?" at bounding box center [395, 282] width 216 height 26
click at [282, 277] on button "Sind Mindesthaltbarkeitsdatum und Kennzeichnung korrekt?" at bounding box center [276, 282] width 12 height 12
click at [351, 309] on label "Ist die Ware fehlerfrei?" at bounding box center [334, 312] width 94 height 13
click at [282, 309] on button "Ist die Ware fehlerfrei?" at bounding box center [276, 312] width 12 height 12
click at [343, 334] on label "Auch bei der Verarbeitung auf den Zustand der Lebensmittel achten" at bounding box center [395, 342] width 216 height 26
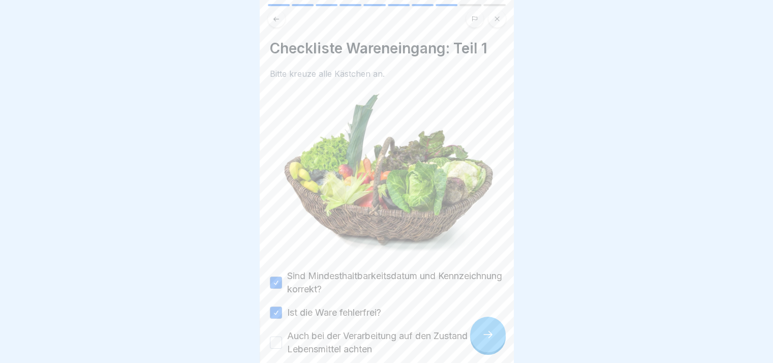
click at [282, 336] on button "Auch bei der Verarbeitung auf den Zustand der Lebensmittel achten" at bounding box center [276, 342] width 12 height 12
click at [500, 330] on div "Hygieneschulung 10 Schritte Deutsch Produkthygiene Die "Produkthygiene" befasst…" at bounding box center [387, 181] width 254 height 363
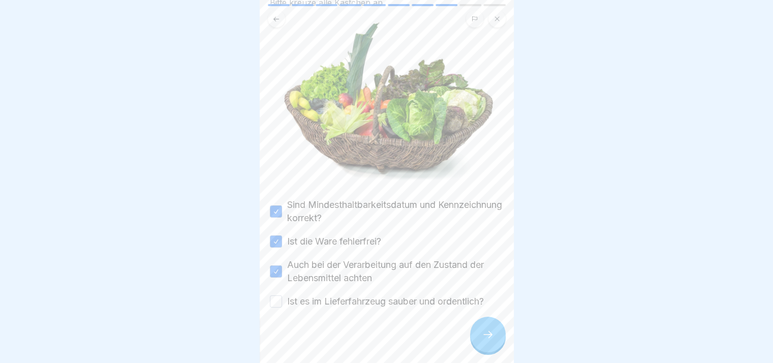
click at [411, 299] on label "Ist es im Lieferfahrzeug sauber und ordentlich?" at bounding box center [385, 301] width 197 height 13
click at [282, 299] on button "Ist es im Lieferfahrzeug sauber und ordentlich?" at bounding box center [276, 301] width 12 height 12
click at [488, 338] on icon at bounding box center [488, 334] width 12 height 12
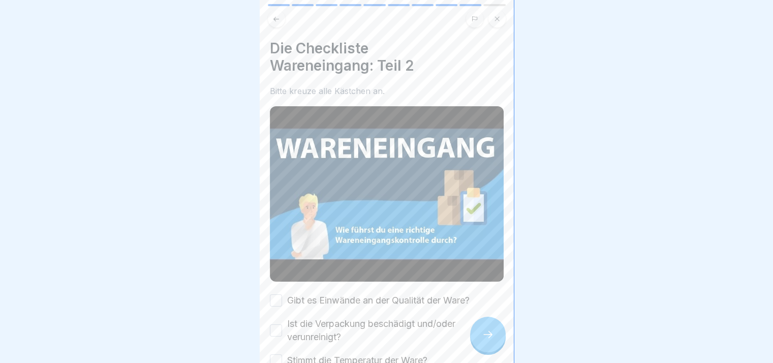
click at [488, 338] on icon at bounding box center [488, 334] width 12 height 12
click at [312, 294] on label "Gibt es Einwände an der Qualität der Ware?" at bounding box center [378, 300] width 182 height 13
click at [282, 294] on button "Gibt es Einwände an der Qualität der Ware?" at bounding box center [276, 300] width 12 height 12
click at [304, 320] on label "Ist die Verpackung beschädigt und/oder verunreinigt?" at bounding box center [395, 330] width 216 height 26
click at [282, 324] on button "Ist die Verpackung beschädigt und/oder verunreinigt?" at bounding box center [276, 330] width 12 height 12
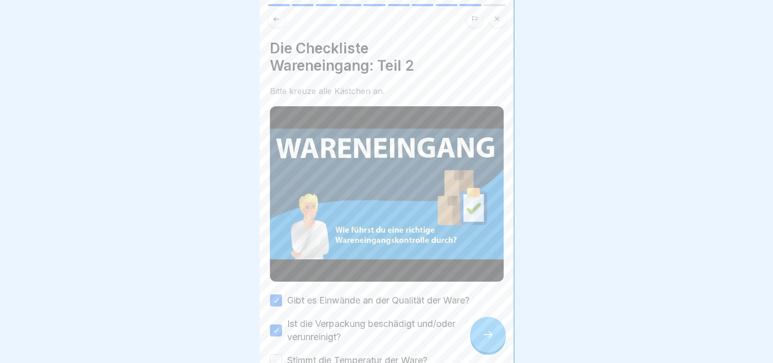
click at [313, 354] on label "Stimmt die Temperatur der Ware?" at bounding box center [357, 360] width 140 height 13
click at [282, 354] on button "Stimmt die Temperatur der Ware?" at bounding box center [276, 360] width 12 height 12
click at [504, 340] on div at bounding box center [488, 335] width 36 height 36
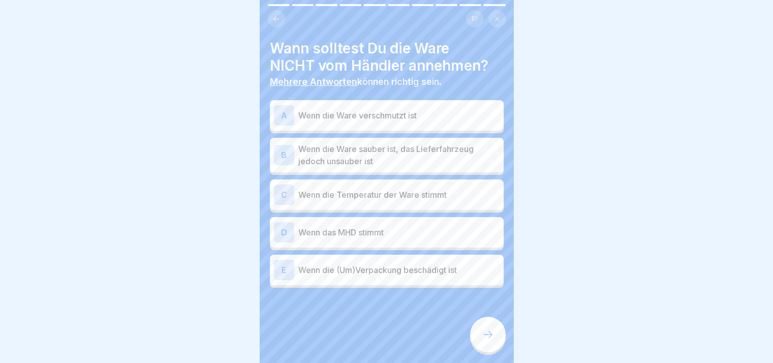
click at [504, 340] on div at bounding box center [488, 335] width 36 height 36
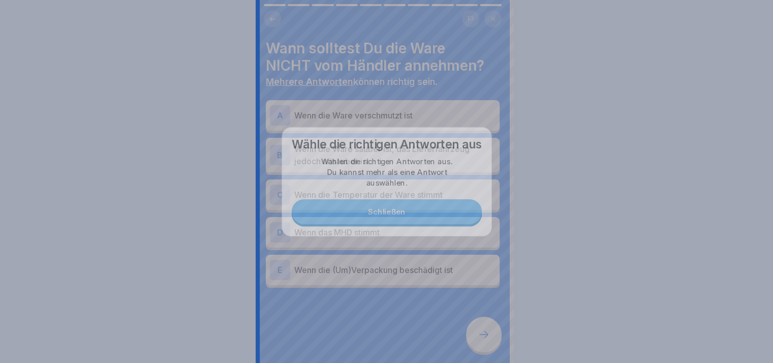
click at [504, 340] on div at bounding box center [386, 181] width 773 height 363
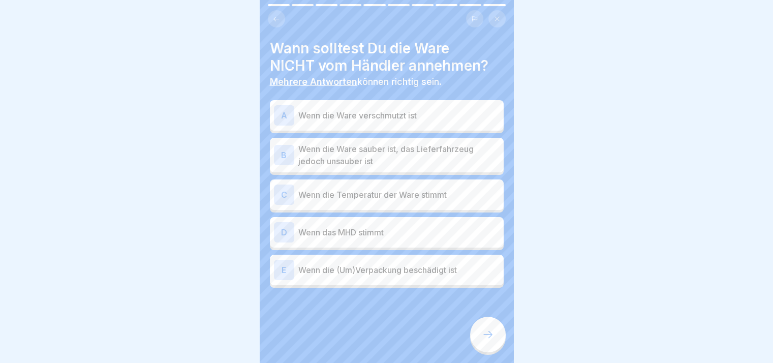
click at [374, 132] on div "A Wenn die Ware verschmutzt ist B Wenn die Ware sauber ist, das Lieferfahrzeug …" at bounding box center [387, 195] width 234 height 185
click at [378, 105] on div "A Wenn die Ware verschmutzt ist" at bounding box center [387, 115] width 226 height 20
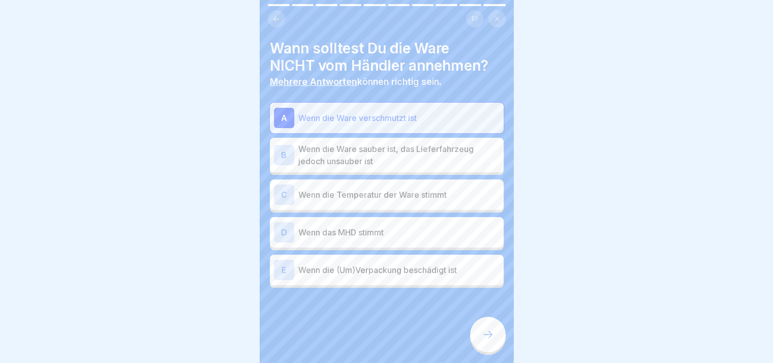
click at [370, 156] on p "Wenn die Ware sauber ist, das Lieferfahrzeug jedoch unsauber ist" at bounding box center [398, 155] width 201 height 24
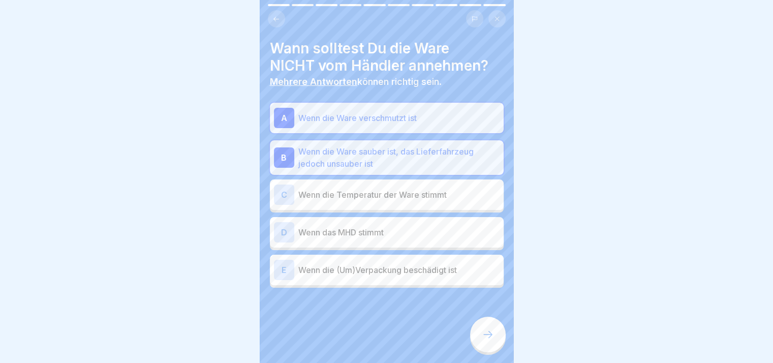
click at [374, 194] on p "Wenn die Temperatur der Ware stimmt" at bounding box center [398, 195] width 201 height 12
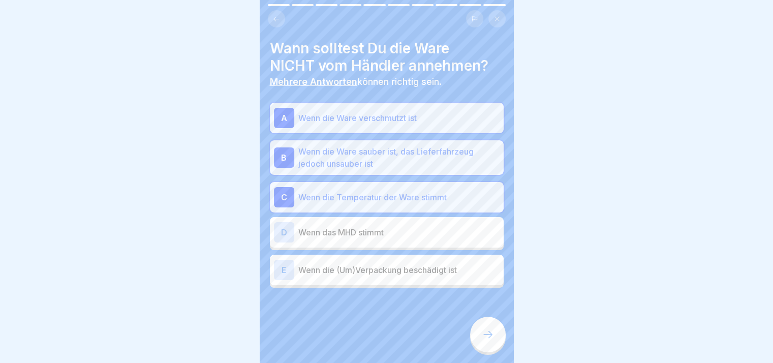
click at [377, 226] on p "Wenn das MHD stimmt" at bounding box center [398, 232] width 201 height 12
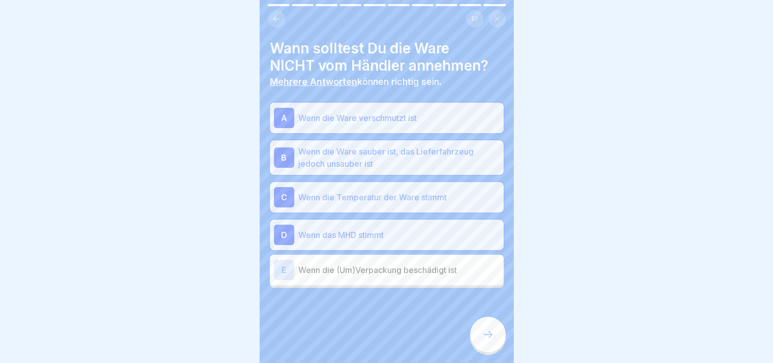
click at [389, 269] on p "Wenn die (Um)Verpackung beschädigt ist" at bounding box center [398, 270] width 201 height 12
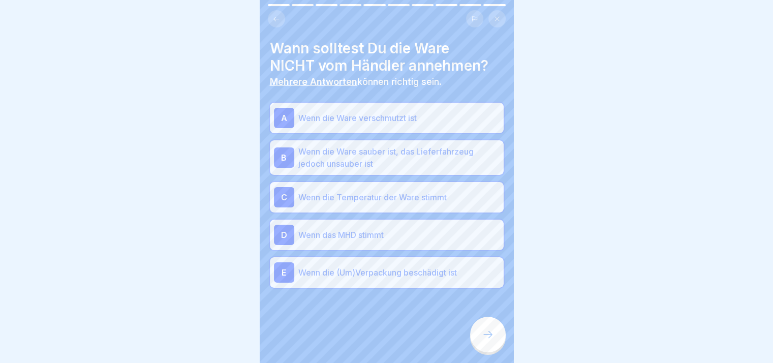
click at [485, 336] on div at bounding box center [488, 335] width 36 height 36
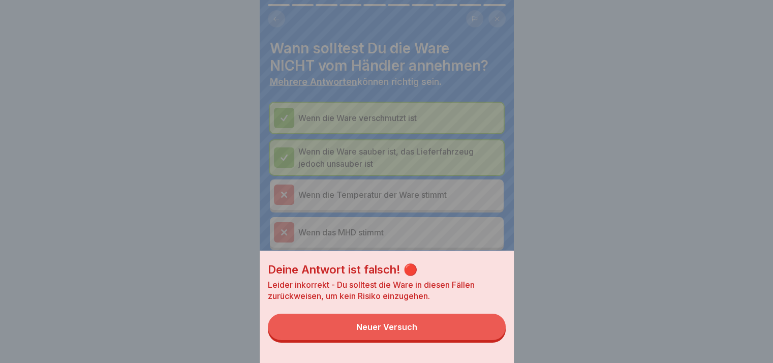
click at [485, 336] on button "Neuer Versuch" at bounding box center [387, 327] width 238 height 26
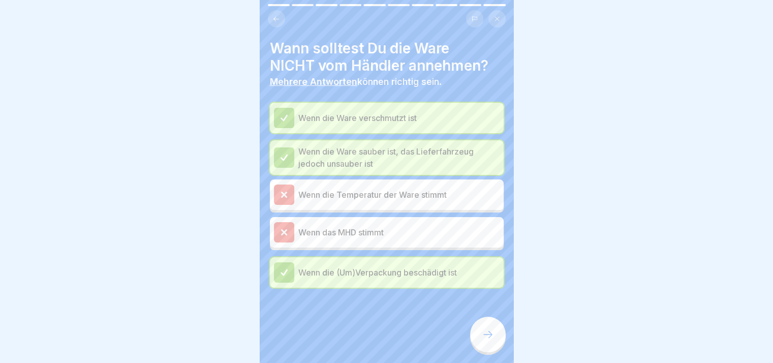
click at [485, 336] on div at bounding box center [488, 335] width 36 height 36
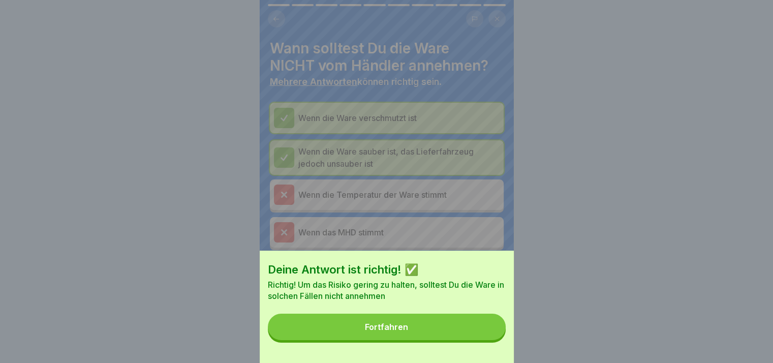
click at [485, 336] on button "Fortfahren" at bounding box center [387, 327] width 238 height 26
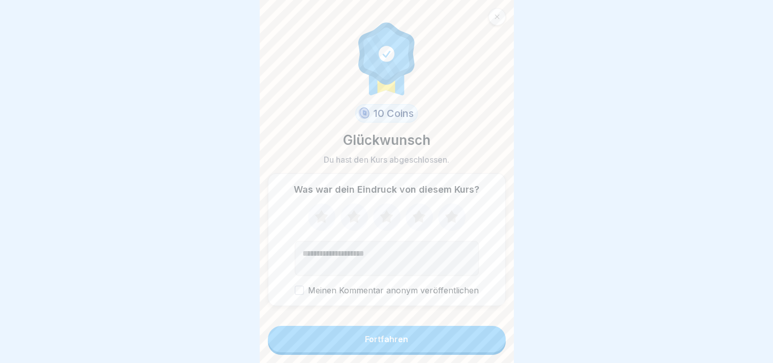
click at [485, 336] on button "Fortfahren" at bounding box center [387, 339] width 238 height 26
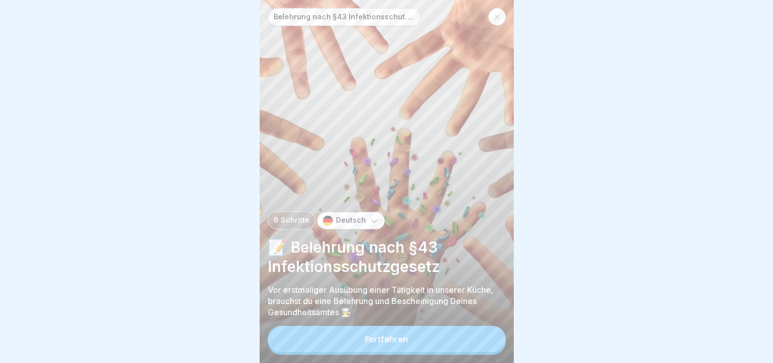
click at [485, 336] on button "Fortfahren" at bounding box center [387, 339] width 238 height 26
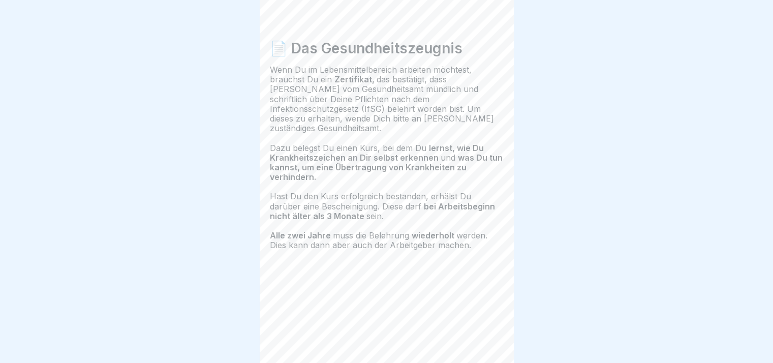
click at [485, 336] on div "📄 Das Gesundheitszeugnis Wenn Du im Lebensmittelbereich arbeiten möchtest, brau…" at bounding box center [387, 181] width 254 height 363
click at [485, 336] on icon at bounding box center [488, 334] width 12 height 12
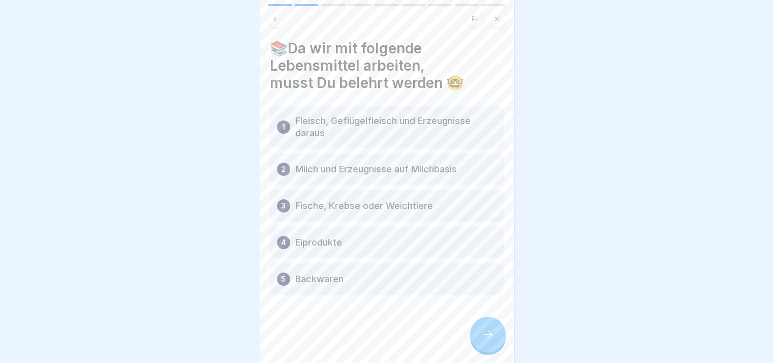
click at [485, 336] on div at bounding box center [488, 335] width 36 height 36
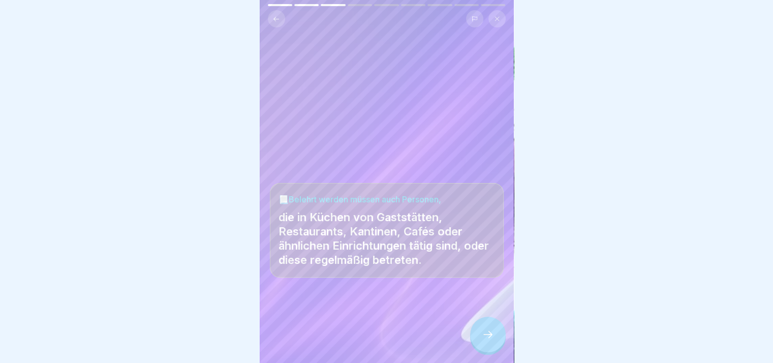
click at [485, 336] on icon at bounding box center [488, 334] width 12 height 12
click at [485, 336] on div at bounding box center [488, 335] width 36 height 36
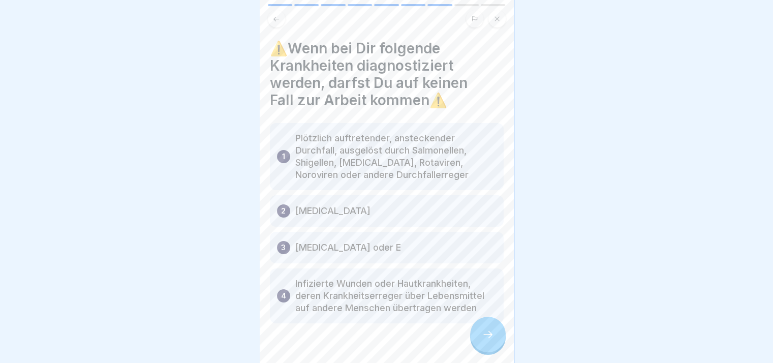
click at [485, 336] on div at bounding box center [488, 335] width 36 height 36
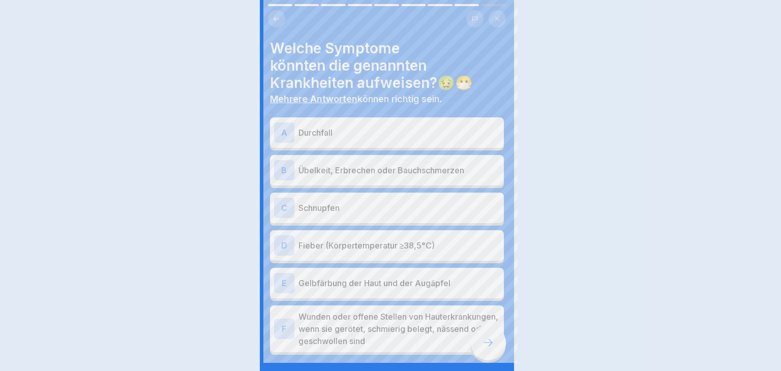
click at [485, 336] on div at bounding box center [390, 185] width 781 height 371
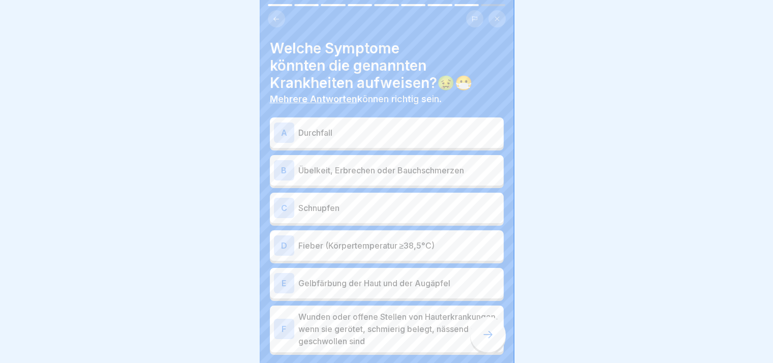
click at [304, 118] on div "A Durchfall" at bounding box center [387, 132] width 234 height 30
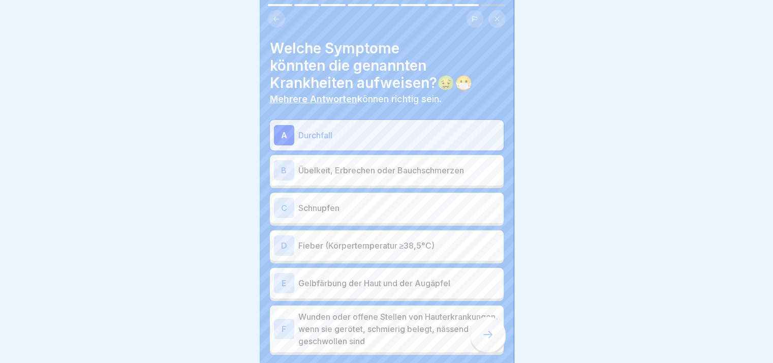
click at [319, 185] on div "A Durchfall B Übelkeit, Erbrechen oder Bauchschmerzen C Schnupfen D Fieber (Kör…" at bounding box center [387, 237] width 234 height 235
click at [329, 177] on div "B Übelkeit, Erbrechen oder Bauchschmerzen" at bounding box center [387, 170] width 226 height 20
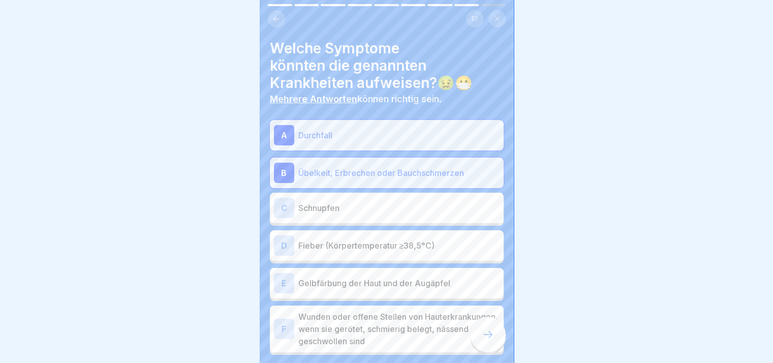
click at [328, 201] on div "C Schnupfen" at bounding box center [387, 208] width 226 height 20
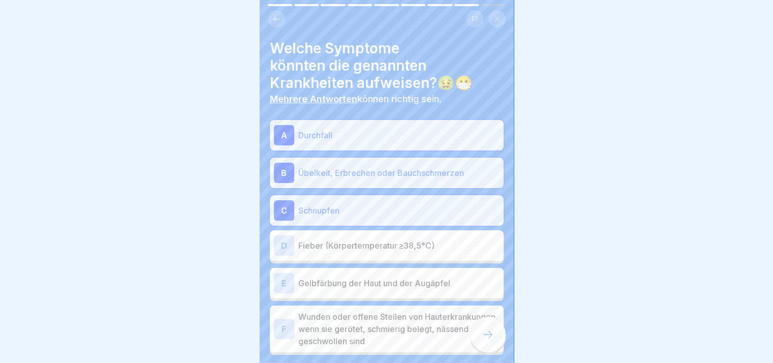
click at [332, 234] on div "D Fieber (Körpertemperatur ≥38,5°C)" at bounding box center [387, 245] width 234 height 30
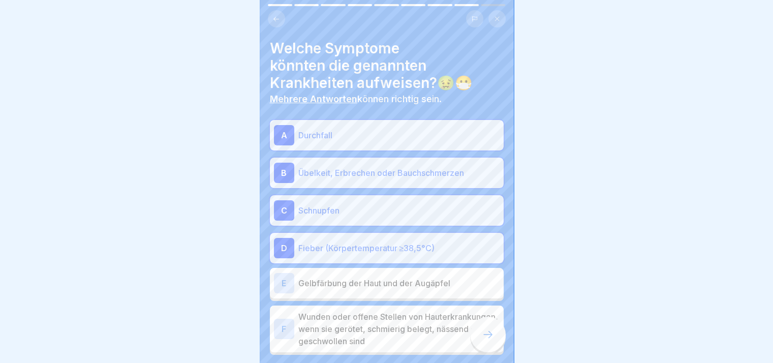
click at [344, 280] on p "Gelbfärbung der Haut und der Augäpfel" at bounding box center [398, 283] width 201 height 12
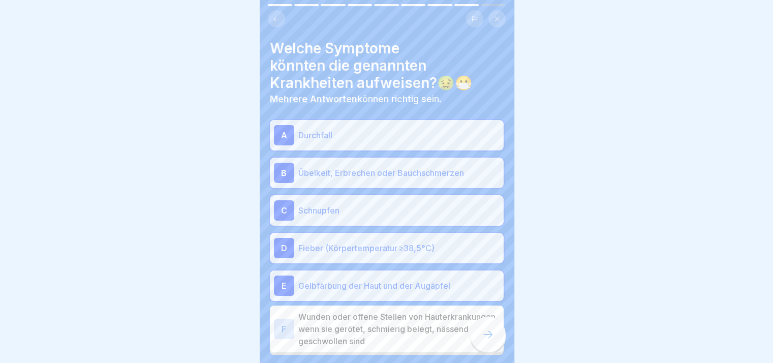
click at [358, 326] on p "Wunden oder offene Stellen von Hauterkrankungen, wenn sie gerötet, schmierig be…" at bounding box center [398, 329] width 201 height 37
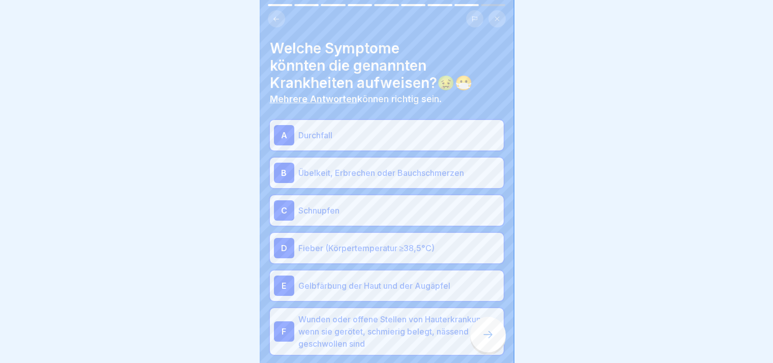
scroll to position [52, 0]
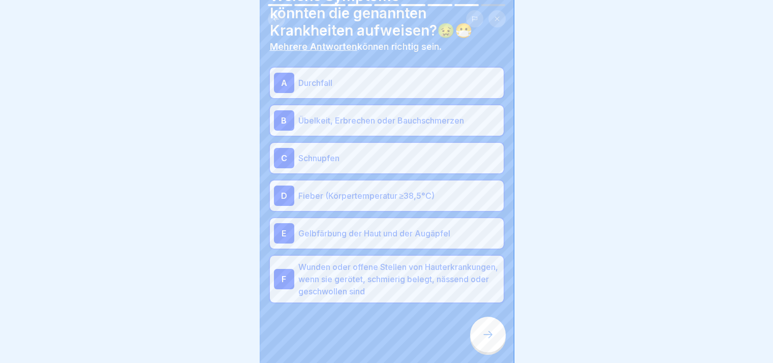
click at [490, 338] on icon at bounding box center [487, 334] width 9 height 7
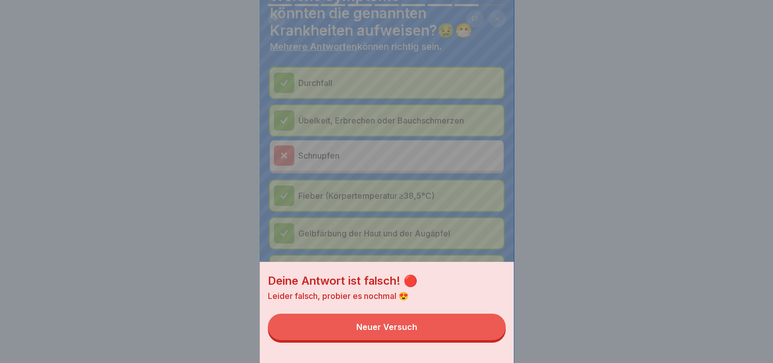
click at [490, 340] on button "Neuer Versuch" at bounding box center [387, 327] width 238 height 26
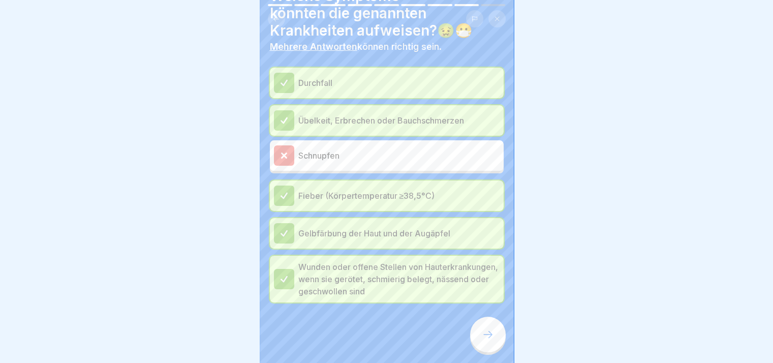
click at [490, 340] on icon at bounding box center [488, 334] width 12 height 12
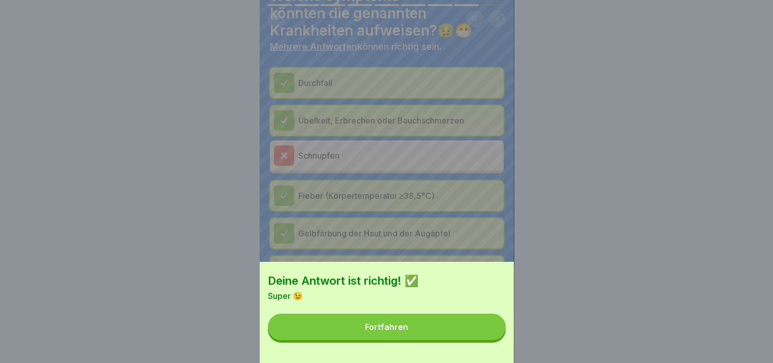
click at [490, 340] on button "Fortfahren" at bounding box center [387, 327] width 238 height 26
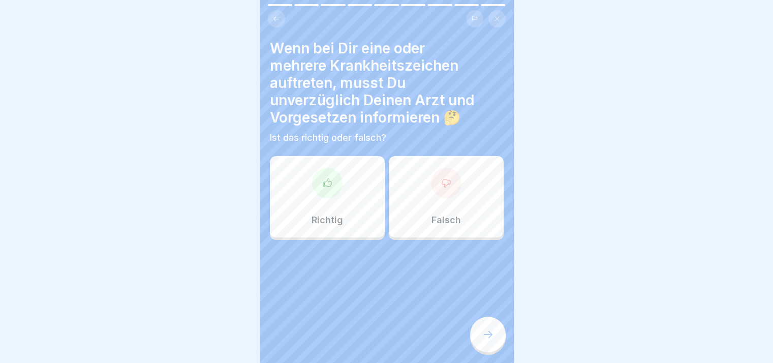
click at [490, 340] on icon at bounding box center [488, 334] width 12 height 12
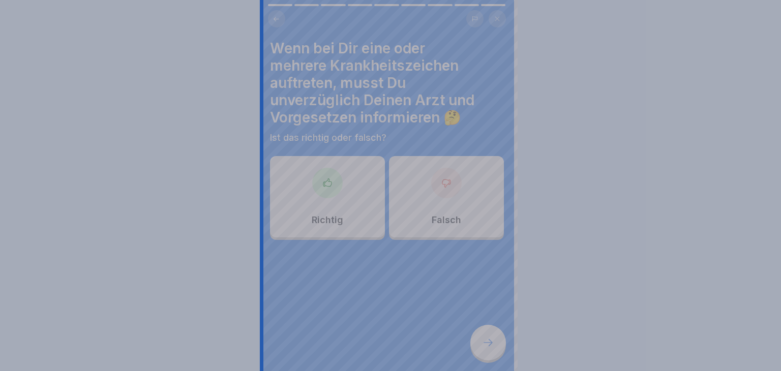
click at [490, 342] on div at bounding box center [390, 185] width 781 height 371
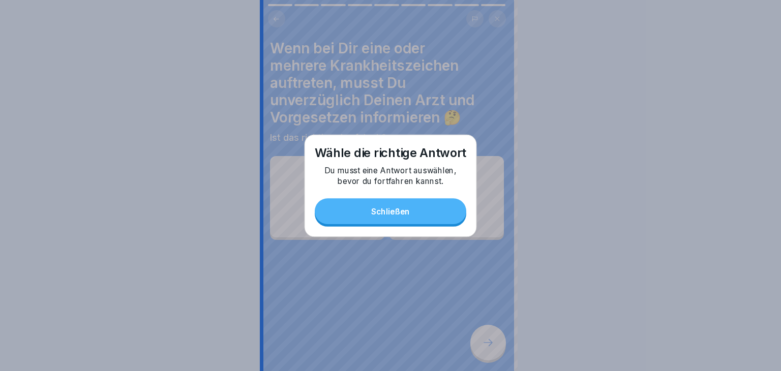
click at [490, 342] on icon at bounding box center [487, 342] width 9 height 7
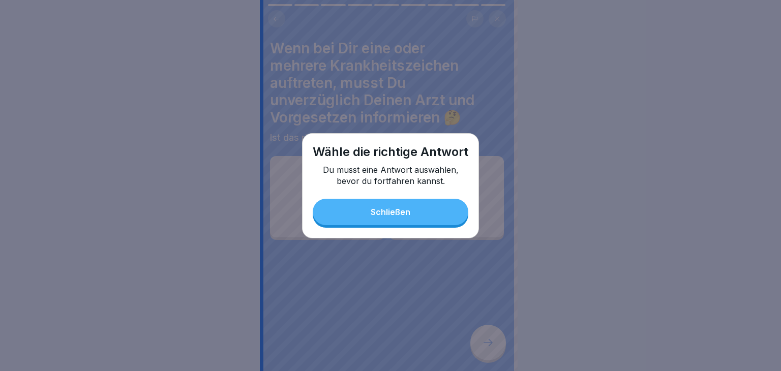
click at [359, 203] on button "Schließen" at bounding box center [391, 212] width 156 height 26
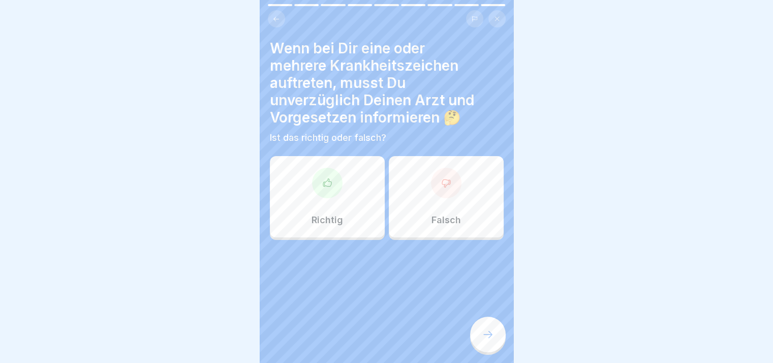
click at [368, 206] on div "Richtig" at bounding box center [327, 196] width 115 height 81
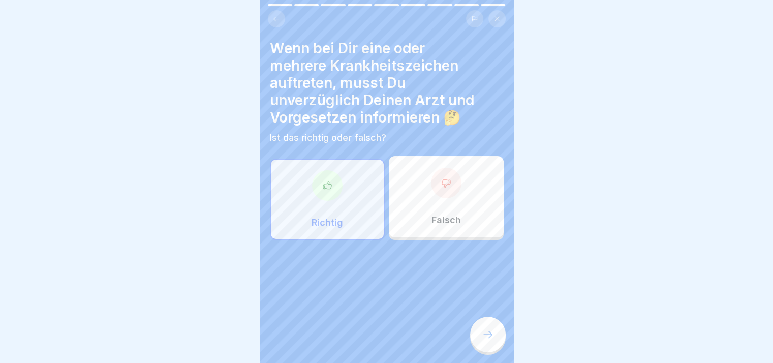
click at [487, 328] on div at bounding box center [488, 335] width 36 height 36
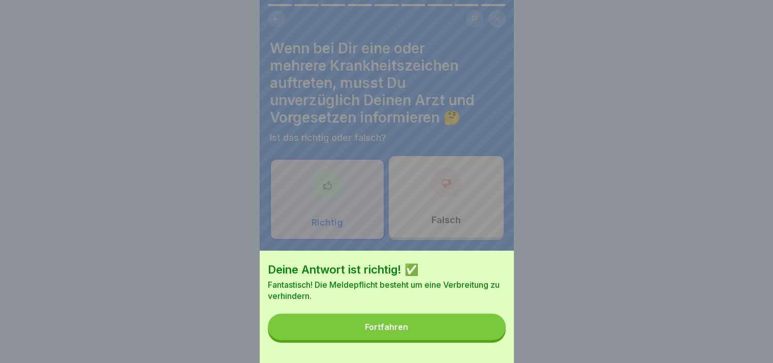
click at [462, 334] on button "Fortfahren" at bounding box center [387, 327] width 238 height 26
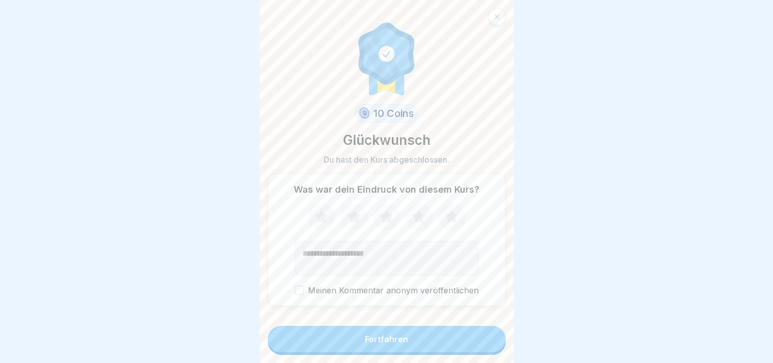
click at [451, 352] on button "Fortfahren" at bounding box center [387, 339] width 238 height 26
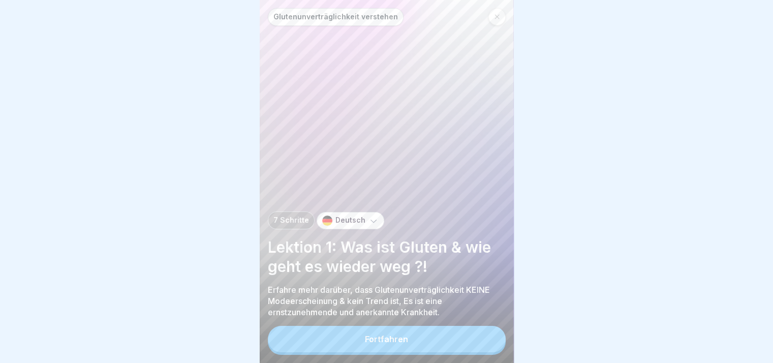
click at [451, 352] on button "Fortfahren" at bounding box center [387, 339] width 238 height 26
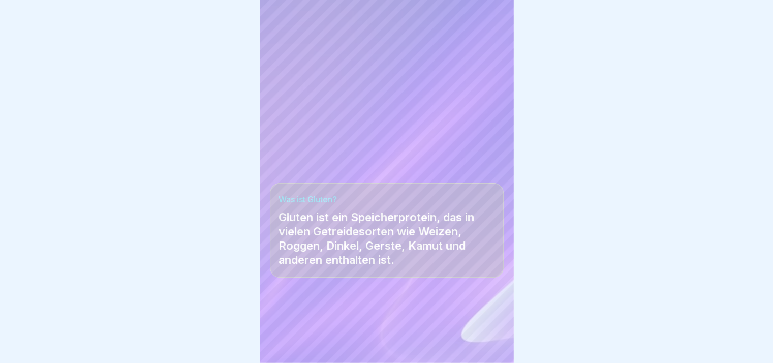
click at [451, 354] on div at bounding box center [387, 332] width 234 height 61
click at [497, 334] on div at bounding box center [488, 335] width 36 height 36
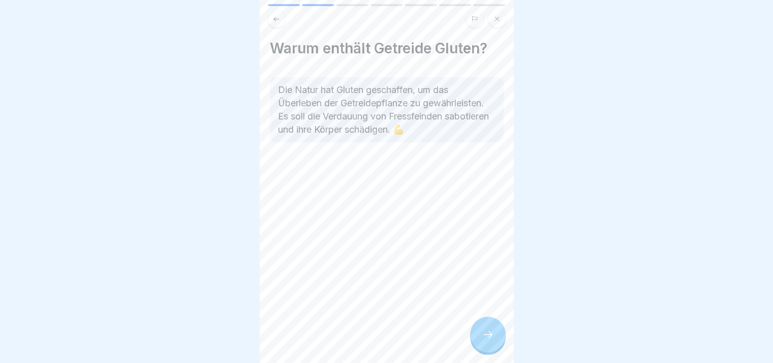
click at [497, 334] on div at bounding box center [488, 335] width 36 height 36
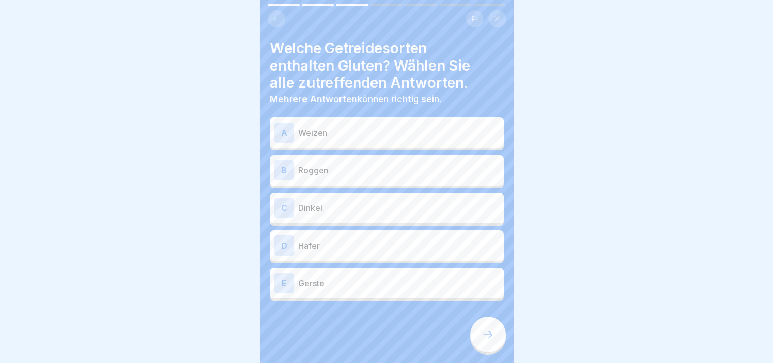
click at [497, 334] on div at bounding box center [488, 335] width 36 height 36
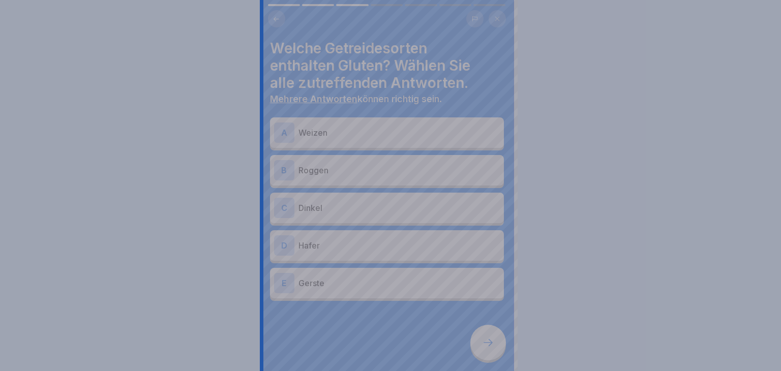
click at [497, 334] on div at bounding box center [390, 185] width 781 height 371
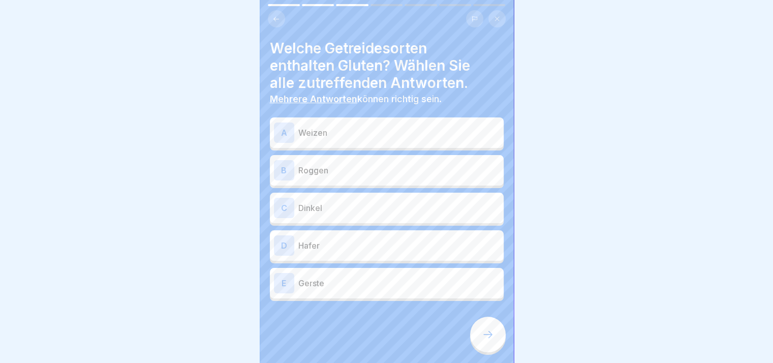
click at [352, 137] on p "Weizen" at bounding box center [398, 133] width 201 height 12
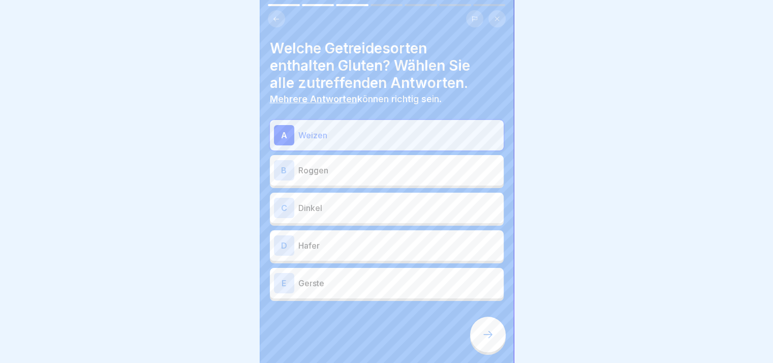
click at [347, 168] on p "Roggen" at bounding box center [398, 170] width 201 height 12
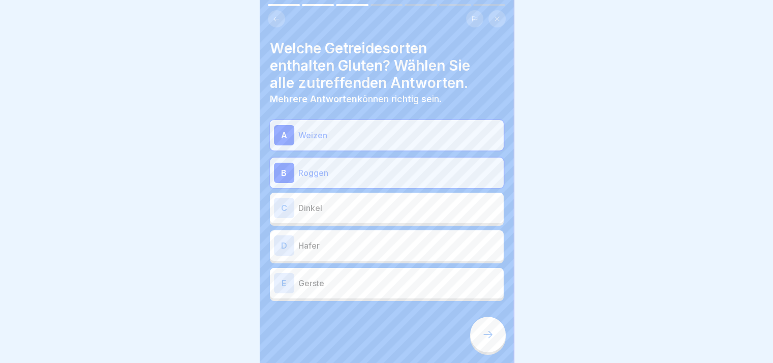
click at [370, 208] on p "Dinkel" at bounding box center [398, 208] width 201 height 12
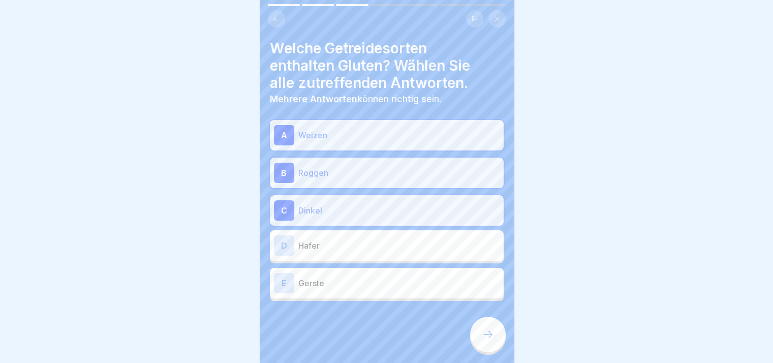
click at [374, 246] on p "Hafer" at bounding box center [398, 245] width 201 height 12
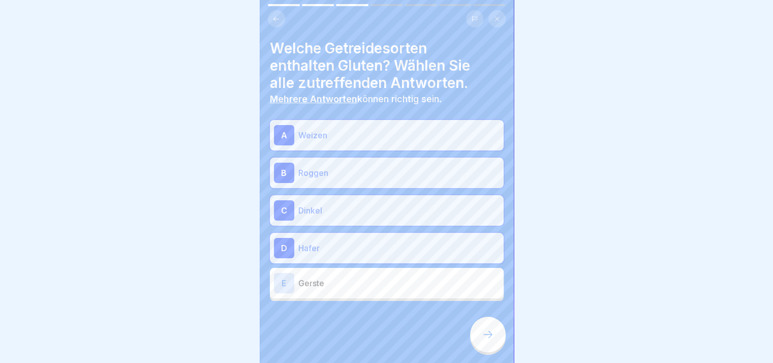
click at [385, 296] on div "E Gerste" at bounding box center [387, 283] width 234 height 30
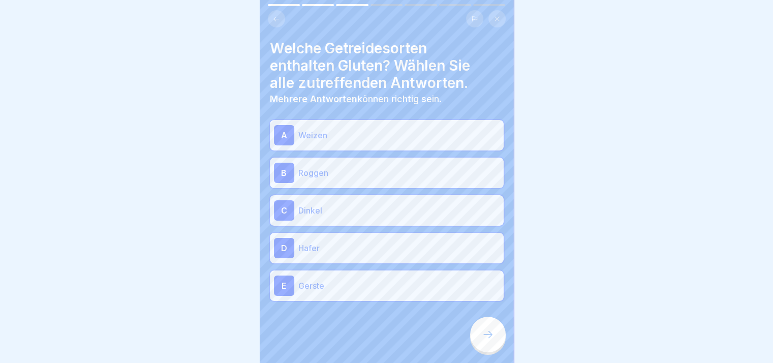
click at [479, 339] on div at bounding box center [488, 335] width 36 height 36
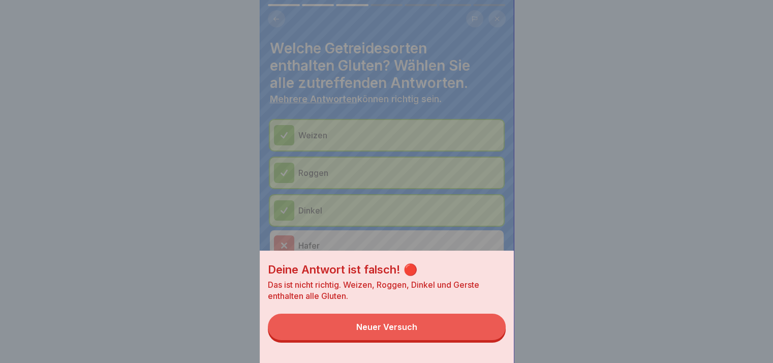
click at [479, 339] on button "Neuer Versuch" at bounding box center [387, 327] width 238 height 26
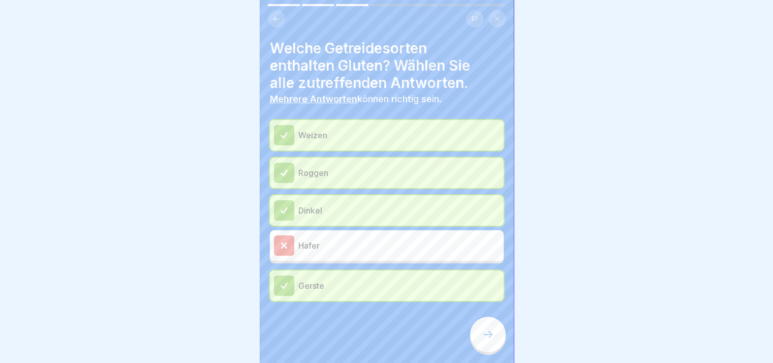
click at [495, 339] on div at bounding box center [488, 335] width 36 height 36
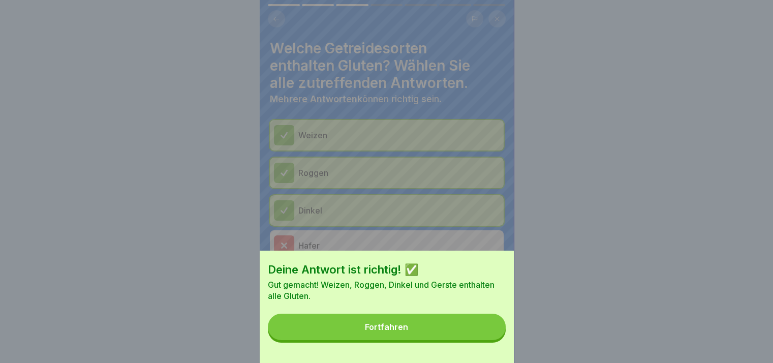
click at [495, 339] on button "Fortfahren" at bounding box center [387, 327] width 238 height 26
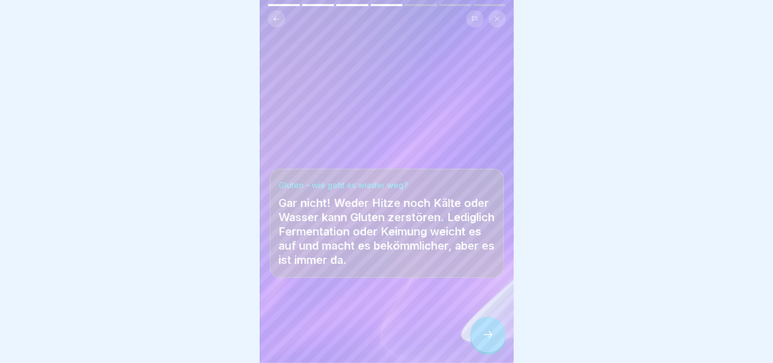
click at [495, 339] on div at bounding box center [488, 335] width 36 height 36
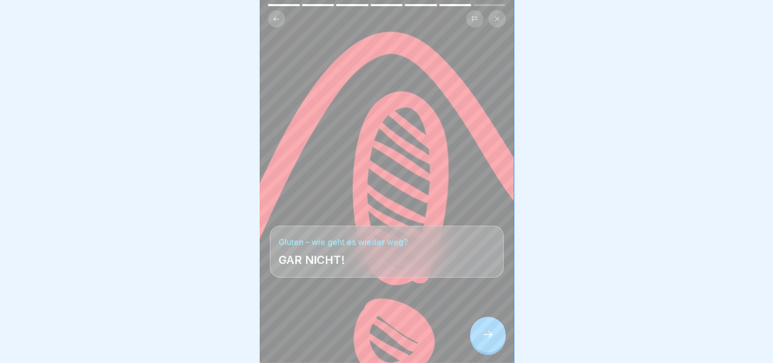
click at [495, 339] on div at bounding box center [488, 335] width 36 height 36
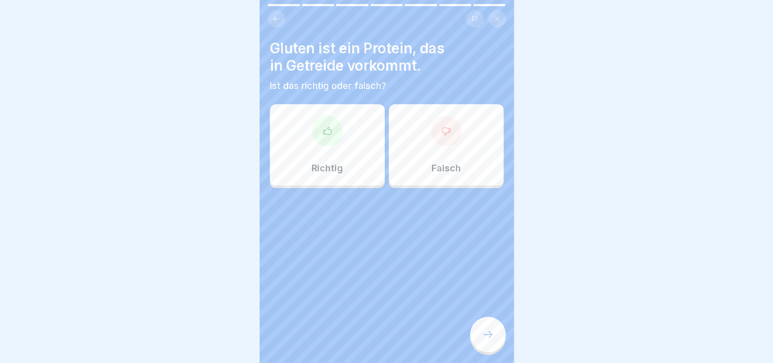
click at [495, 339] on div at bounding box center [488, 335] width 36 height 36
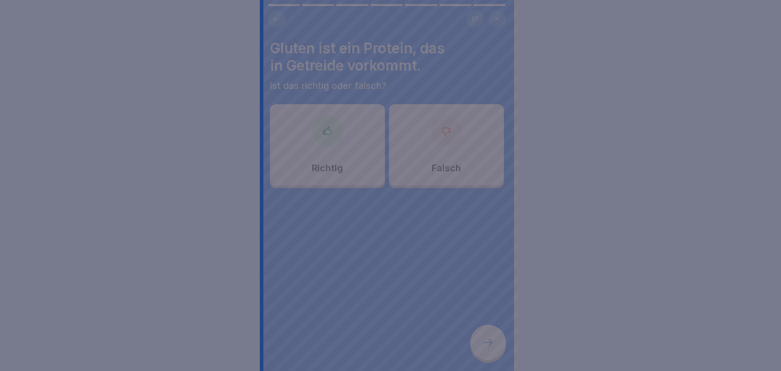
click at [495, 339] on div at bounding box center [390, 185] width 781 height 371
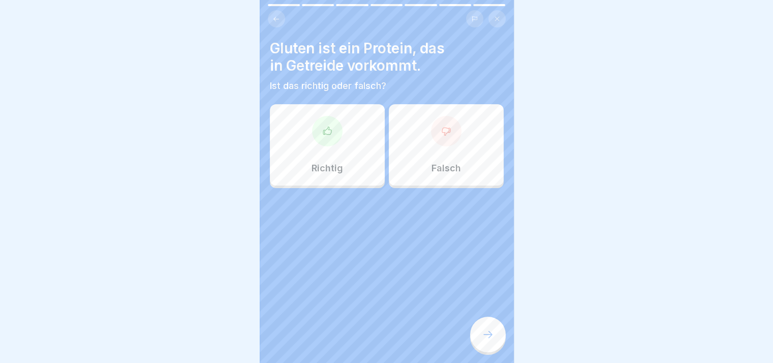
click at [376, 188] on div at bounding box center [387, 218] width 234 height 61
click at [349, 152] on div "Richtig" at bounding box center [327, 144] width 115 height 81
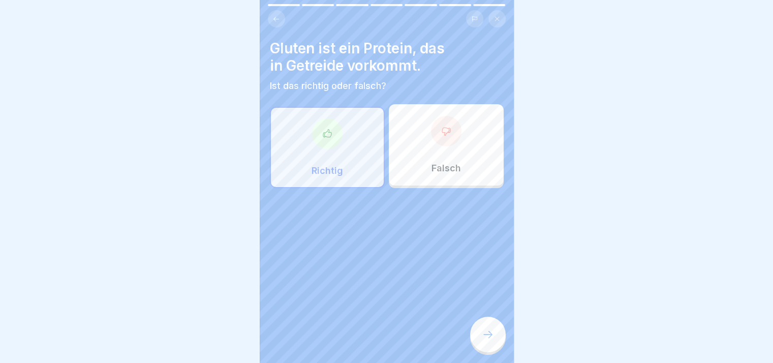
click at [483, 330] on div at bounding box center [488, 335] width 36 height 36
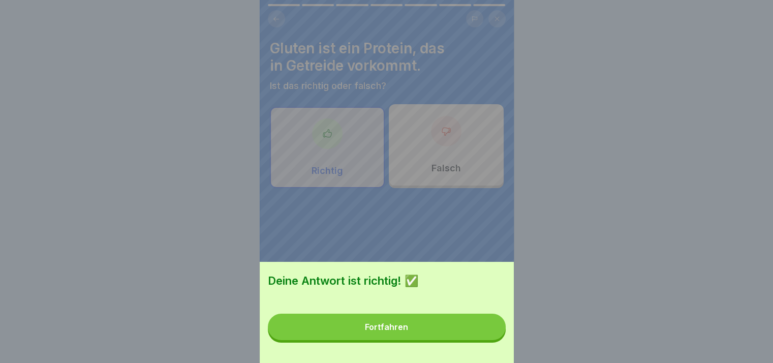
click at [472, 334] on button "Fortfahren" at bounding box center [387, 327] width 238 height 26
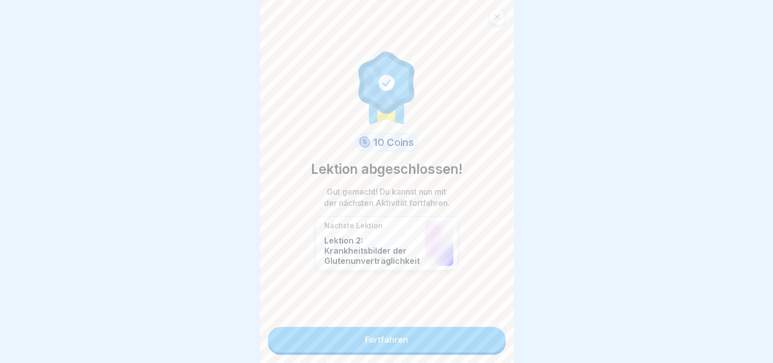
click at [469, 351] on link "Fortfahren" at bounding box center [387, 339] width 238 height 25
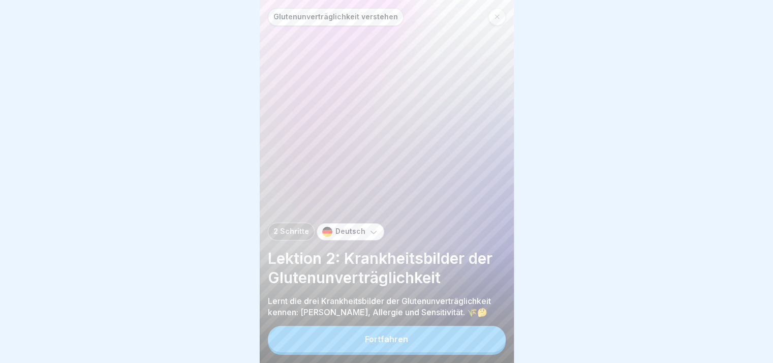
click at [469, 351] on button "Fortfahren" at bounding box center [387, 339] width 238 height 26
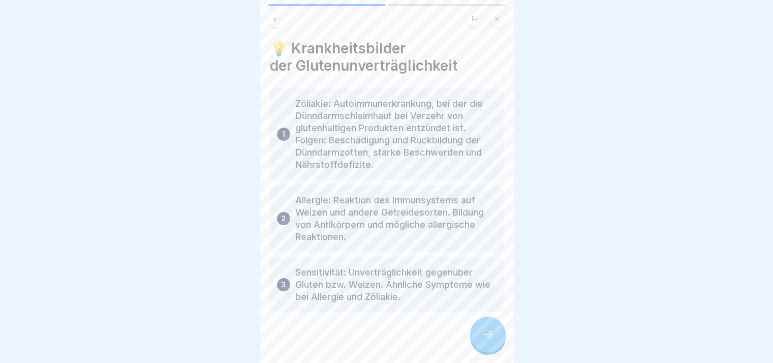
click at [469, 351] on div at bounding box center [387, 342] width 234 height 61
click at [484, 340] on icon at bounding box center [488, 334] width 12 height 12
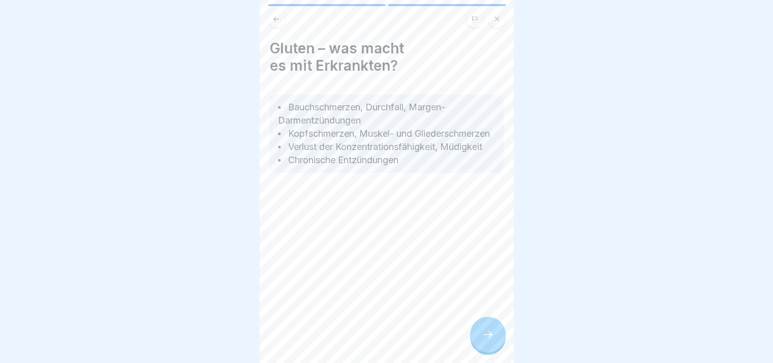
click at [484, 340] on icon at bounding box center [488, 334] width 12 height 12
click at [522, 343] on link "Fortfahren" at bounding box center [641, 339] width 238 height 25
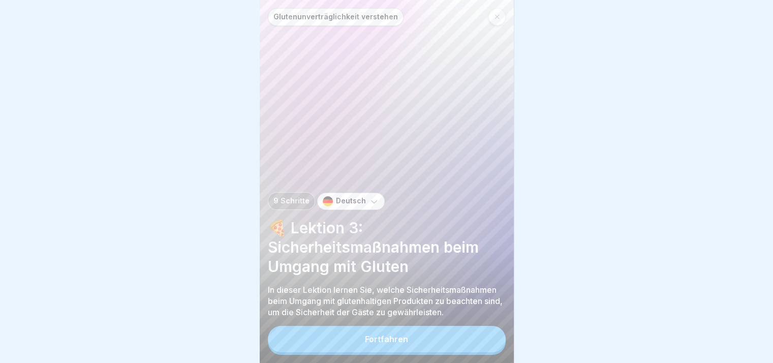
click at [484, 343] on button "Fortfahren" at bounding box center [387, 339] width 238 height 26
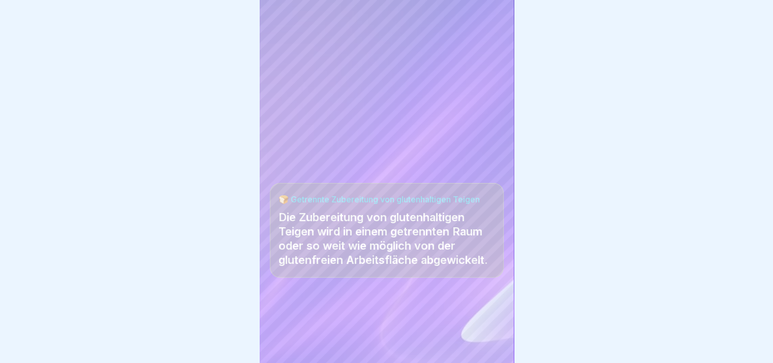
click at [484, 343] on div at bounding box center [387, 332] width 234 height 61
click at [484, 340] on icon at bounding box center [488, 334] width 12 height 12
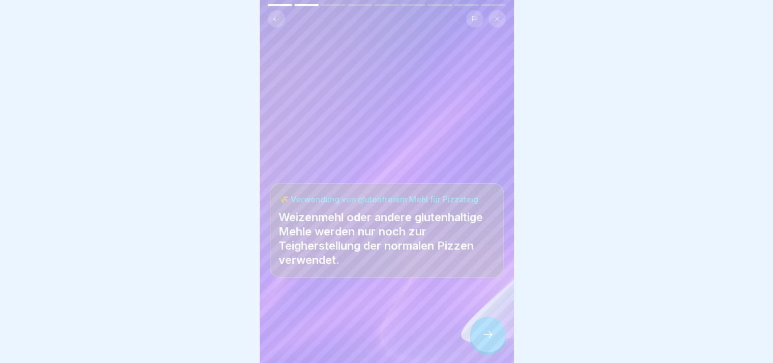
click at [484, 340] on icon at bounding box center [488, 334] width 12 height 12
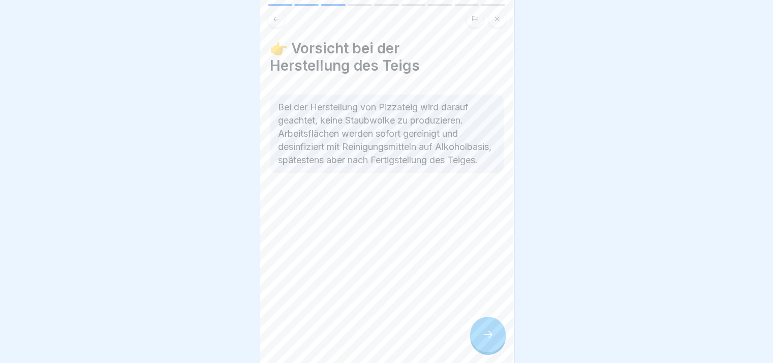
click at [484, 340] on icon at bounding box center [488, 334] width 12 height 12
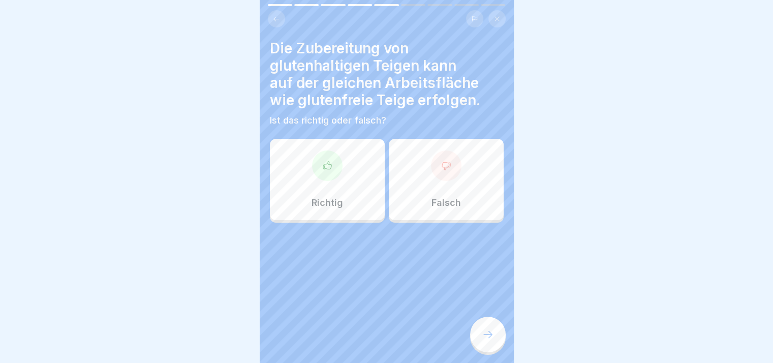
click at [484, 340] on icon at bounding box center [488, 334] width 12 height 12
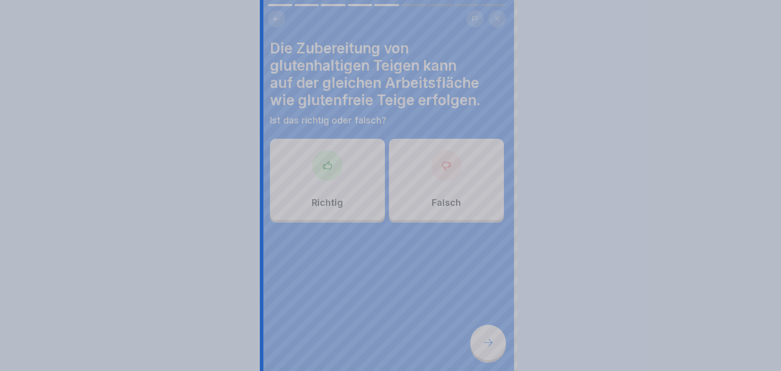
click at [484, 343] on div at bounding box center [390, 185] width 781 height 371
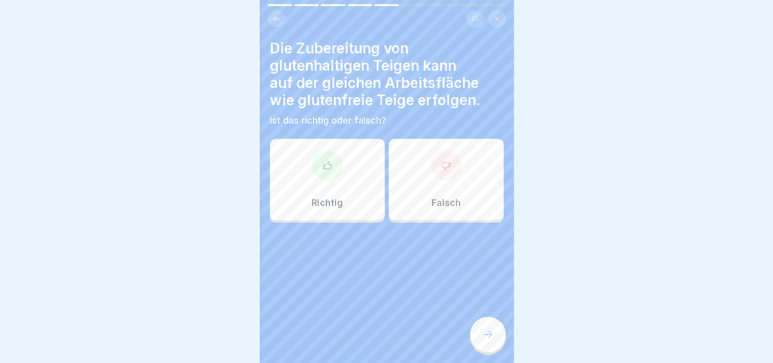
click at [484, 340] on icon at bounding box center [488, 334] width 12 height 12
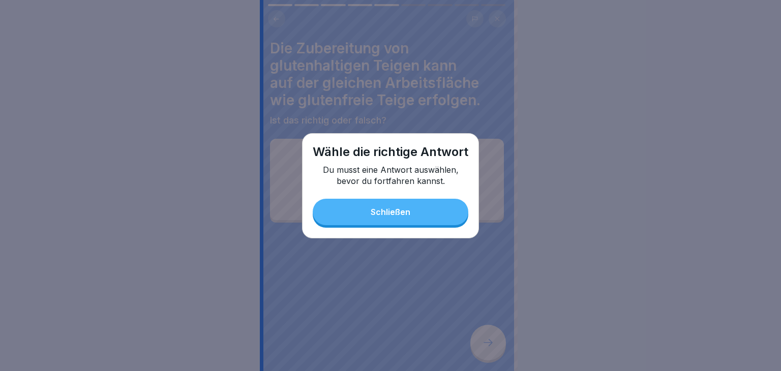
click at [381, 219] on button "Schließen" at bounding box center [391, 212] width 156 height 26
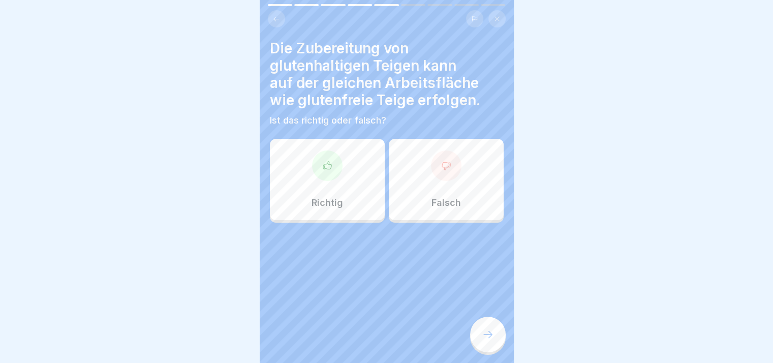
click at [343, 204] on div "Richtig" at bounding box center [327, 179] width 115 height 81
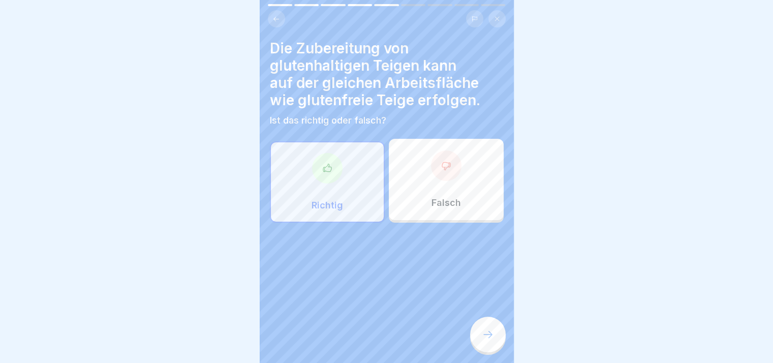
click at [483, 331] on div at bounding box center [488, 335] width 36 height 36
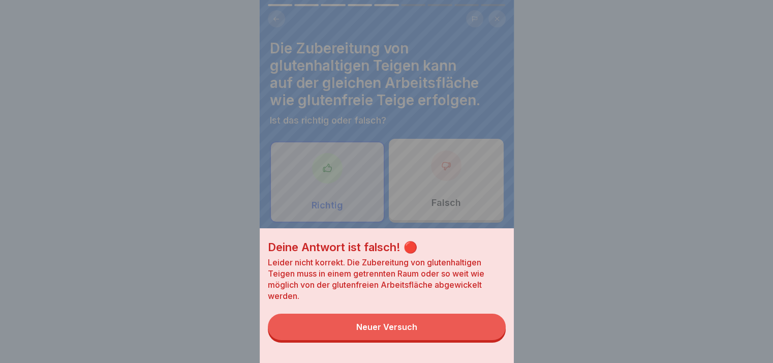
click at [483, 331] on button "Neuer Versuch" at bounding box center [387, 327] width 238 height 26
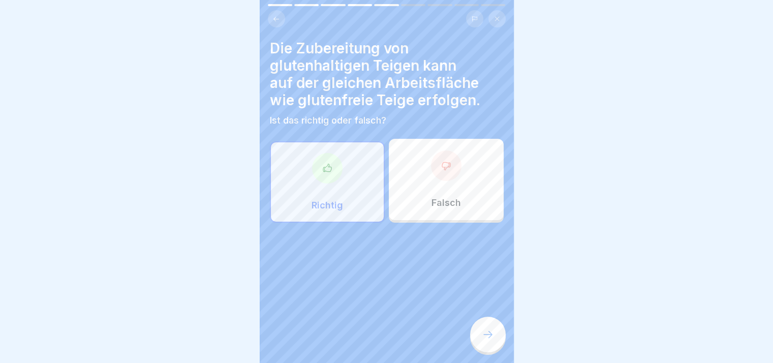
click at [431, 171] on div at bounding box center [446, 165] width 30 height 30
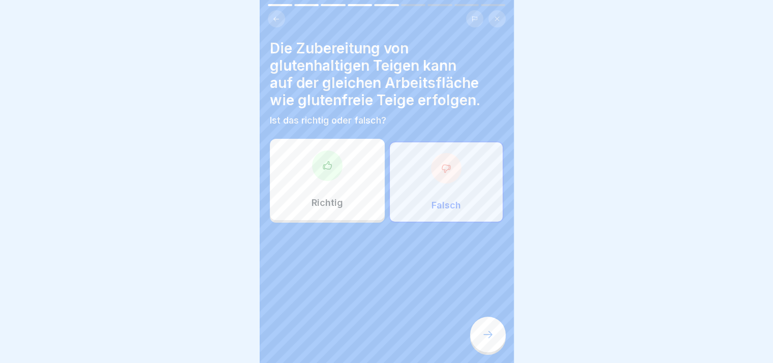
click at [483, 338] on icon at bounding box center [488, 334] width 12 height 12
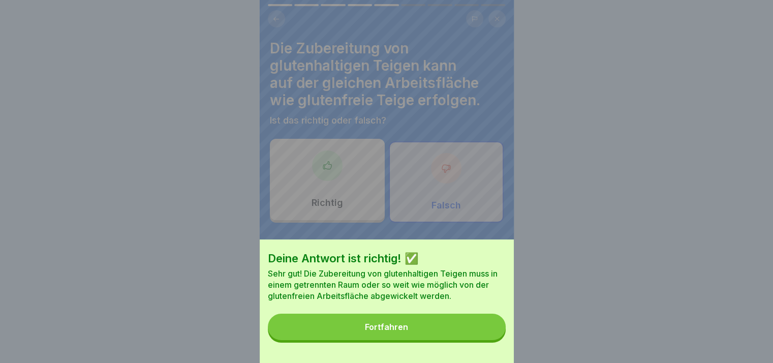
click at [483, 338] on button "Fortfahren" at bounding box center [387, 327] width 238 height 26
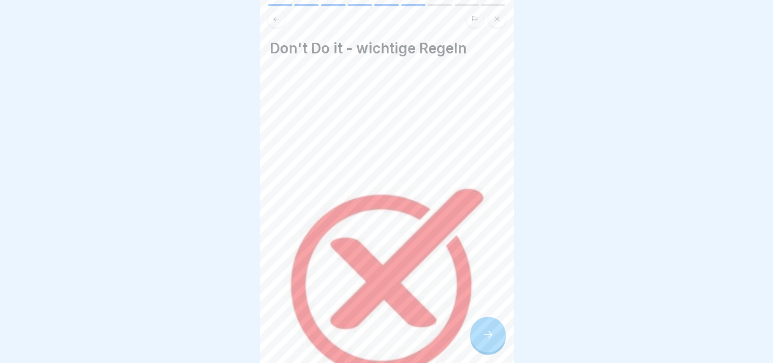
click at [483, 338] on icon at bounding box center [488, 334] width 12 height 12
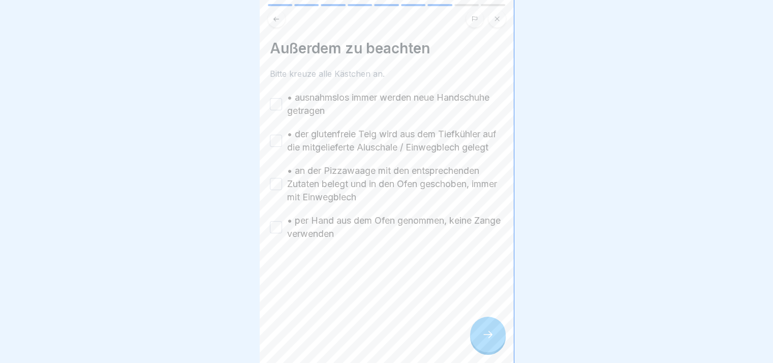
click at [483, 338] on icon at bounding box center [488, 334] width 12 height 12
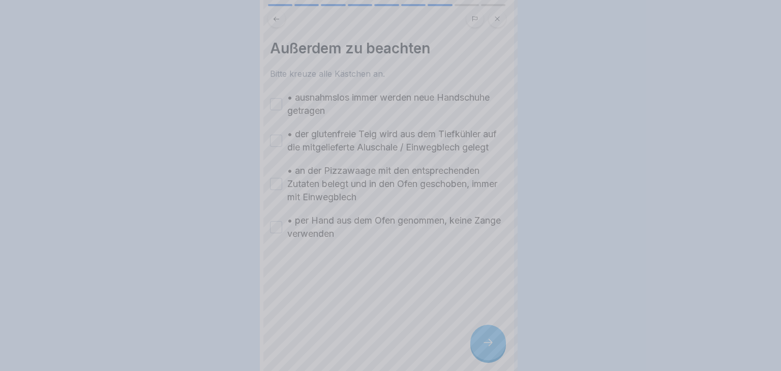
click at [483, 338] on div at bounding box center [390, 185] width 781 height 371
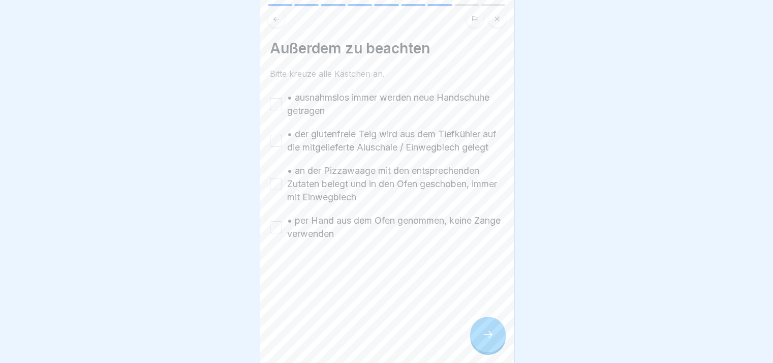
click at [483, 338] on icon at bounding box center [488, 334] width 12 height 12
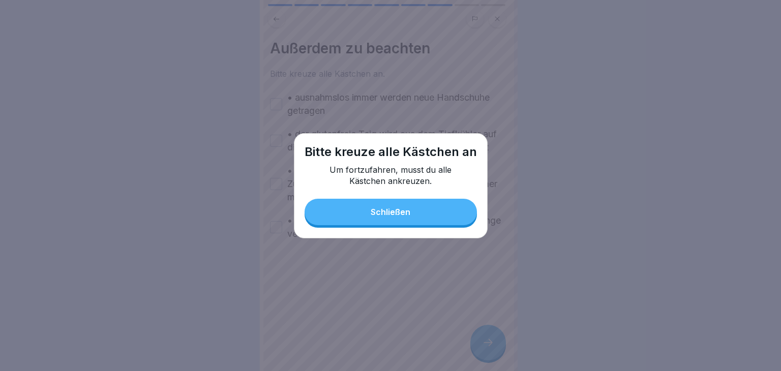
click at [371, 179] on p "Um fortzufahren, musst du alle Kästchen ankreuzen." at bounding box center [390, 175] width 152 height 22
click at [375, 209] on div "Schließen" at bounding box center [390, 211] width 40 height 9
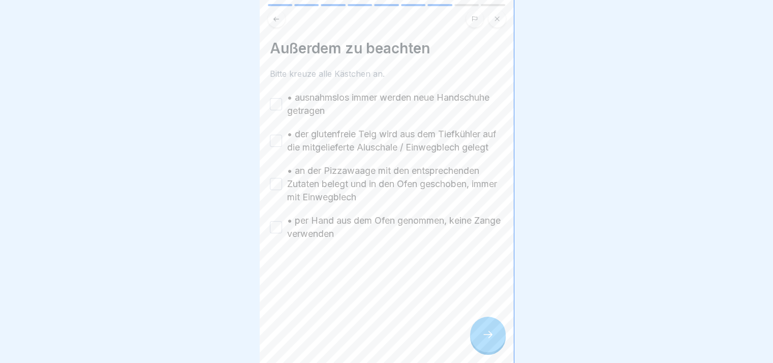
click at [316, 112] on label "• ausnahmslos immer werden neue Handschuhe getragen" at bounding box center [395, 104] width 216 height 26
click at [282, 110] on button "• ausnahmslos immer werden neue Handschuhe getragen" at bounding box center [276, 104] width 12 height 12
click at [315, 147] on label "• der glutenfreie Teig wird aus dem Tiefkühler auf die mitgelieferte Aluschale …" at bounding box center [395, 141] width 216 height 26
click at [282, 147] on button "• der glutenfreie Teig wird aus dem Tiefkühler auf die mitgelieferte Aluschale …" at bounding box center [276, 141] width 12 height 12
click at [321, 185] on label "• an der Pizzawaage mit den entsprechenden Zutaten belegt und in den Ofen gesch…" at bounding box center [395, 184] width 216 height 40
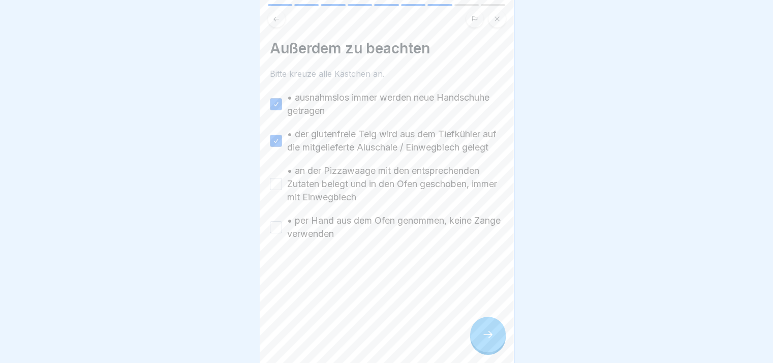
click at [282, 185] on button "• an der Pizzawaage mit den entsprechenden Zutaten belegt und in den Ofen gesch…" at bounding box center [276, 184] width 12 height 12
click at [331, 240] on label "• per Hand aus dem Ofen genommen, keine Zange verwenden" at bounding box center [395, 227] width 216 height 26
click at [282, 233] on button "• per Hand aus dem Ofen genommen, keine Zange verwenden" at bounding box center [276, 227] width 12 height 12
click at [480, 340] on div at bounding box center [488, 335] width 36 height 36
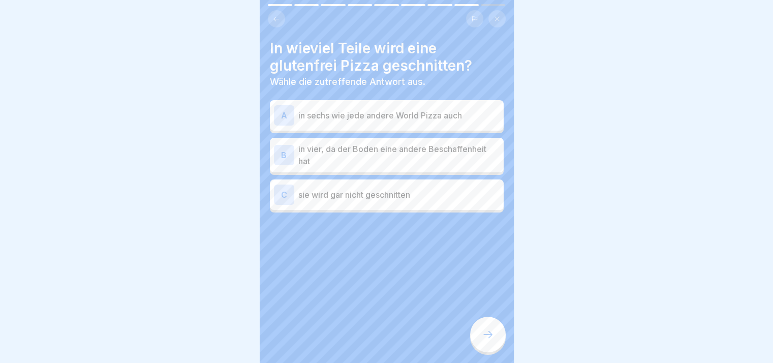
click at [480, 340] on div at bounding box center [488, 335] width 36 height 36
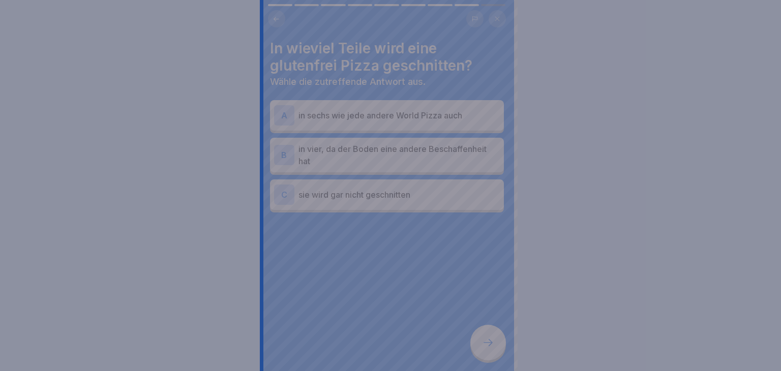
click at [480, 340] on div at bounding box center [390, 185] width 781 height 371
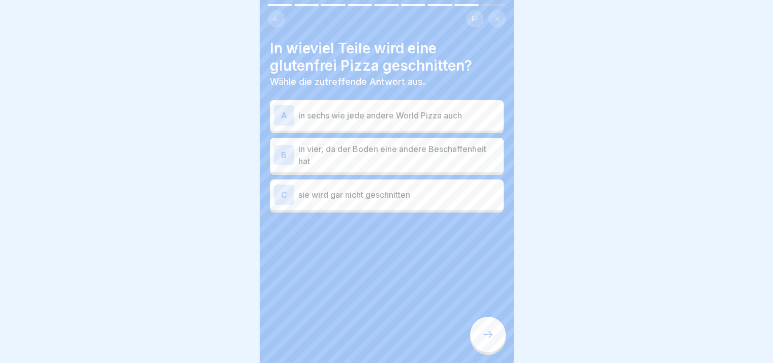
click at [353, 122] on div "A in sechs wie jede andere World Pizza auch" at bounding box center [387, 115] width 226 height 20
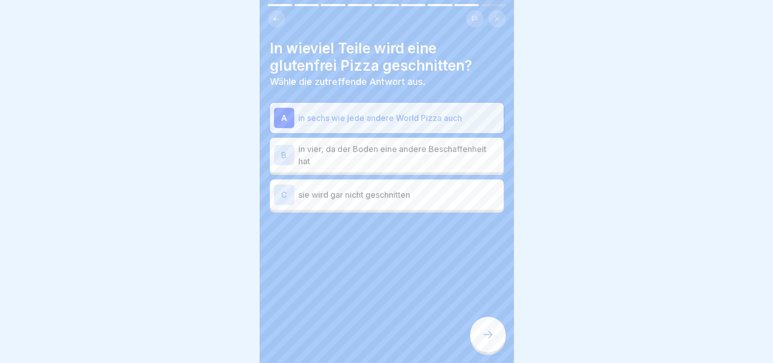
click at [358, 161] on p "in vier, da der Boden eine andere Beschaffenheit hat" at bounding box center [398, 155] width 201 height 24
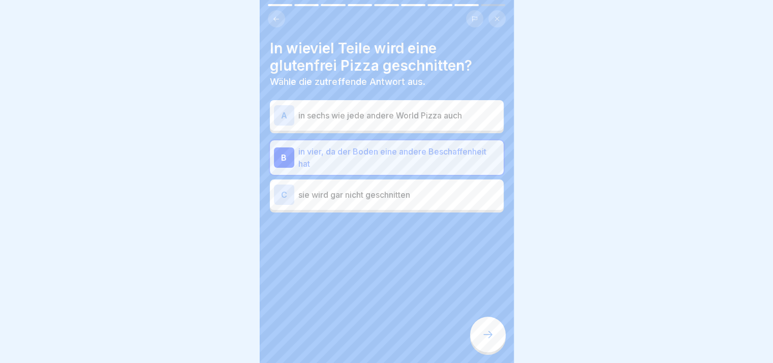
click at [367, 199] on p "sie wird gar nicht geschnitten" at bounding box center [398, 195] width 201 height 12
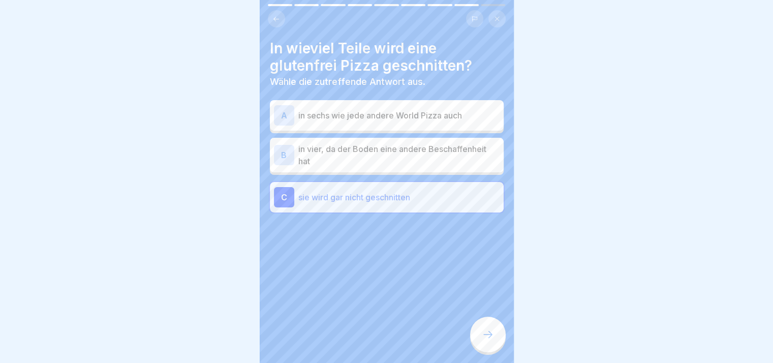
click at [484, 338] on icon at bounding box center [488, 334] width 12 height 12
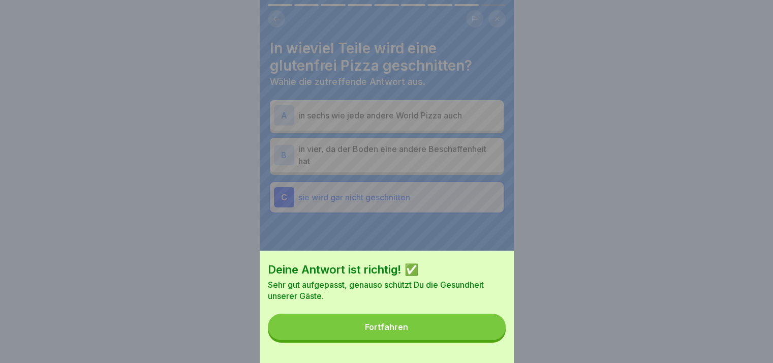
click at [484, 338] on button "Fortfahren" at bounding box center [387, 327] width 238 height 26
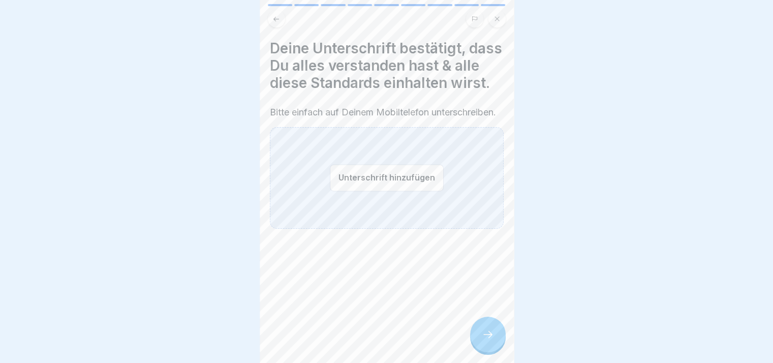
click at [484, 338] on icon at bounding box center [488, 334] width 12 height 12
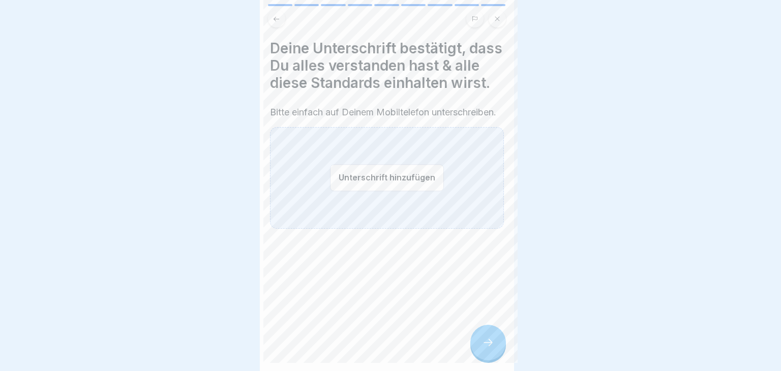
click at [484, 338] on div at bounding box center [390, 185] width 781 height 371
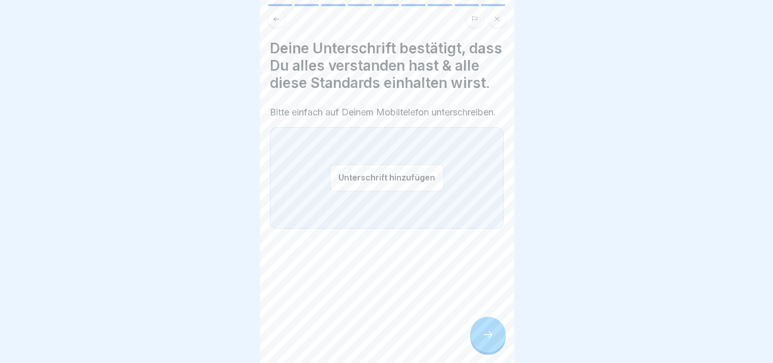
click at [391, 191] on button "Unterschrift hinzufügen" at bounding box center [387, 177] width 114 height 27
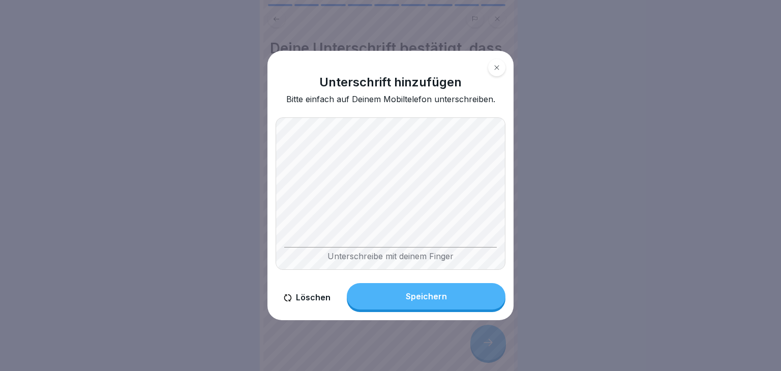
click at [405, 289] on button "Speichern" at bounding box center [426, 296] width 159 height 26
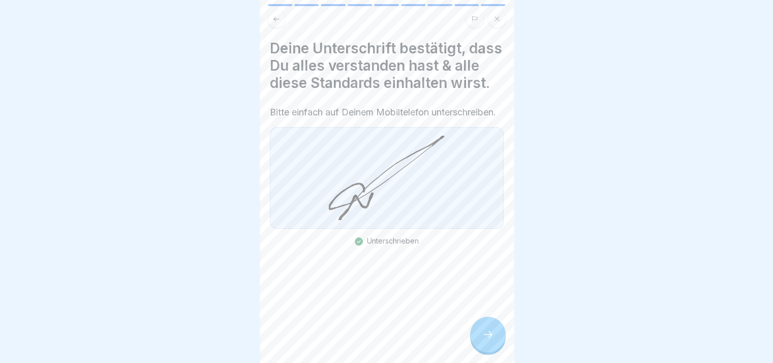
click at [491, 352] on div at bounding box center [488, 335] width 36 height 36
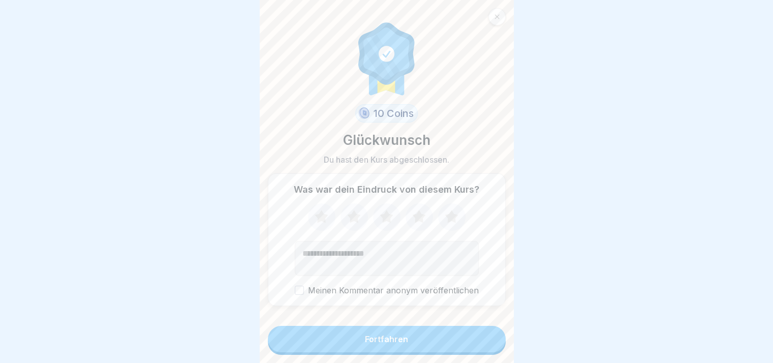
click at [491, 352] on button "Fortfahren" at bounding box center [387, 339] width 238 height 26
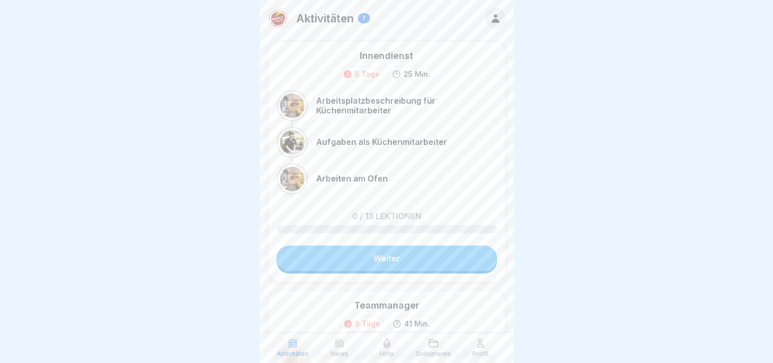
click at [464, 264] on link "Weiter" at bounding box center [386, 257] width 221 height 25
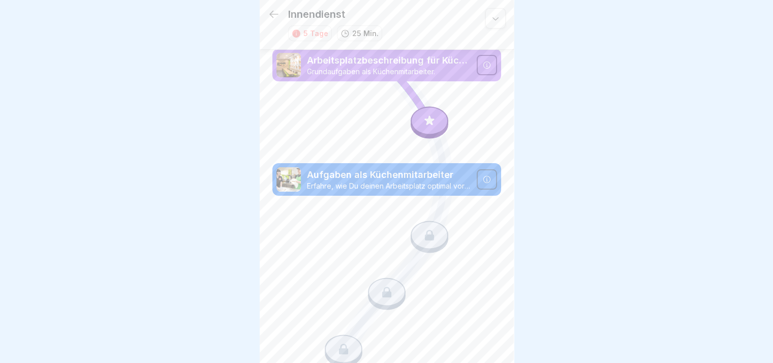
click at [430, 127] on div at bounding box center [430, 120] width 38 height 28
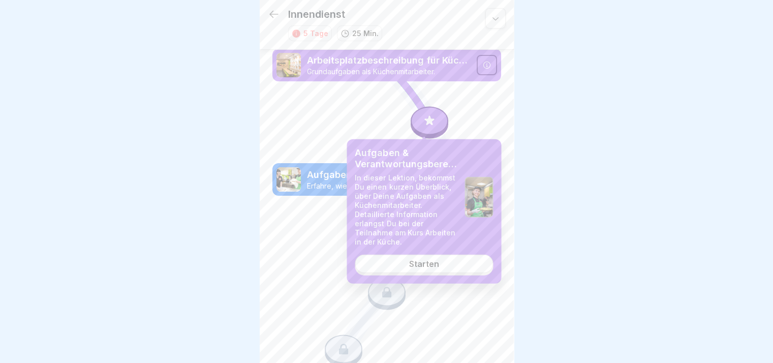
click at [432, 267] on div "Starten" at bounding box center [424, 263] width 30 height 9
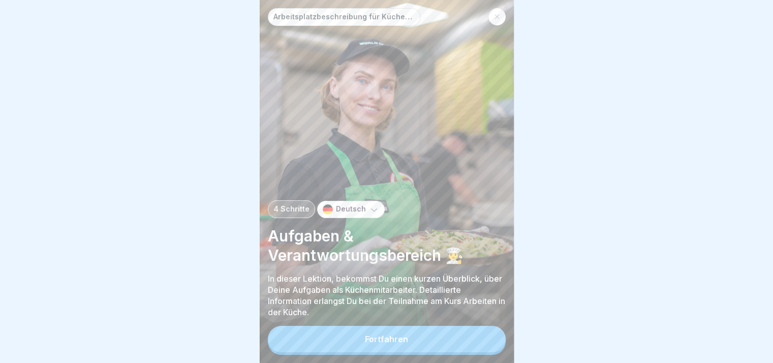
click at [442, 352] on button "Fortfahren" at bounding box center [387, 339] width 238 height 26
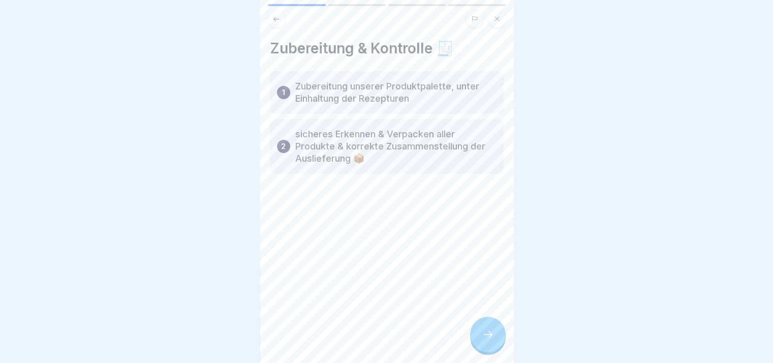
click at [495, 349] on div at bounding box center [488, 335] width 36 height 36
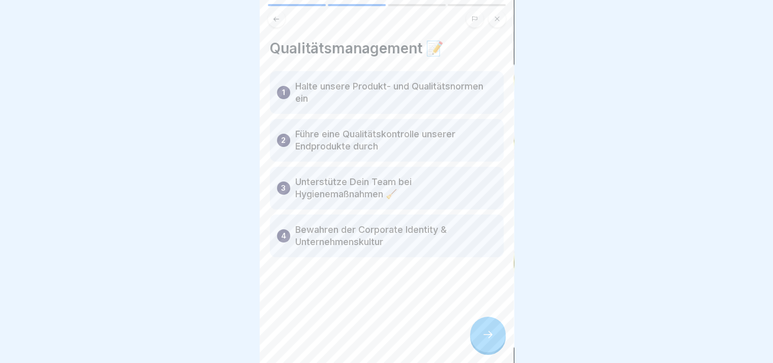
click at [495, 349] on div at bounding box center [488, 335] width 36 height 36
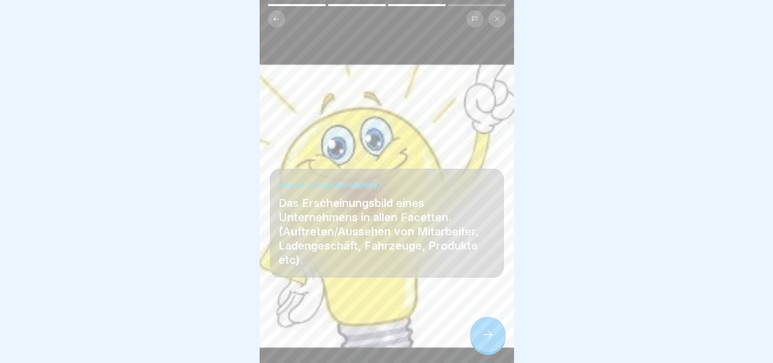
click at [495, 349] on div at bounding box center [488, 335] width 36 height 36
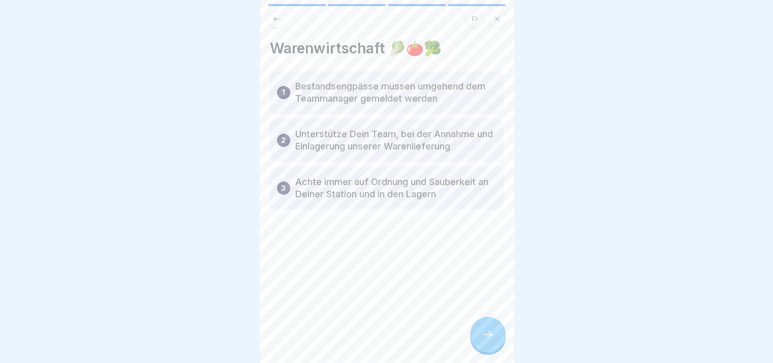
click at [495, 349] on div at bounding box center [488, 335] width 36 height 36
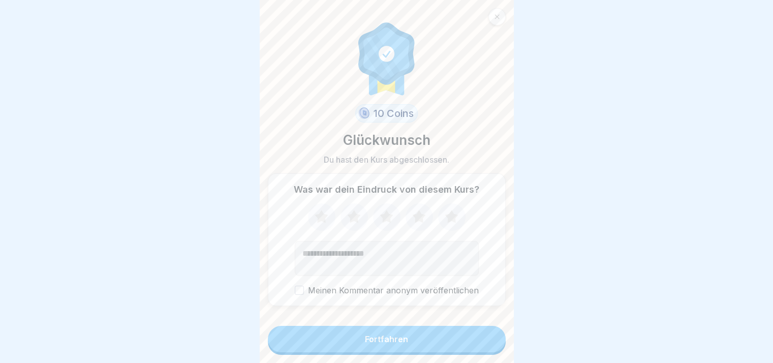
click at [495, 349] on button "Fortfahren" at bounding box center [387, 339] width 238 height 26
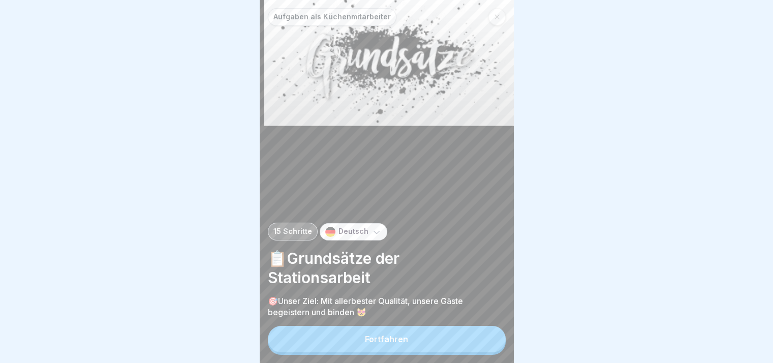
click at [495, 349] on button "Fortfahren" at bounding box center [387, 339] width 238 height 26
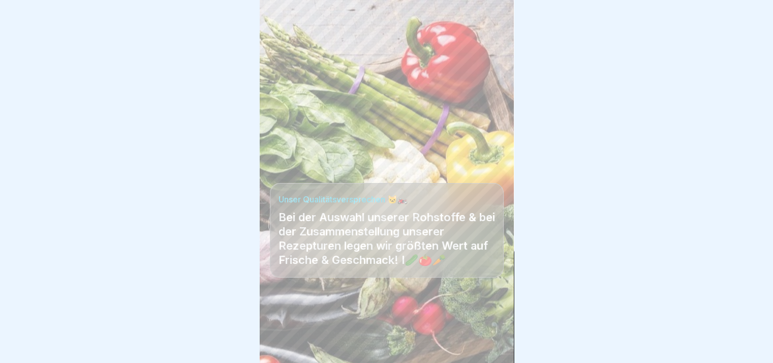
click at [495, 349] on div at bounding box center [387, 332] width 234 height 61
click at [495, 349] on div at bounding box center [488, 335] width 36 height 36
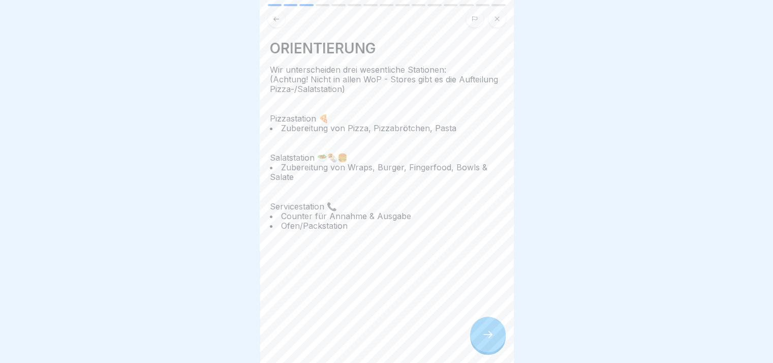
click at [495, 349] on div at bounding box center [488, 335] width 36 height 36
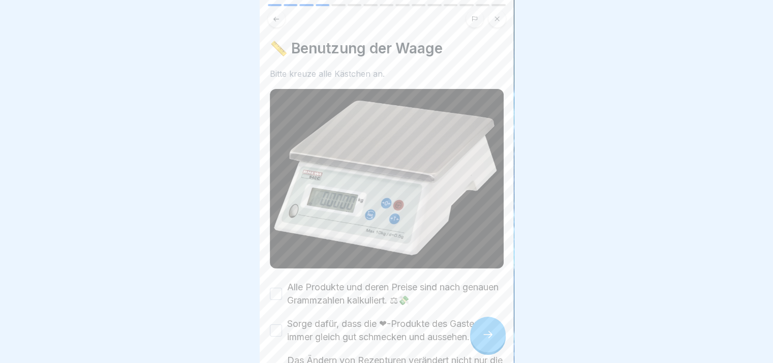
click at [495, 349] on div at bounding box center [488, 335] width 36 height 36
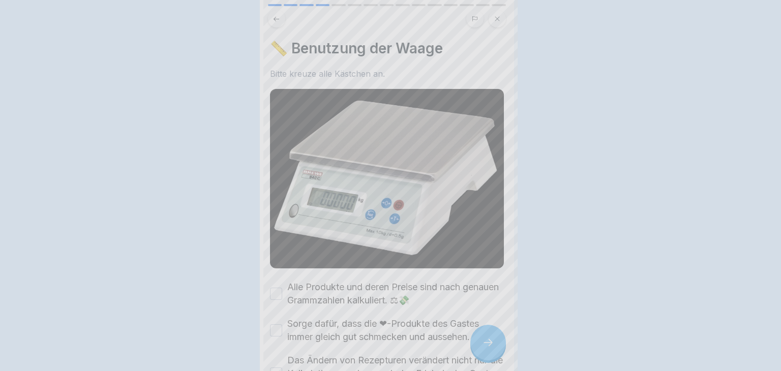
click at [495, 349] on div at bounding box center [390, 185] width 781 height 371
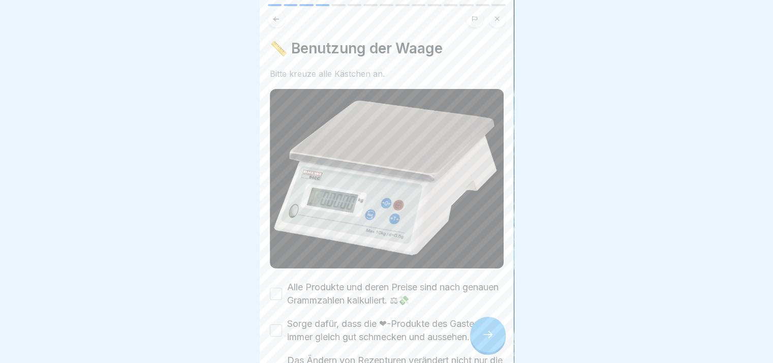
click
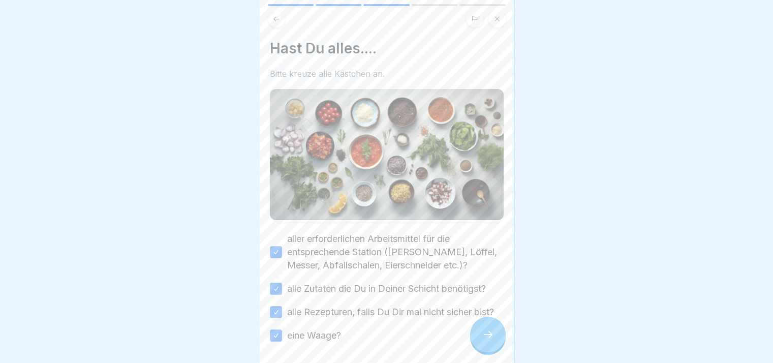
scroll to position [49, 0]
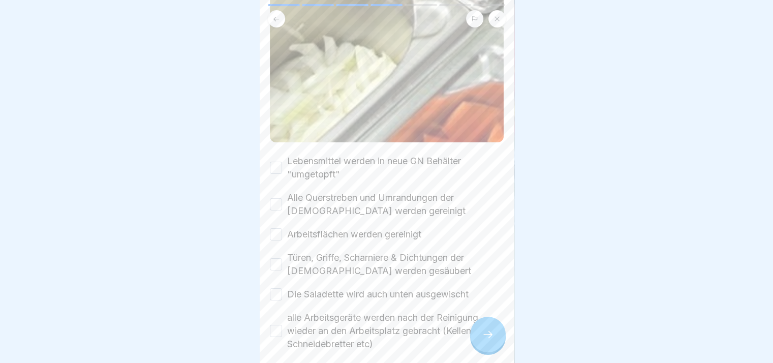
scroll to position [401, 0]
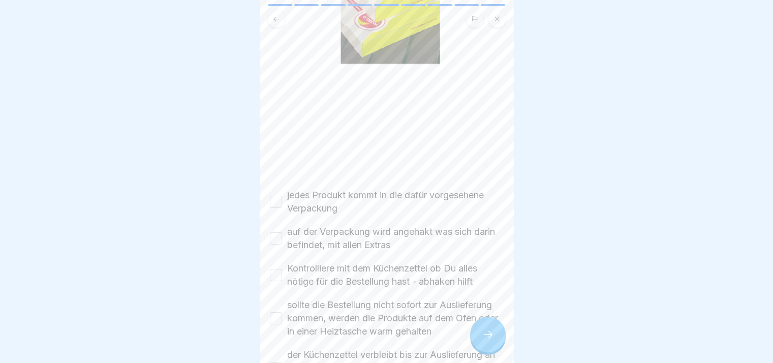
scroll to position [348, 0]
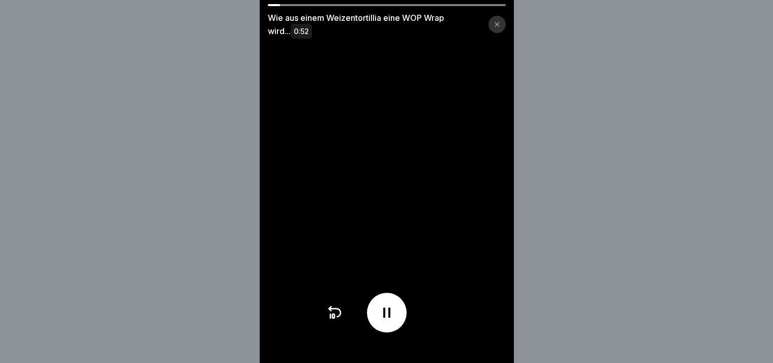
drag, startPoint x: 286, startPoint y: 4, endPoint x: 398, endPoint y: 16, distance: 113.0
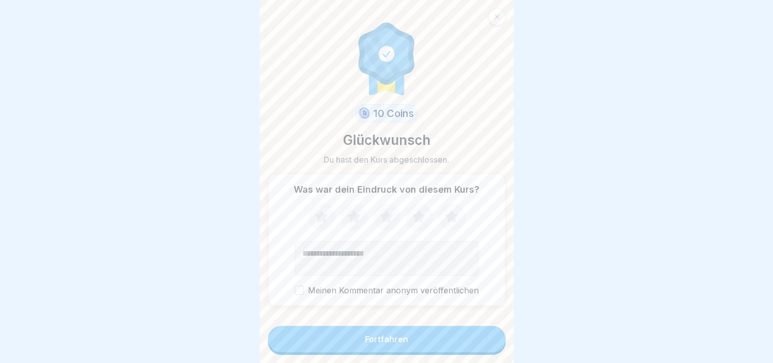
scroll to position [53, 0]
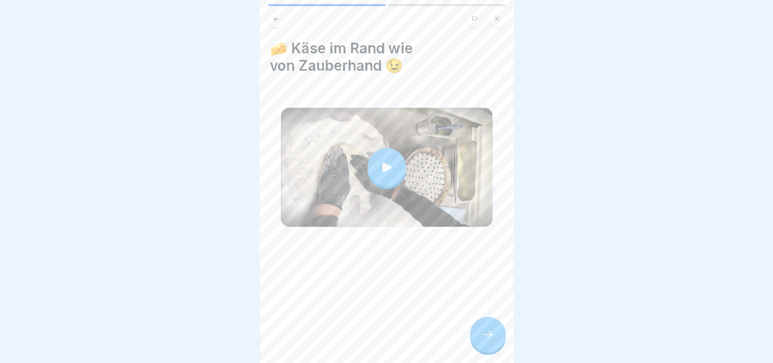
drag, startPoint x: 480, startPoint y: 347, endPoint x: 497, endPoint y: 326, distance: 27.5
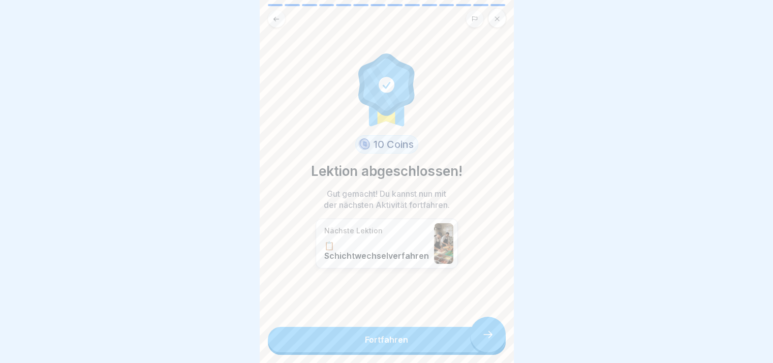
scroll to position [144, 0]
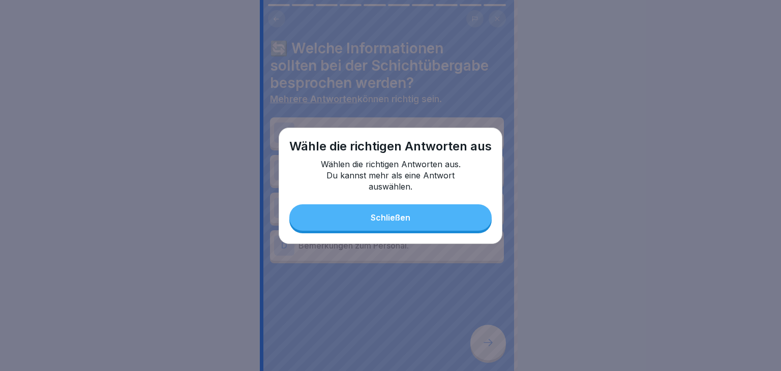
drag, startPoint x: 348, startPoint y: 150, endPoint x: 352, endPoint y: 164, distance: 14.0
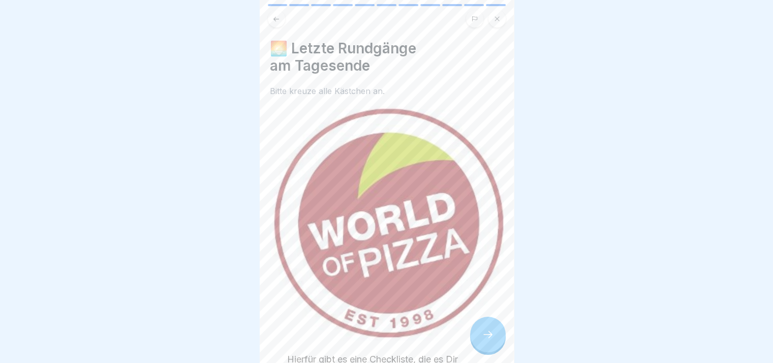
scroll to position [132, 0]
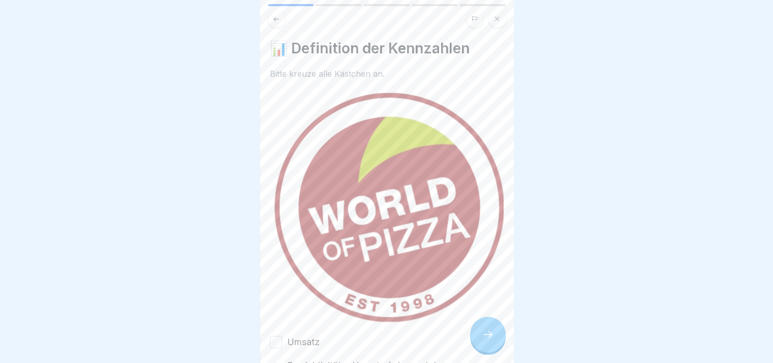
scroll to position [159, 0]
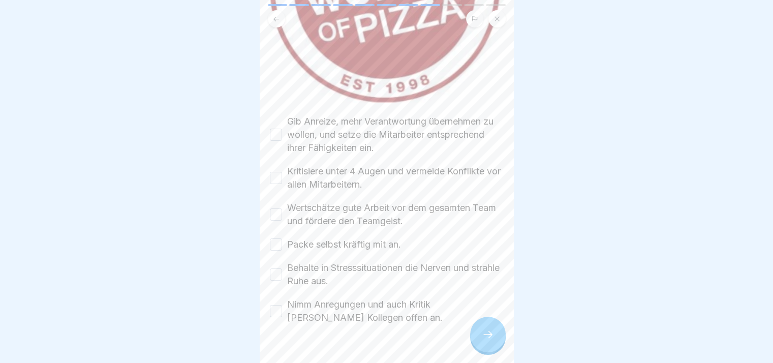
scroll to position [251, 0]
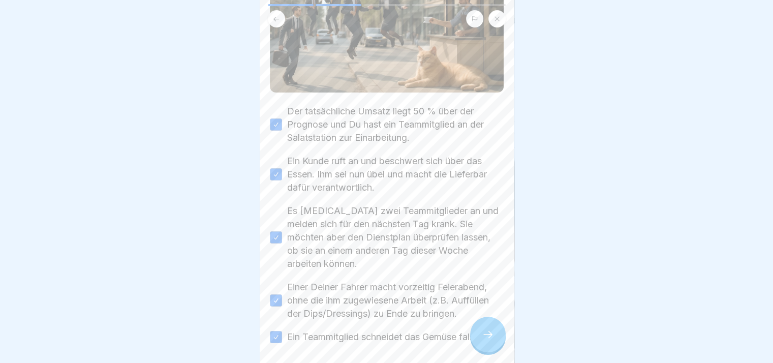
scroll to position [189, 0]
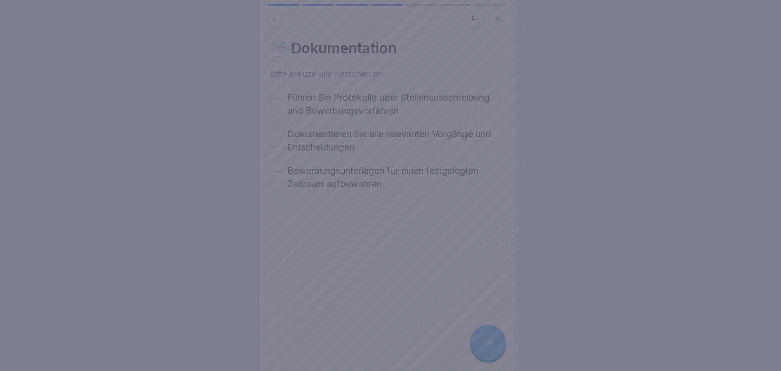
drag, startPoint x: 488, startPoint y: 345, endPoint x: 475, endPoint y: 328, distance: 21.0
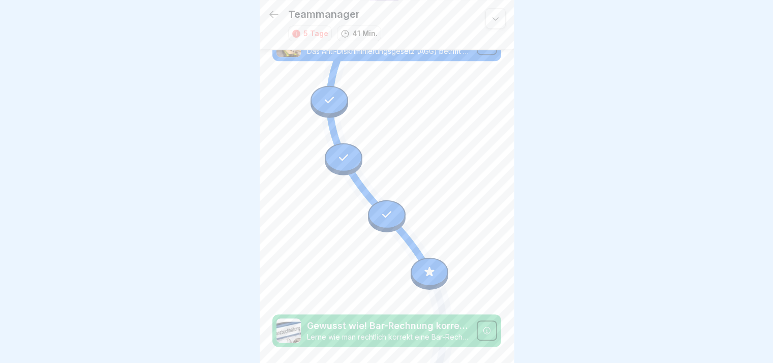
scroll to position [1223, 0]
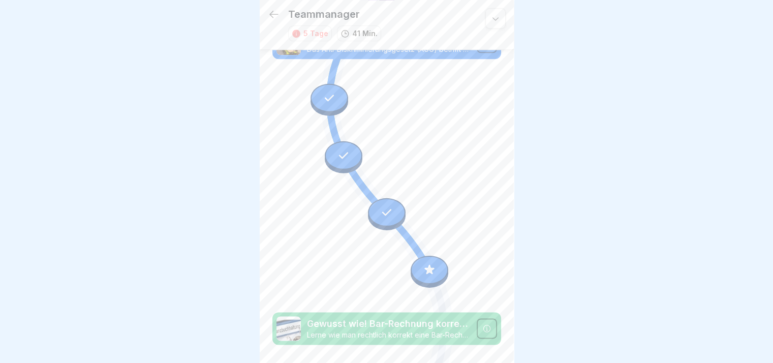
drag, startPoint x: 505, startPoint y: 276, endPoint x: 510, endPoint y: 304, distance: 28.9
